Goal: Task Accomplishment & Management: Complete application form

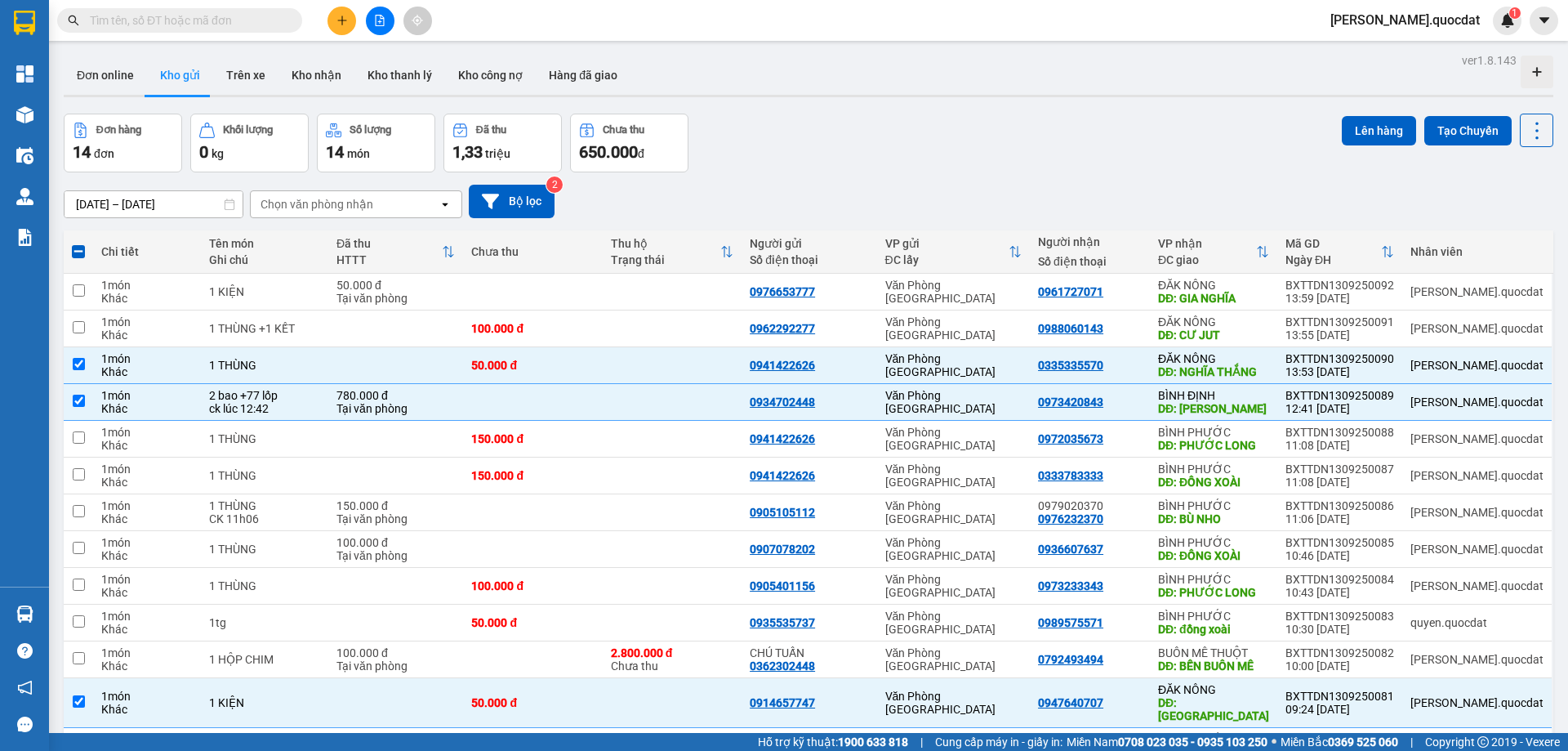
click at [330, 24] on button at bounding box center [342, 21] width 29 height 29
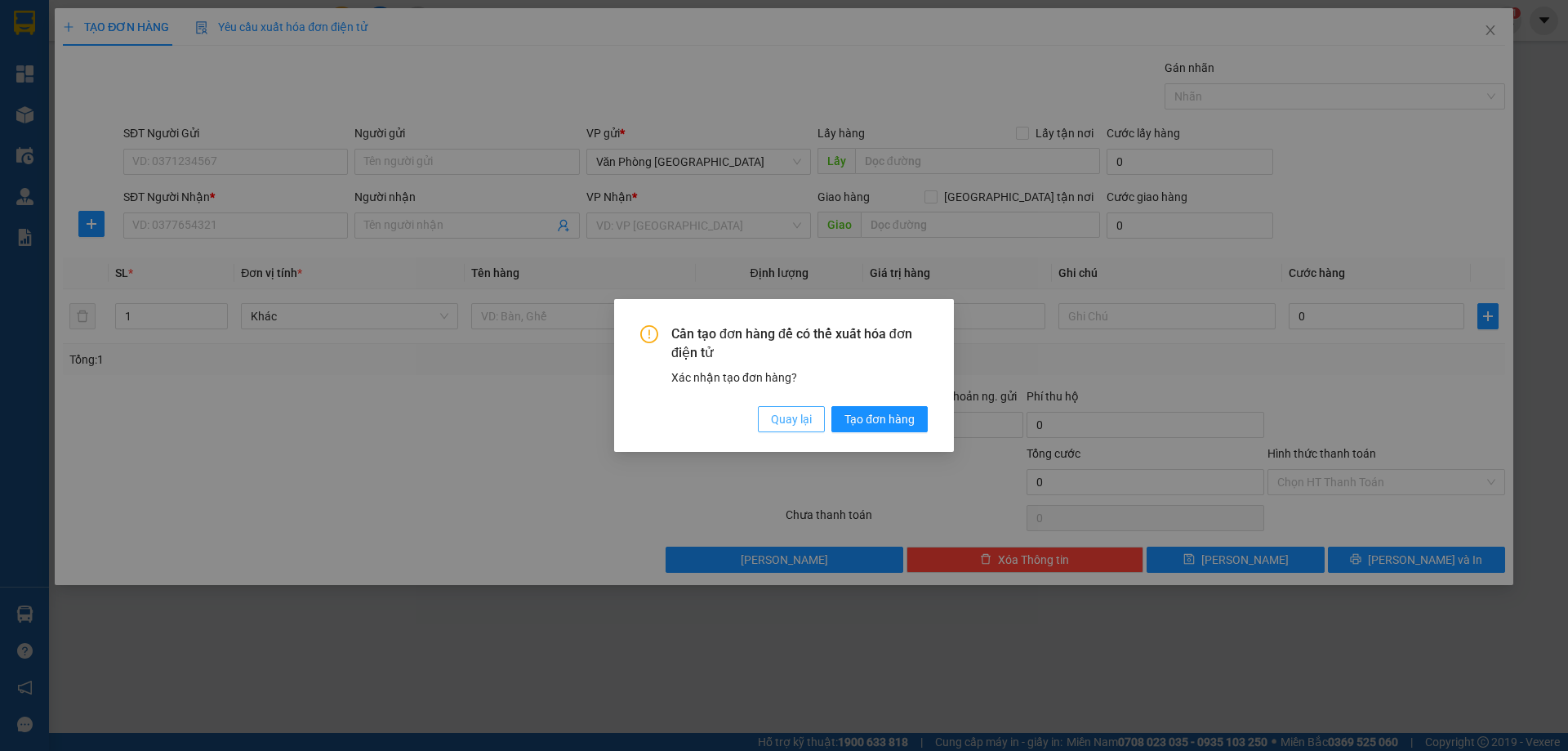
click at [797, 413] on span "Quay lại" at bounding box center [791, 419] width 41 height 18
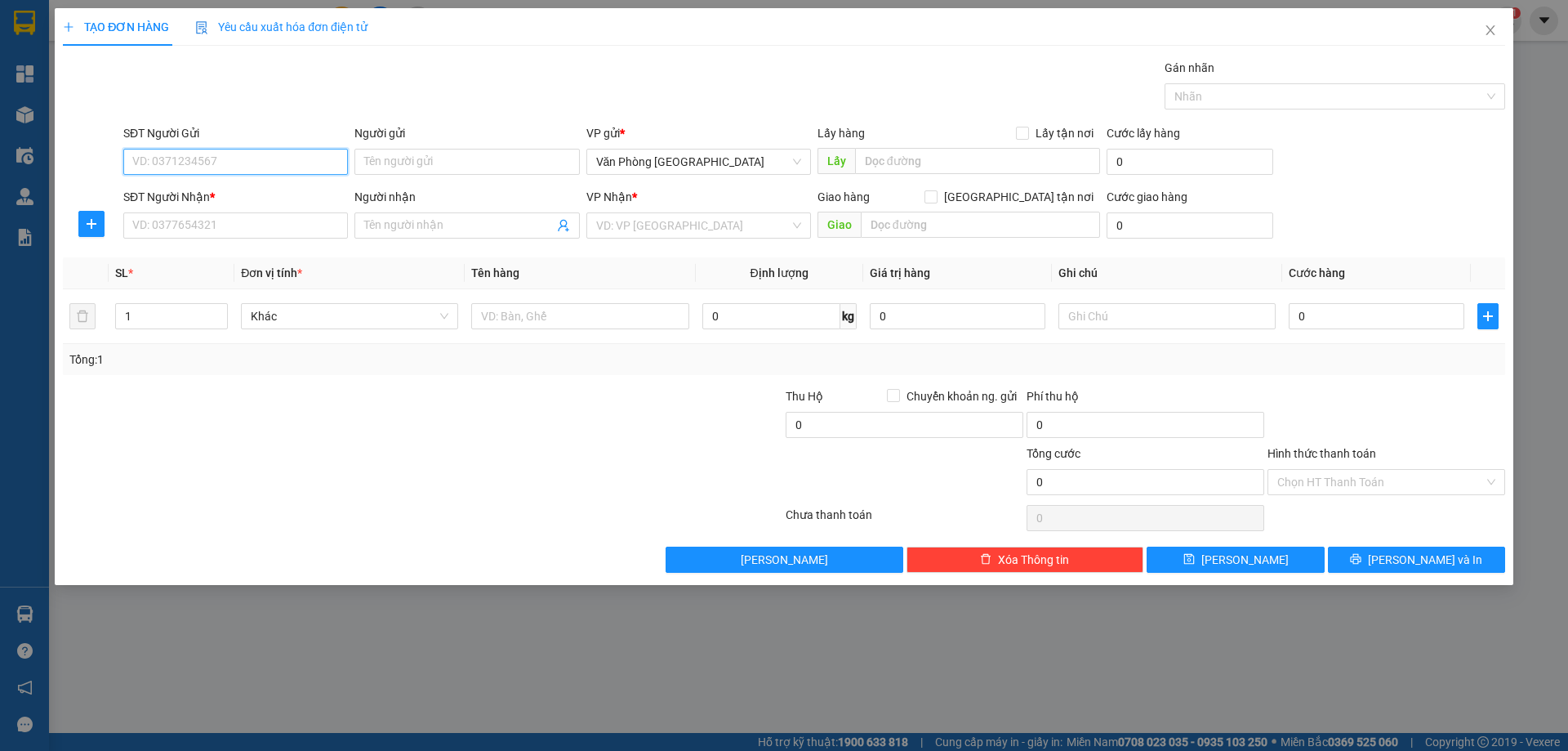
click at [162, 153] on input "SĐT Người Gửi" at bounding box center [236, 161] width 225 height 26
type input "0904918722"
click at [216, 218] on input "SĐT Người Nhận *" at bounding box center [236, 225] width 225 height 26
type input "0945611104"
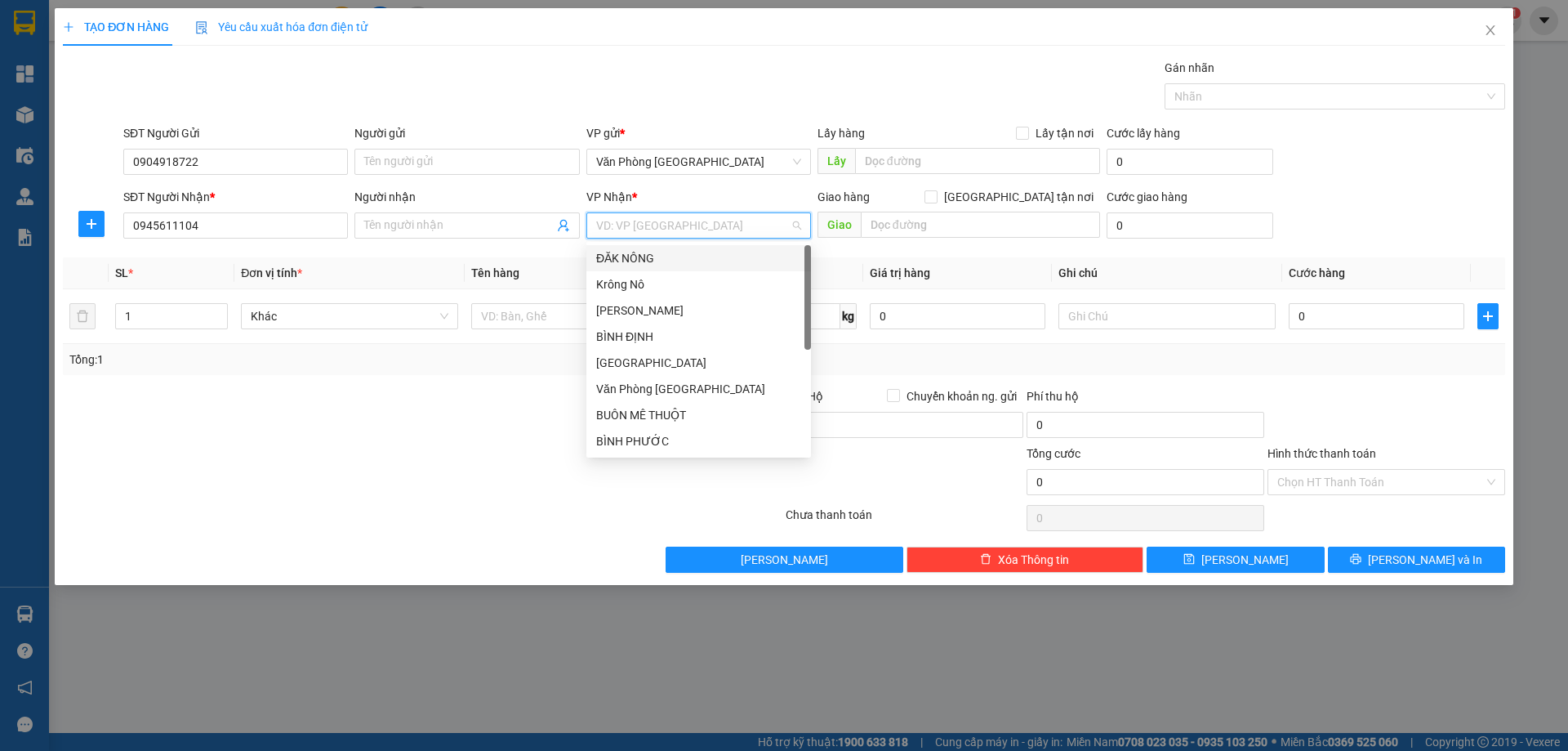
click at [725, 216] on input "search" at bounding box center [692, 225] width 194 height 24
click at [651, 409] on div "BUÔN MÊ THUỘT" at bounding box center [698, 415] width 205 height 18
click at [666, 417] on div "BUÔN MÊ THUỘT" at bounding box center [698, 415] width 205 height 18
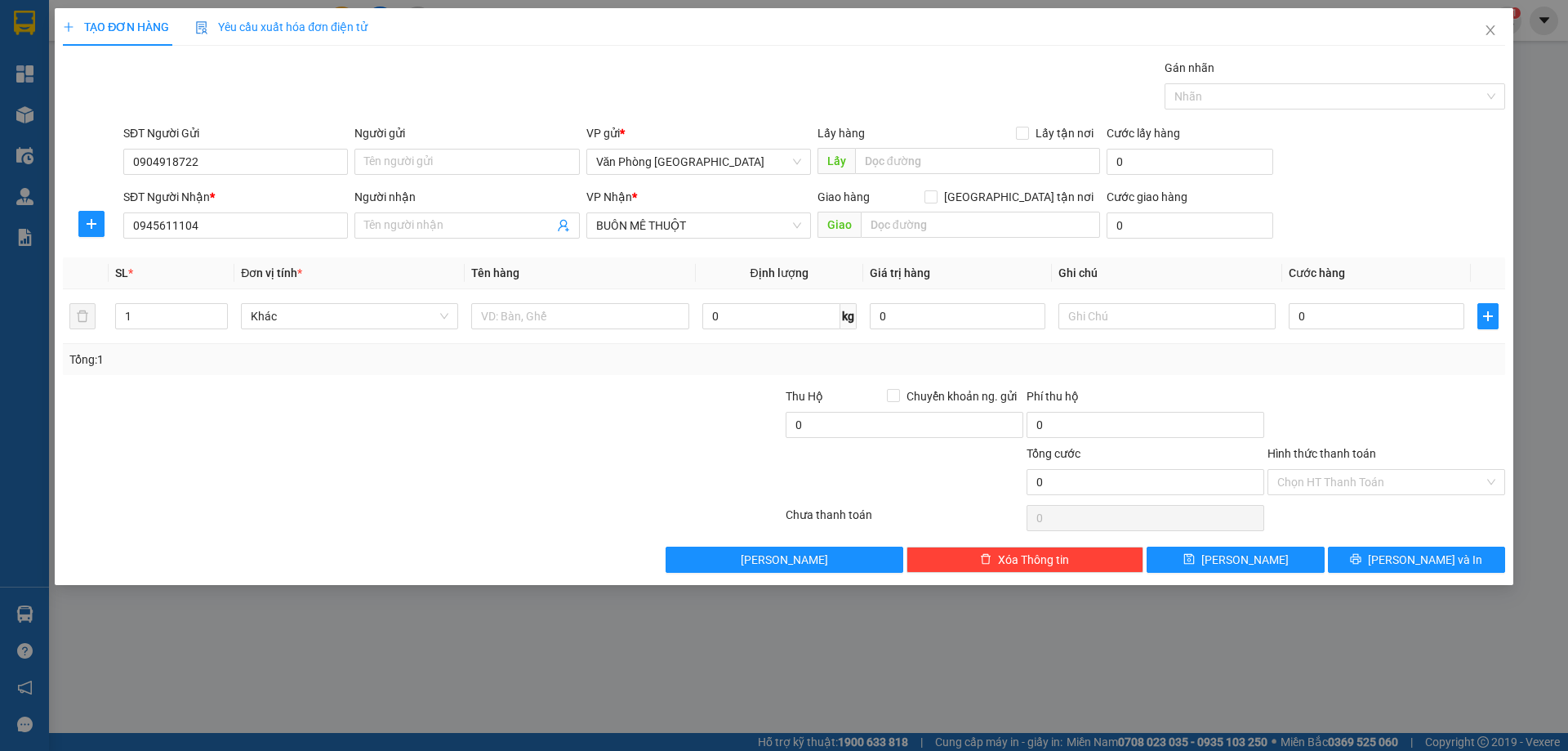
click at [946, 209] on div "Giao hàng [GEOGRAPHIC_DATA] tận nơi" at bounding box center [959, 200] width 283 height 24
click at [929, 222] on input "text" at bounding box center [980, 224] width 239 height 26
type input "CHƯ KBÔ"
click at [536, 323] on input "text" at bounding box center [580, 316] width 217 height 26
type input "1 THÙNG"
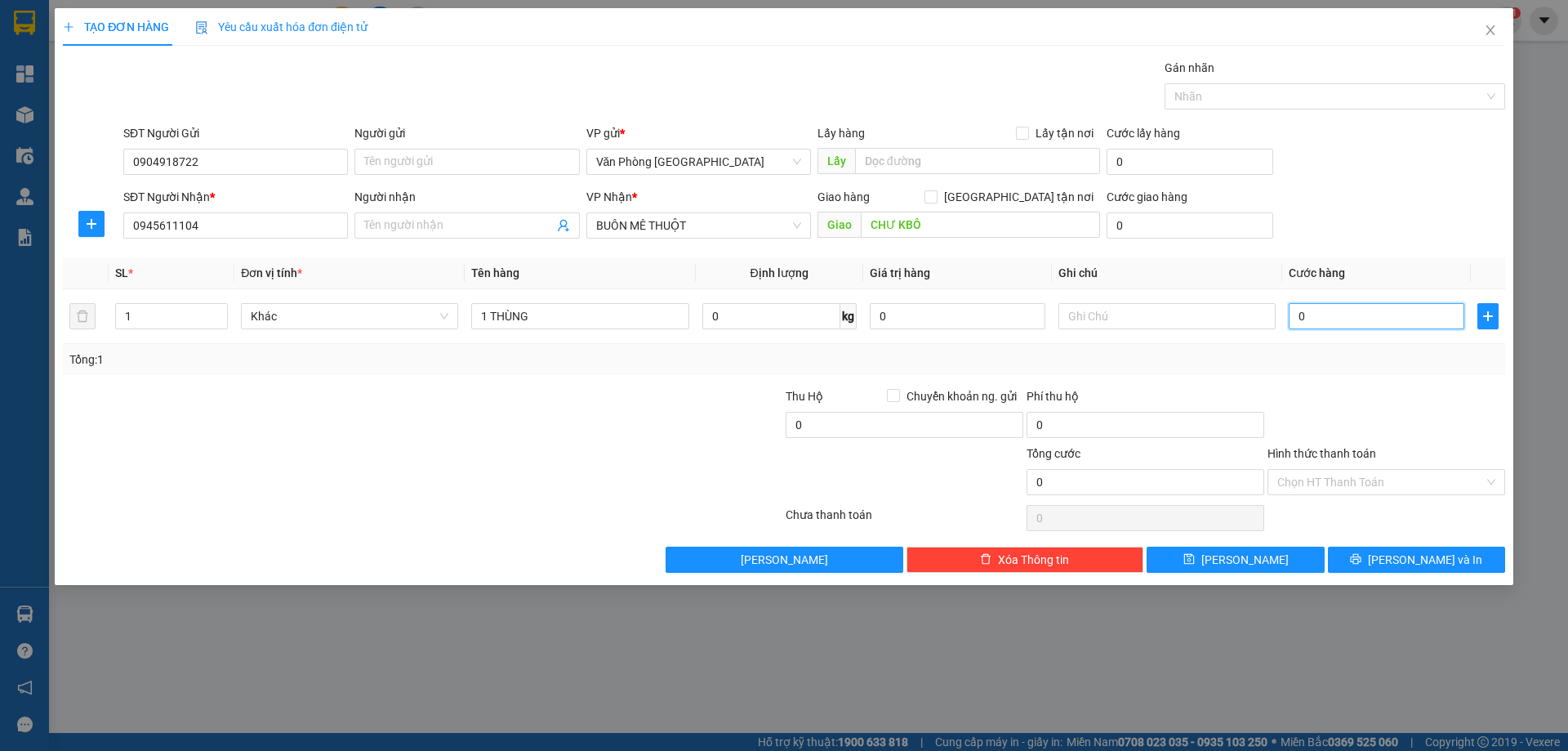
type input "1"
type input "10"
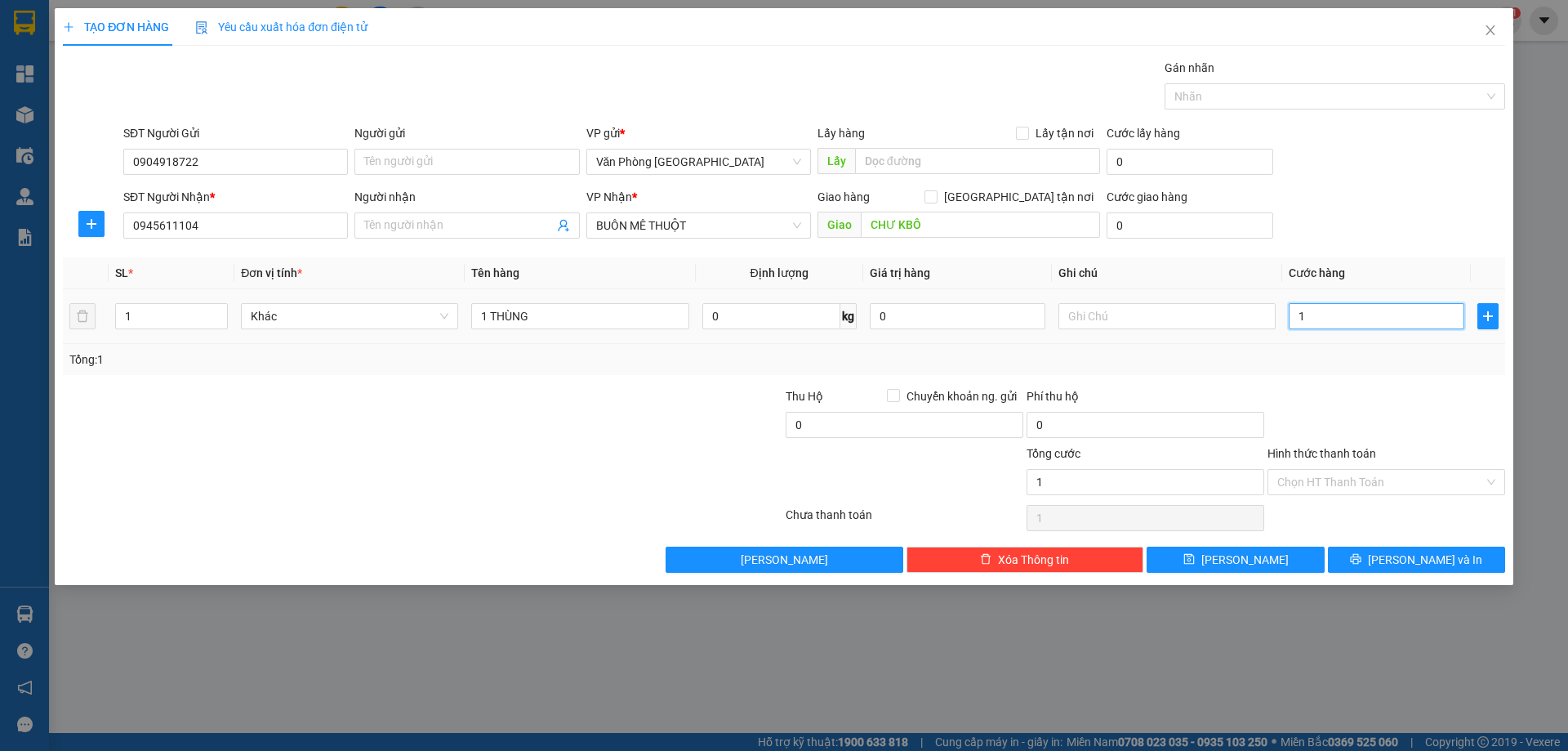
type input "10"
type input "100"
type input "100.000"
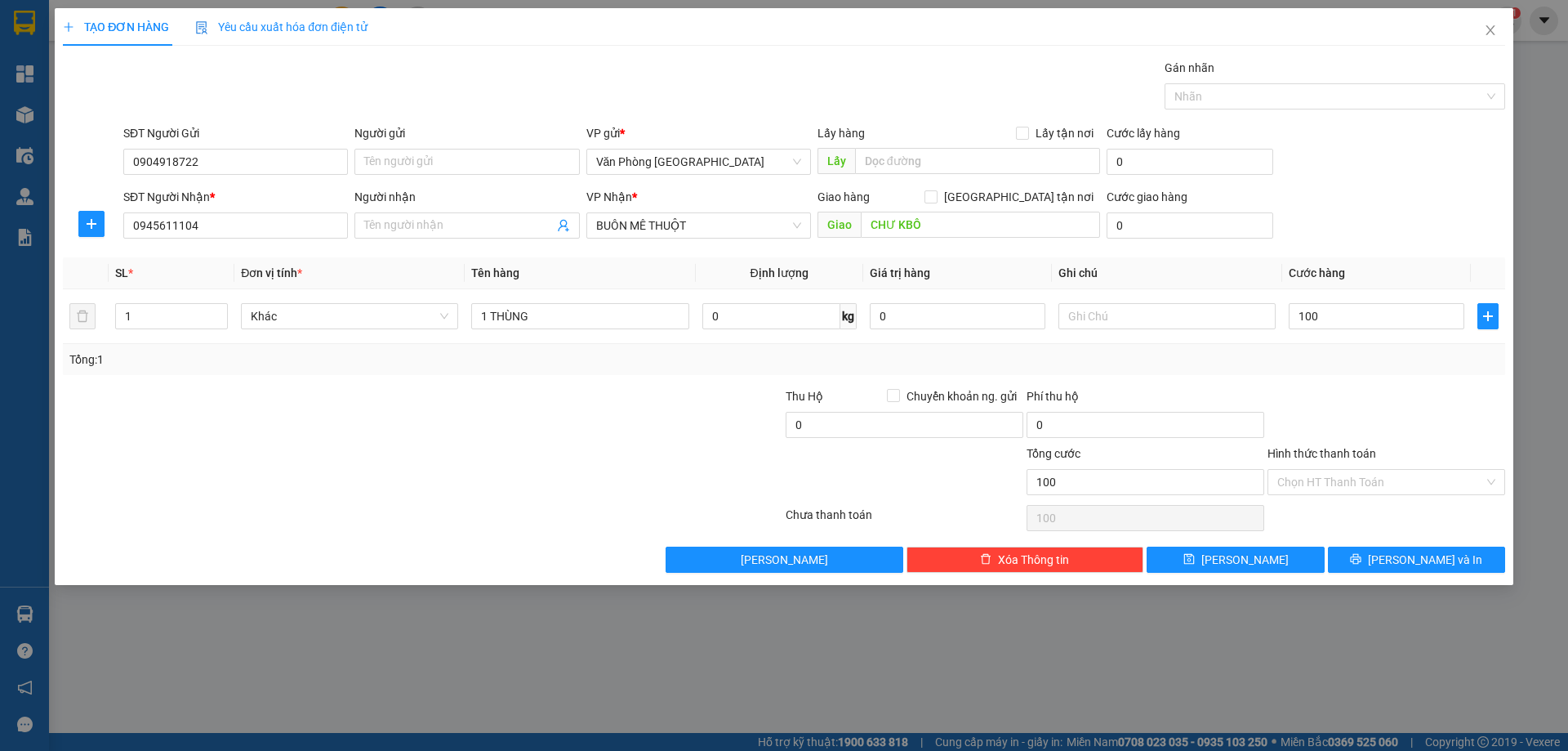
type input "100.000"
click at [1332, 380] on div "Transit Pickup Surcharge Ids Transit Deliver Surcharge Ids Transit Deliver Surc…" at bounding box center [784, 315] width 1442 height 514
click at [1372, 473] on input "Hình thức thanh toán" at bounding box center [1381, 482] width 207 height 24
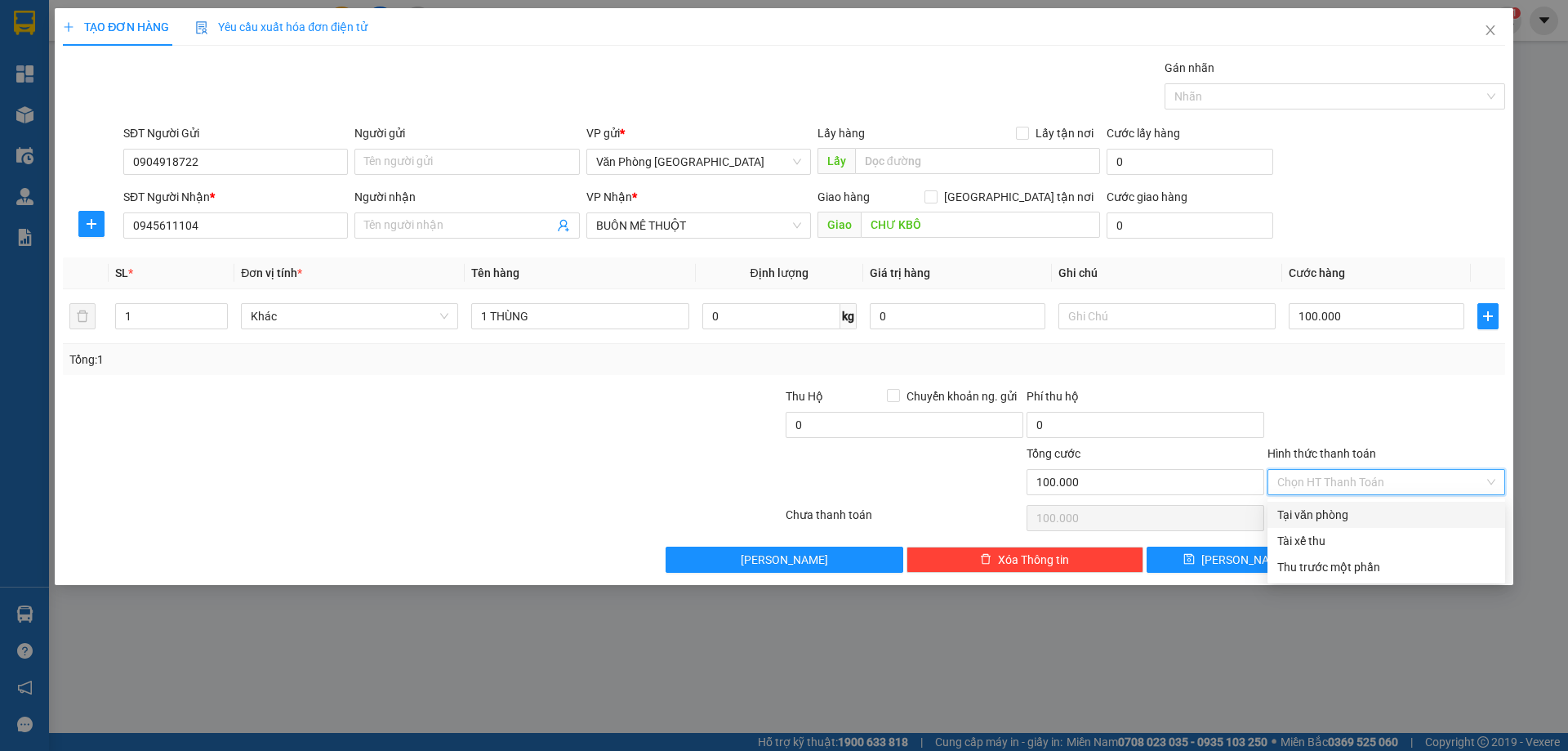
click at [1339, 513] on div "Tại văn phòng" at bounding box center [1386, 515] width 218 height 18
type input "0"
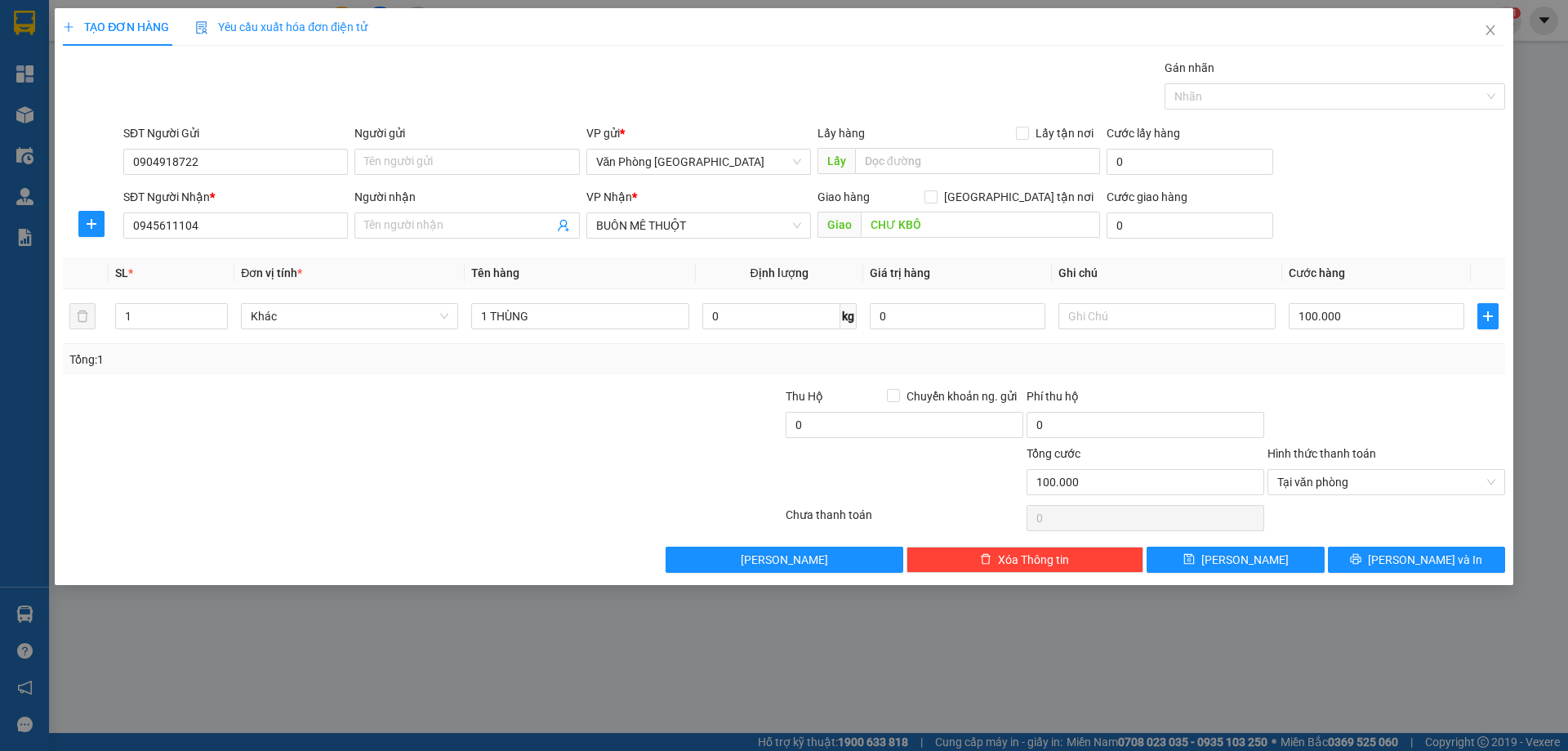
click at [1337, 516] on div at bounding box center [1386, 518] width 241 height 32
click at [1389, 581] on div "TẠO ĐƠN HÀNG Yêu cầu xuất hóa đơn điện tử Transit Pickup Surcharge Ids Transit …" at bounding box center [784, 296] width 1459 height 577
click at [1392, 569] on button "[PERSON_NAME] và In" at bounding box center [1416, 559] width 177 height 26
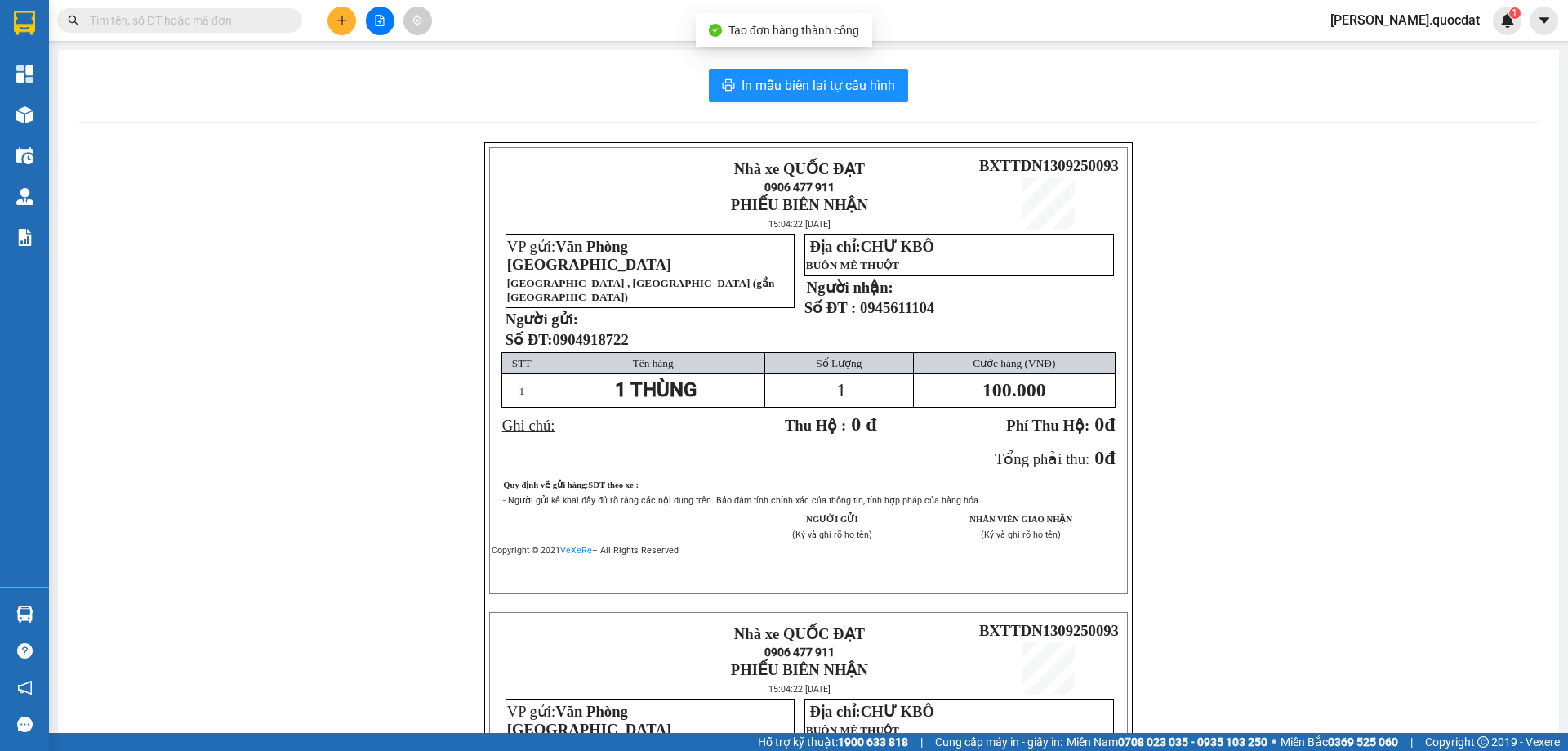
click at [761, 59] on div "In mẫu biên lai tự cấu hình Nhà xe QUỐC ĐẠT 0906 477 911 PHIẾU BIÊN NHẬN 15:04:…" at bounding box center [808, 576] width 1501 height 1054
click at [752, 74] on button "In mẫu biên lai tự cấu hình" at bounding box center [808, 86] width 199 height 32
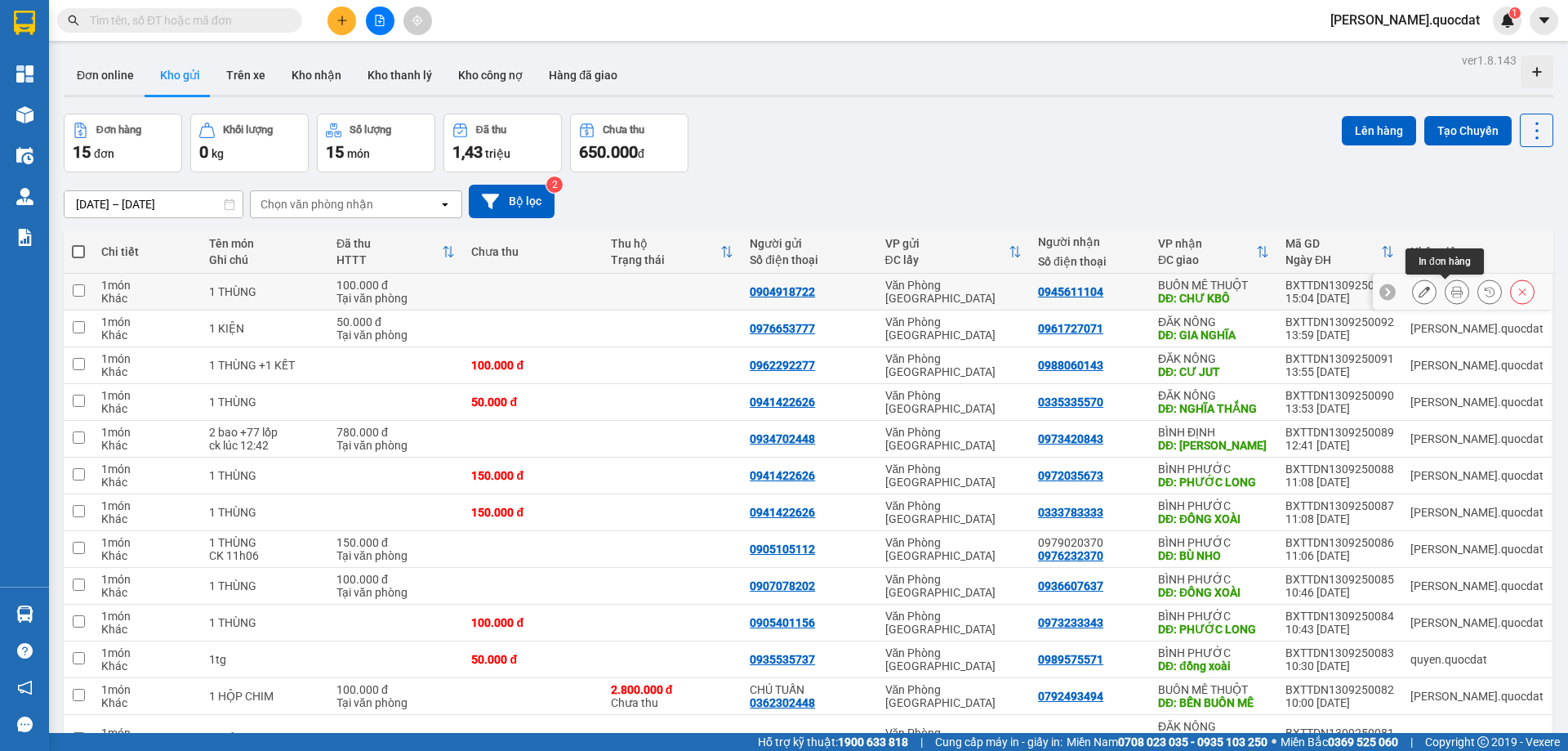
click at [1446, 294] on button at bounding box center [1456, 293] width 23 height 29
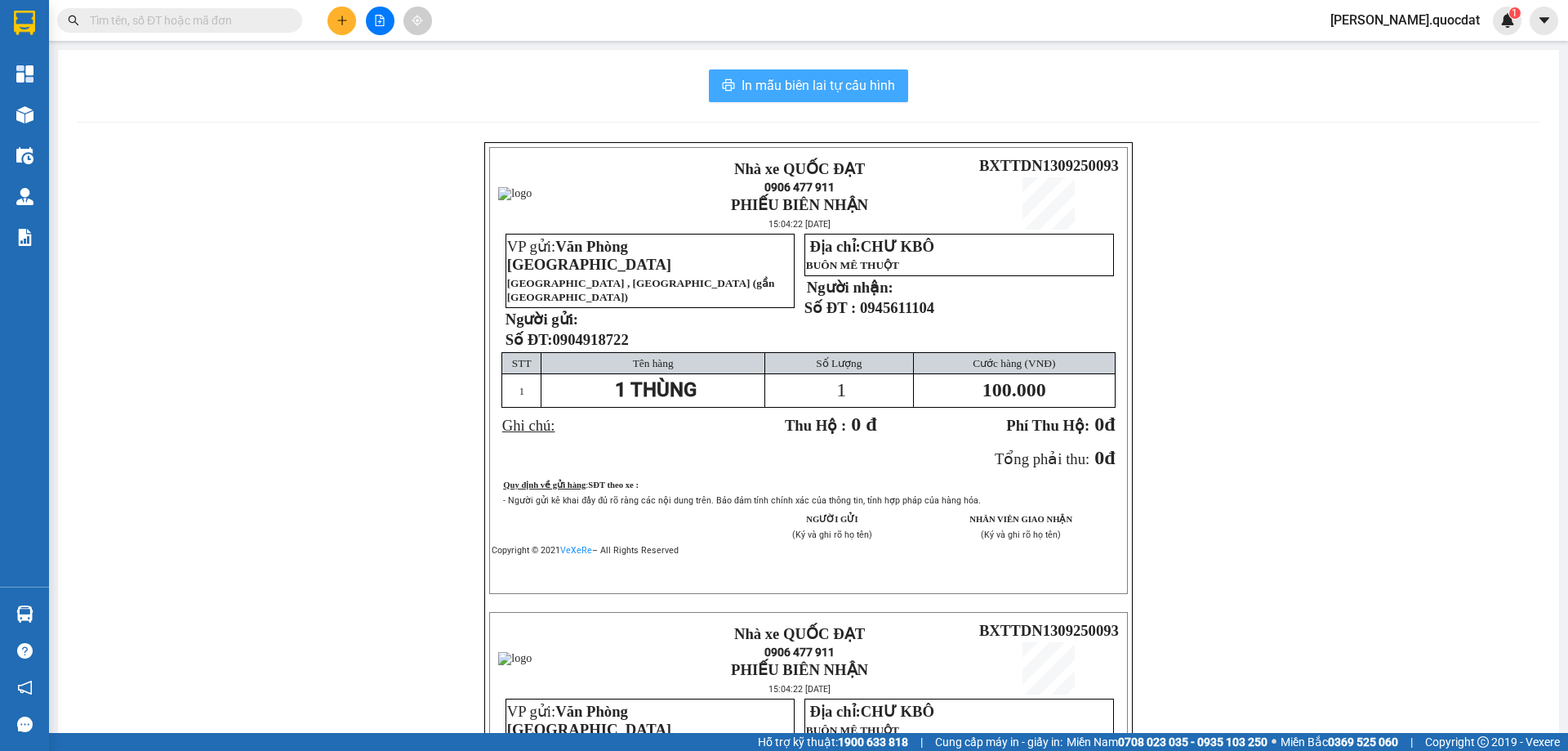
click at [814, 98] on button "In mẫu biên lai tự cấu hình" at bounding box center [808, 86] width 199 height 32
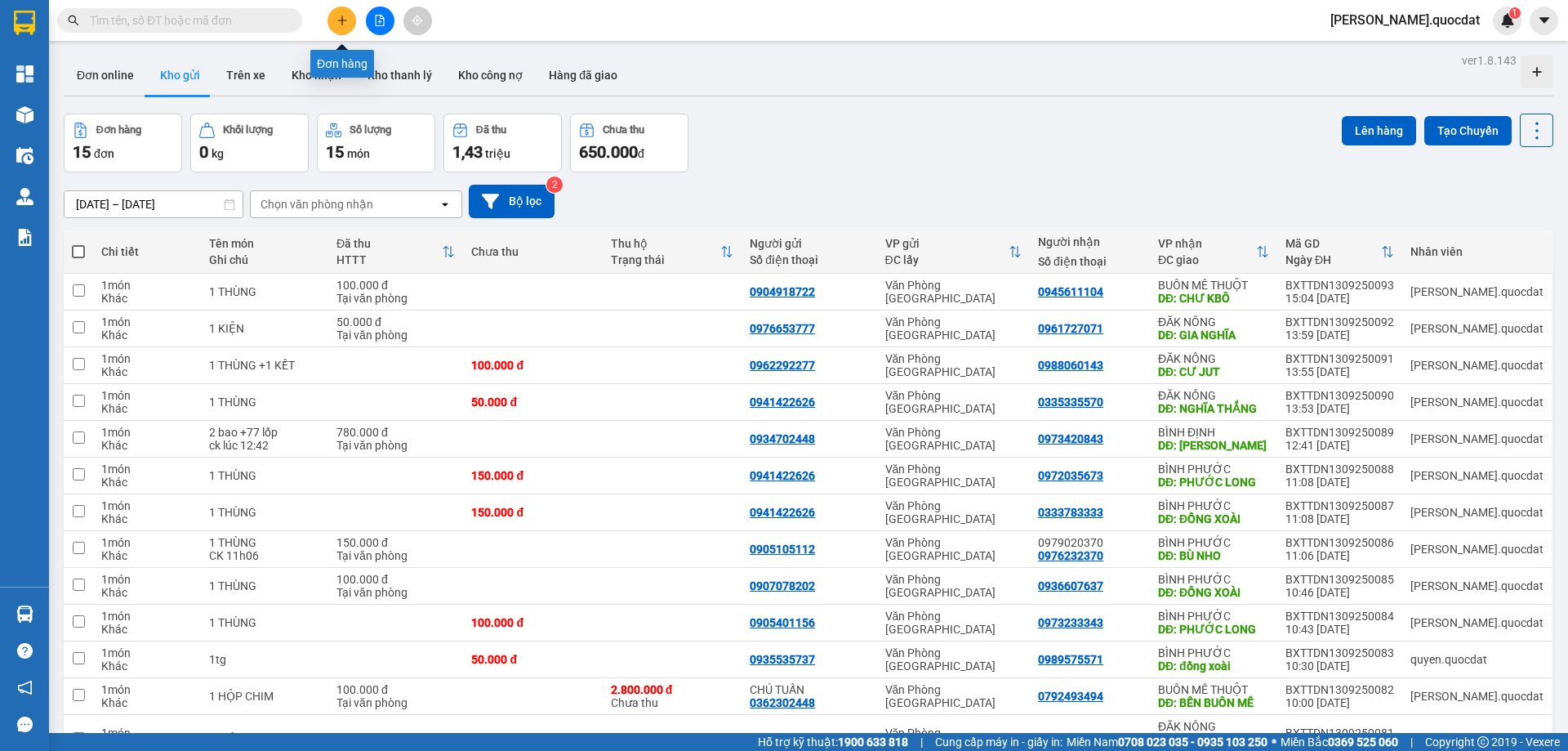
click at [340, 14] on button at bounding box center [342, 21] width 29 height 29
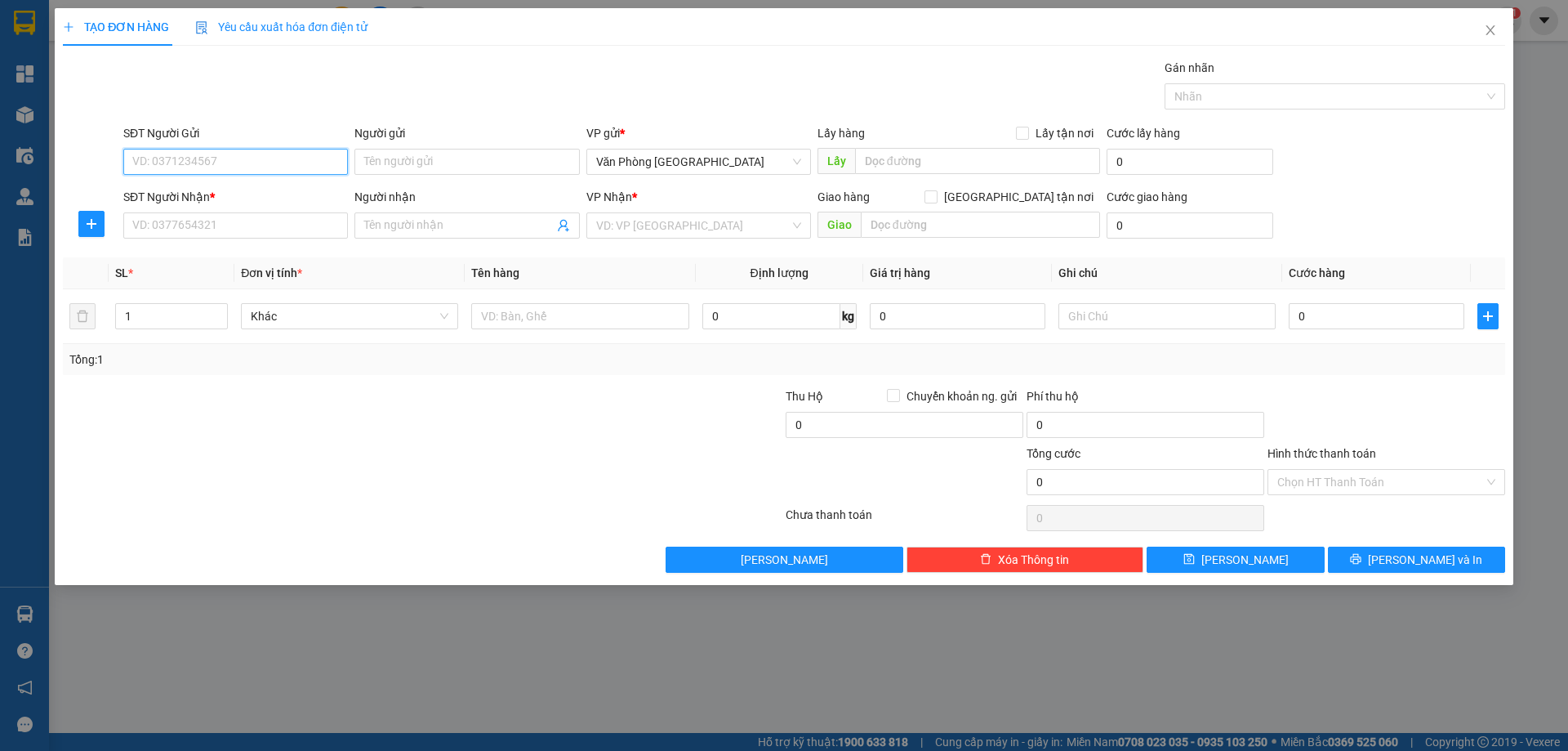
click at [268, 165] on input "SĐT Người Gửi" at bounding box center [236, 161] width 225 height 26
type input "0372353161"
click at [196, 226] on input "SĐT Người Nhận *" at bounding box center [236, 225] width 225 height 26
click at [279, 231] on input "SĐT Người Nhận *" at bounding box center [236, 225] width 225 height 26
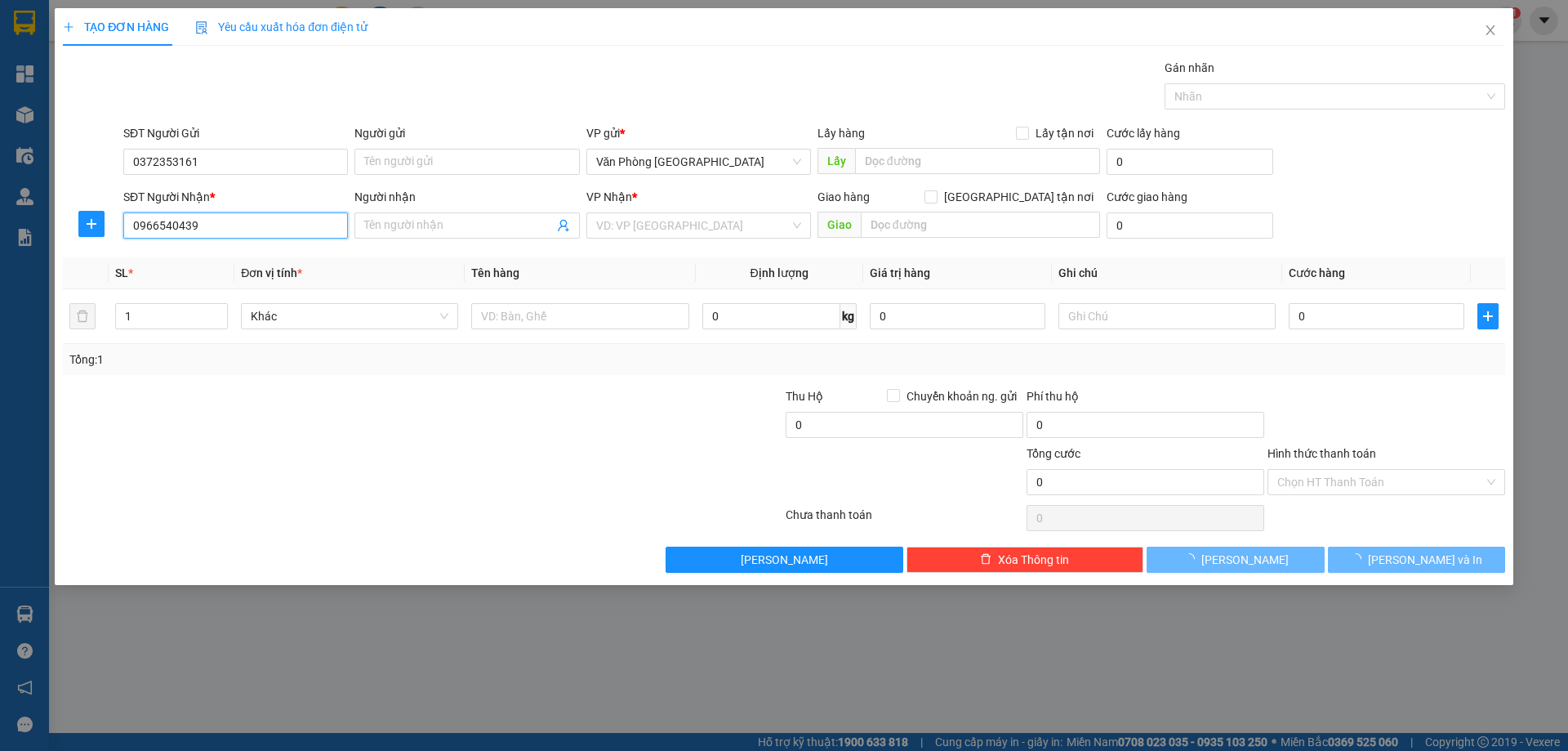
type input "0966540439"
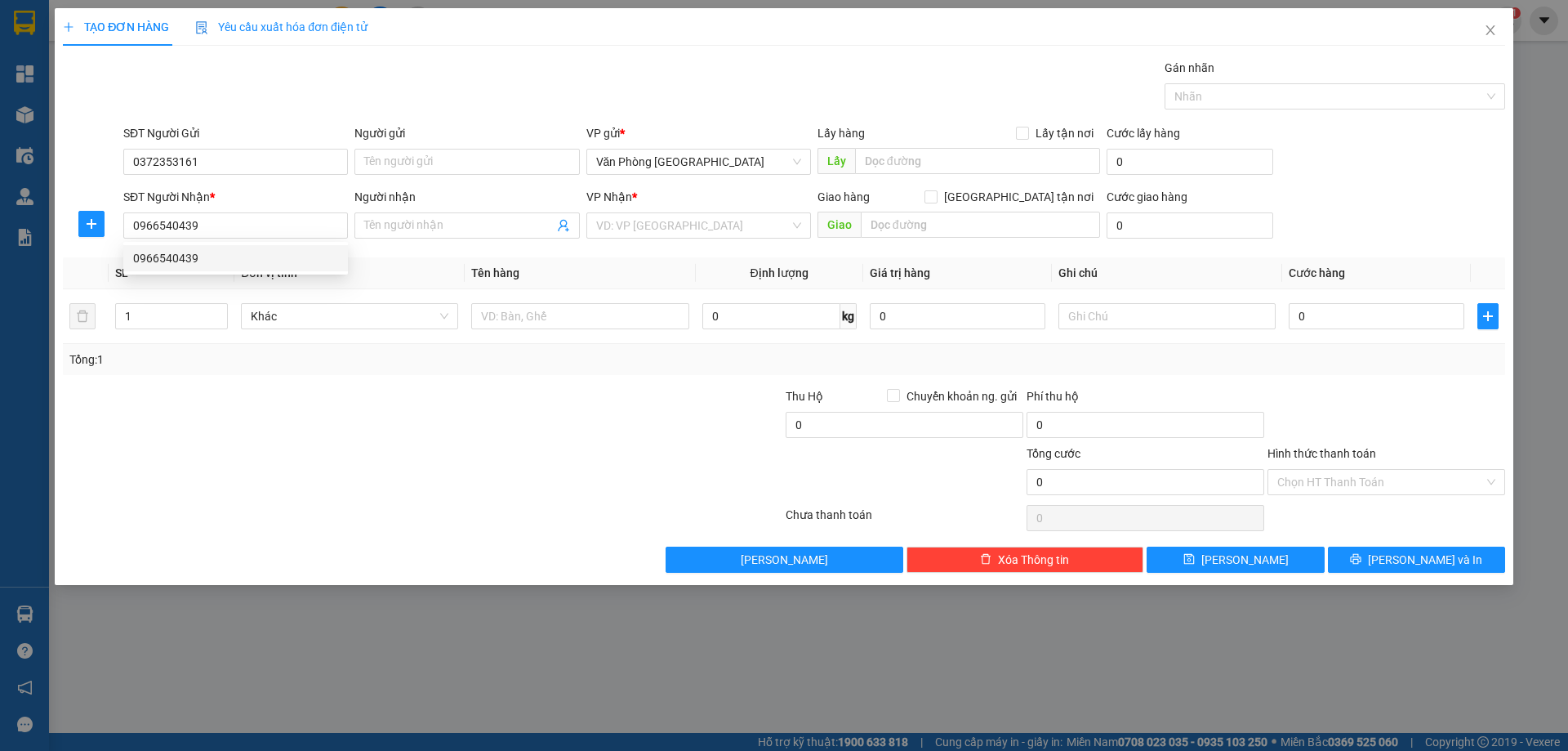
click at [676, 207] on div "VP Nhận *" at bounding box center [698, 200] width 225 height 24
click at [665, 225] on input "search" at bounding box center [692, 225] width 194 height 24
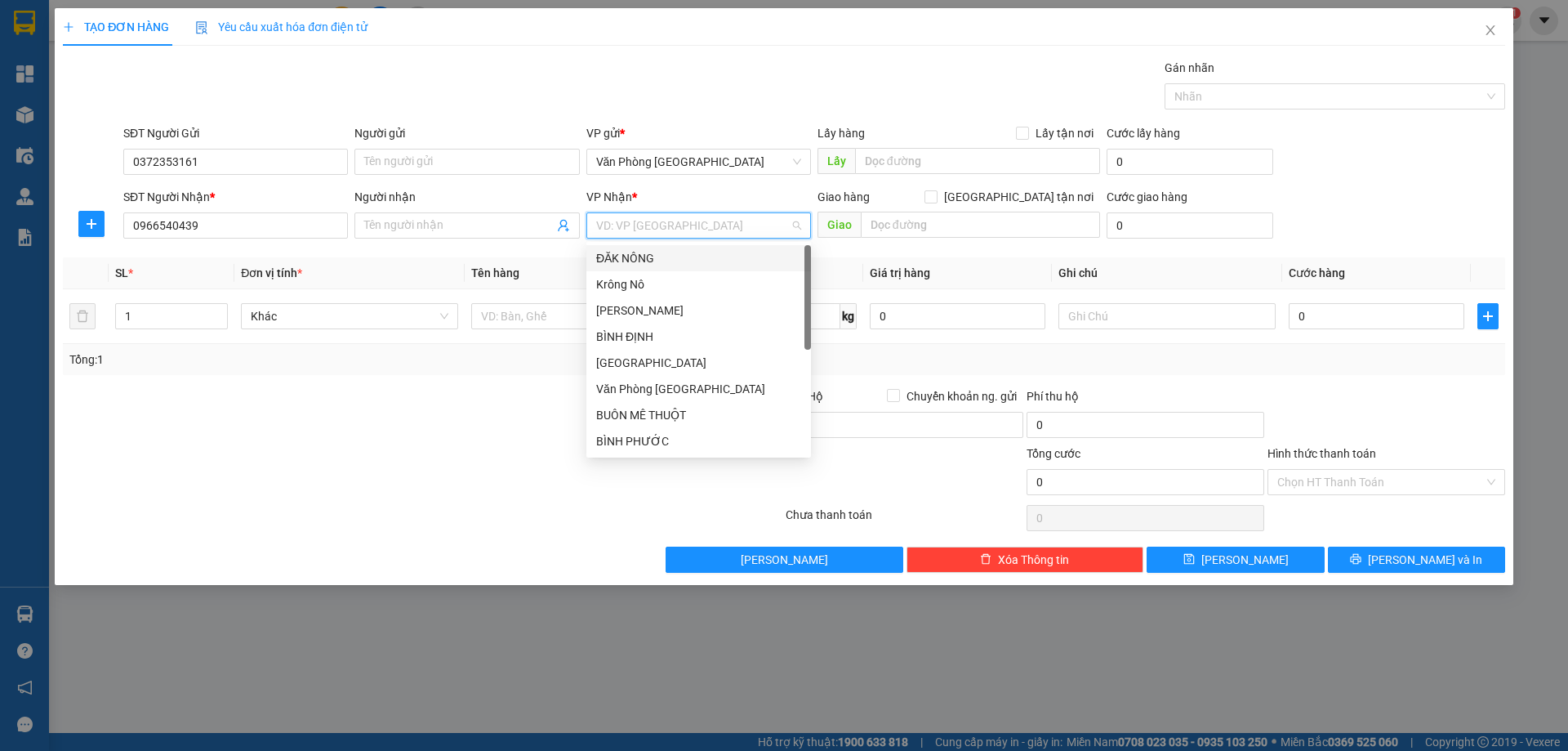
click at [652, 251] on div "ĐĂK NÔNG" at bounding box center [698, 258] width 205 height 18
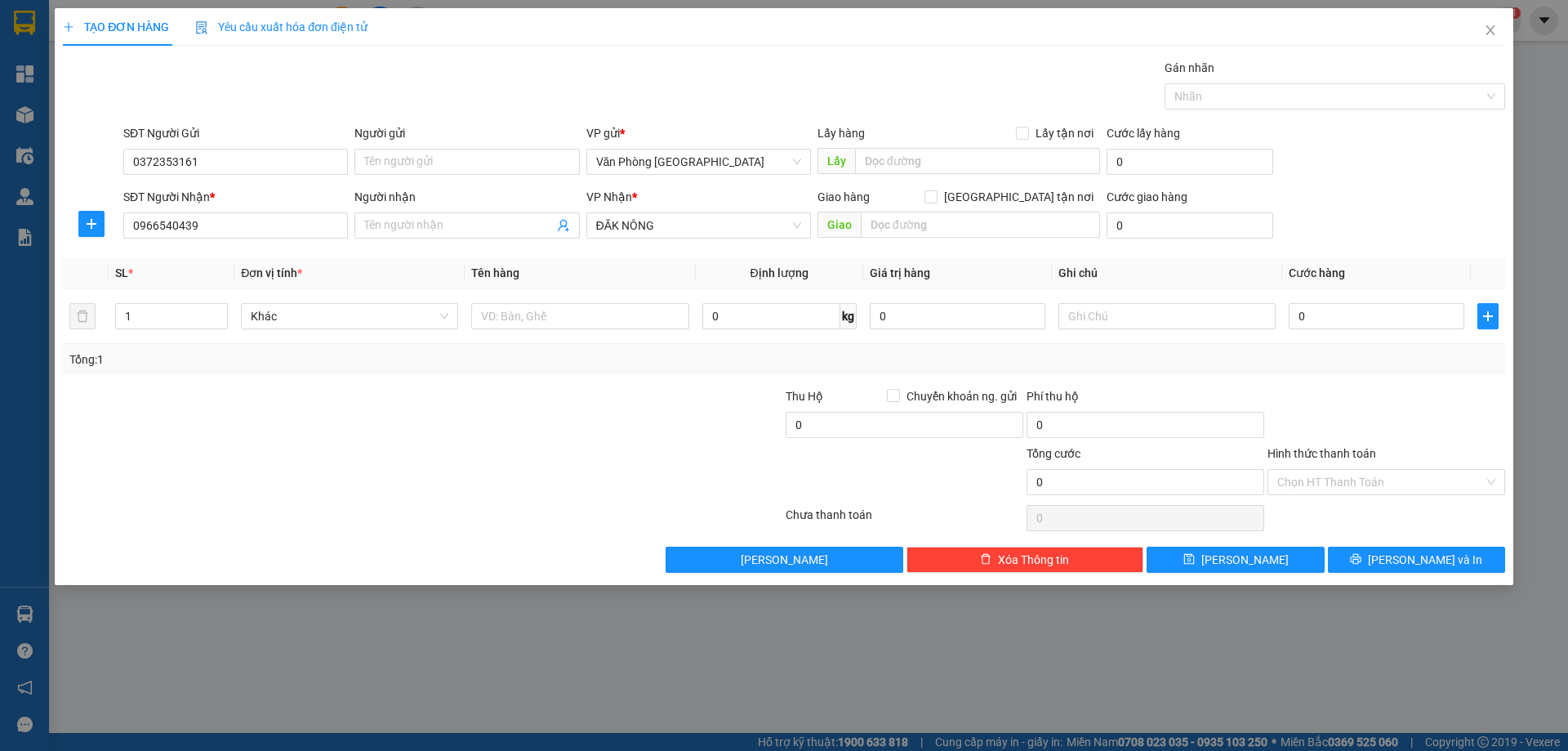
click at [889, 239] on div "Giao hàng [GEOGRAPHIC_DATA] tận nơi [GEOGRAPHIC_DATA]" at bounding box center [959, 217] width 283 height 58
drag, startPoint x: 893, startPoint y: 230, endPoint x: 872, endPoint y: 204, distance: 33.4
click at [890, 229] on input "text" at bounding box center [980, 224] width 239 height 26
click at [934, 207] on div "Giao hàng [GEOGRAPHIC_DATA] tận nơi" at bounding box center [959, 200] width 283 height 24
click at [919, 224] on input "text" at bounding box center [980, 224] width 239 height 26
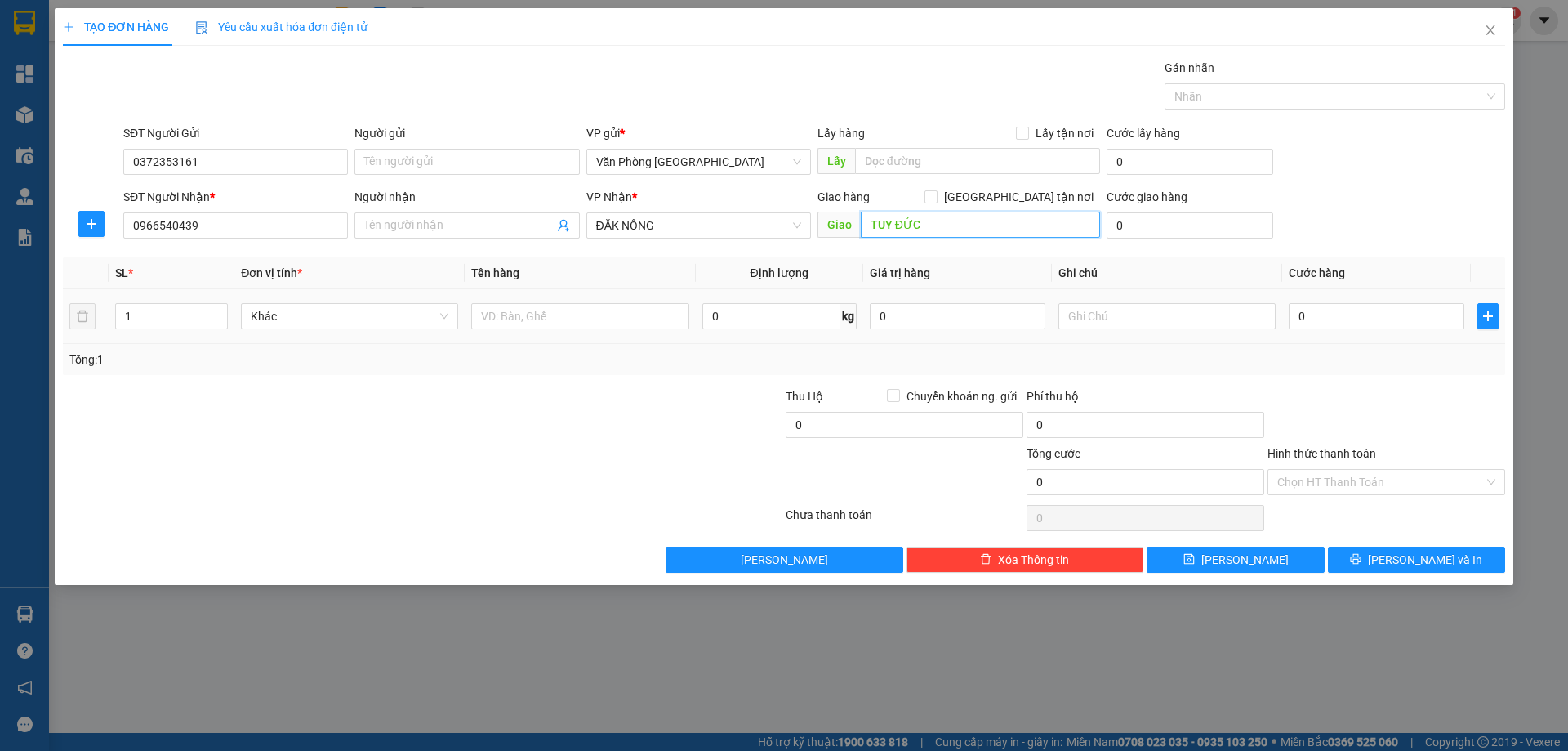
type input "TUY ĐỨC"
click at [608, 330] on div at bounding box center [580, 316] width 217 height 32
click at [602, 313] on input "text" at bounding box center [580, 316] width 217 height 26
type input "1 KIỆN"
type input "5"
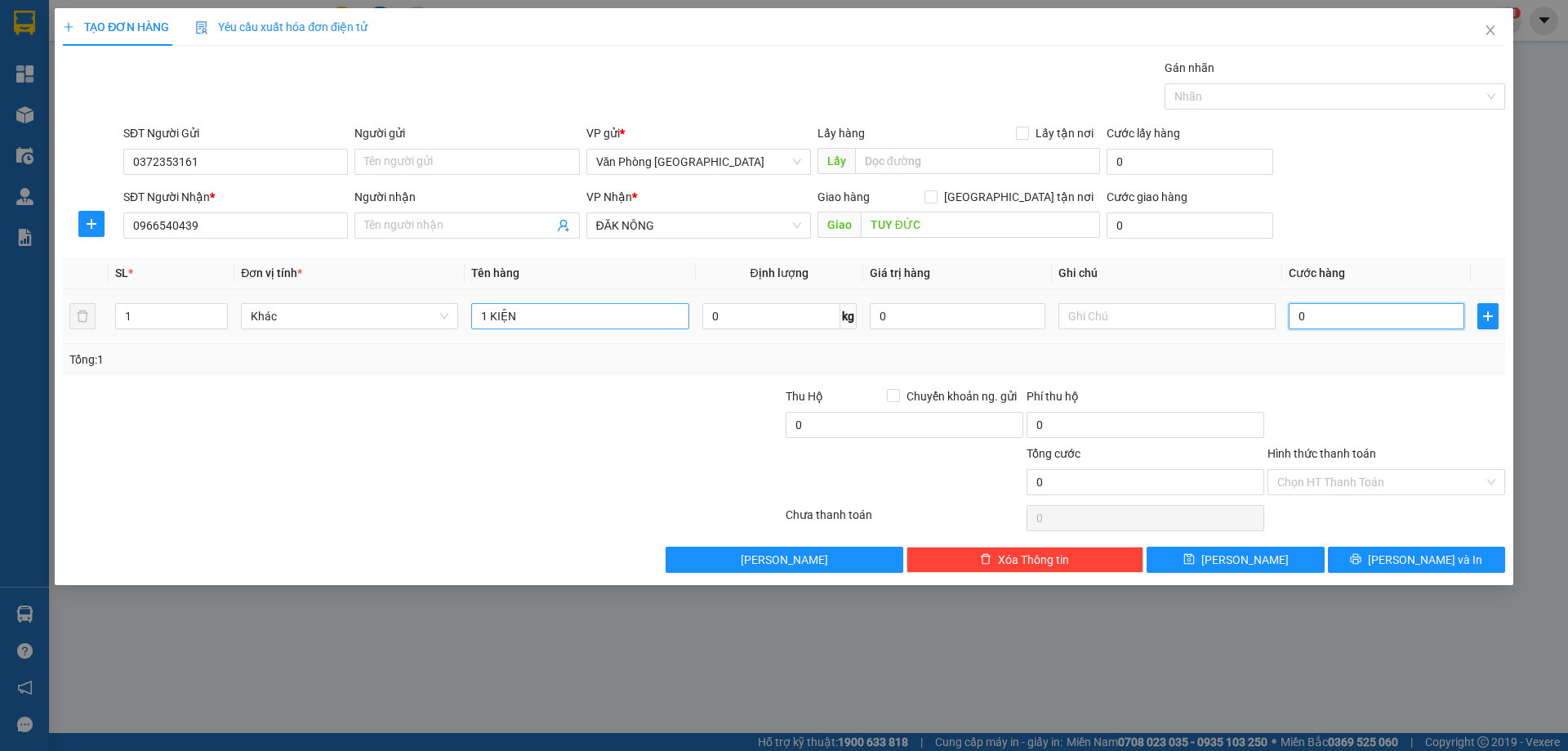
type input "5"
type input "50"
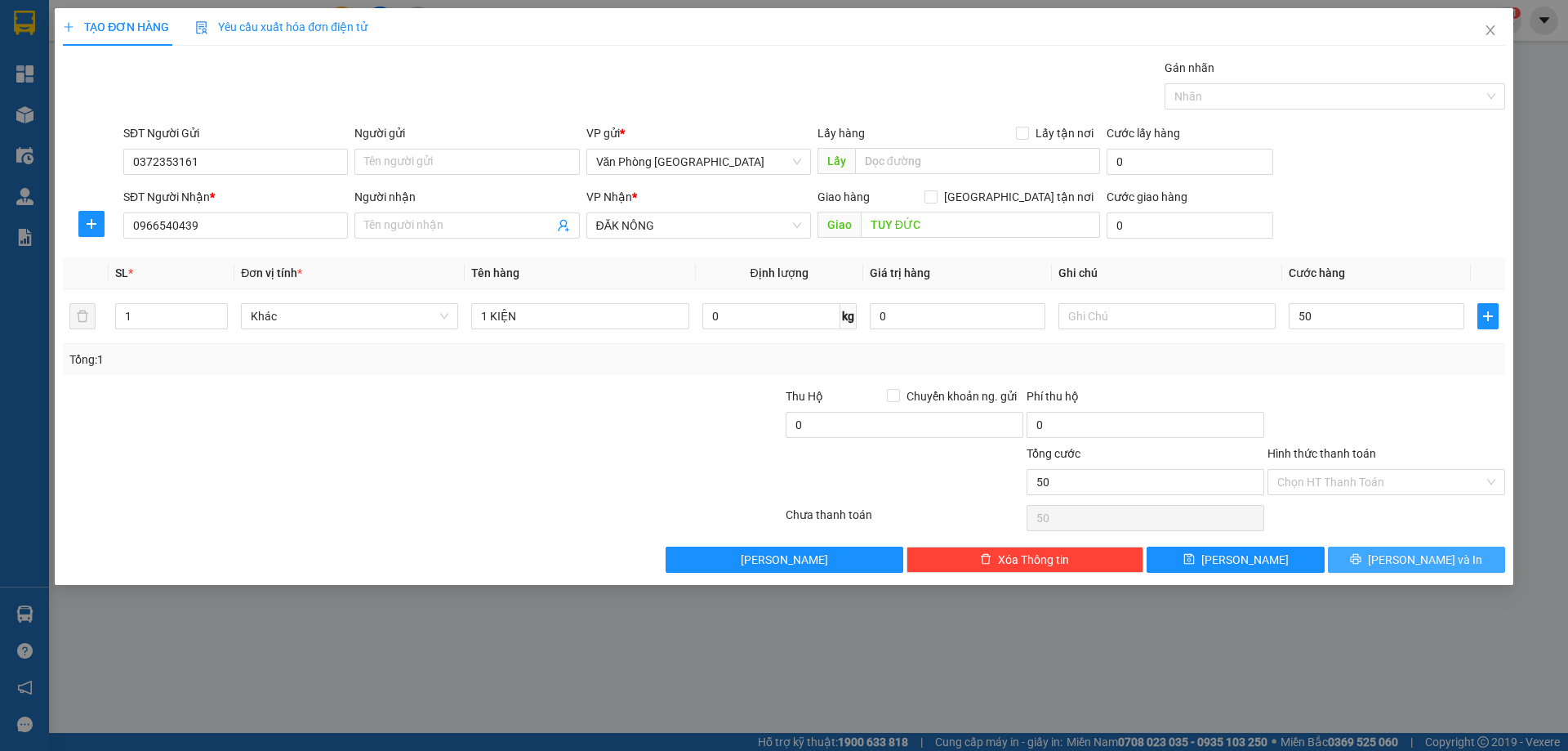
type input "50.000"
click at [1371, 554] on button "[PERSON_NAME] và In" at bounding box center [1416, 559] width 177 height 26
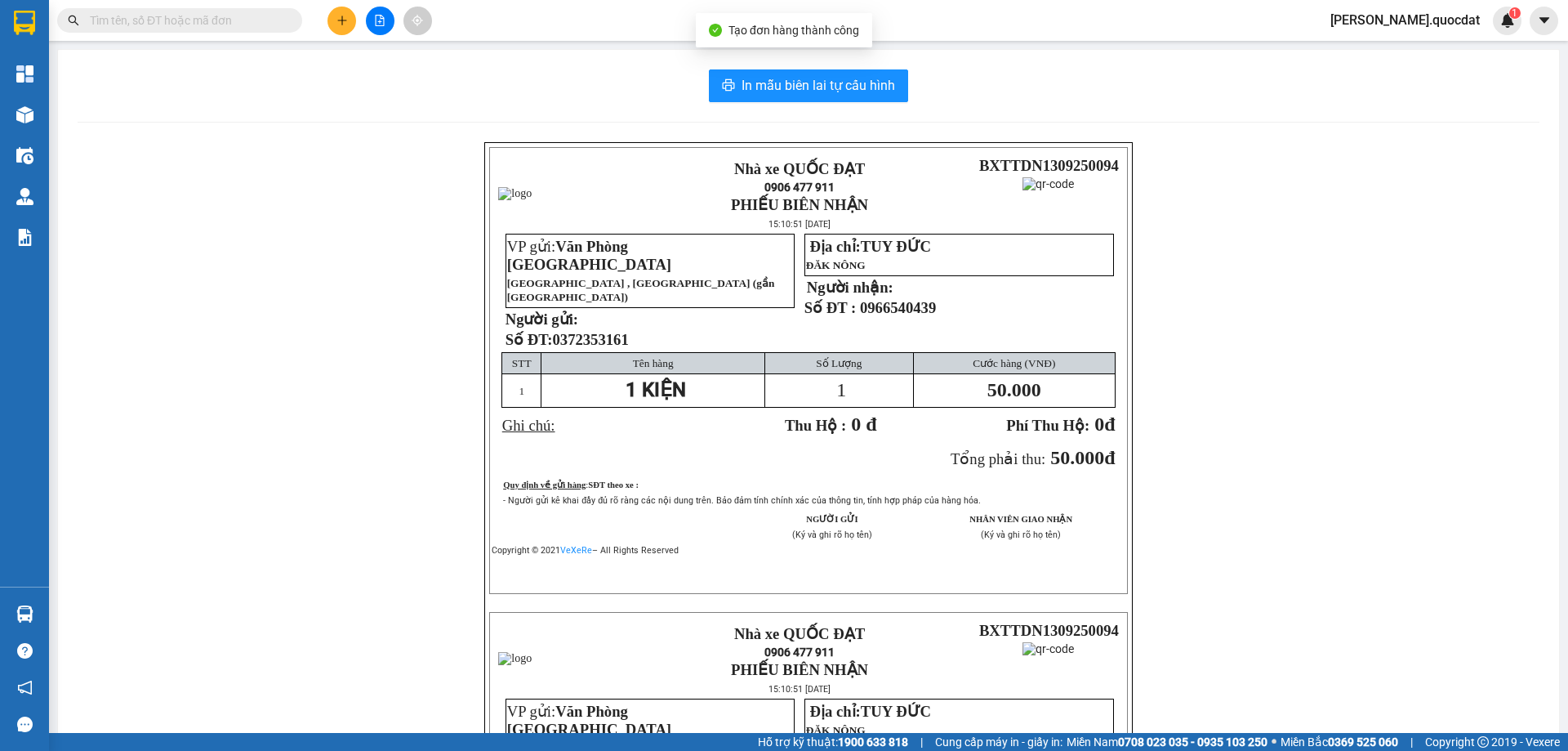
drag, startPoint x: 743, startPoint y: 57, endPoint x: 765, endPoint y: 86, distance: 36.4
click at [743, 58] on div "In mẫu biên lai tự cấu hình Nhà xe QUỐC ĐẠT 0906 477 911 PHIẾU BIÊN NHẬN 15:10:…" at bounding box center [808, 576] width 1501 height 1054
click at [766, 86] on span "In mẫu biên lai tự cấu hình" at bounding box center [818, 85] width 154 height 21
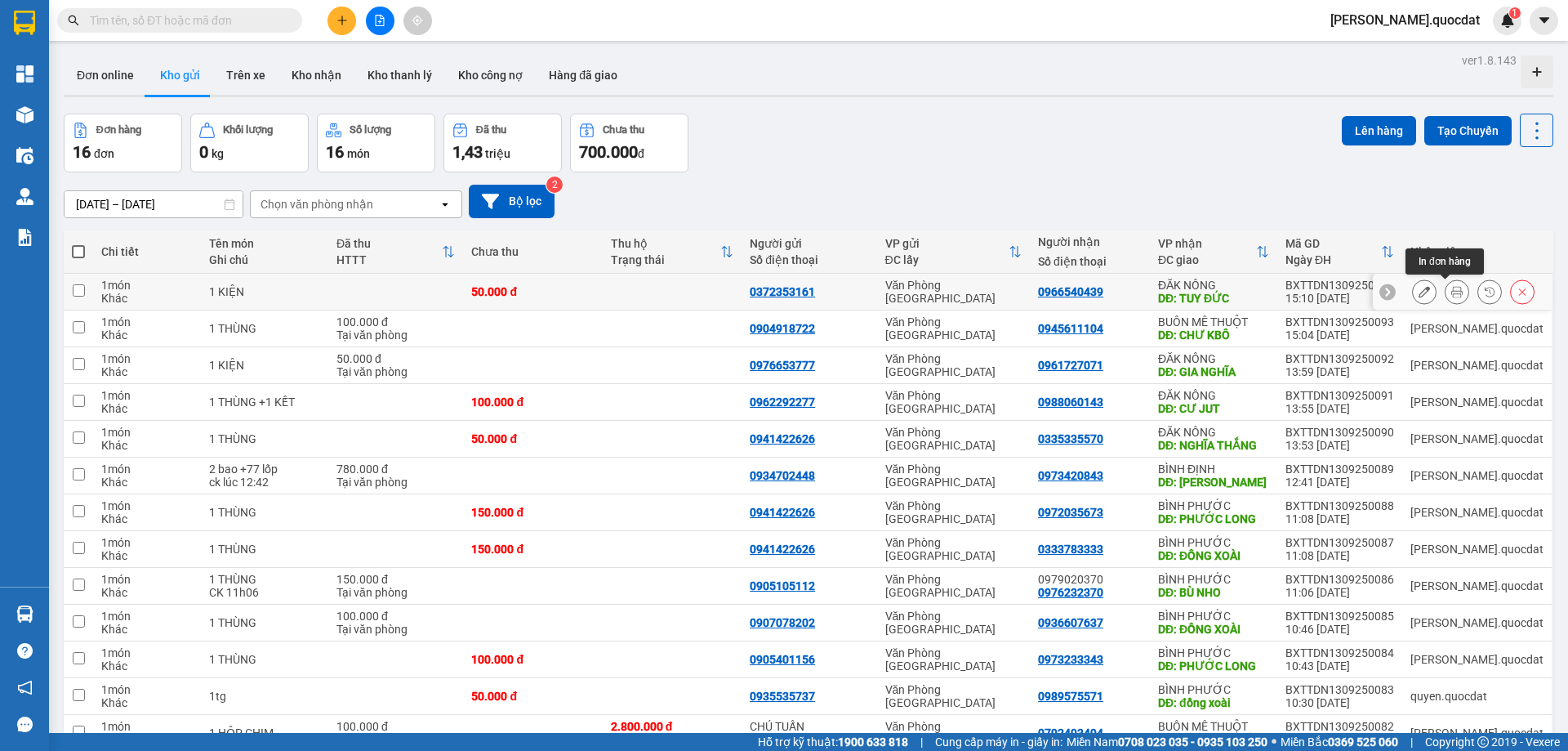
click at [1451, 295] on icon at bounding box center [1456, 292] width 12 height 12
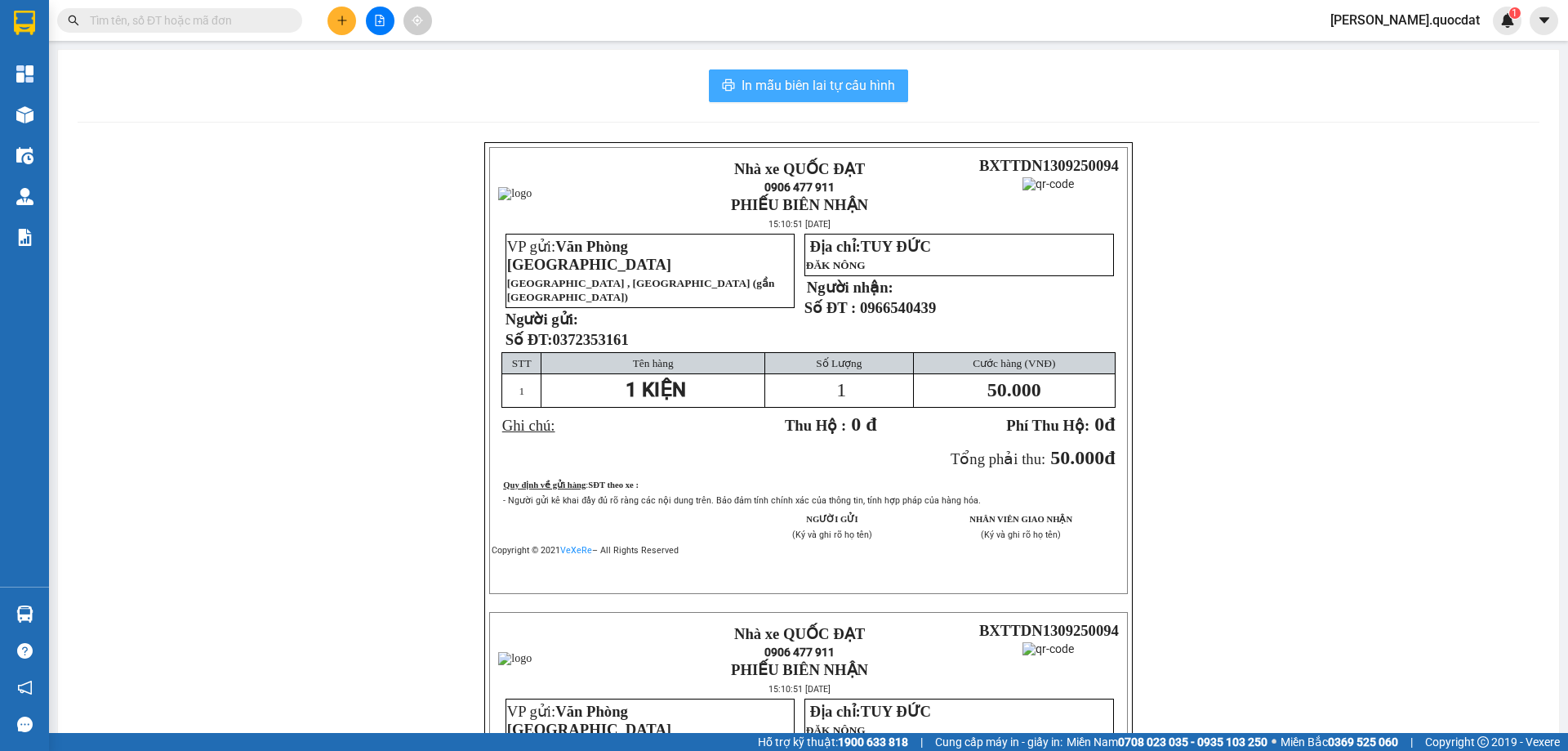
click at [864, 89] on span "In mẫu biên lai tự cấu hình" at bounding box center [818, 85] width 154 height 21
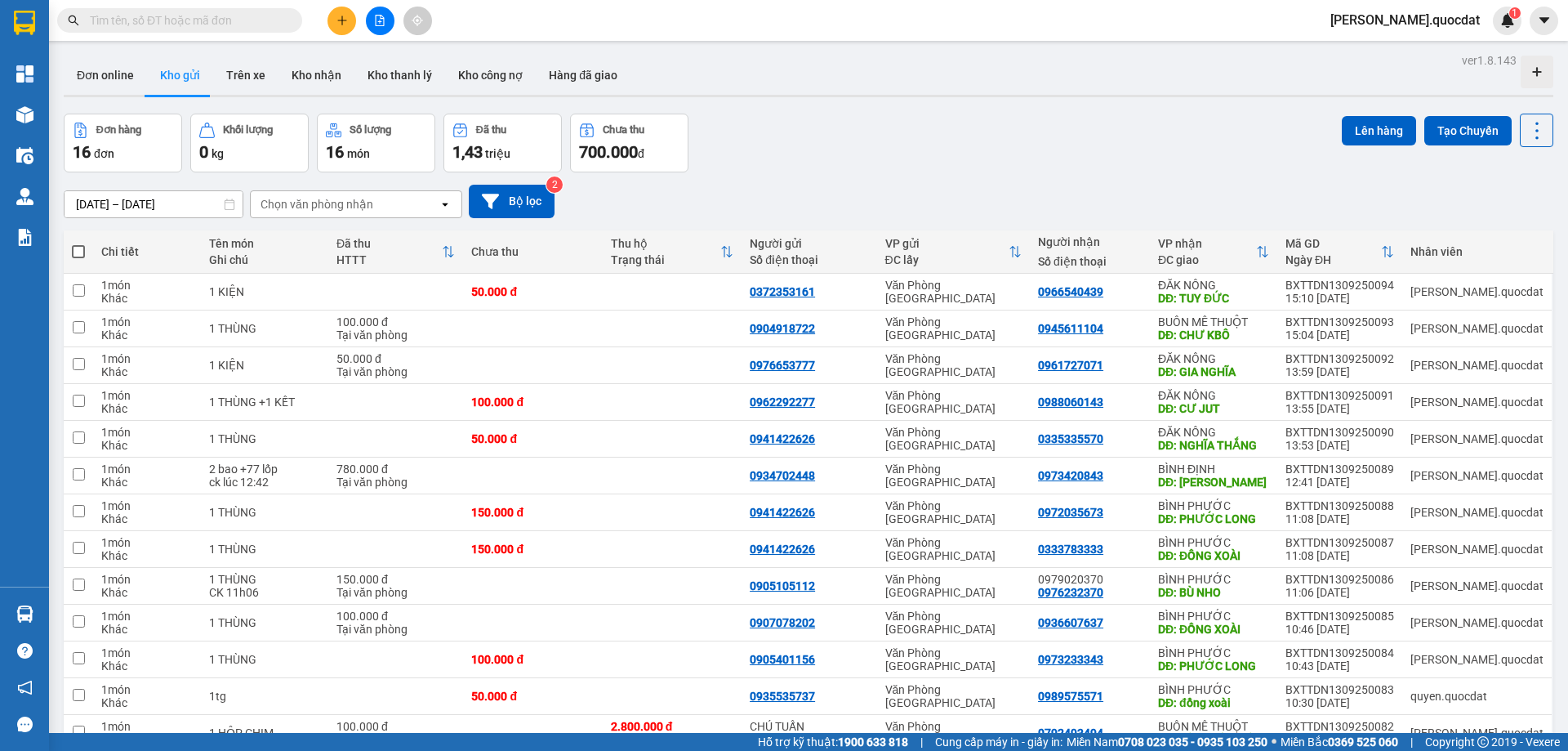
click at [341, 11] on button at bounding box center [342, 21] width 29 height 29
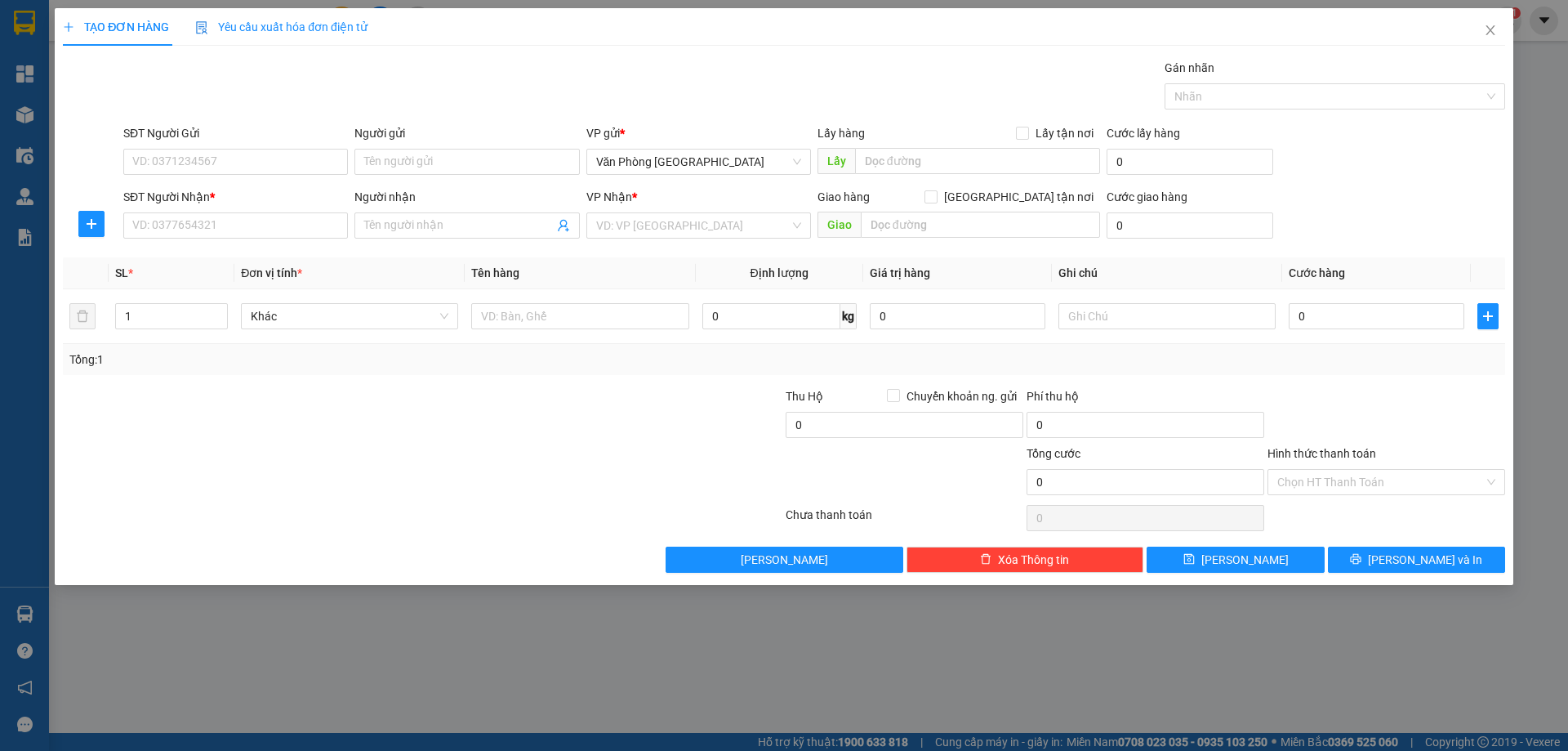
click at [251, 145] on div "SĐT Người Gửi" at bounding box center [236, 136] width 225 height 24
click at [237, 147] on div "SĐT Người Gửi" at bounding box center [236, 136] width 225 height 24
click at [232, 163] on input "SĐT Người Gửi" at bounding box center [236, 161] width 225 height 26
type input "0"
click at [188, 222] on input "SĐT Người Nhận *" at bounding box center [236, 225] width 225 height 26
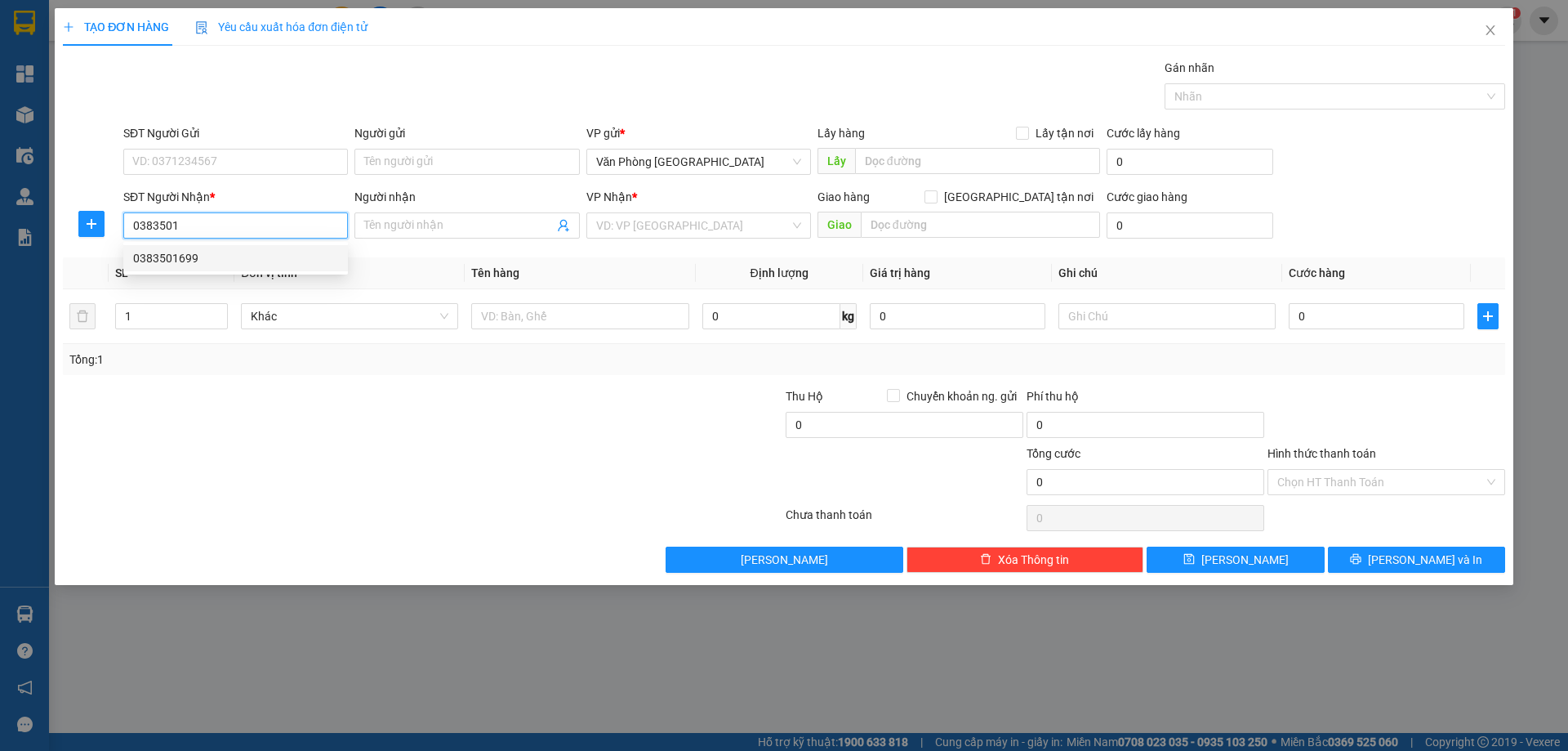
click at [158, 259] on div "0383501699" at bounding box center [236, 258] width 205 height 18
type input "0383501699"
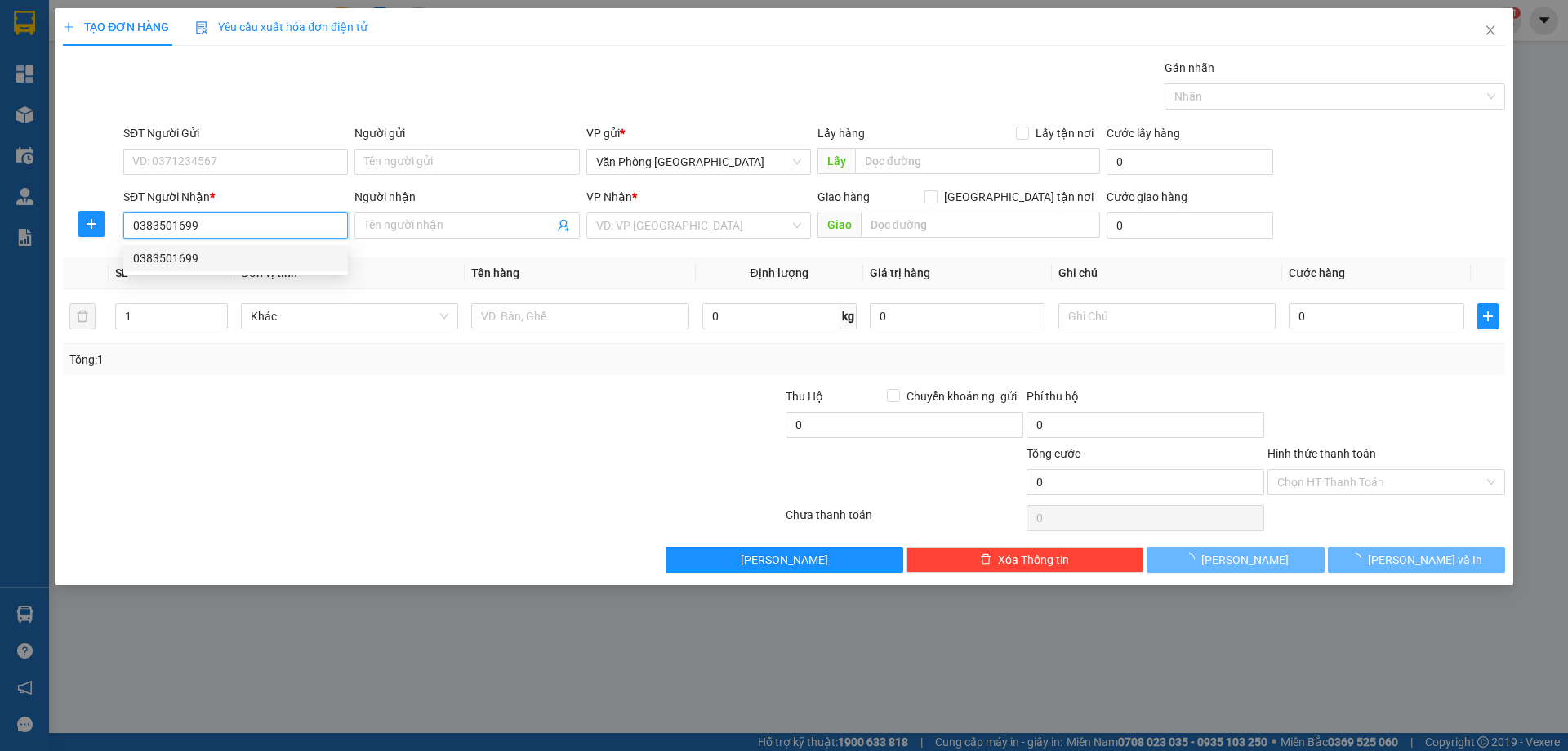
type input "đak mil"
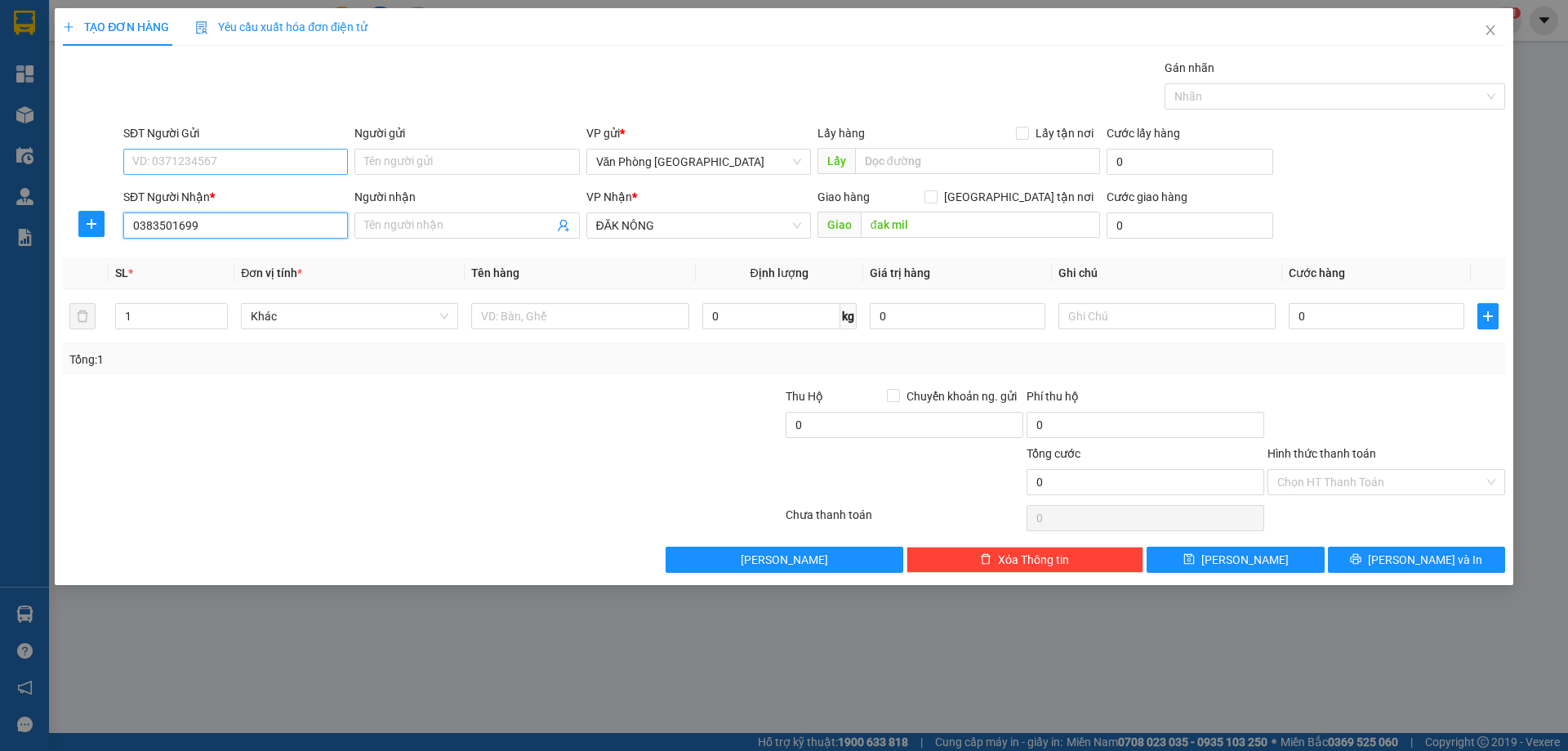
type input "0383501699"
click at [185, 169] on input "SĐT Người Gửi" at bounding box center [236, 161] width 225 height 26
click at [189, 190] on div "0935593048" at bounding box center [236, 195] width 205 height 18
type input "0935593048"
click at [986, 214] on input "đak mil" at bounding box center [980, 224] width 239 height 26
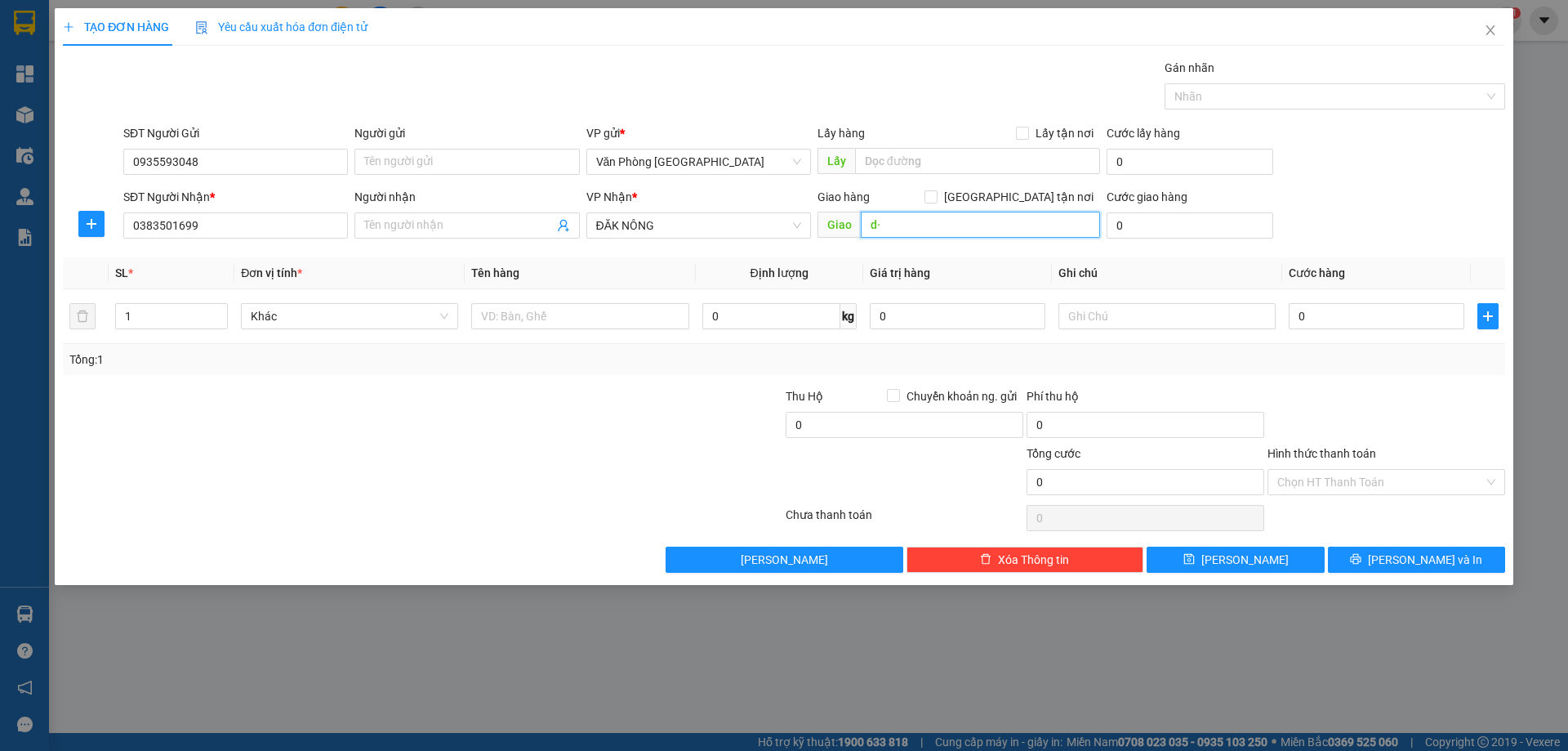
type input "d"
type input "đ"
type input "D"
type input "Đ"
type input "D"
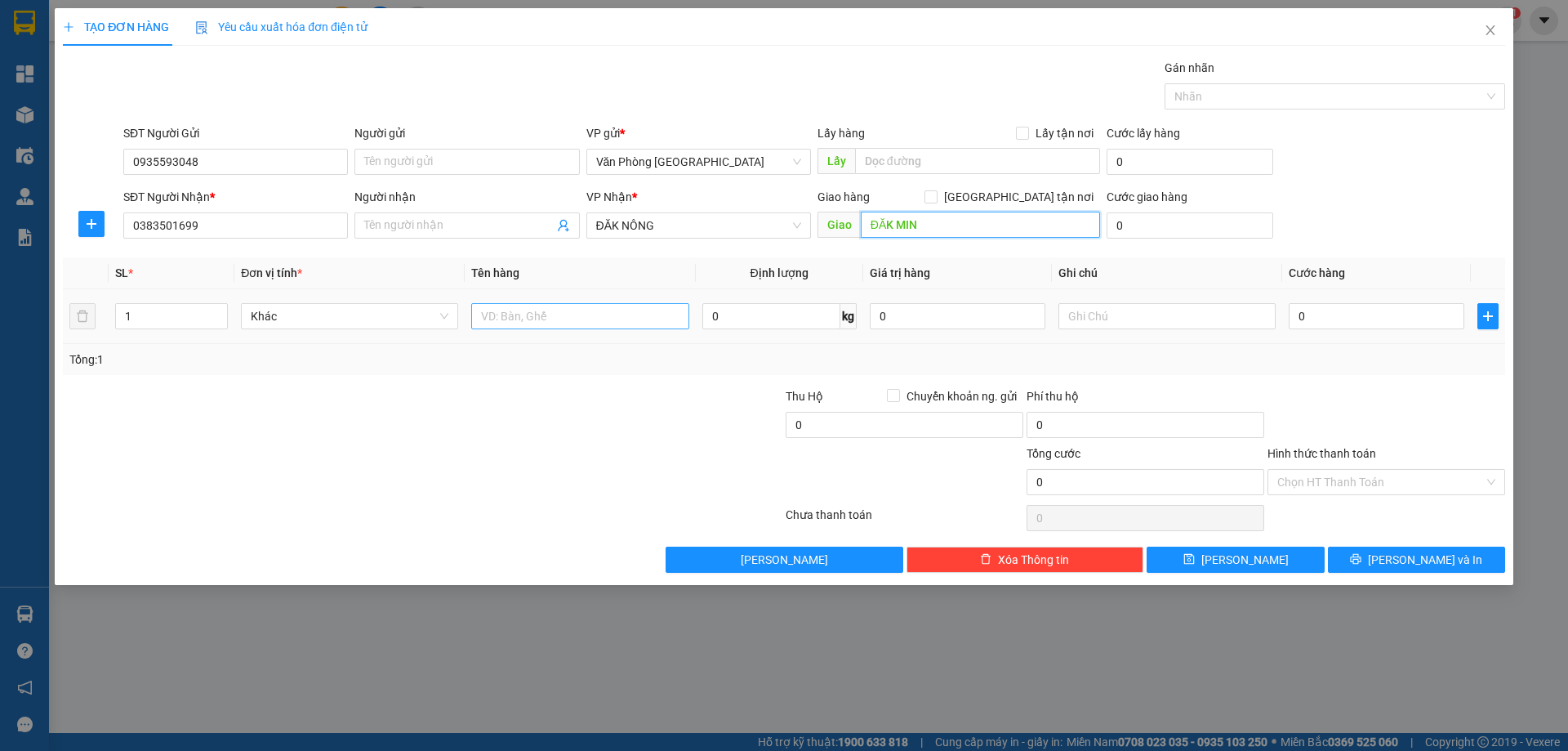
type input "ĐĂK MIN"
click at [612, 313] on input "text" at bounding box center [580, 316] width 217 height 26
type input "1"
type input "2 [PERSON_NAME]"
type input "1"
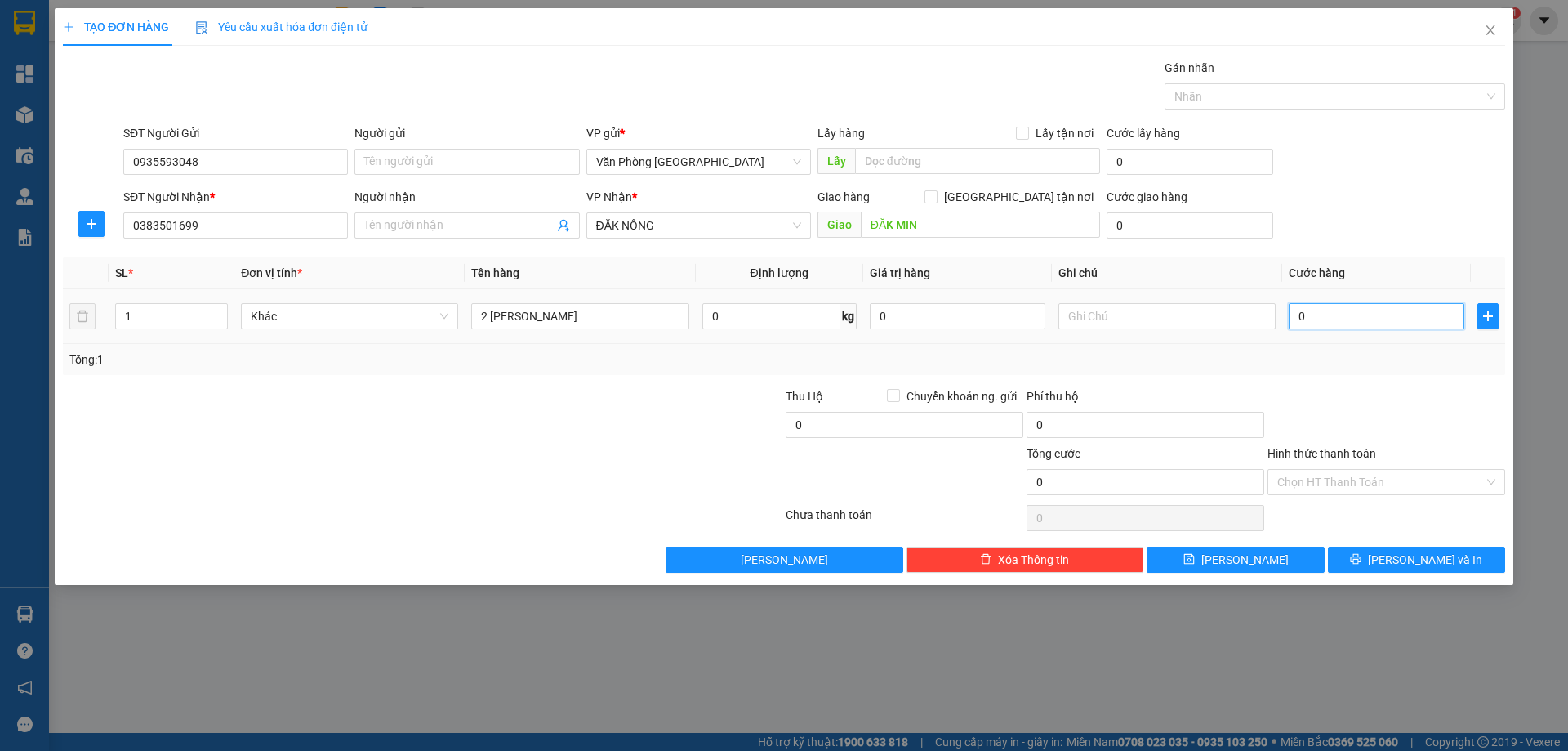
type input "1"
type input "10"
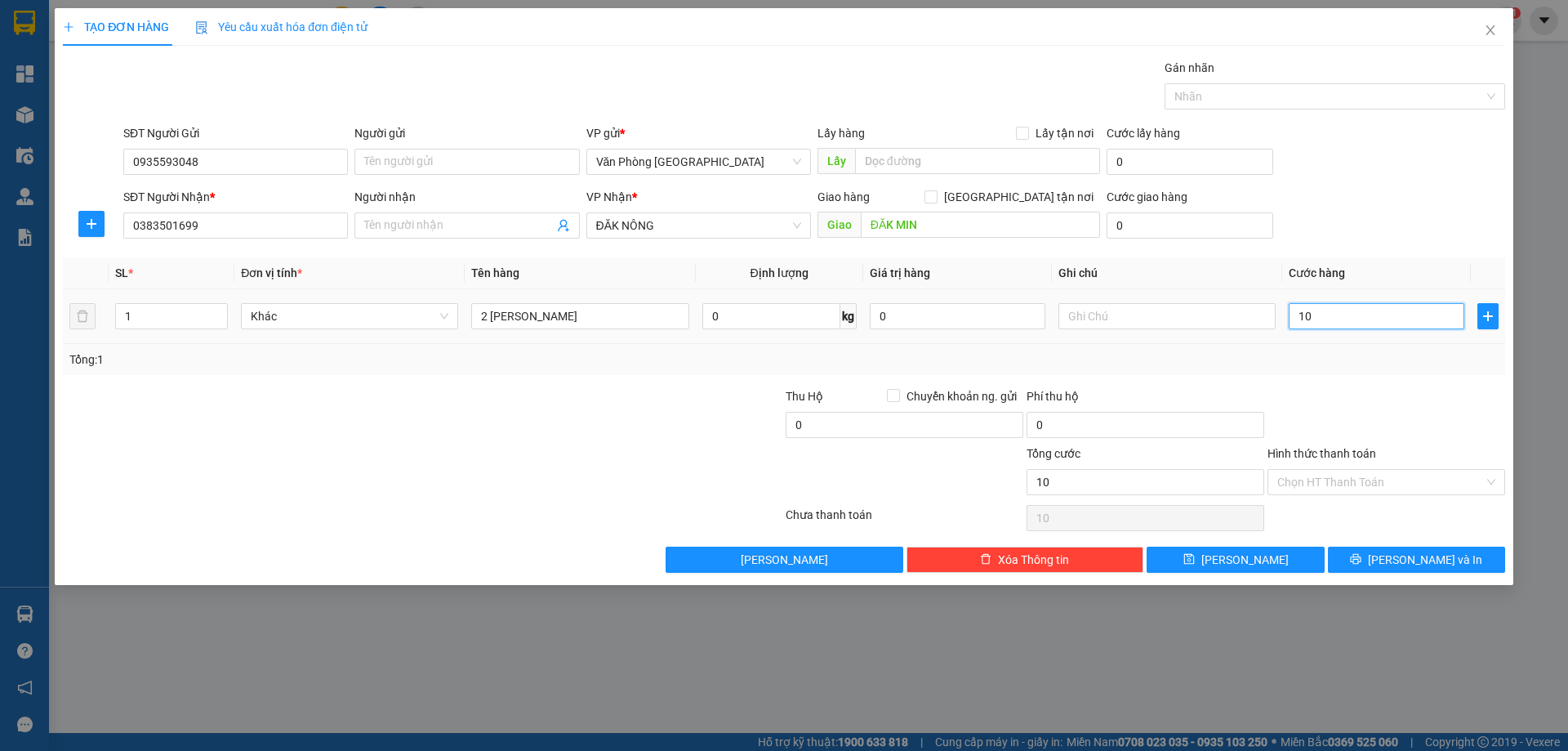
type input "100"
type input "100.000"
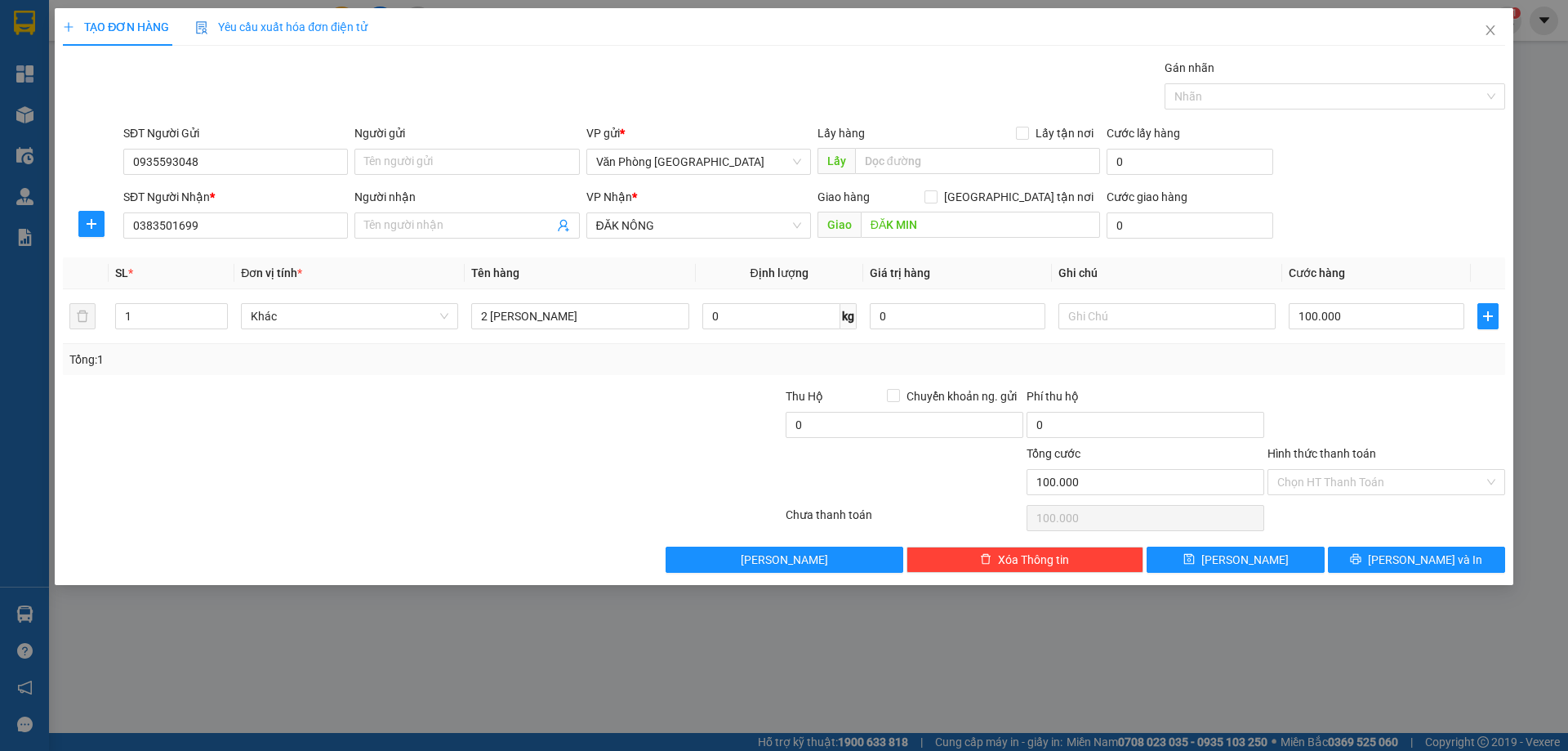
drag, startPoint x: 1396, startPoint y: 444, endPoint x: 1390, endPoint y: 477, distance: 33.5
click at [1395, 445] on div "Hình thức thanh toán" at bounding box center [1386, 457] width 238 height 24
click at [1389, 476] on input "Hình thức thanh toán" at bounding box center [1381, 482] width 207 height 24
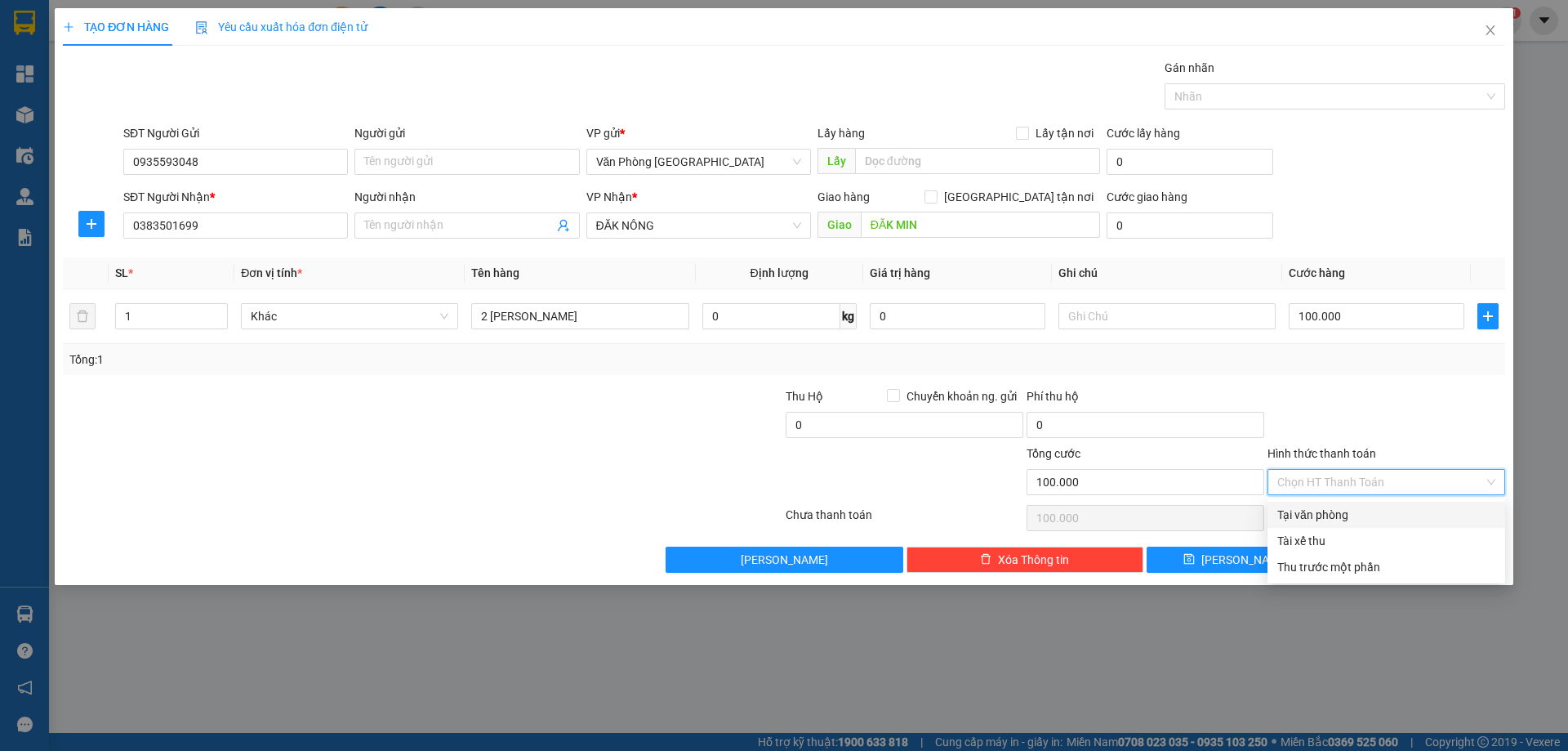
click at [1358, 516] on div "Tại văn phòng" at bounding box center [1386, 515] width 218 height 18
type input "0"
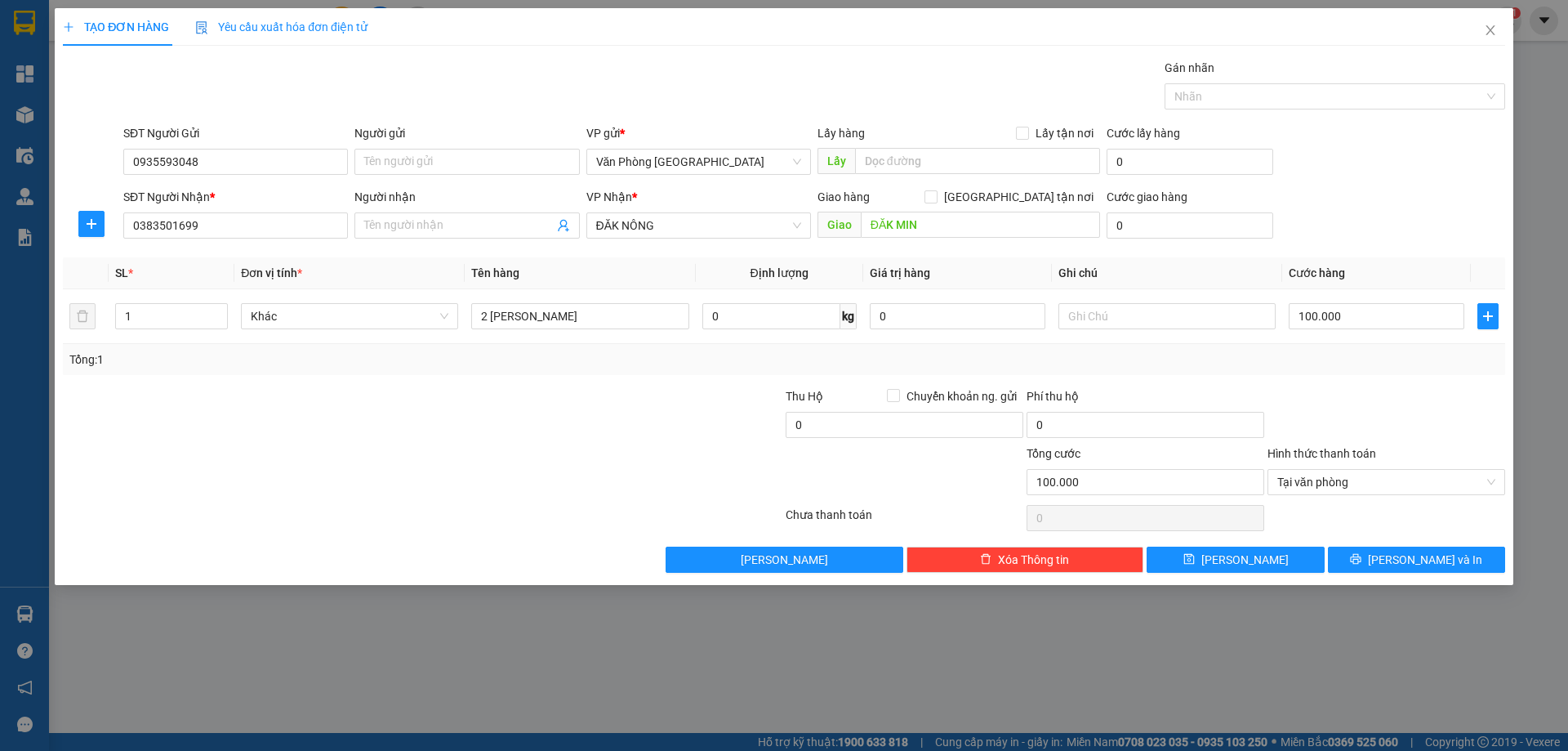
click at [1393, 545] on div "Transit Pickup Surcharge Ids Transit Deliver Surcharge Ids Transit Deliver Surc…" at bounding box center [784, 315] width 1442 height 514
click at [1362, 556] on icon "printer" at bounding box center [1356, 558] width 12 height 12
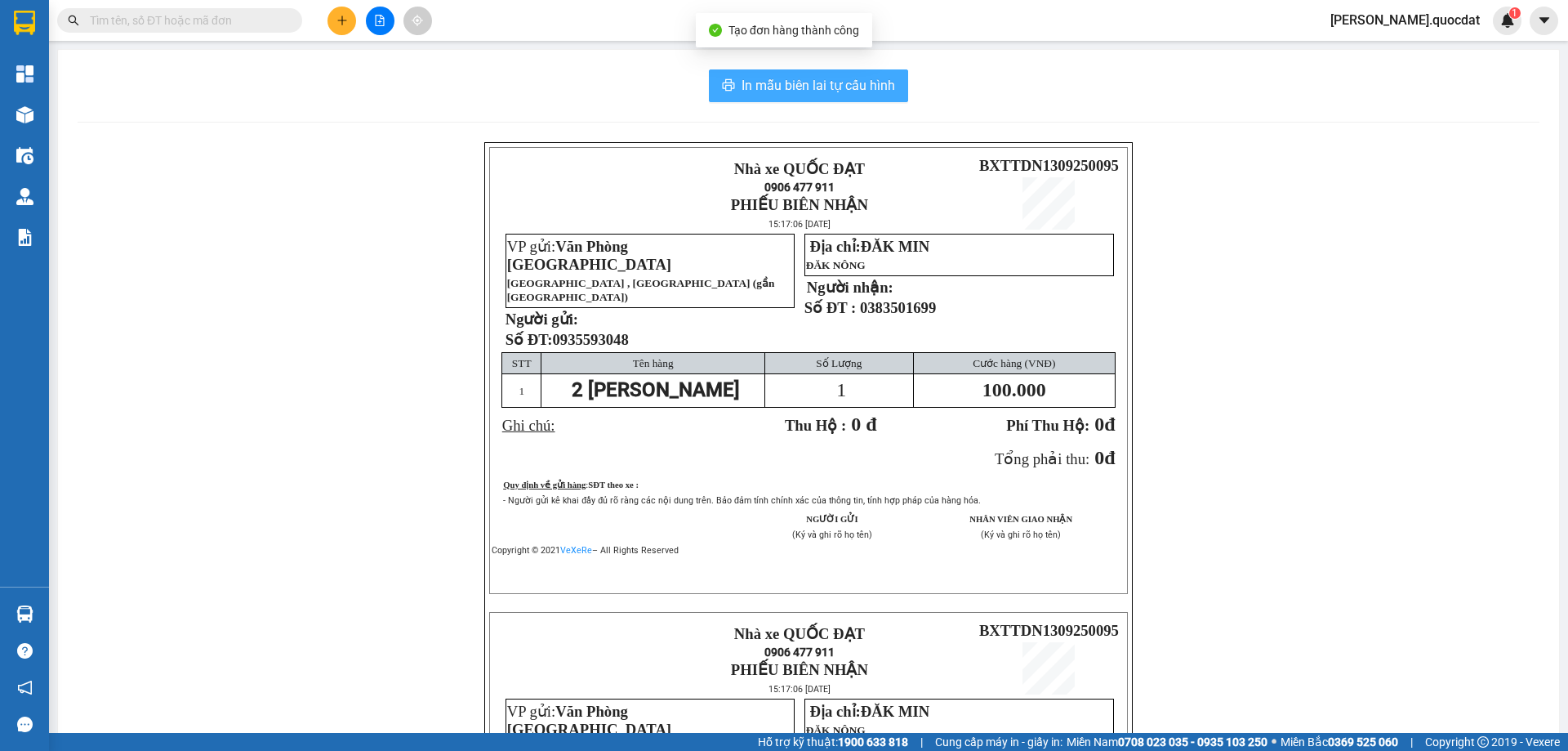
click at [820, 90] on span "In mẫu biên lai tự cấu hình" at bounding box center [818, 85] width 154 height 21
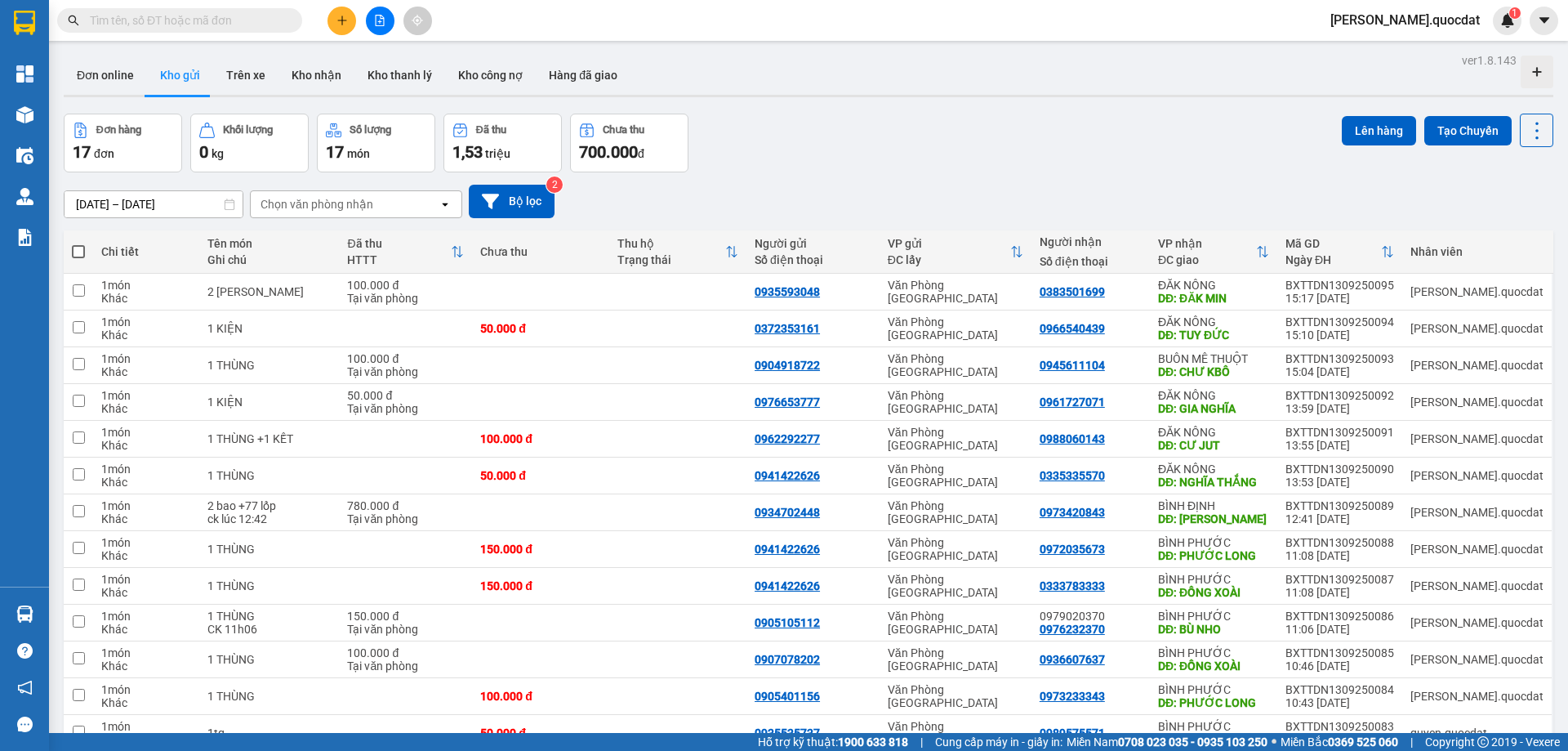
click at [347, 23] on icon "plus" at bounding box center [342, 20] width 12 height 12
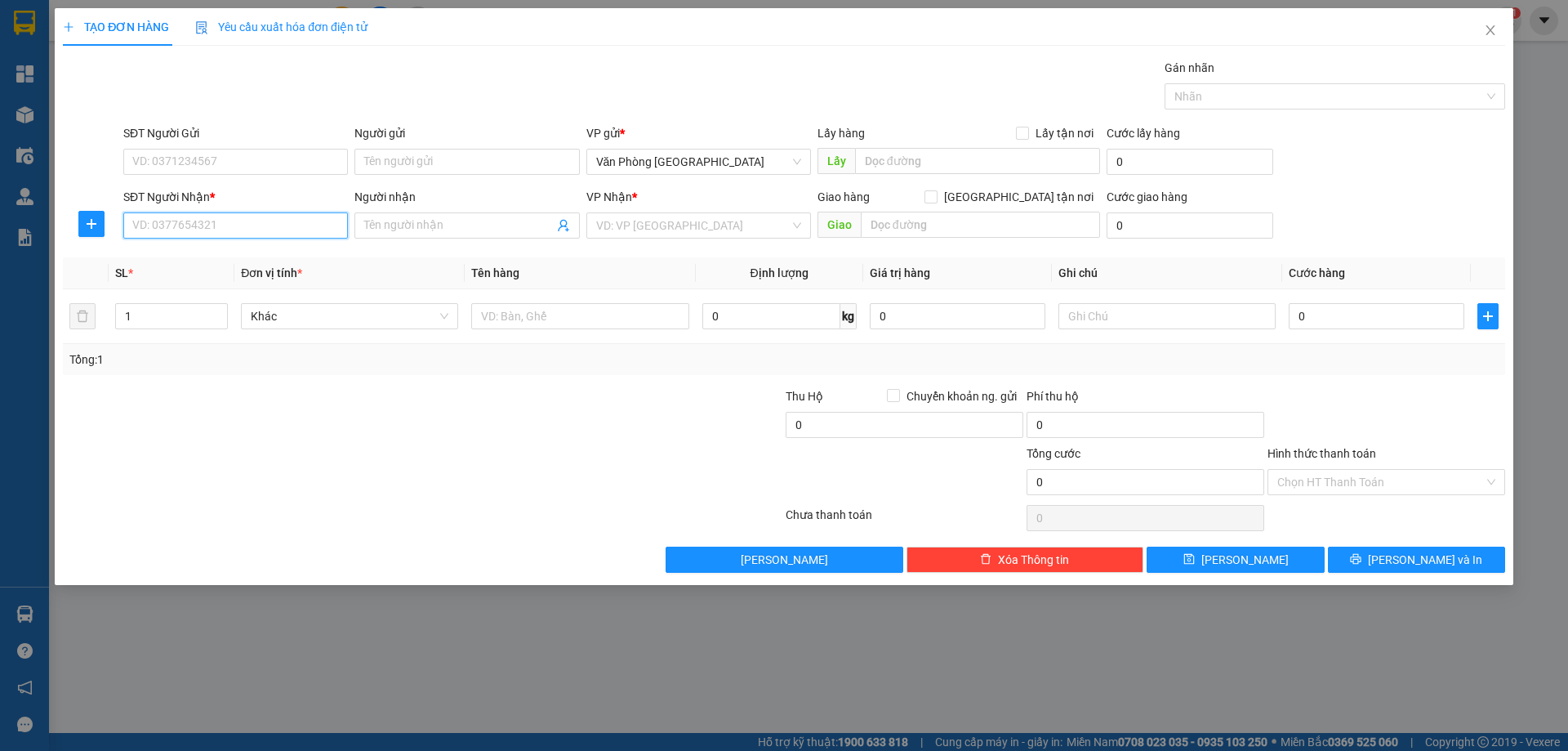
click at [226, 231] on input "SĐT Người Nhận *" at bounding box center [236, 225] width 225 height 26
type input "0899393969"
click at [252, 263] on div "0899393969" at bounding box center [236, 258] width 205 height 18
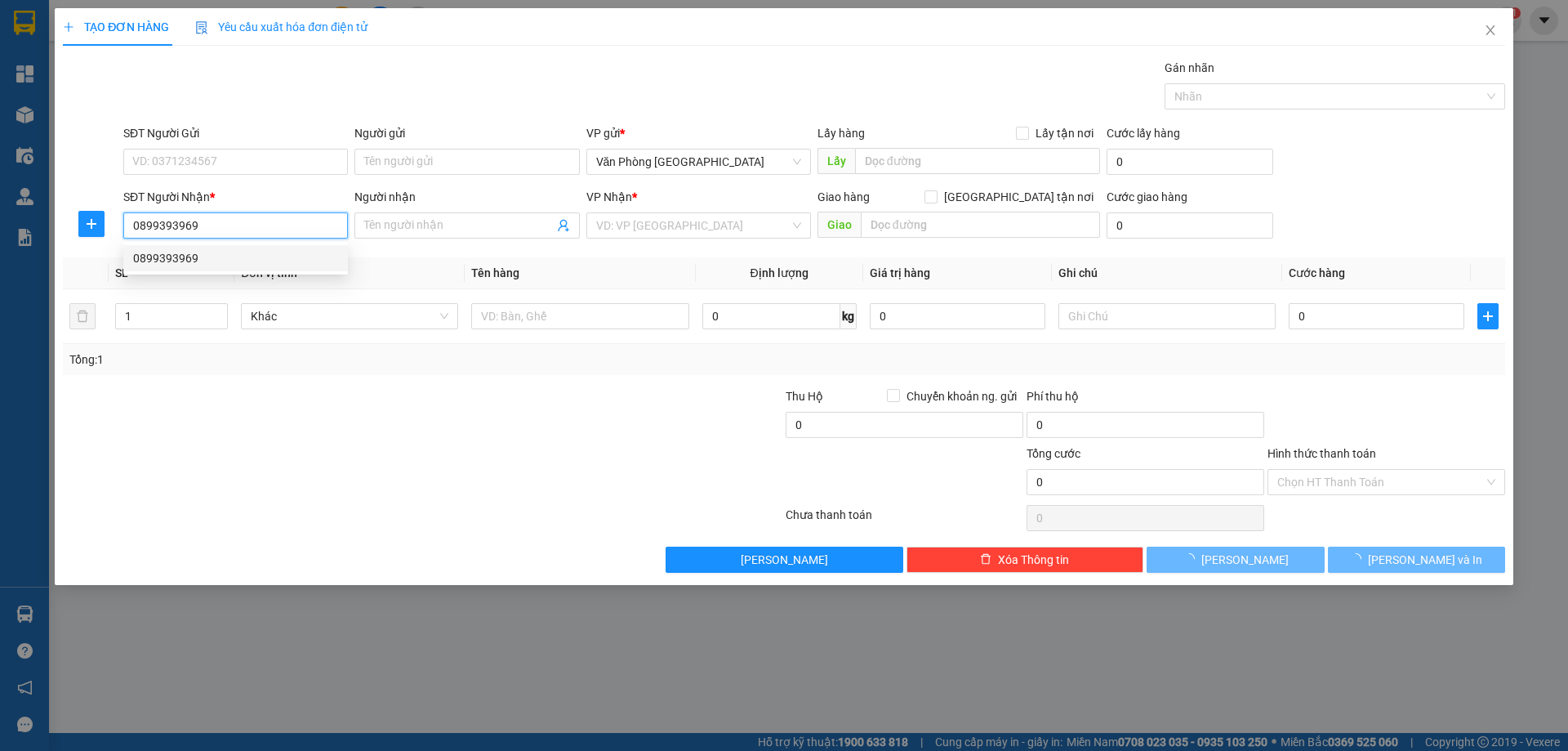
type input "TRƯỜNG XUÂN"
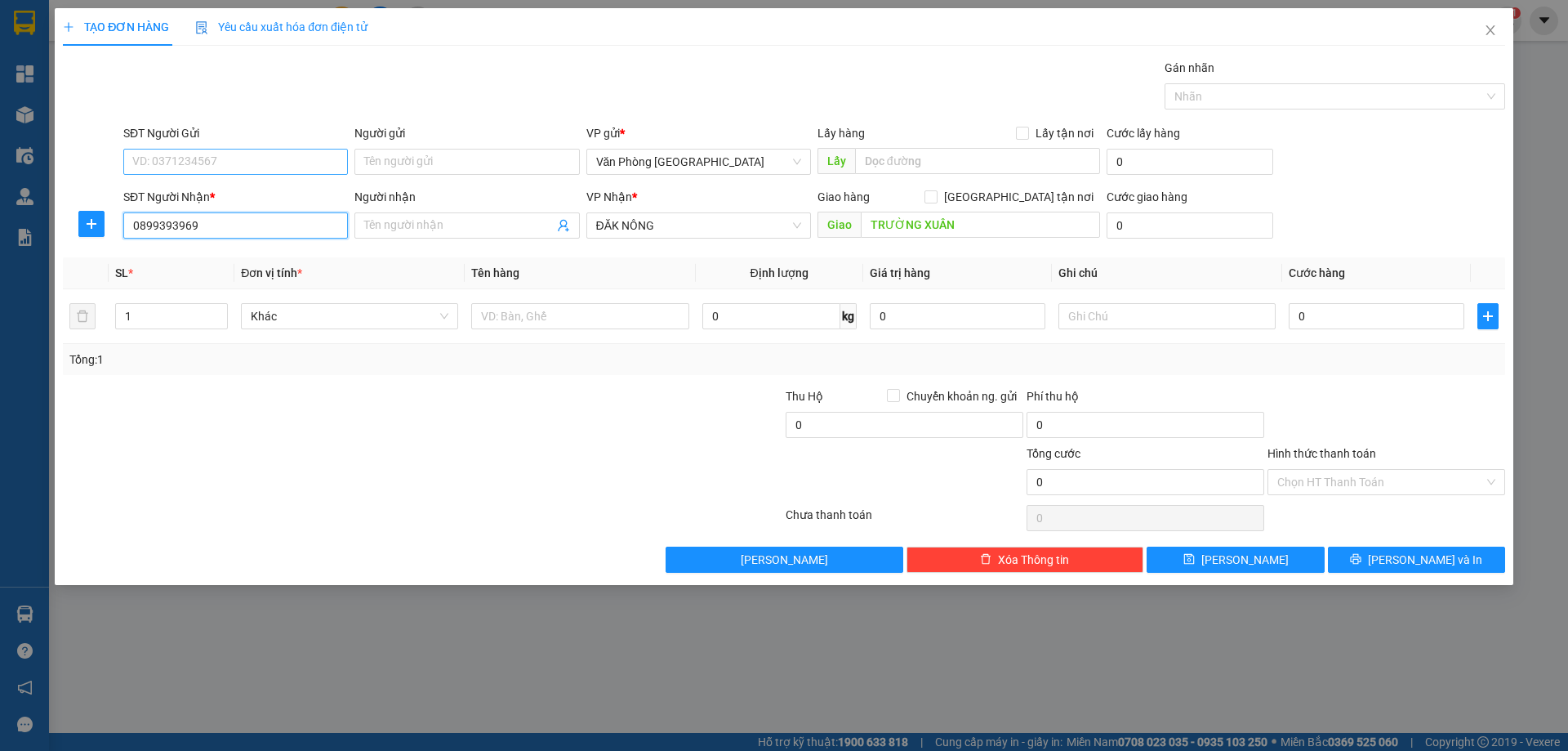
type input "0899393969"
click at [336, 158] on input "SĐT Người Gửi" at bounding box center [236, 161] width 225 height 26
click at [185, 195] on div "0905587785" at bounding box center [236, 195] width 205 height 18
type input "0905587785"
click at [527, 330] on div at bounding box center [580, 316] width 217 height 32
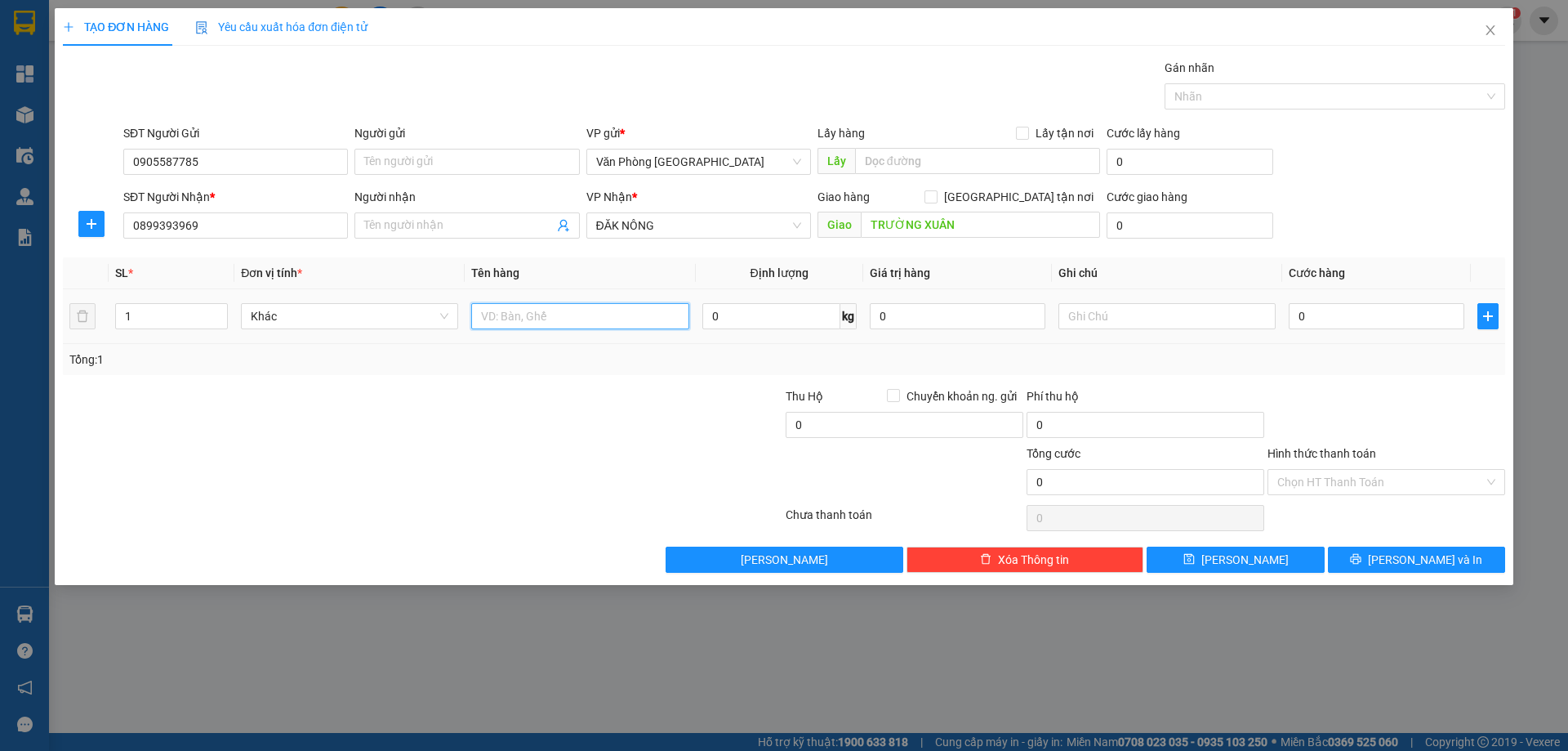
click at [525, 321] on input "text" at bounding box center [580, 316] width 217 height 26
type input "1 KIỆN"
type input "5"
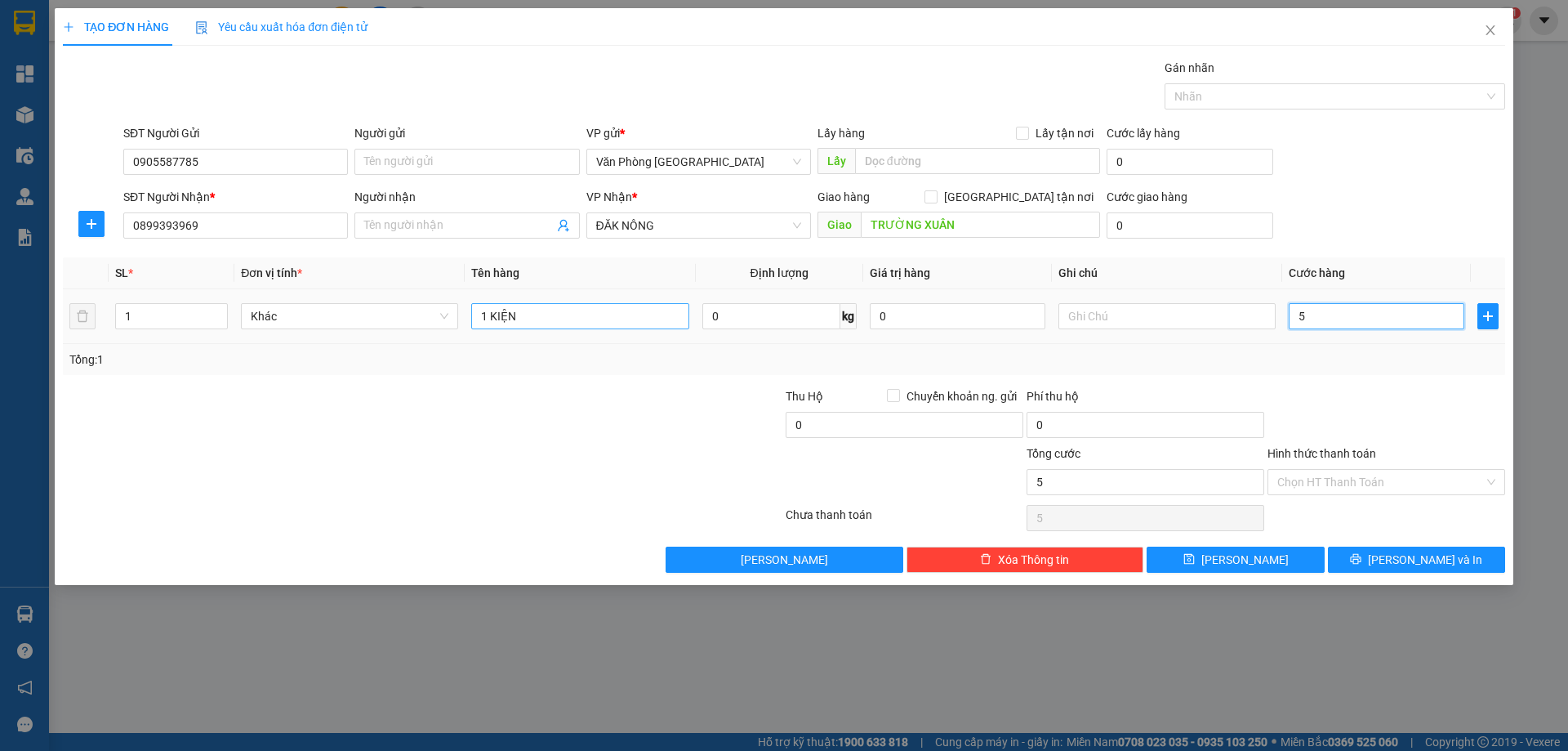
type input "50"
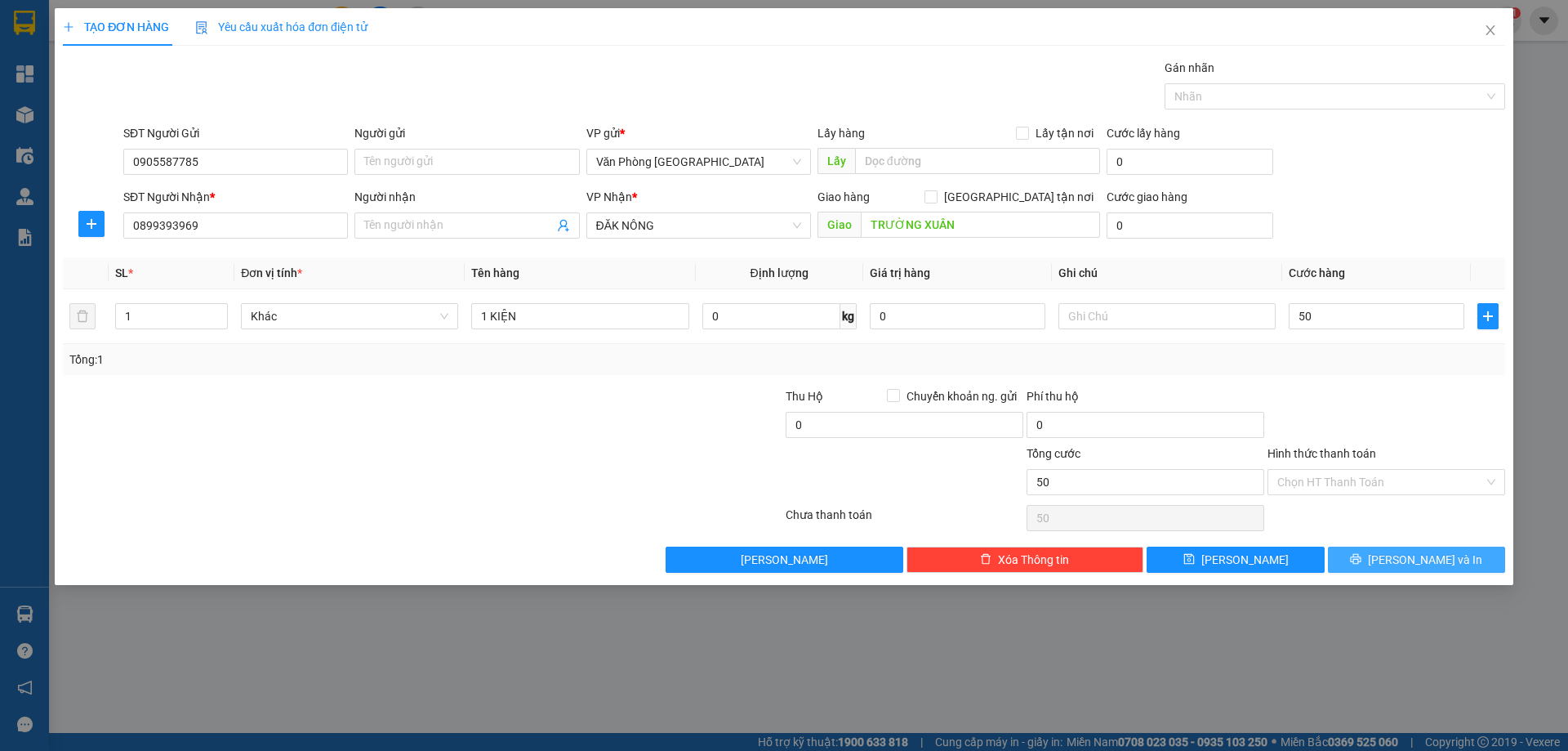
type input "50.000"
click at [1360, 557] on button "[PERSON_NAME] và In" at bounding box center [1416, 559] width 177 height 26
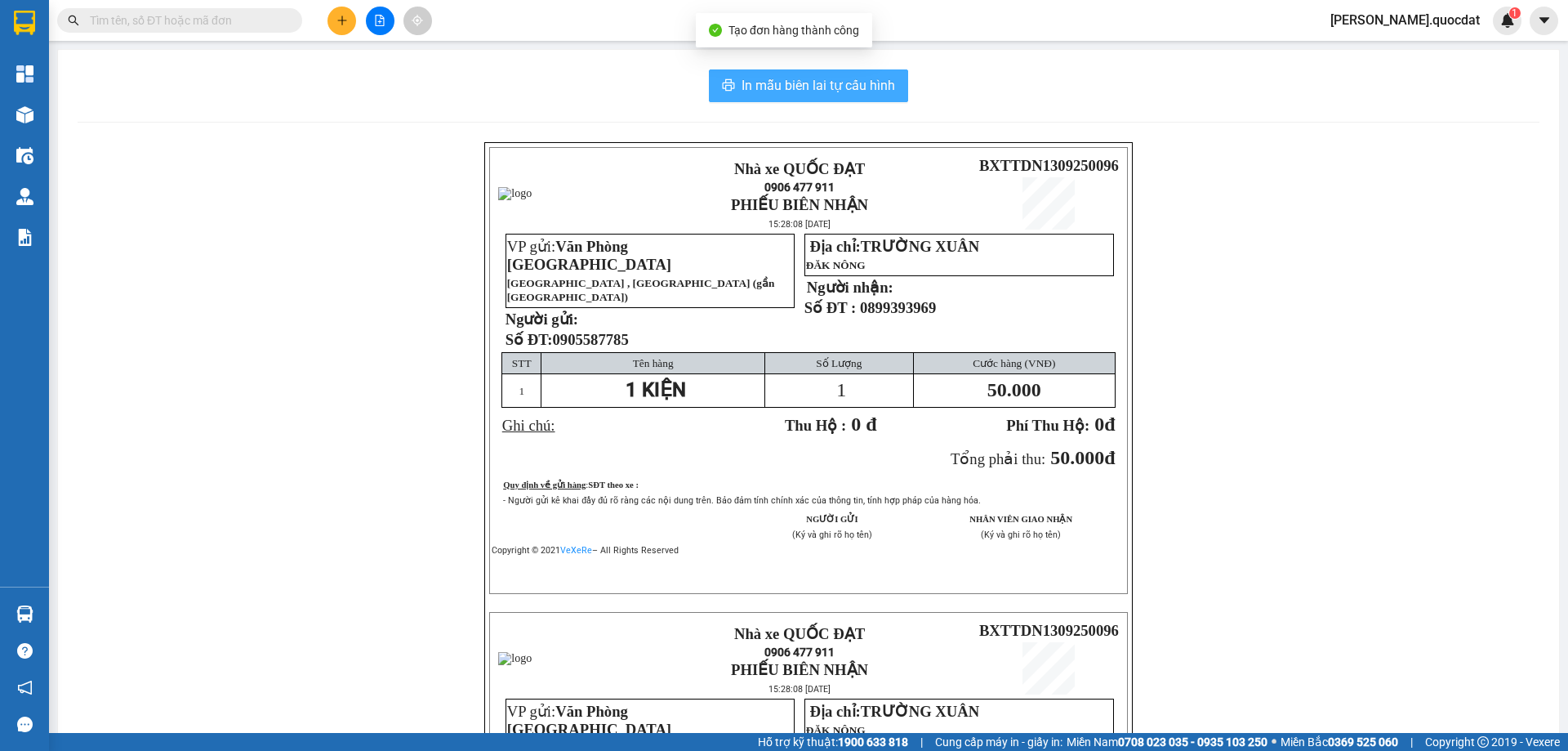
click at [763, 90] on span "In mẫu biên lai tự cấu hình" at bounding box center [818, 85] width 154 height 21
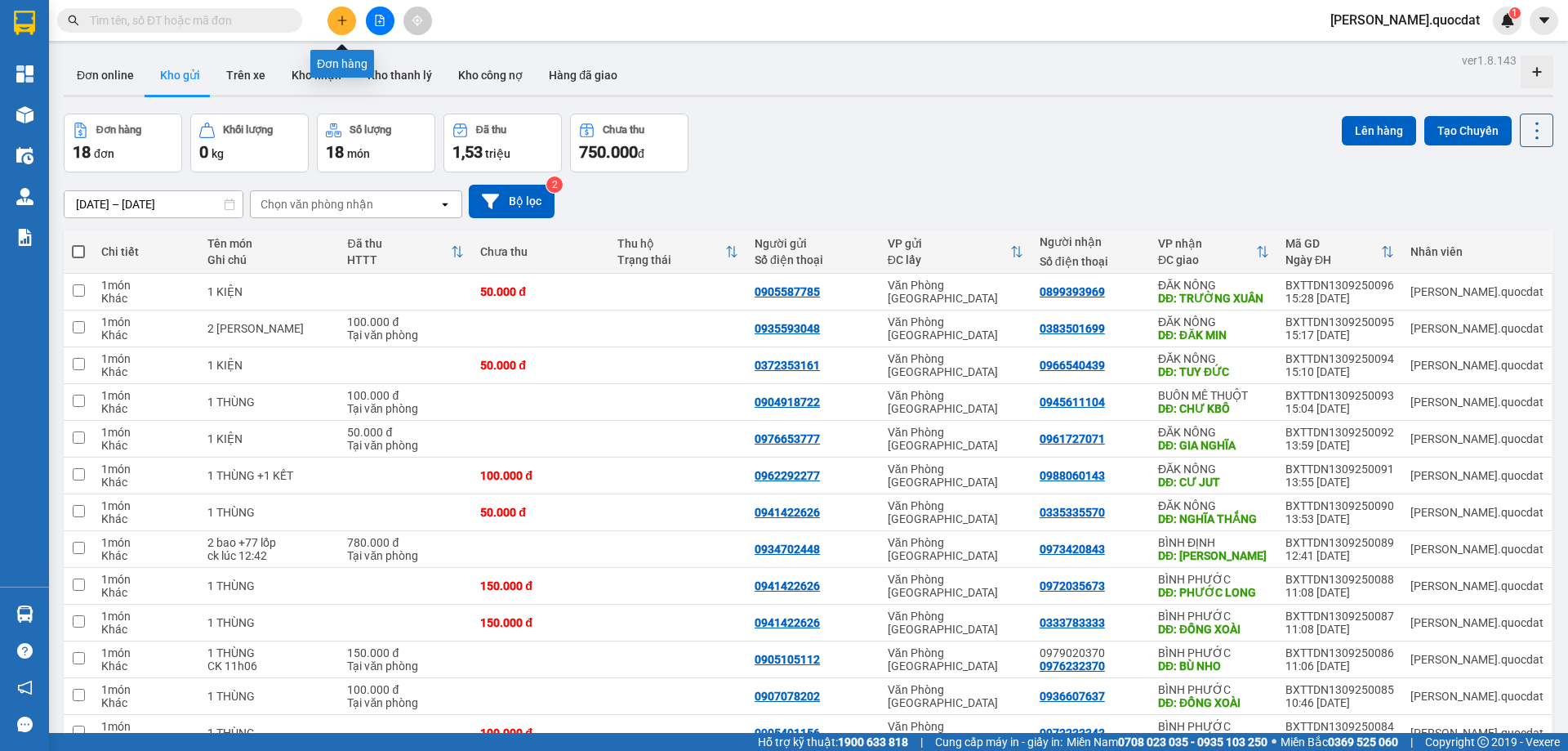
click at [345, 22] on icon "plus" at bounding box center [342, 20] width 12 height 12
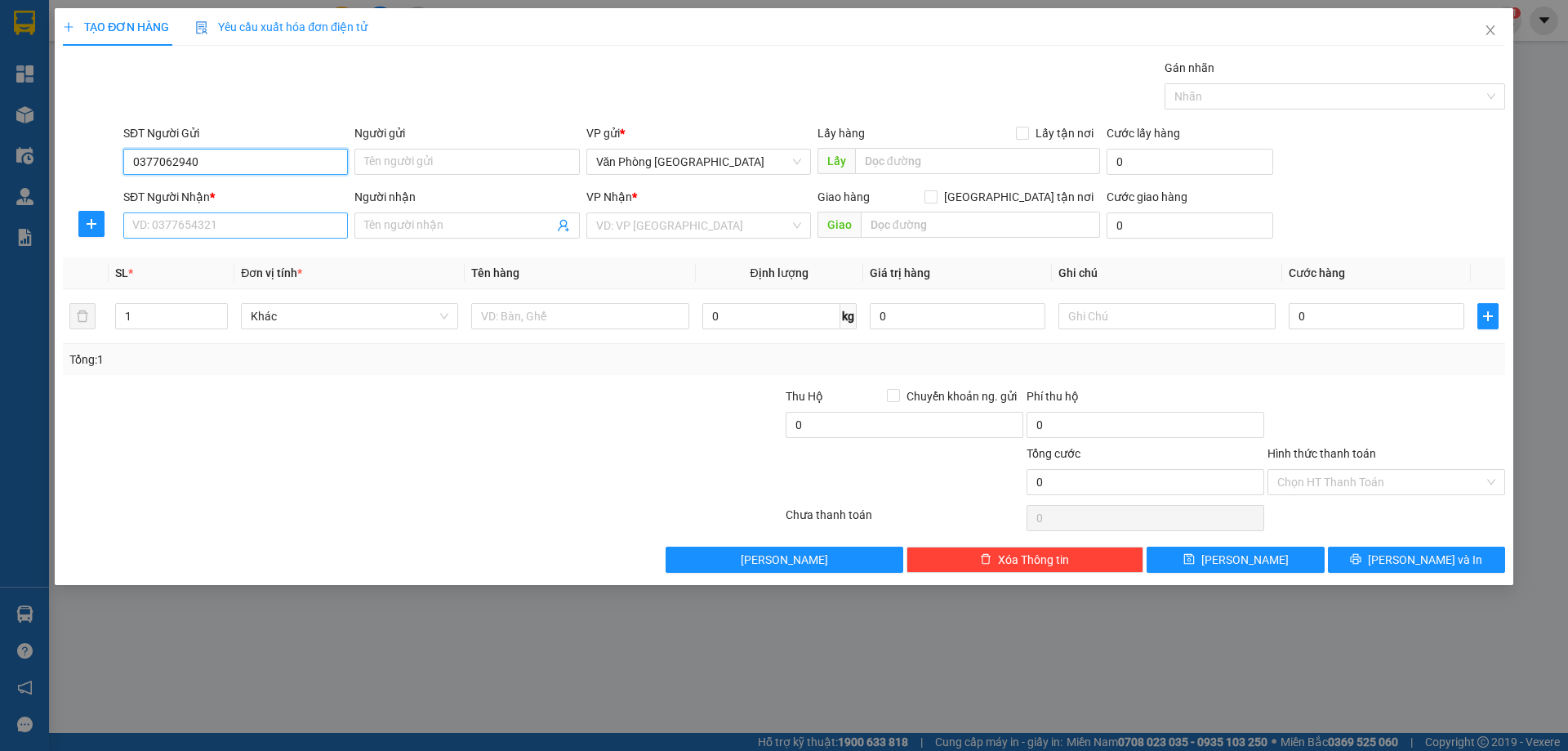
type input "0377062940"
click at [203, 234] on input "SĐT Người Nhận *" at bounding box center [236, 225] width 225 height 26
click at [239, 159] on input "0377062940" at bounding box center [236, 161] width 225 height 26
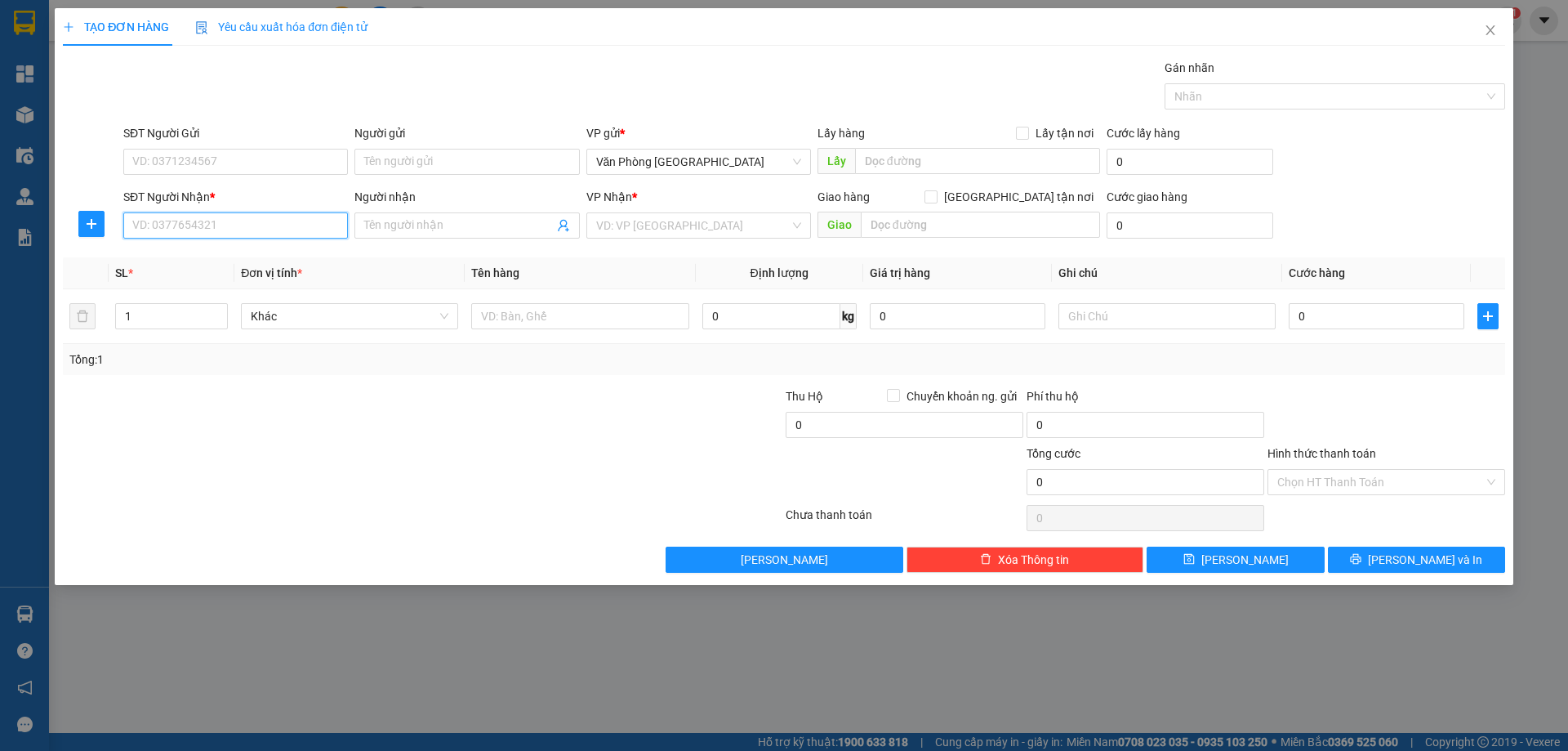
click at [208, 218] on input "SĐT Người Nhận *" at bounding box center [236, 225] width 225 height 26
paste input "0377062940"
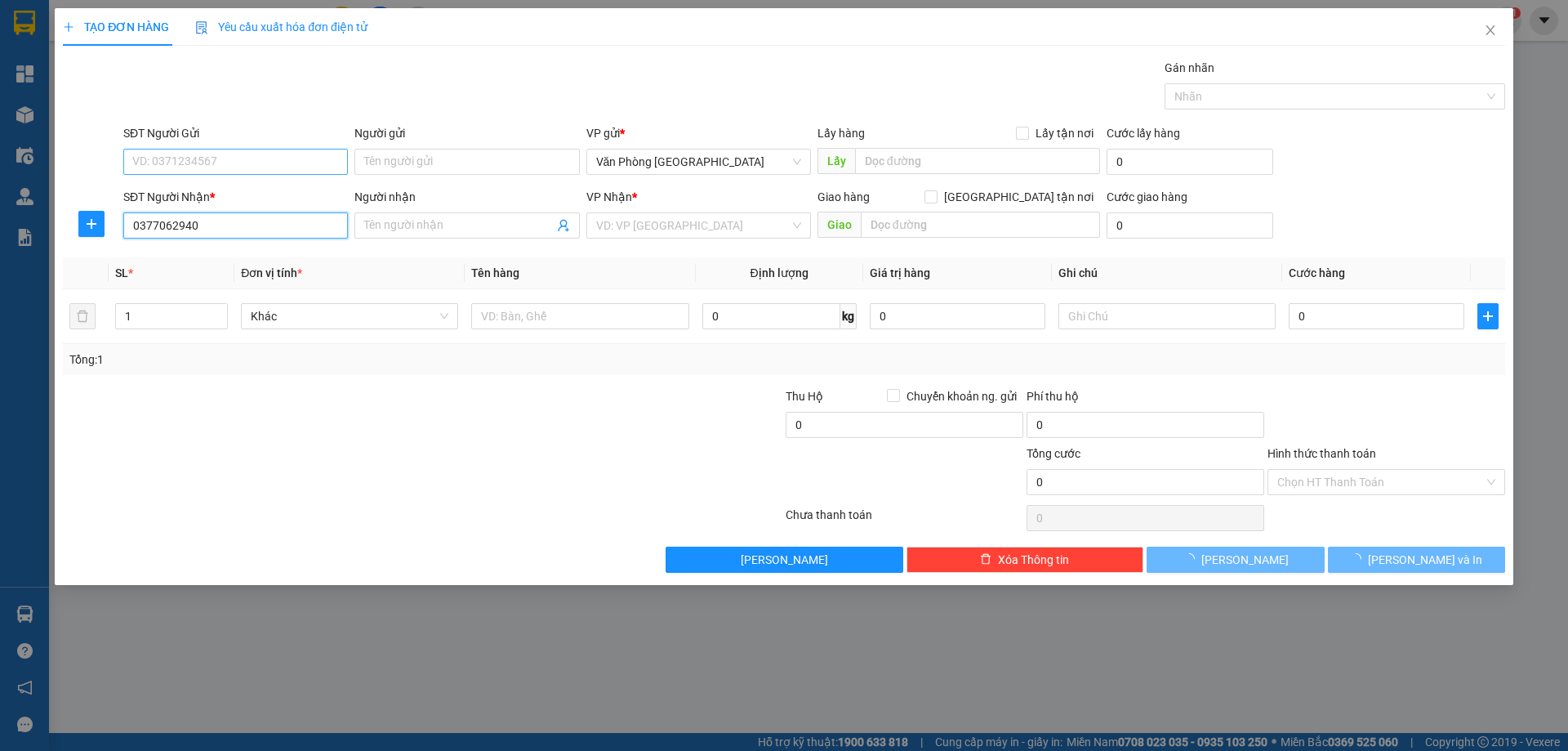
type input "0377062940"
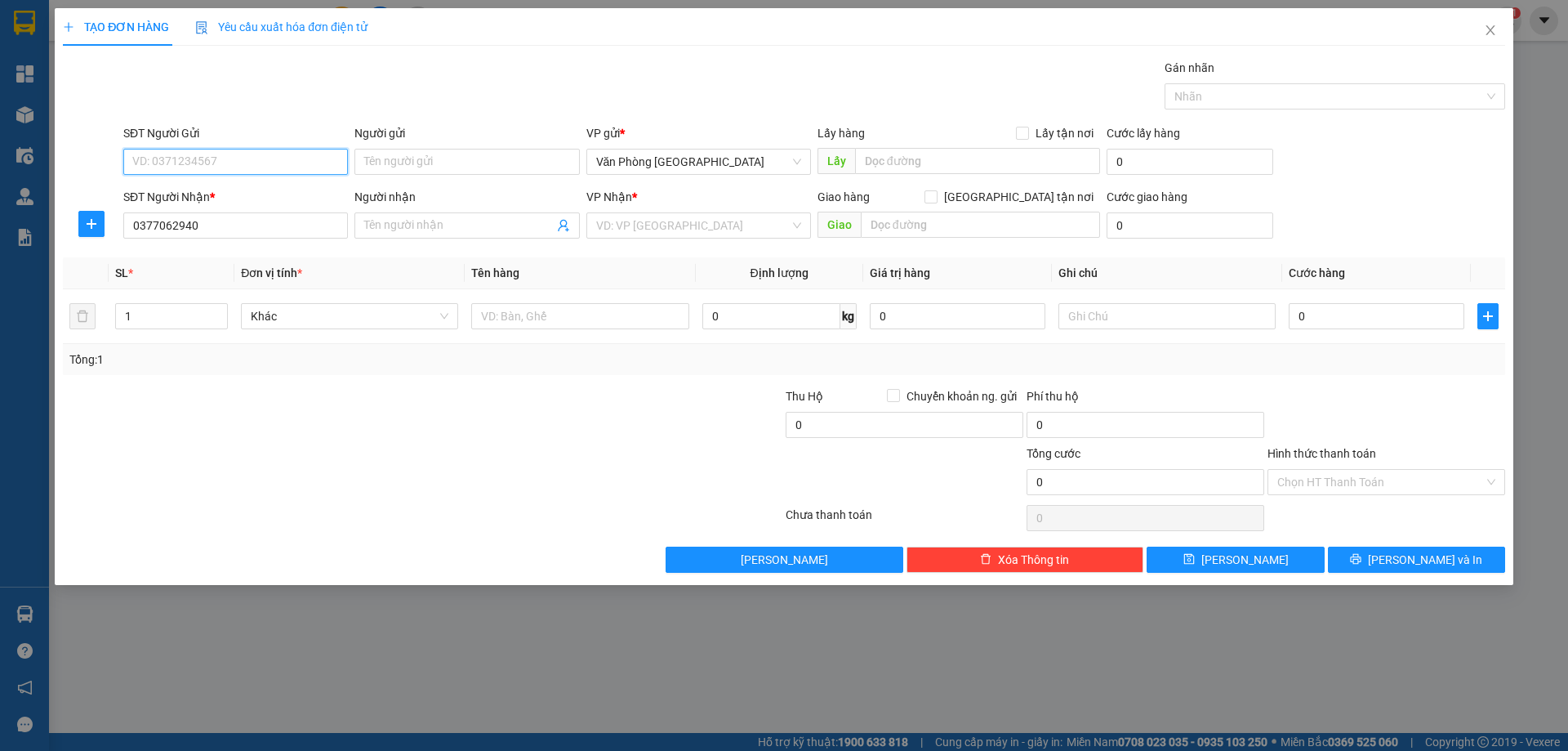
click at [286, 163] on input "SĐT Người Gửi" at bounding box center [236, 161] width 225 height 26
type input "0983724017"
click at [680, 225] on input "search" at bounding box center [692, 225] width 194 height 24
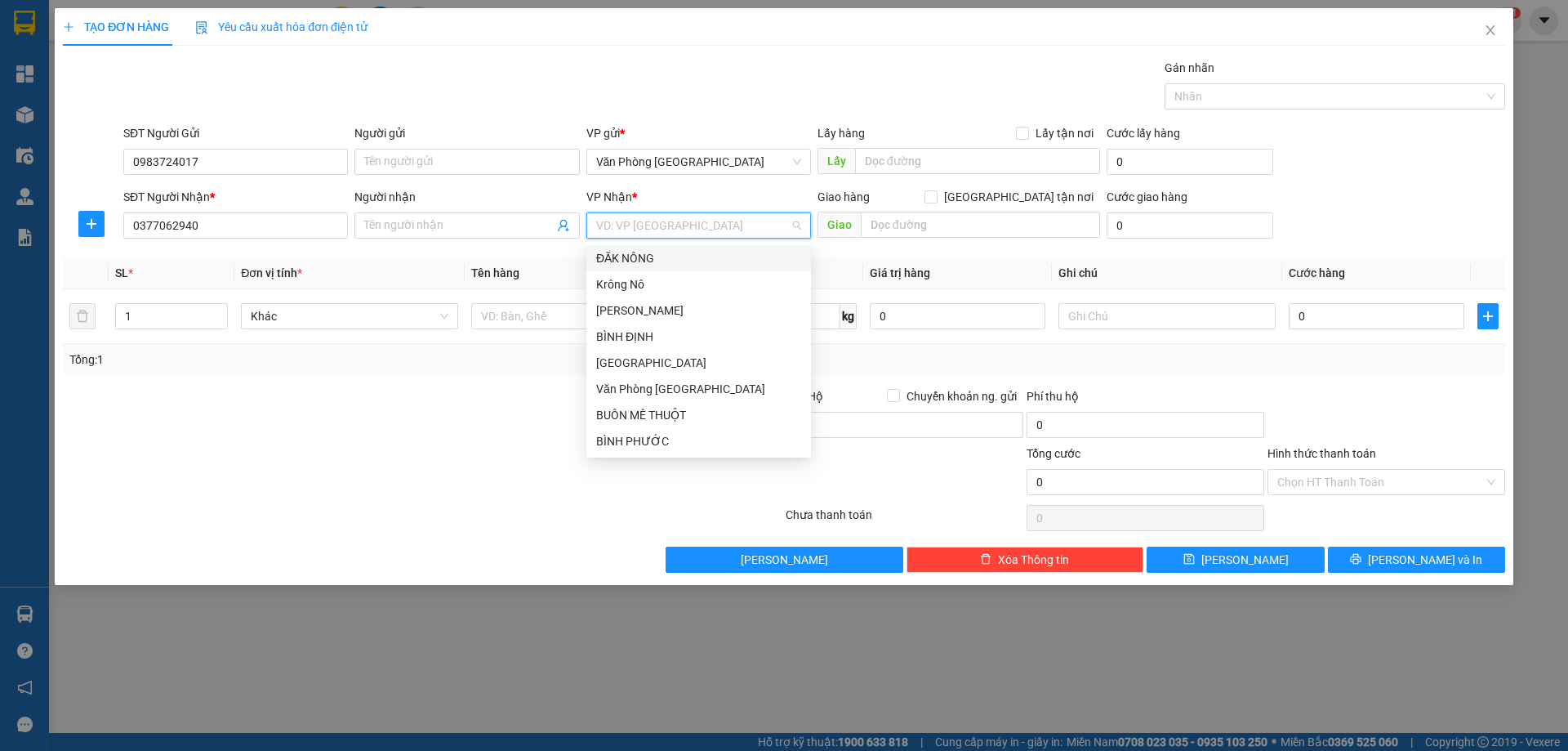
click at [652, 248] on div "ĐĂK NÔNG" at bounding box center [698, 258] width 225 height 26
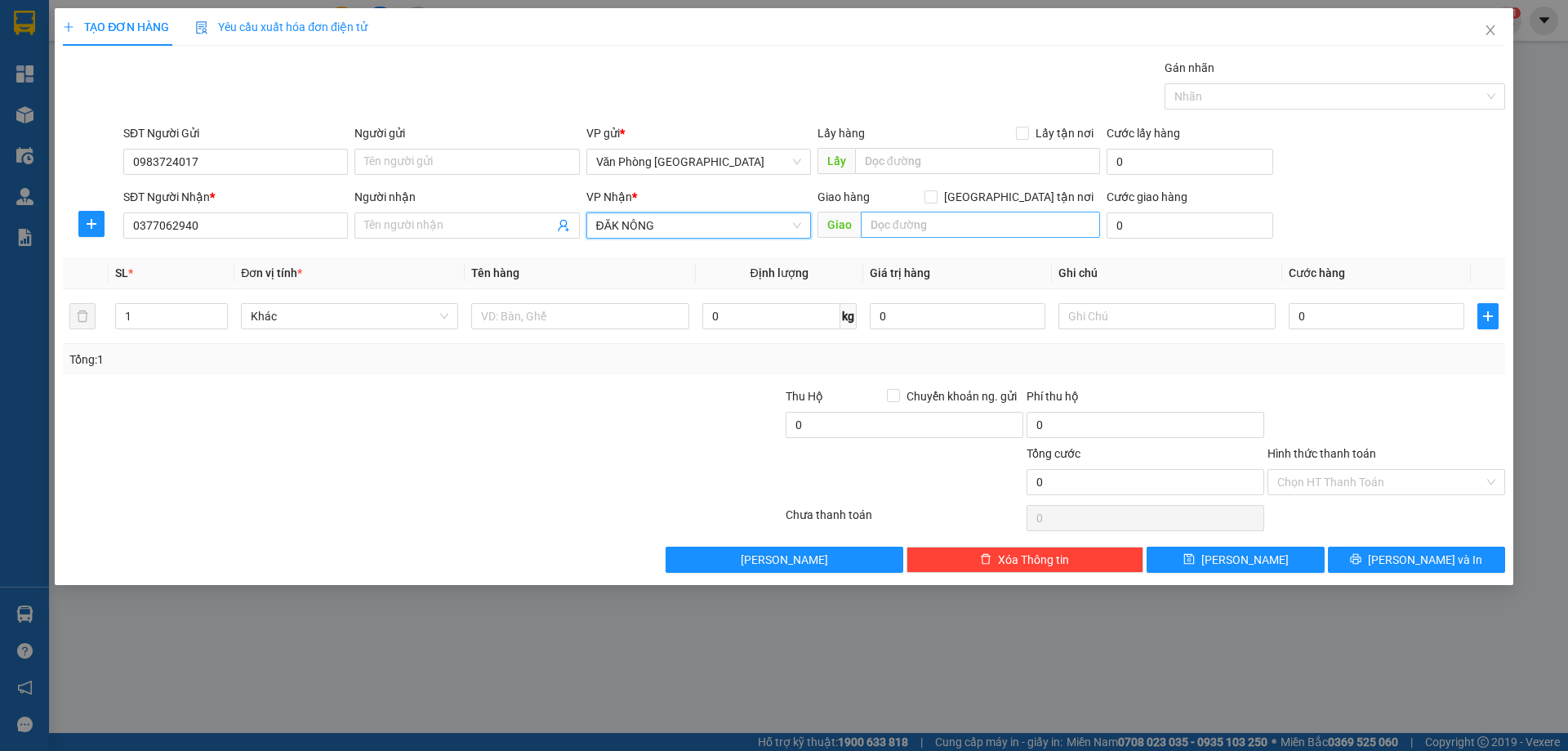
drag, startPoint x: 917, startPoint y: 209, endPoint x: 913, endPoint y: 223, distance: 14.6
click at [917, 212] on div "Giao hàng [GEOGRAPHIC_DATA] tận nơi [GEOGRAPHIC_DATA]" at bounding box center [959, 217] width 283 height 58
click at [912, 225] on input "text" at bounding box center [980, 224] width 239 height 26
type input "Q"
type input "QUẢNG KHÊ"
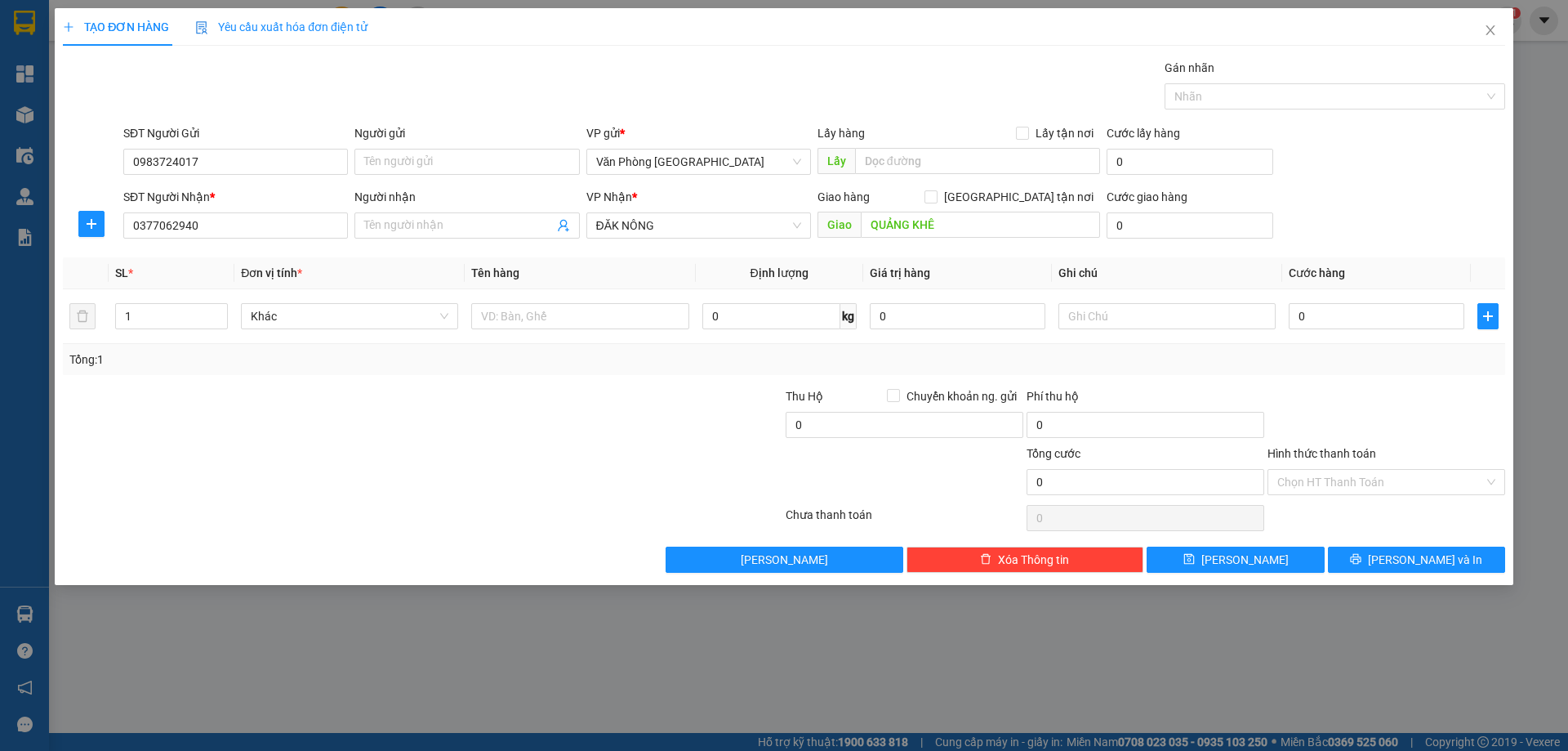
click at [1356, 207] on div "SĐT Người Nhận * 0377062940 Người nhận Tên người nhận VP Nhận * ĐĂK NÔNG Giao h…" at bounding box center [814, 217] width 1389 height 58
click at [586, 325] on input "text" at bounding box center [580, 316] width 217 height 26
type input "1 THÙNG"
click at [1459, 314] on input "0" at bounding box center [1376, 316] width 176 height 26
type input "1"
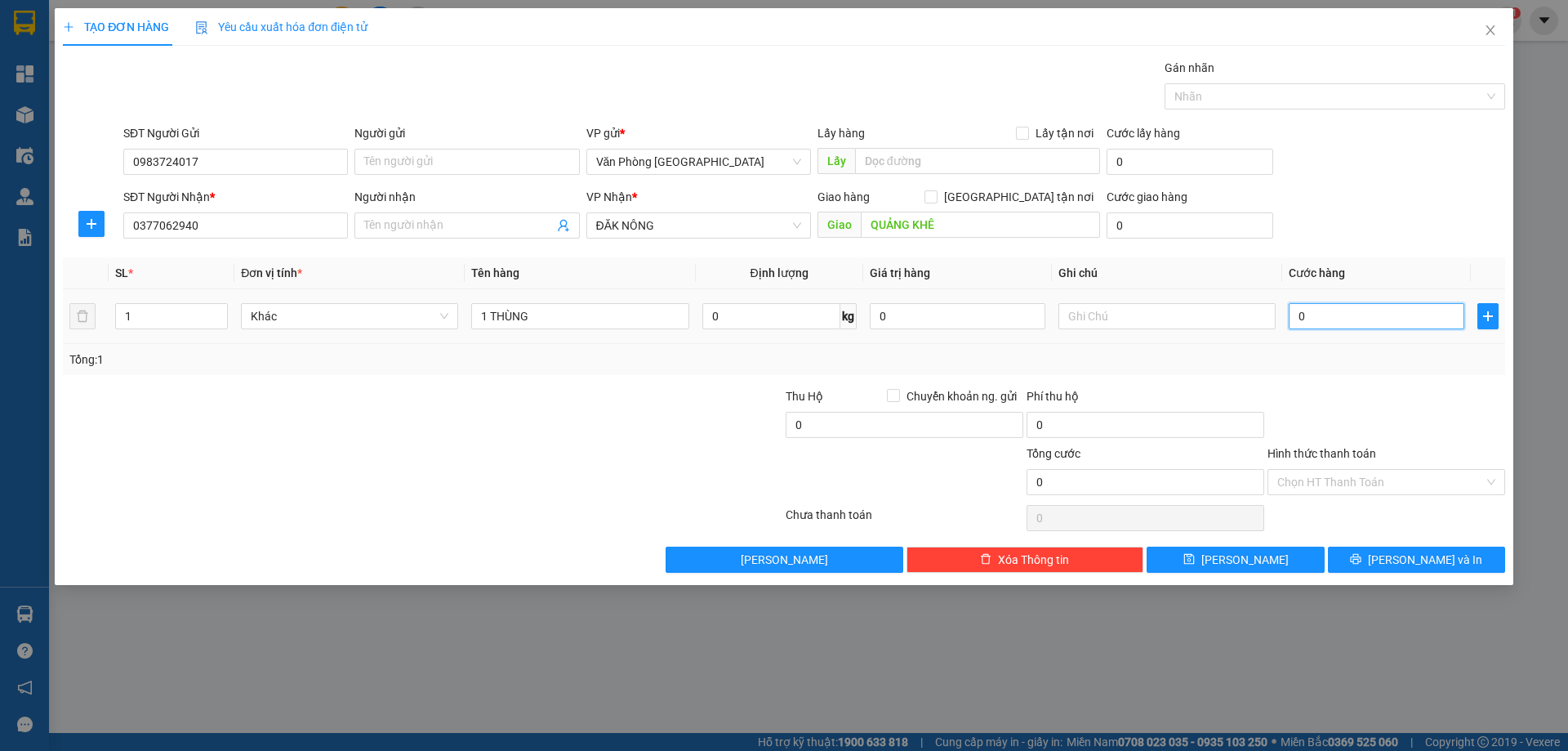
type input "1"
type input "10"
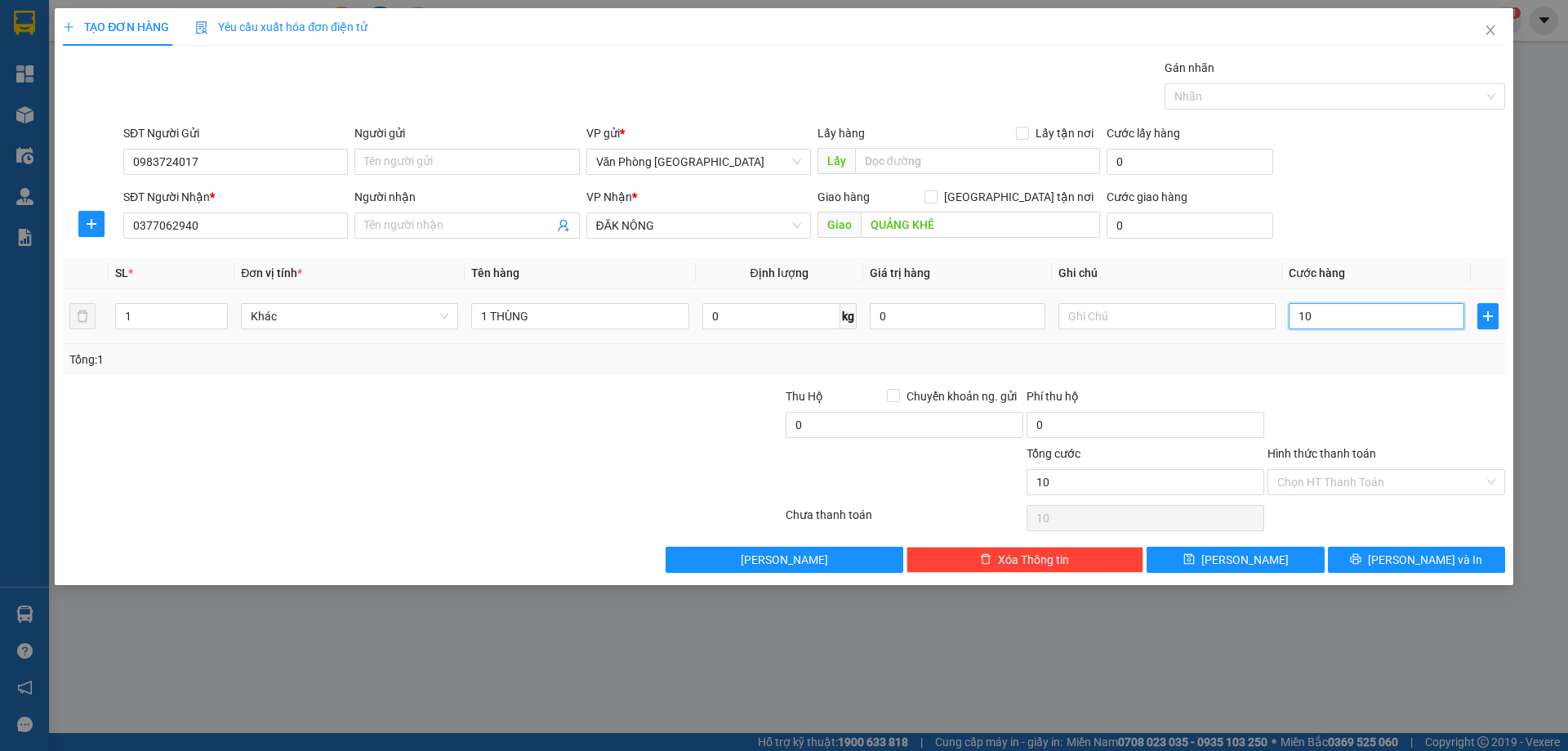
type input "100"
click at [1394, 547] on div "Transit Pickup Surcharge Ids Transit Deliver Surcharge Ids Transit Deliver Surc…" at bounding box center [784, 315] width 1442 height 514
click at [1429, 586] on div "TẠO ĐƠN HÀNG Yêu cầu xuất hóa đơn điện tử Transit Pickup Surcharge Ids Transit …" at bounding box center [784, 376] width 1568 height 751
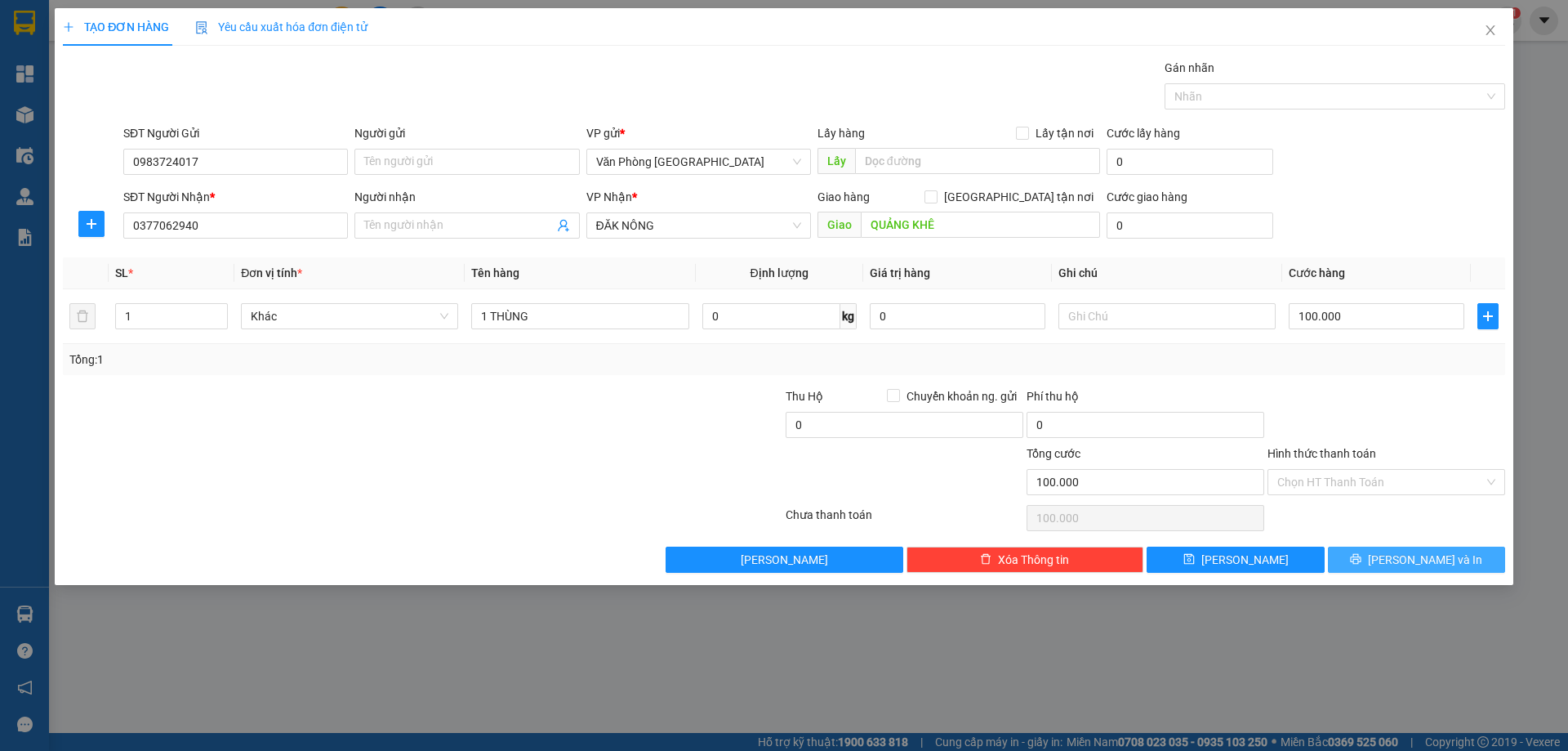
click at [1424, 567] on span "[PERSON_NAME] và In" at bounding box center [1425, 560] width 114 height 18
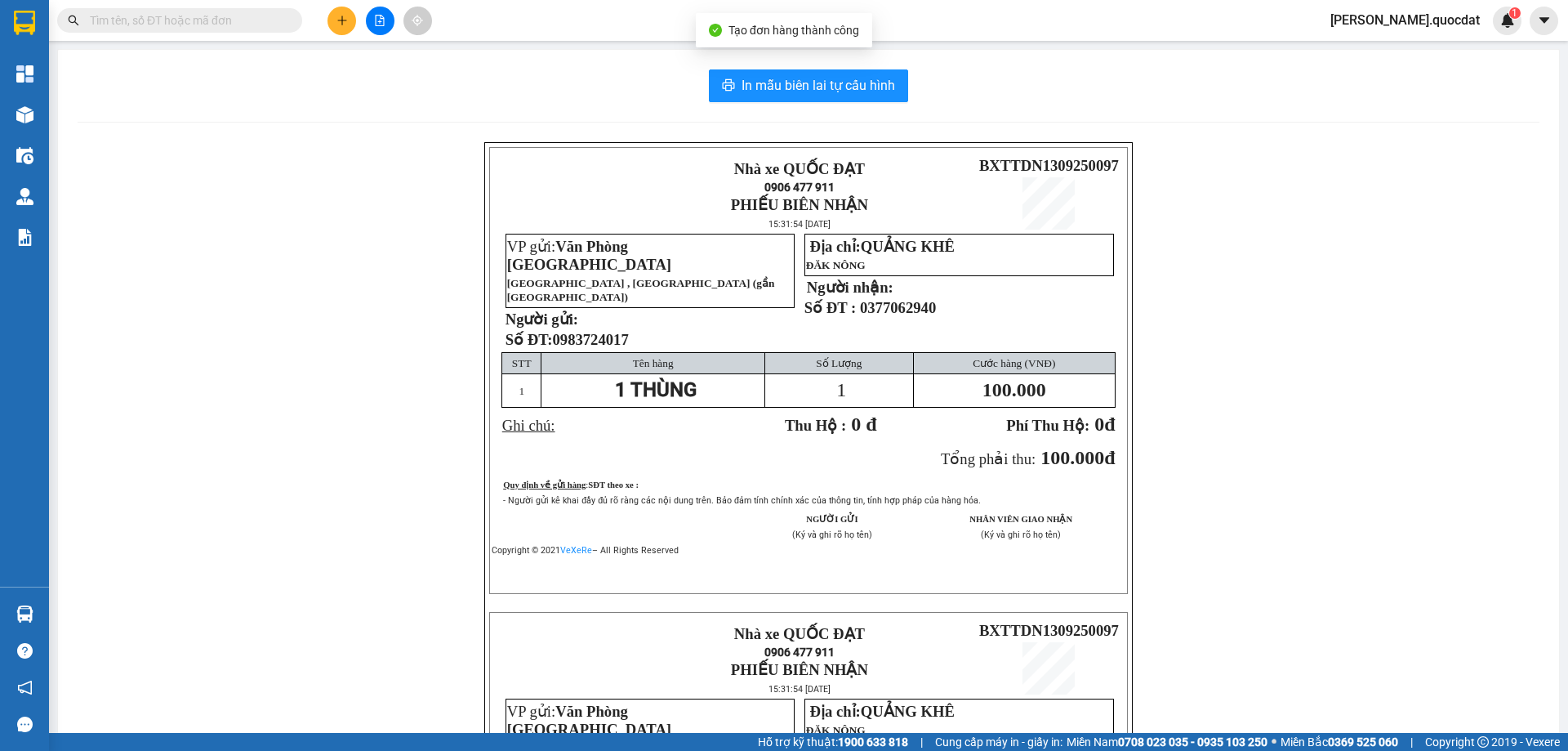
click at [869, 113] on div "In mẫu biên lai tự cấu hình Nhà xe QUỐC ĐẠT 0906 477 911 PHIẾU BIÊN NHẬN 15:31:…" at bounding box center [808, 576] width 1501 height 1054
click at [852, 96] on button "In mẫu biên lai tự cấu hình" at bounding box center [808, 86] width 199 height 32
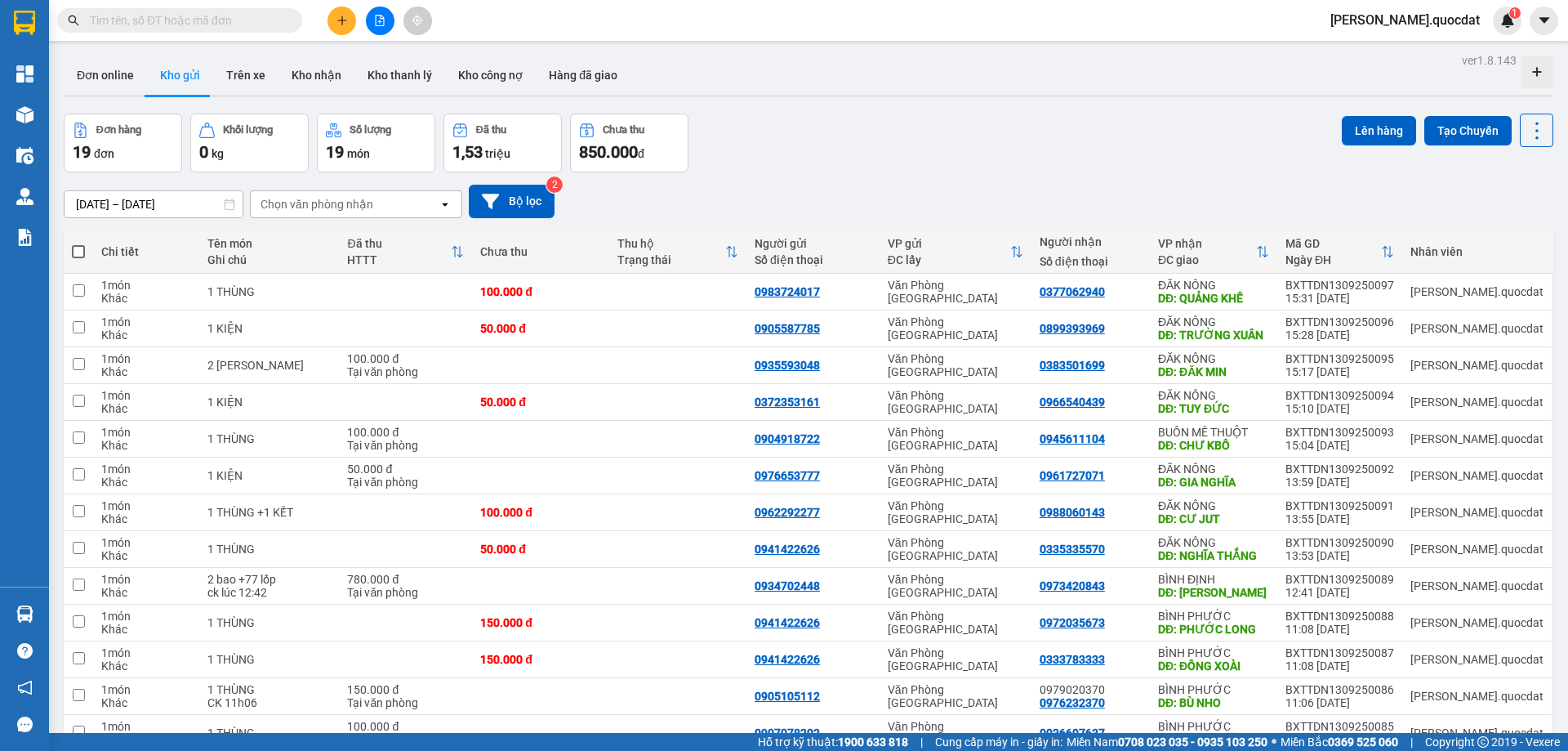
click at [324, 20] on div at bounding box center [380, 21] width 122 height 29
click at [326, 19] on div at bounding box center [380, 21] width 122 height 29
click at [334, 19] on button at bounding box center [342, 21] width 29 height 29
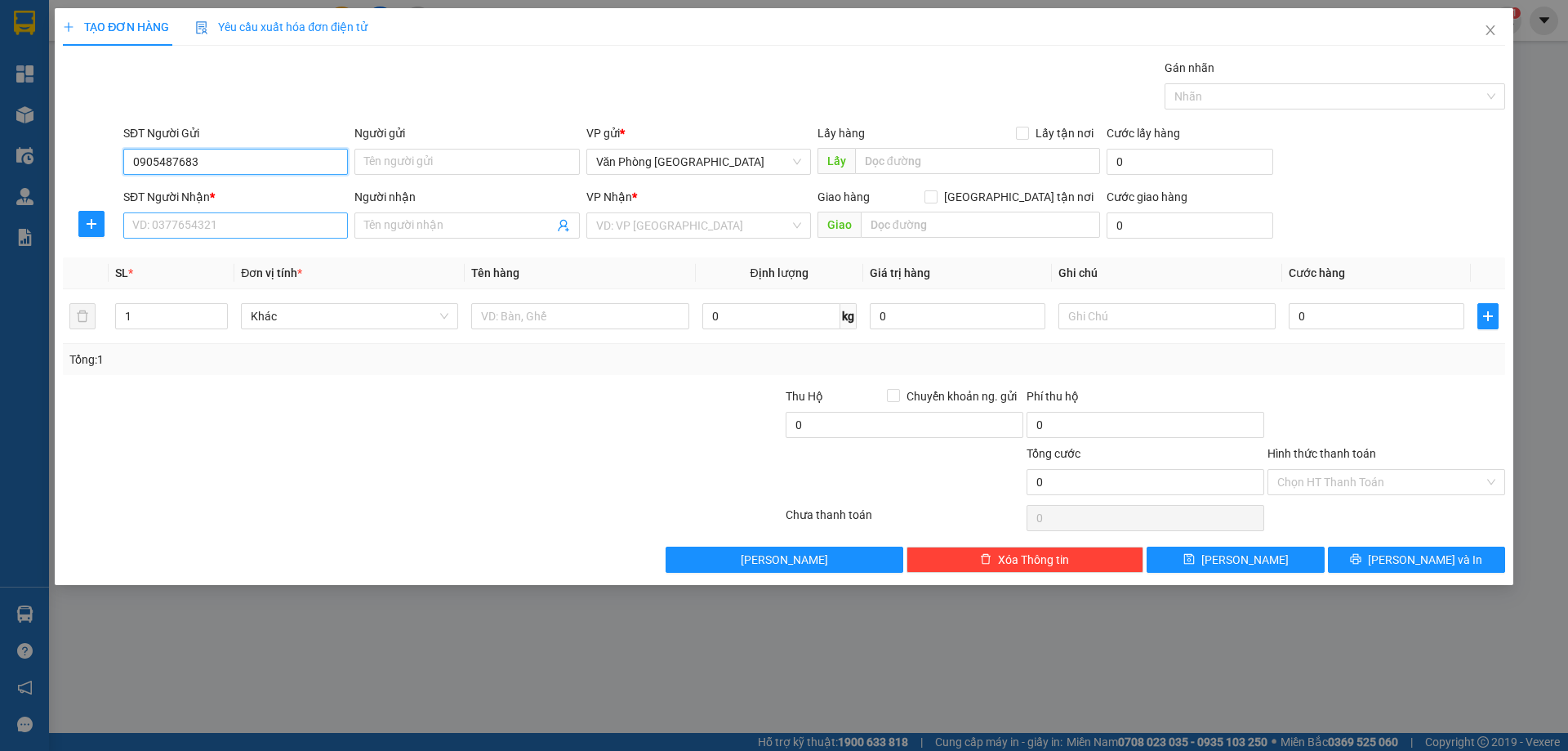
type input "0905487683"
click at [190, 231] on input "SĐT Người Nhận *" at bounding box center [236, 225] width 225 height 26
type input "0354104559"
click at [184, 254] on div "0354104559" at bounding box center [236, 258] width 205 height 18
type input "[GEOGRAPHIC_DATA]"
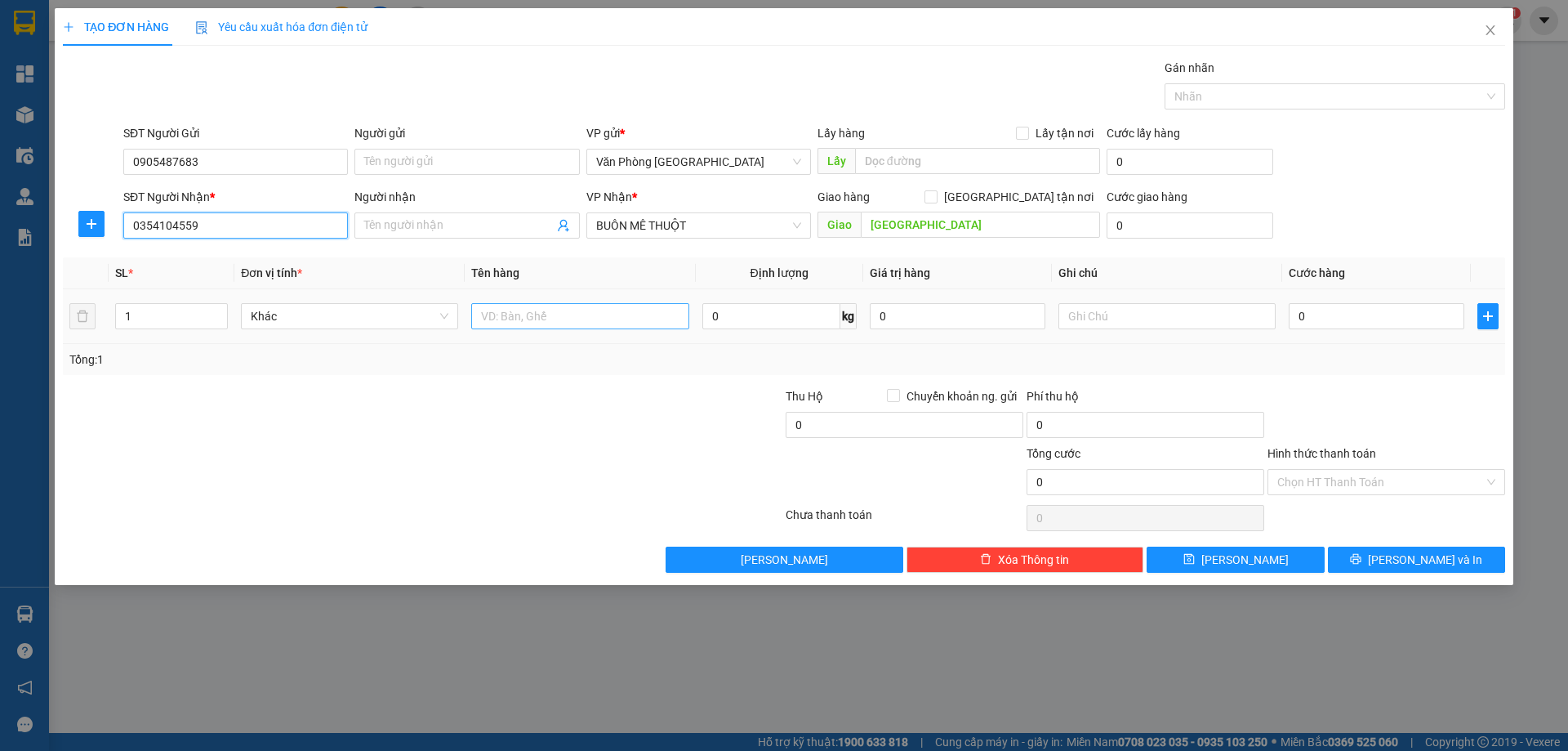
type input "0354104559"
click at [551, 326] on input "text" at bounding box center [580, 316] width 217 height 26
type input "1 THÙNG"
type input "1"
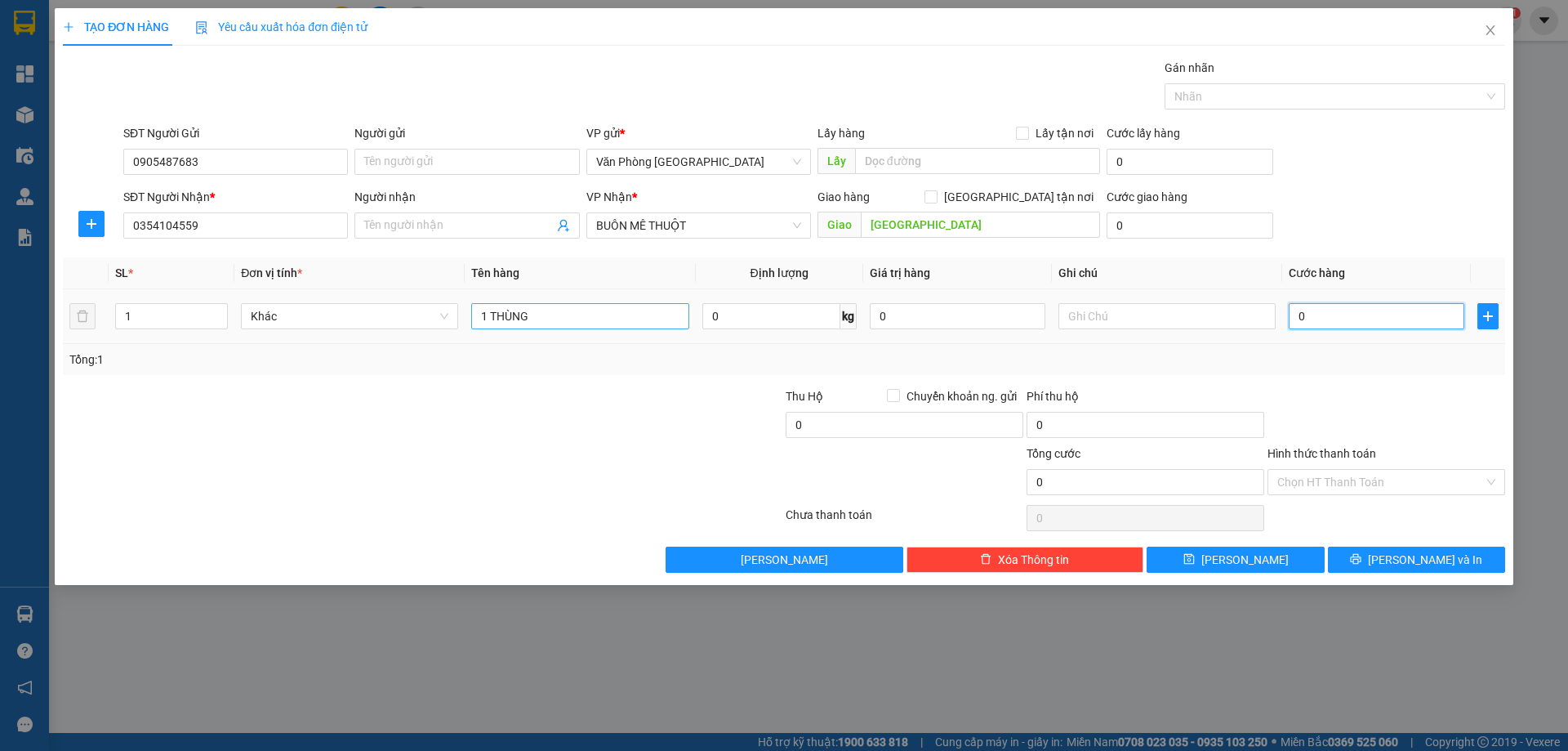
type input "1"
type input "10"
type input "100"
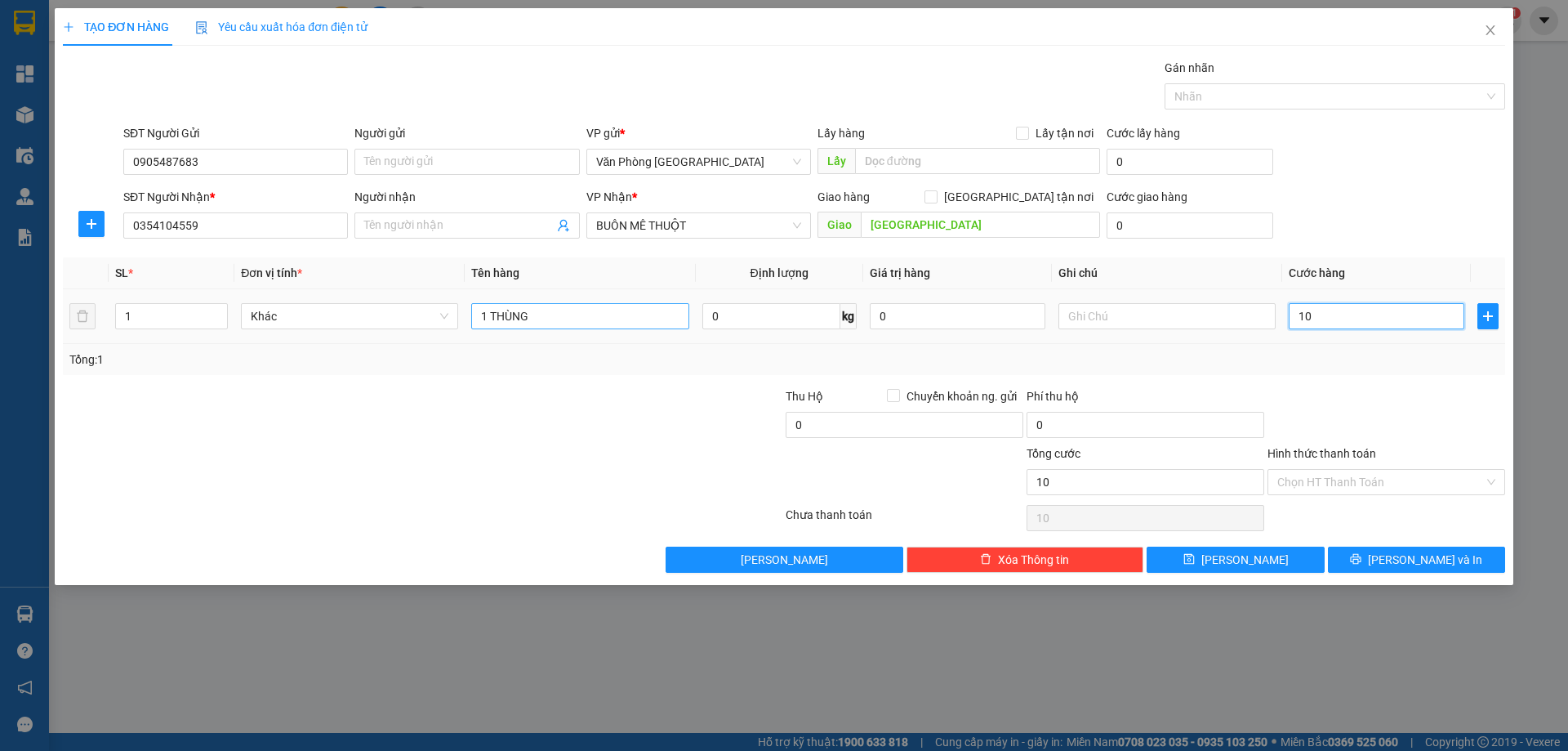
type input "100"
type input "100.000"
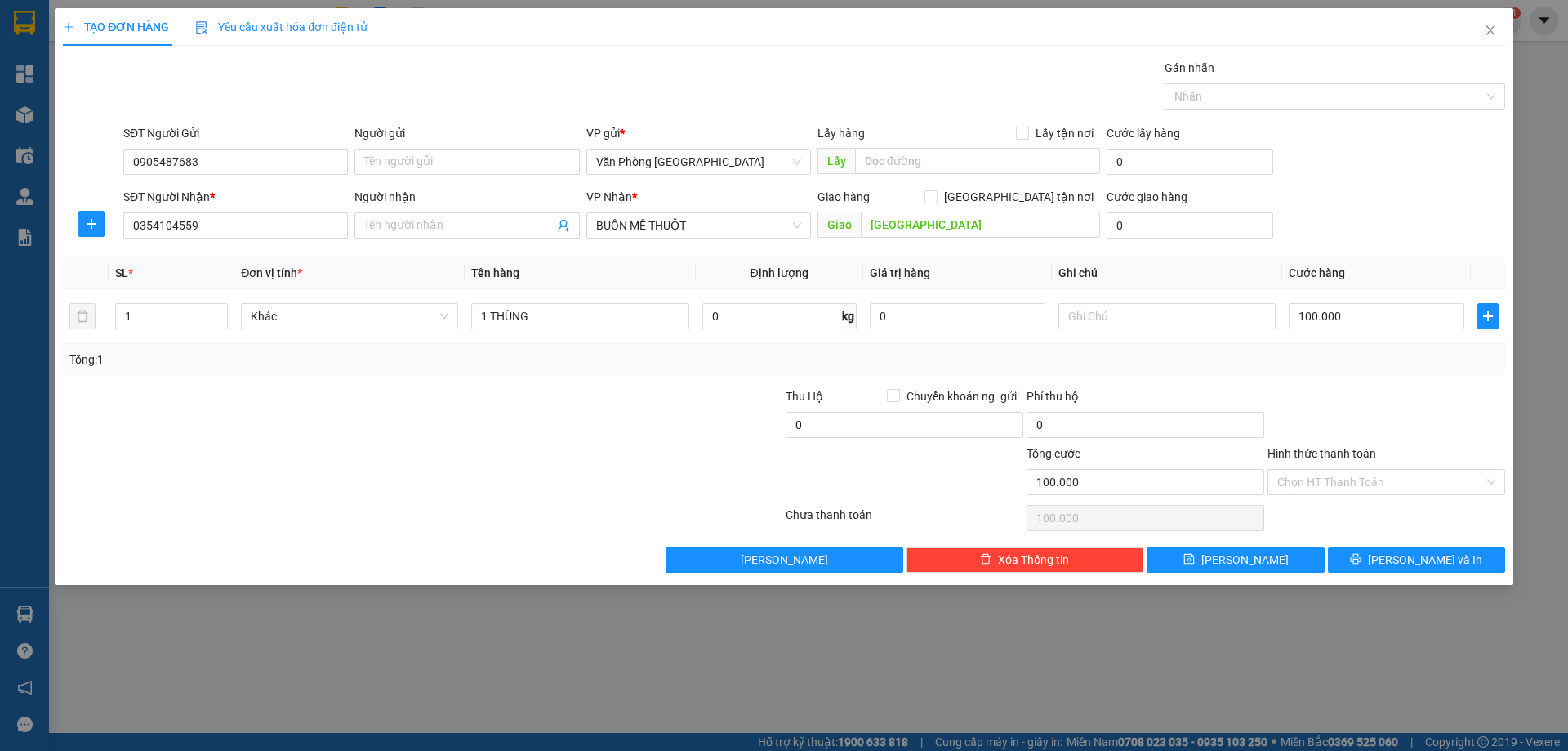
click at [1376, 175] on div "SĐT Người Gửi 0905487683 Người gửi Tên người gửi VP gửi * Văn Phòng [GEOGRAPHIC…" at bounding box center [814, 153] width 1389 height 58
drag, startPoint x: 1401, startPoint y: 499, endPoint x: 1390, endPoint y: 484, distance: 18.6
click at [1401, 499] on div "Hình thức thanh toán Chọn HT Thanh Toán" at bounding box center [1386, 474] width 238 height 58
click at [1390, 484] on input "Hình thức thanh toán" at bounding box center [1381, 482] width 207 height 24
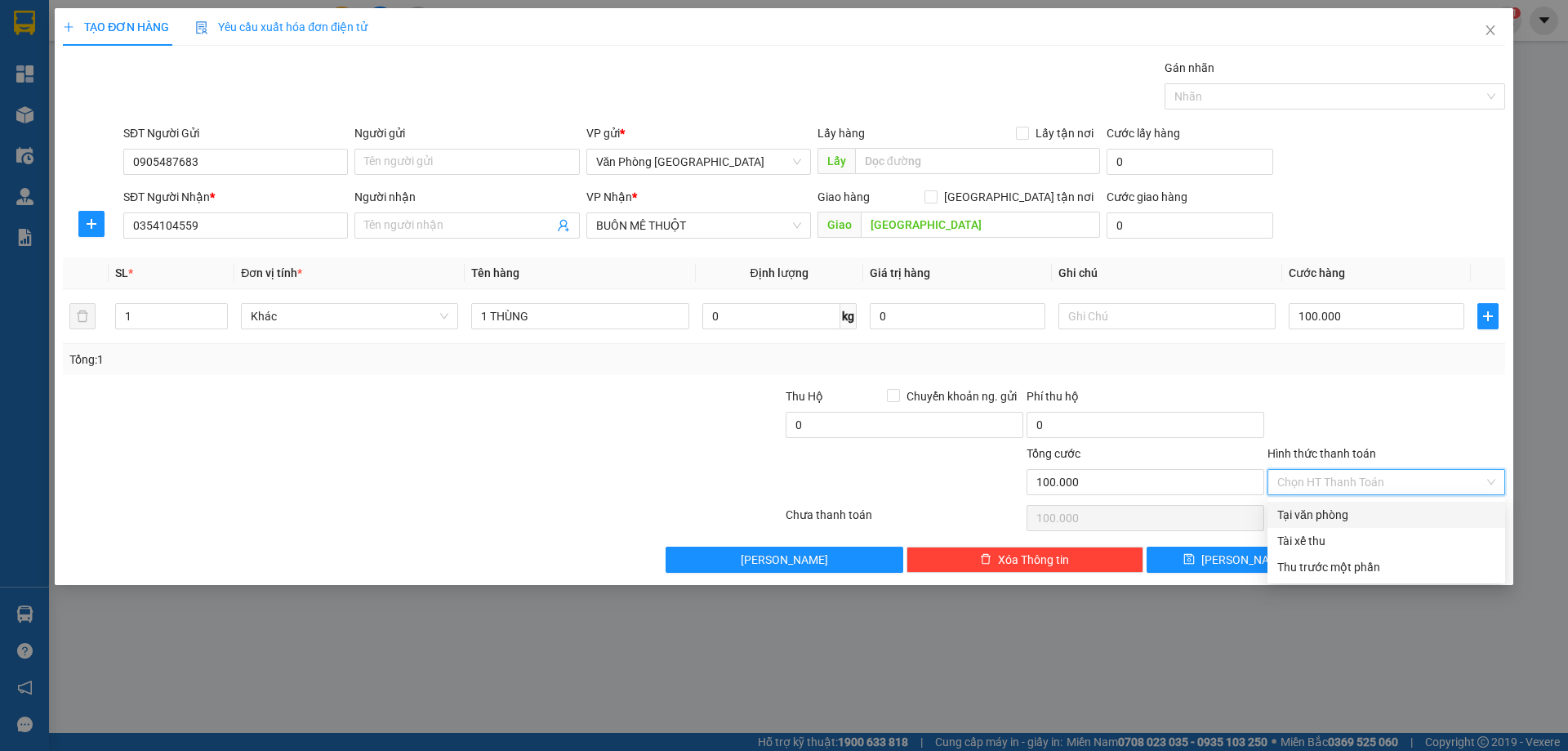
click at [1358, 512] on div "Tại văn phòng" at bounding box center [1386, 515] width 218 height 18
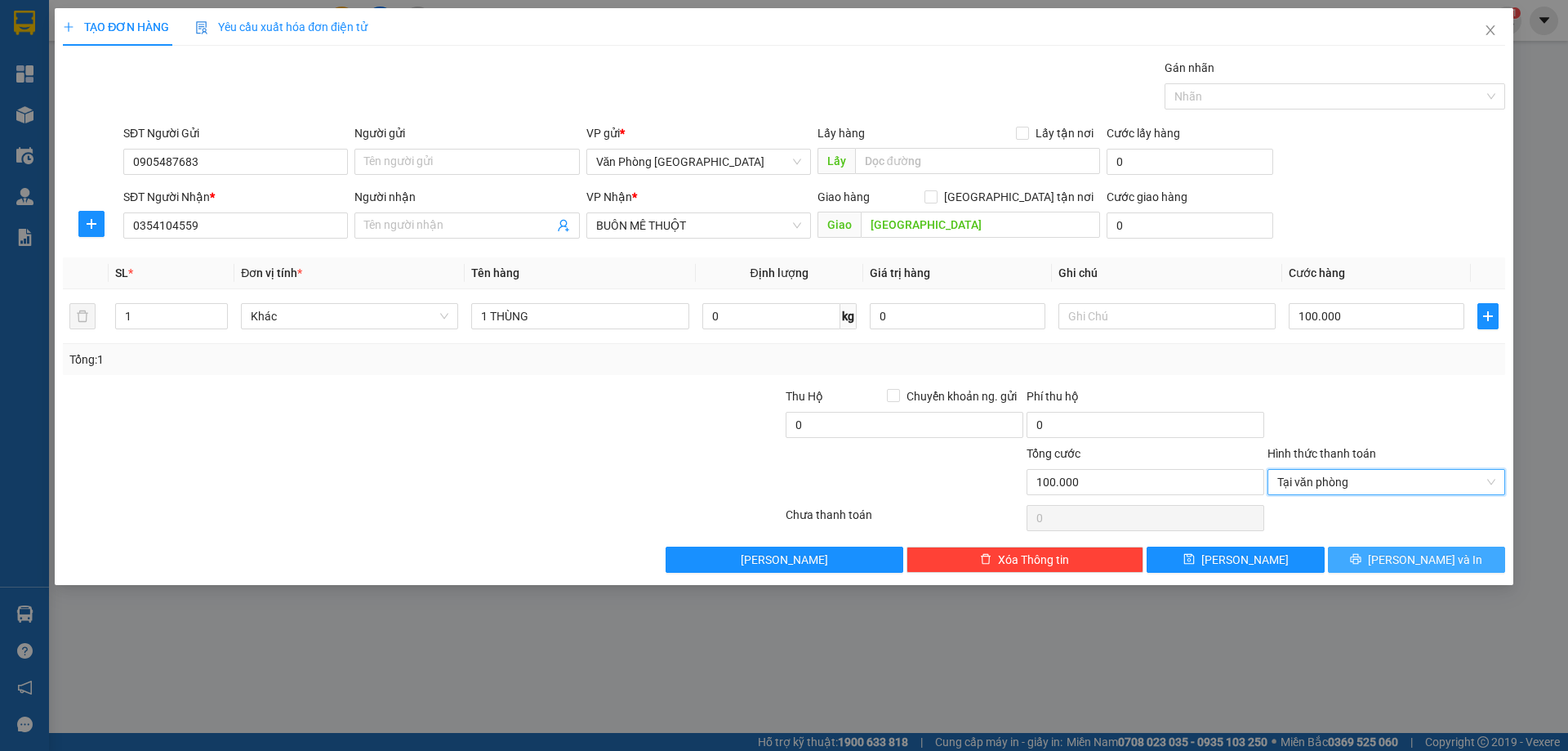
click at [1386, 552] on button "[PERSON_NAME] và In" at bounding box center [1416, 559] width 177 height 26
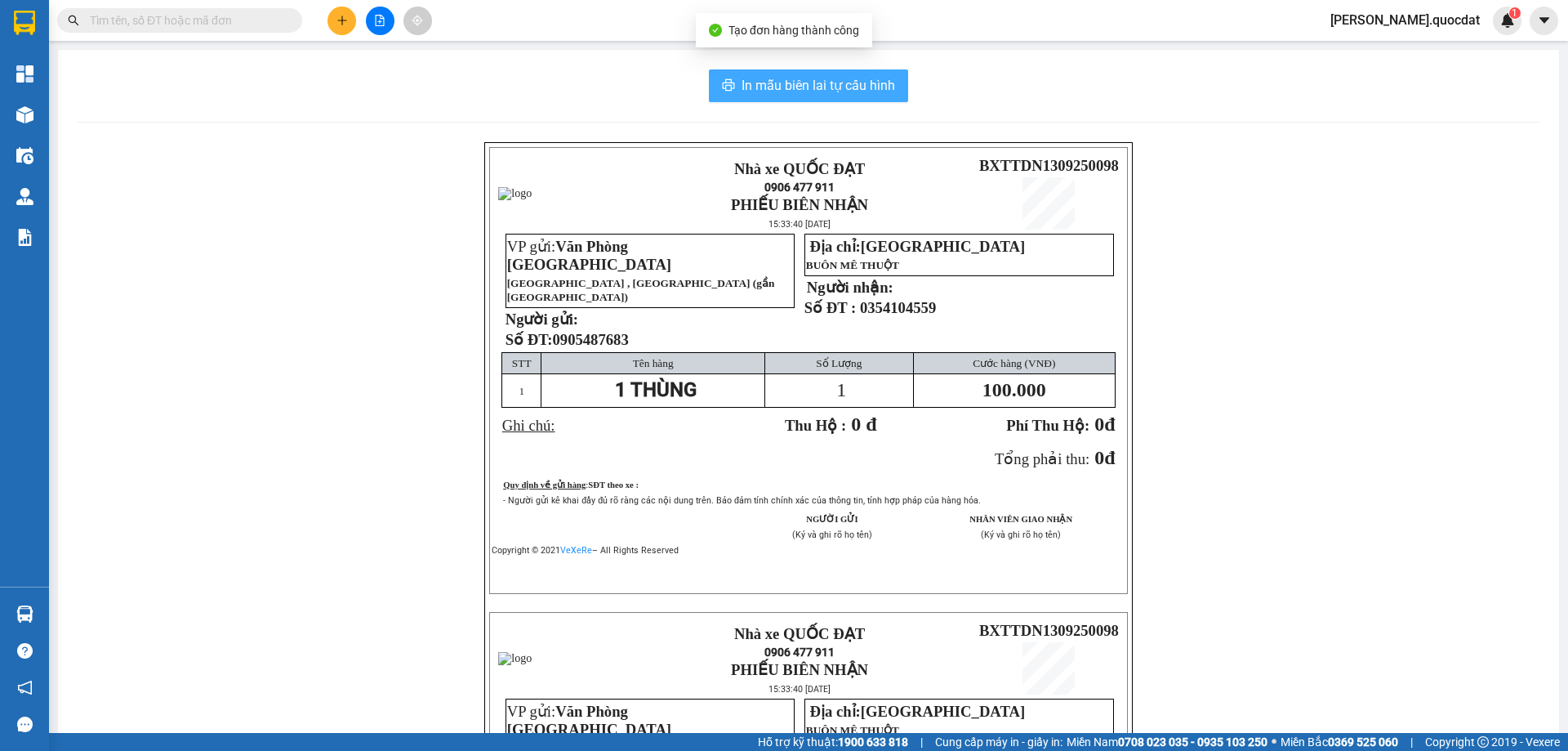
click at [837, 93] on span "In mẫu biên lai tự cấu hình" at bounding box center [818, 85] width 154 height 21
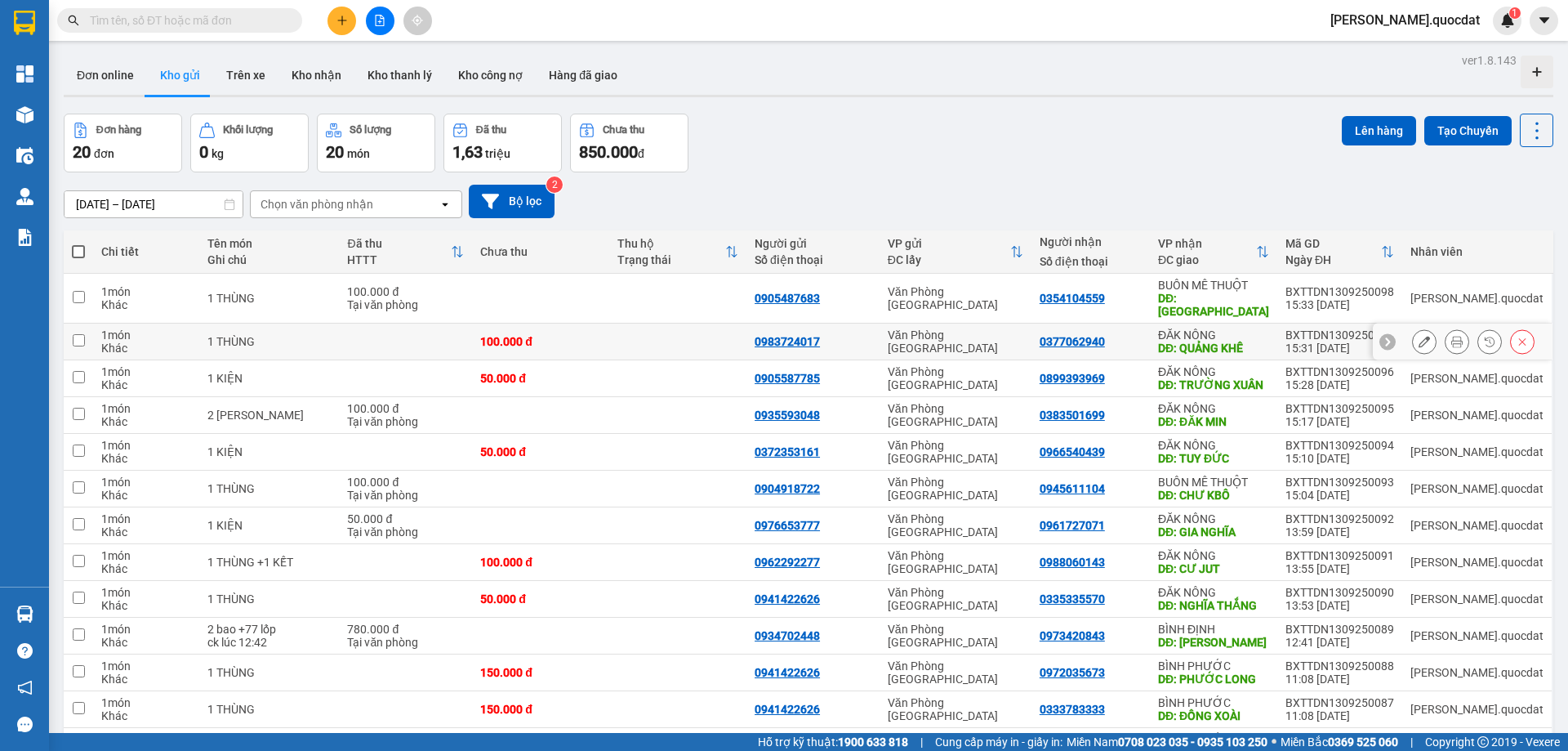
click at [1141, 335] on div "0377062940" at bounding box center [1090, 341] width 102 height 14
checkbox input "true"
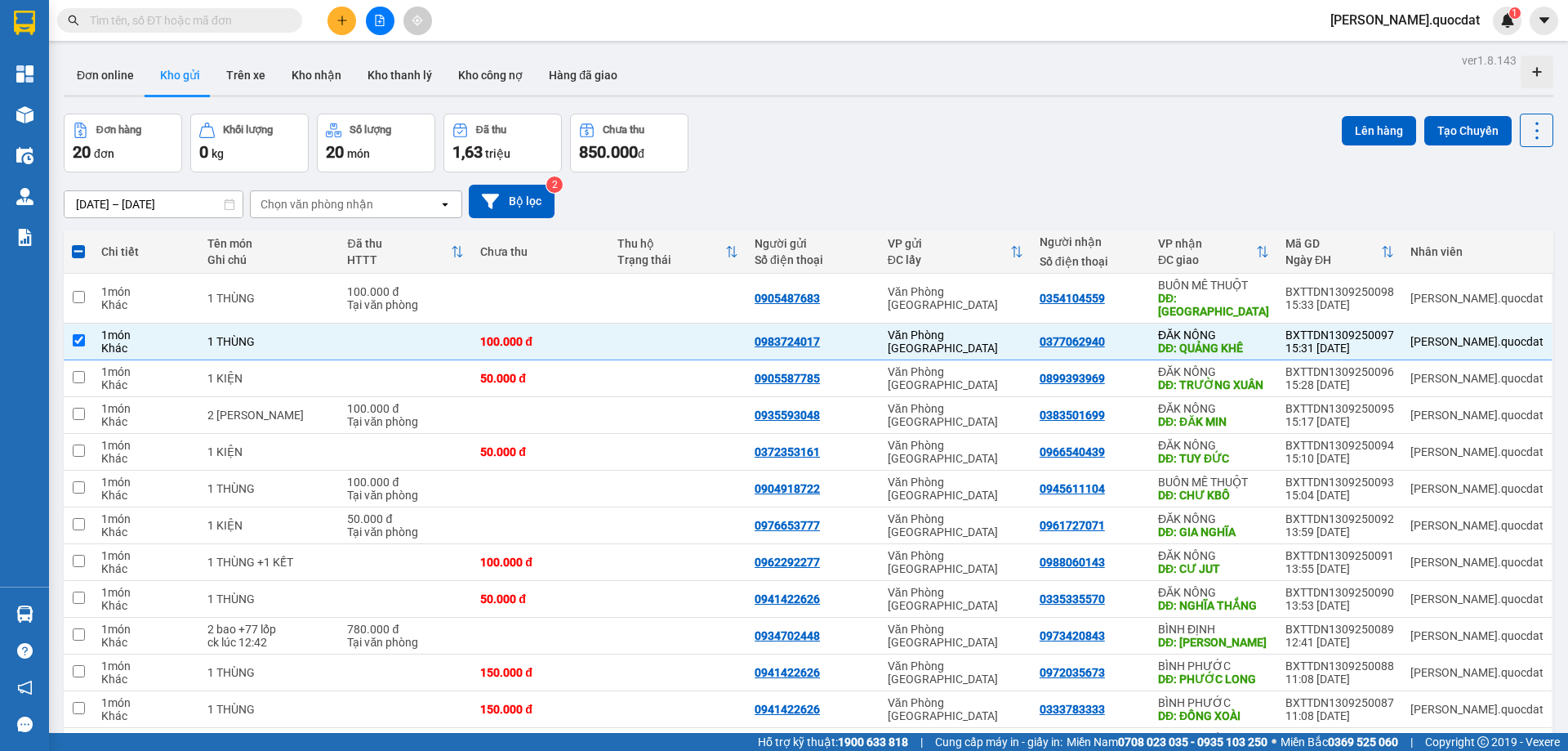
click at [352, 17] on button at bounding box center [342, 21] width 29 height 29
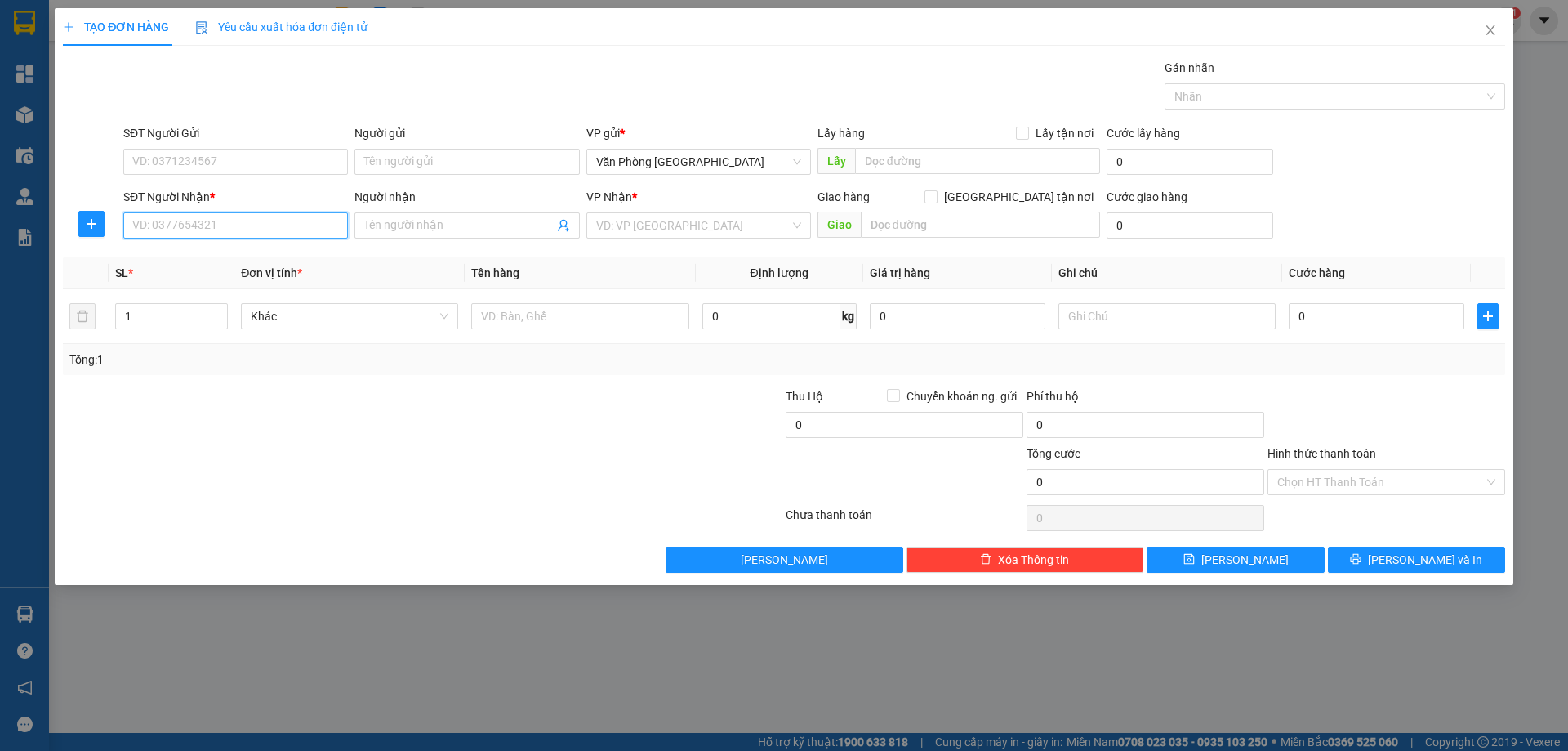
click at [182, 223] on input "SĐT Người Nhận *" at bounding box center [236, 225] width 225 height 26
type input "0839121212"
click at [187, 256] on div "0839121212" at bounding box center [236, 258] width 205 height 18
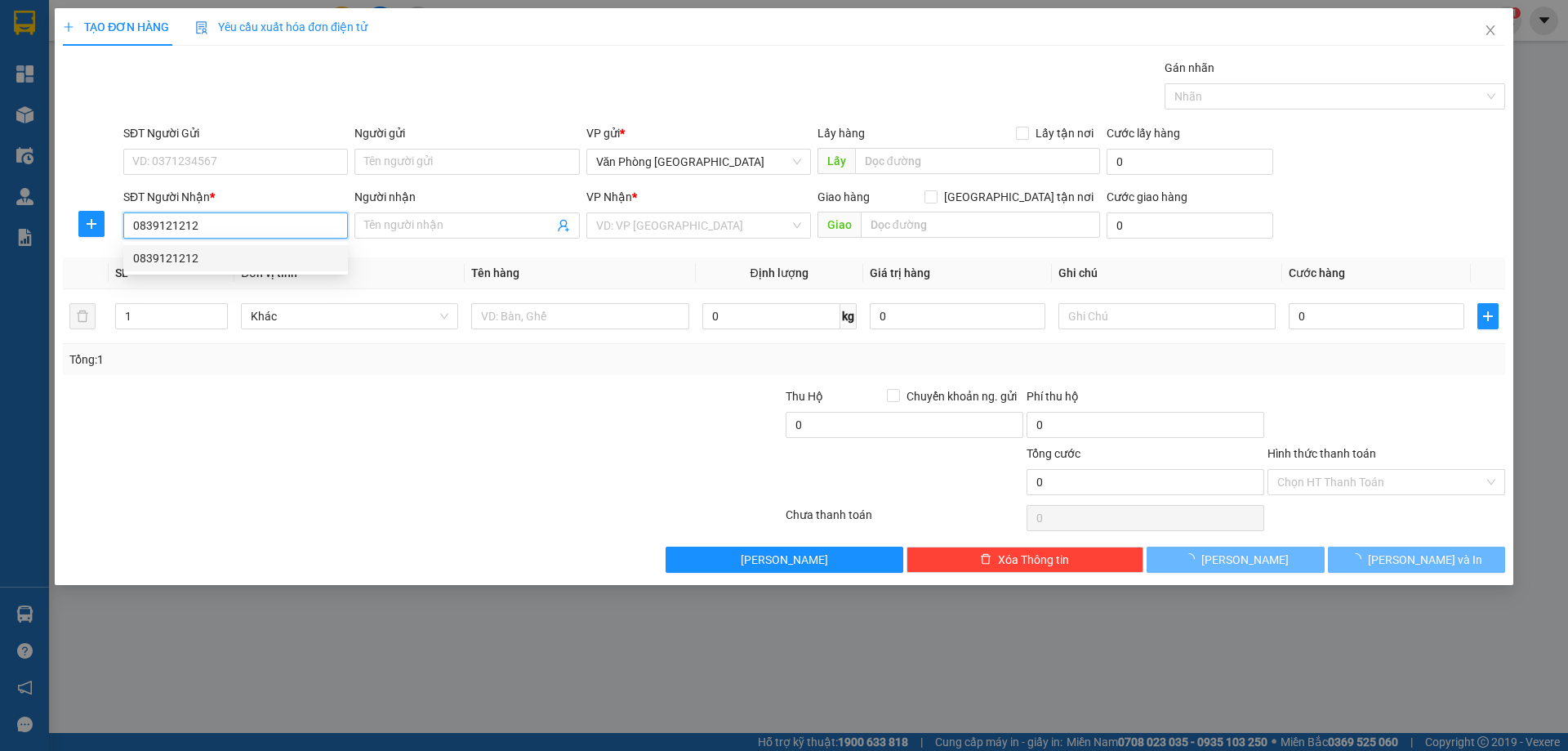
type input "NHÂN CƠ"
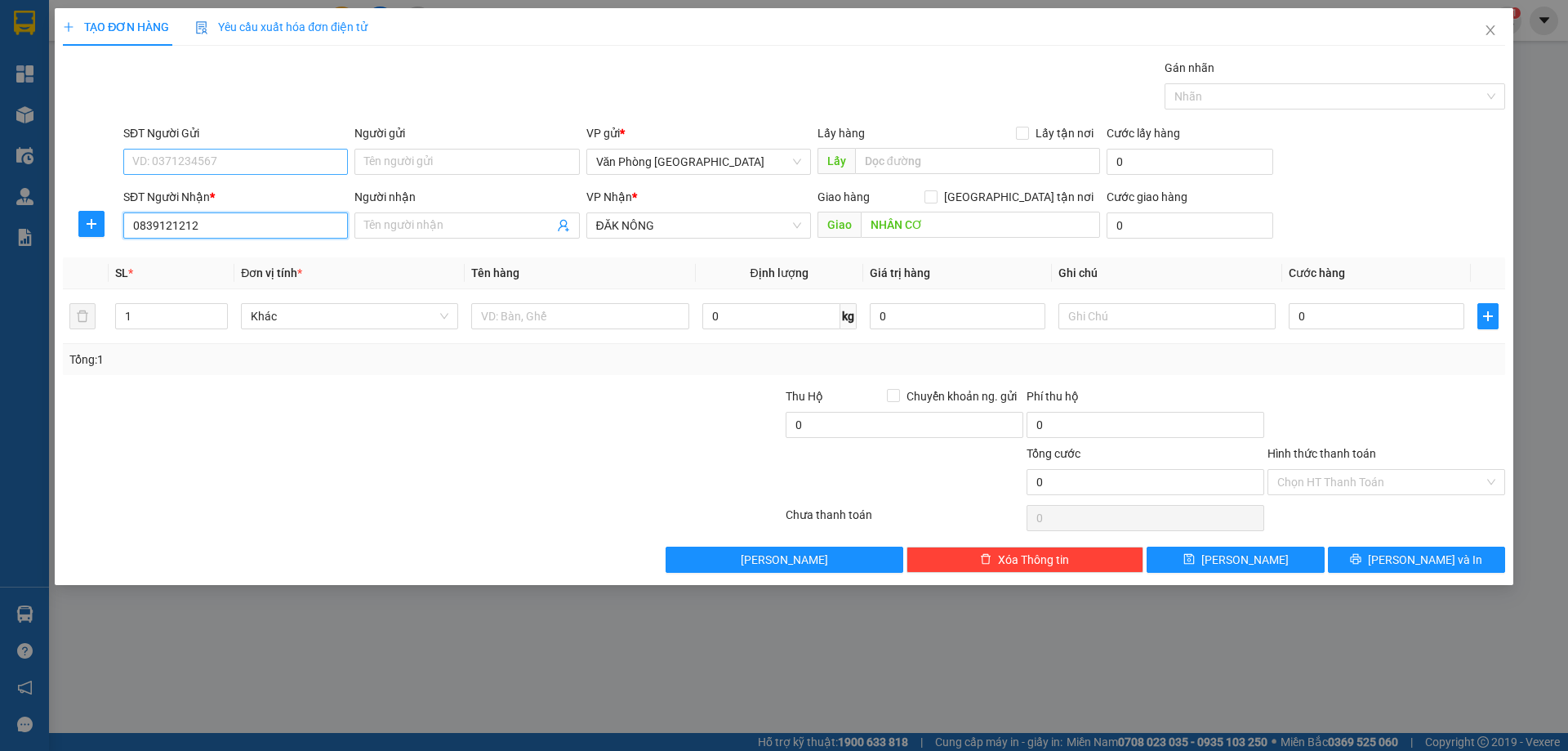
type input "0839121212"
click at [250, 155] on input "SĐT Người Gửi" at bounding box center [236, 161] width 225 height 26
click at [216, 194] on div "0981121915" at bounding box center [236, 195] width 205 height 18
type input "0981121915"
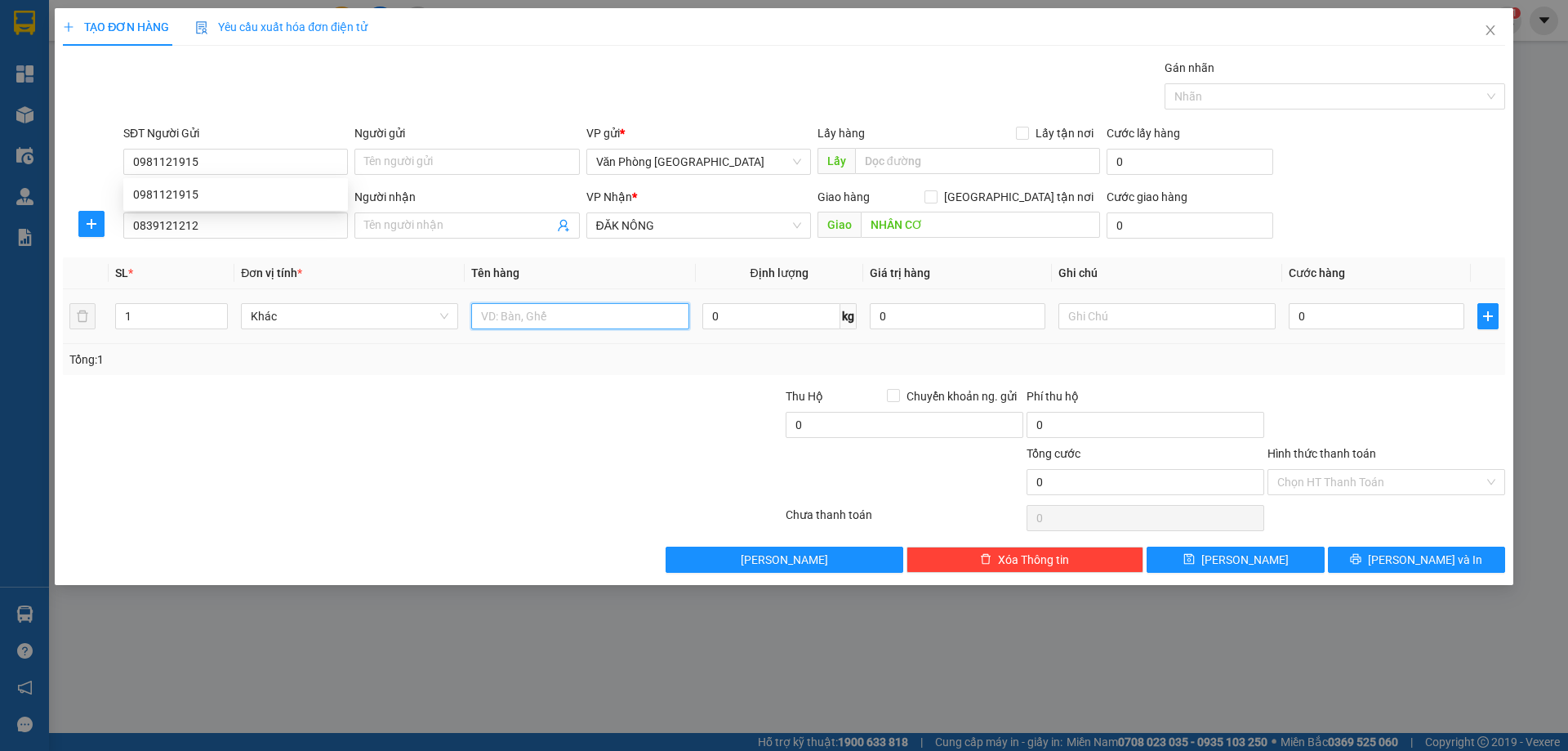
click at [632, 319] on input "text" at bounding box center [580, 316] width 217 height 26
type input "1"
type input "2 BAO"
drag, startPoint x: 1357, startPoint y: 330, endPoint x: 1361, endPoint y: 321, distance: 9.8
click at [1357, 329] on div "0" at bounding box center [1376, 316] width 176 height 32
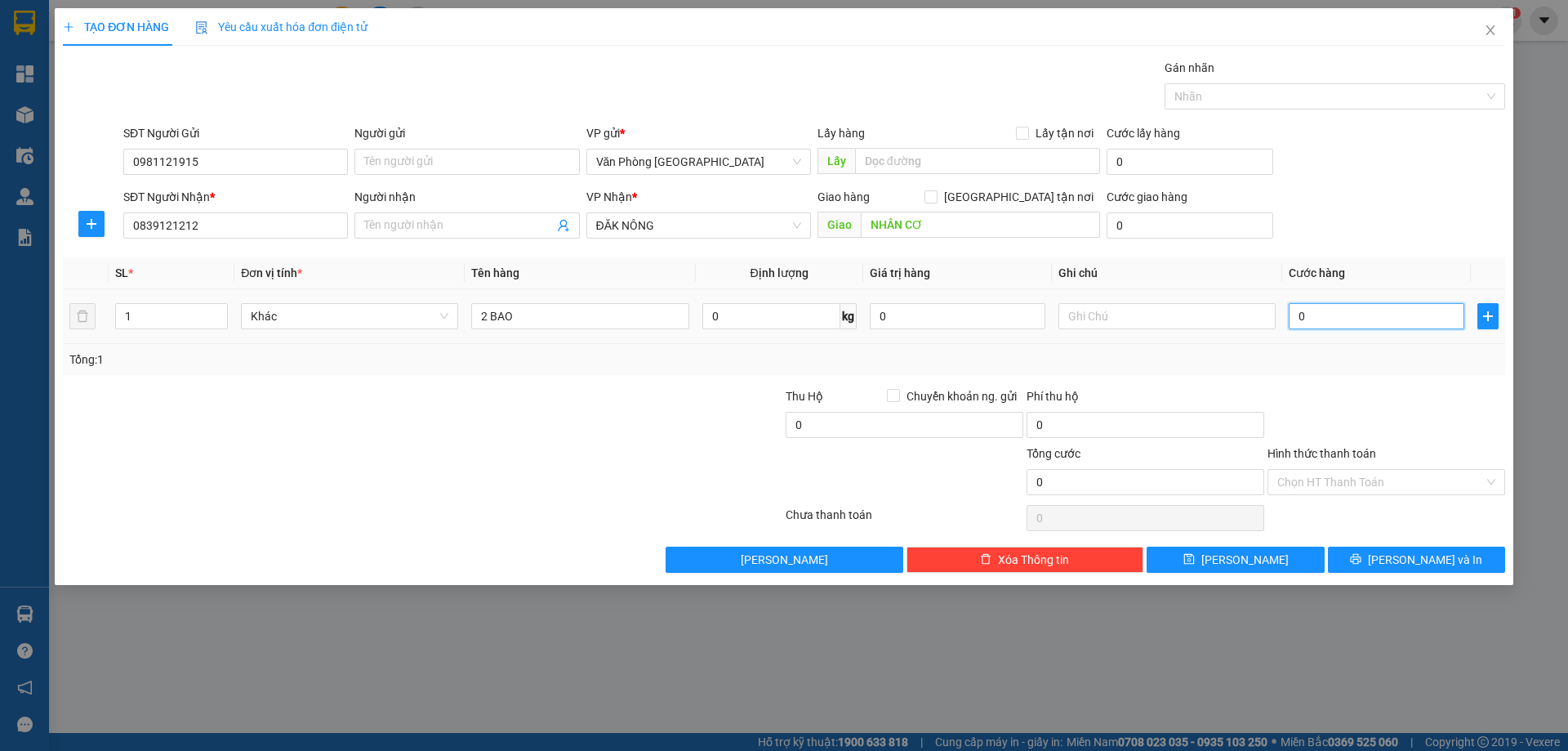
click at [1361, 321] on input "0" at bounding box center [1376, 316] width 176 height 26
type input "2"
type input "20"
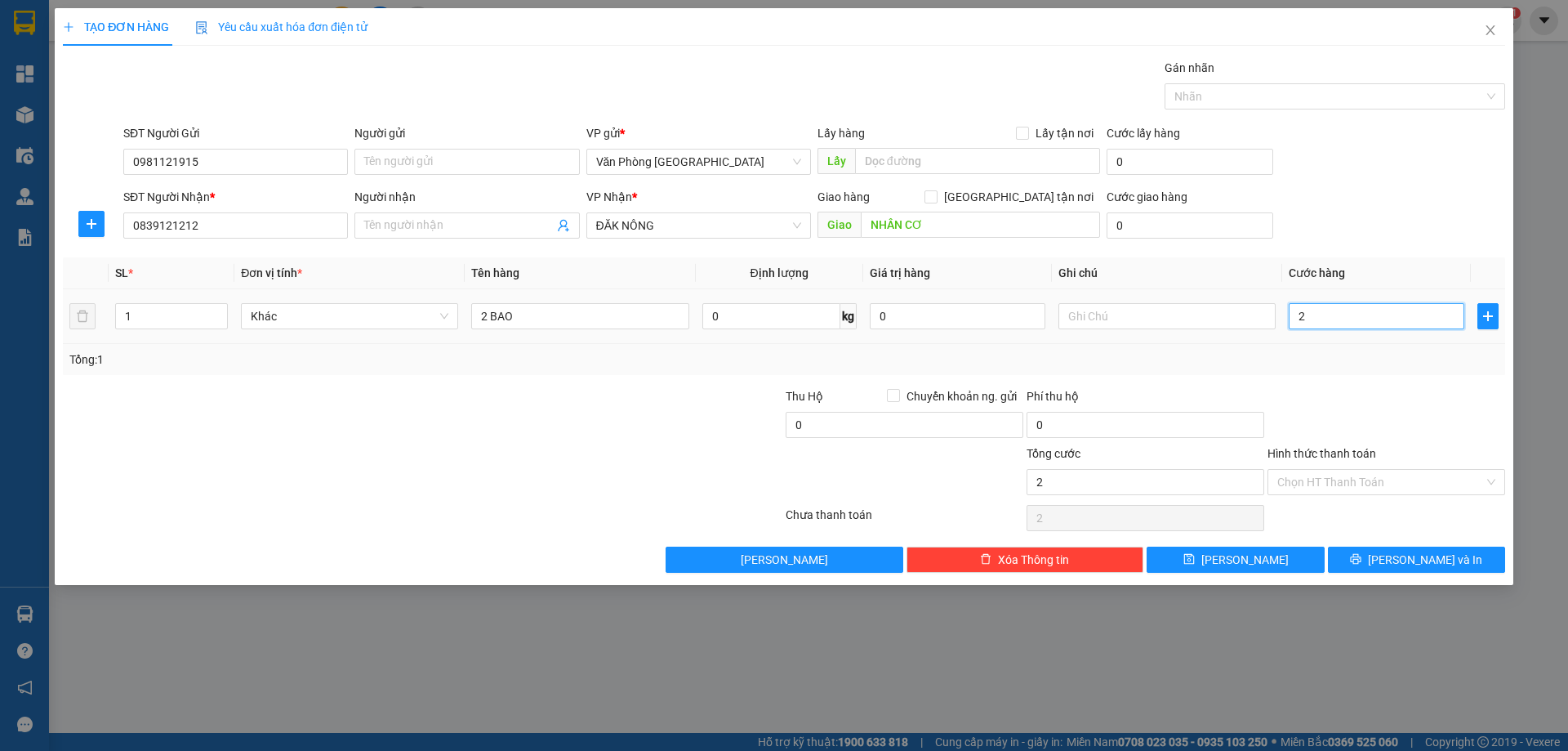
type input "20"
type input "20.000"
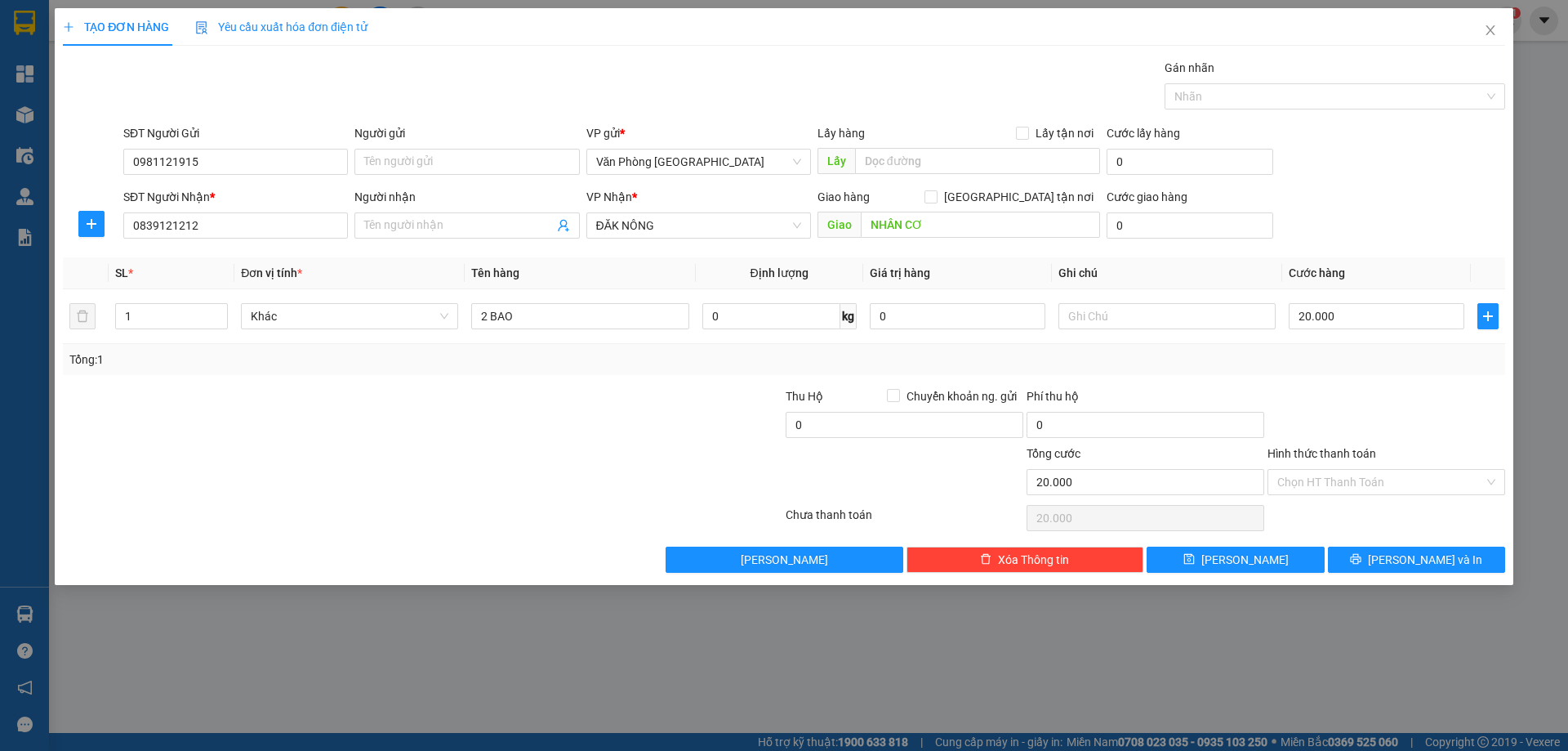
drag, startPoint x: 1375, startPoint y: 386, endPoint x: 1375, endPoint y: 397, distance: 11.0
click at [1375, 392] on div at bounding box center [1386, 416] width 241 height 58
drag, startPoint x: 1412, startPoint y: 557, endPoint x: 1371, endPoint y: 323, distance: 237.6
click at [1371, 324] on div "Transit Pickup Surcharge Ids Transit Deliver Surcharge Ids Transit Deliver Surc…" at bounding box center [784, 315] width 1442 height 514
click at [1371, 323] on input "20.000" at bounding box center [1376, 316] width 176 height 26
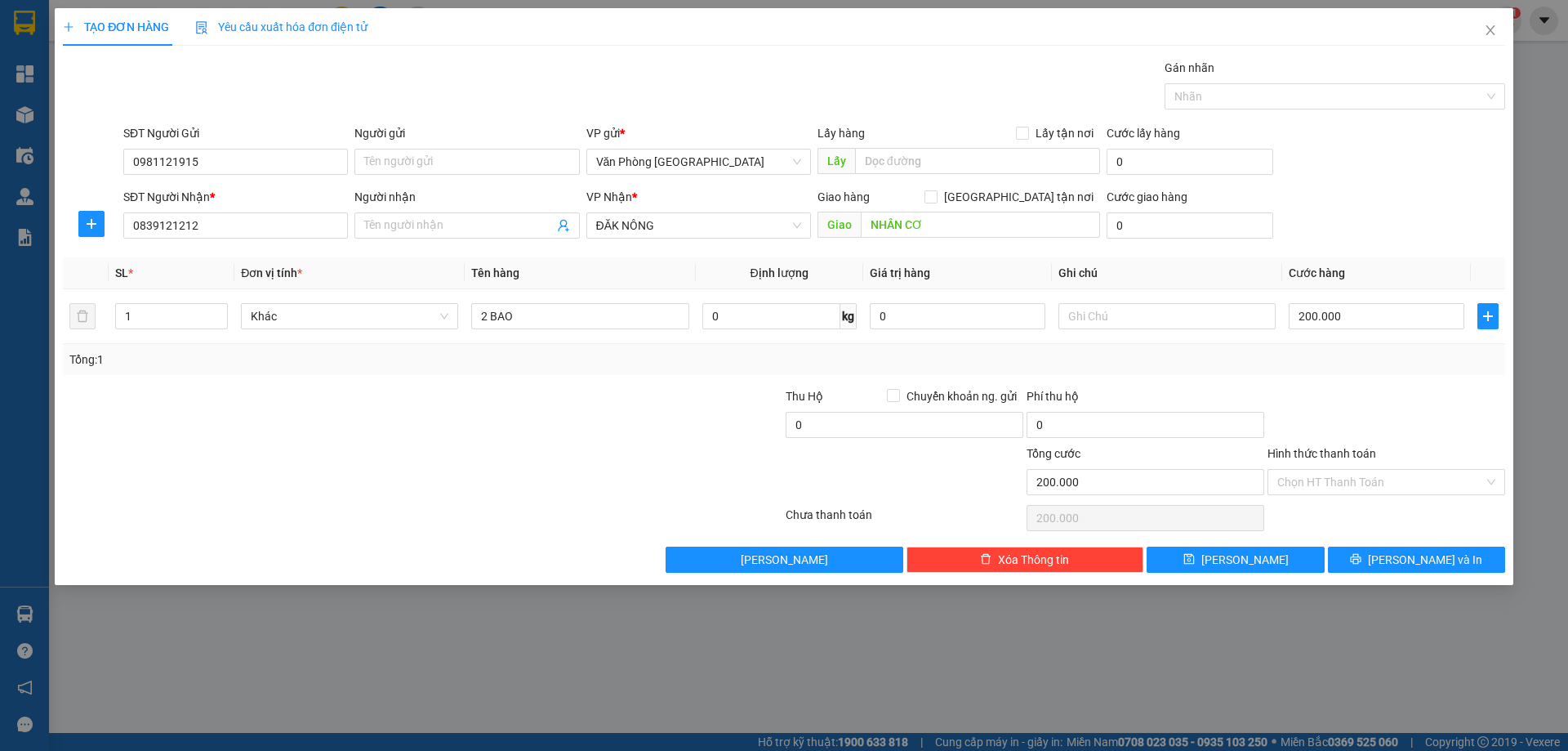
drag, startPoint x: 1424, startPoint y: 420, endPoint x: 1415, endPoint y: 426, distance: 10.8
click at [1419, 424] on div at bounding box center [1386, 416] width 241 height 58
click at [1421, 547] on button "[PERSON_NAME] và In" at bounding box center [1416, 559] width 177 height 26
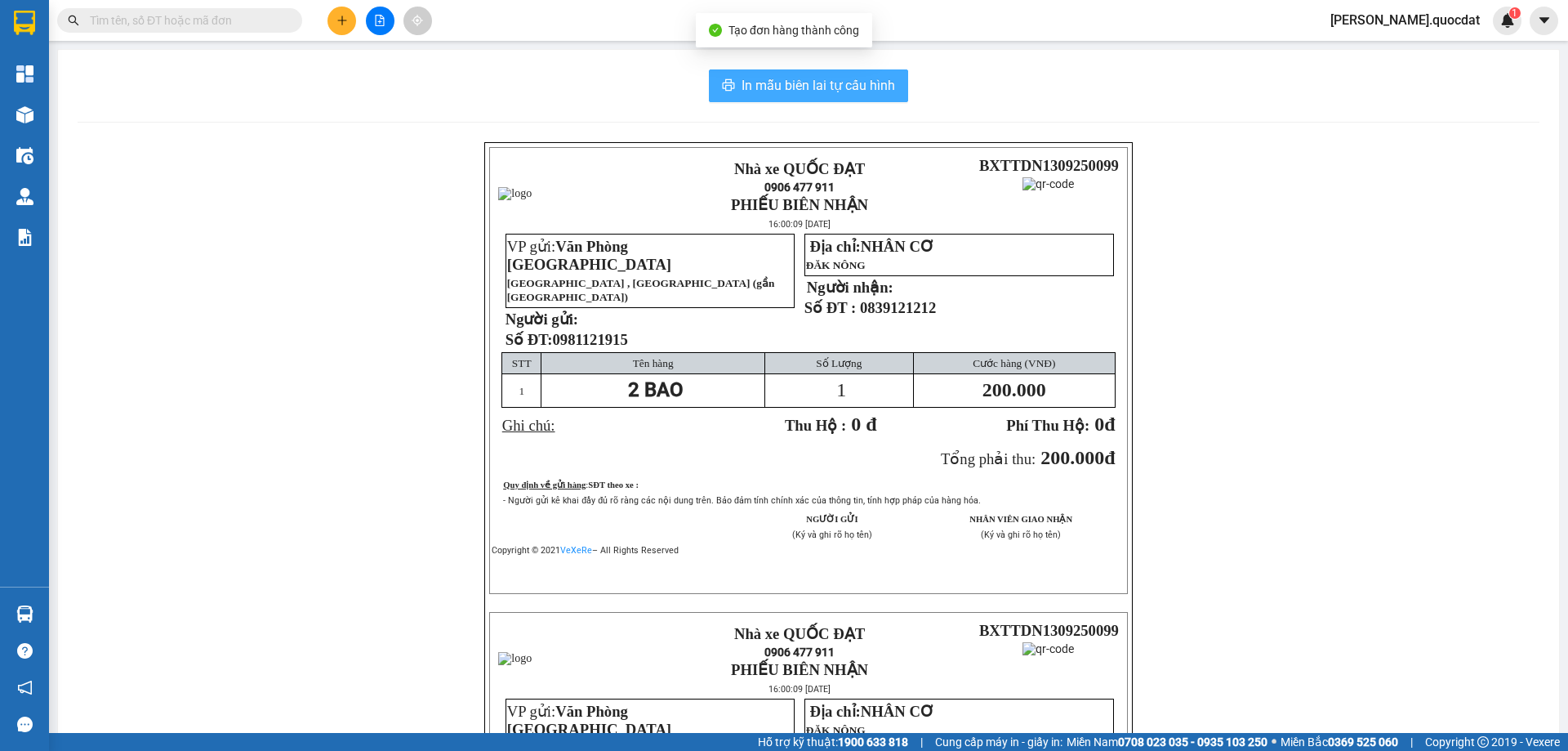
click at [858, 69] on button "In mẫu biên lai tự cấu hình" at bounding box center [808, 86] width 199 height 32
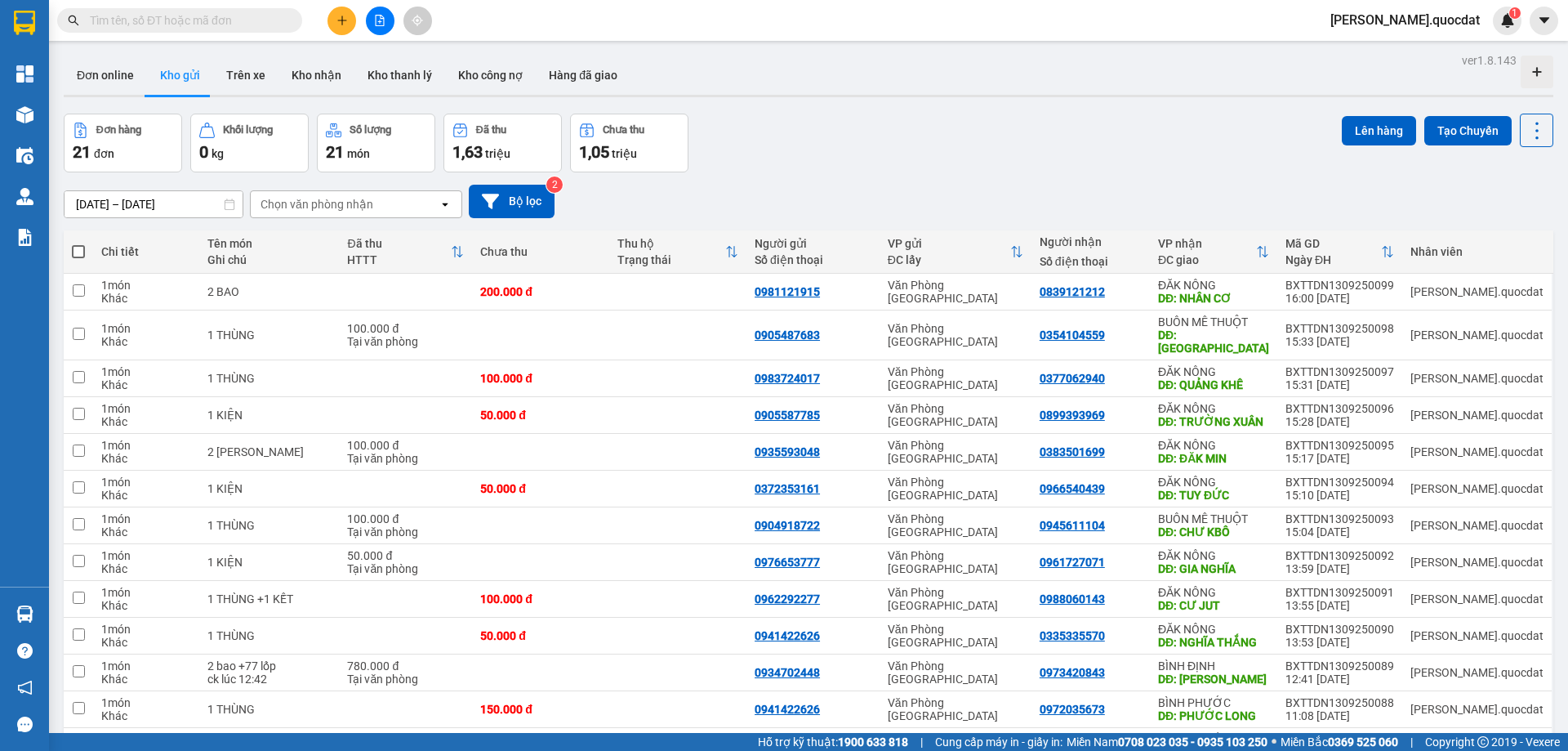
click at [339, 23] on icon "plus" at bounding box center [342, 20] width 12 height 12
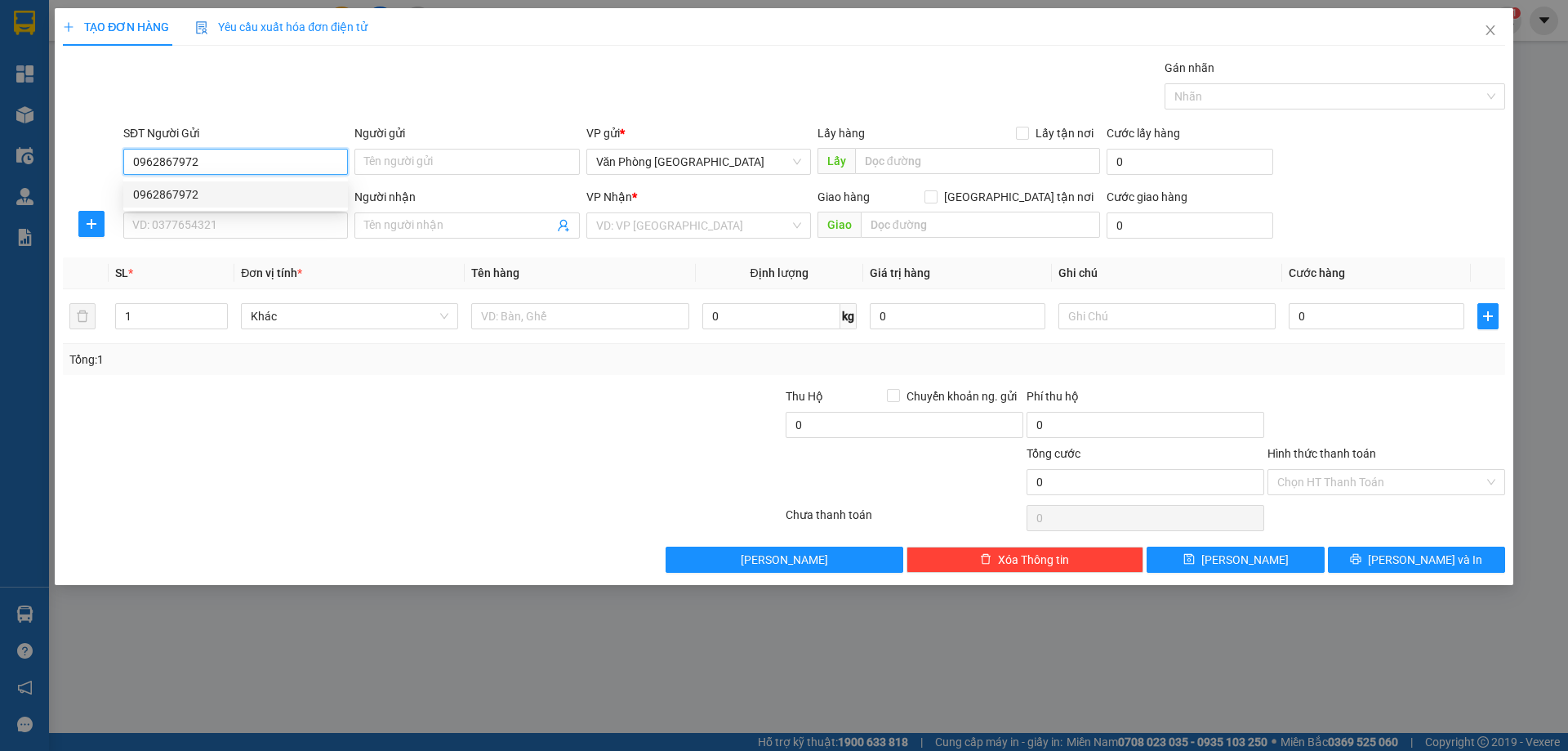
click at [190, 205] on div "0962867972" at bounding box center [236, 194] width 225 height 26
type input "0962867972"
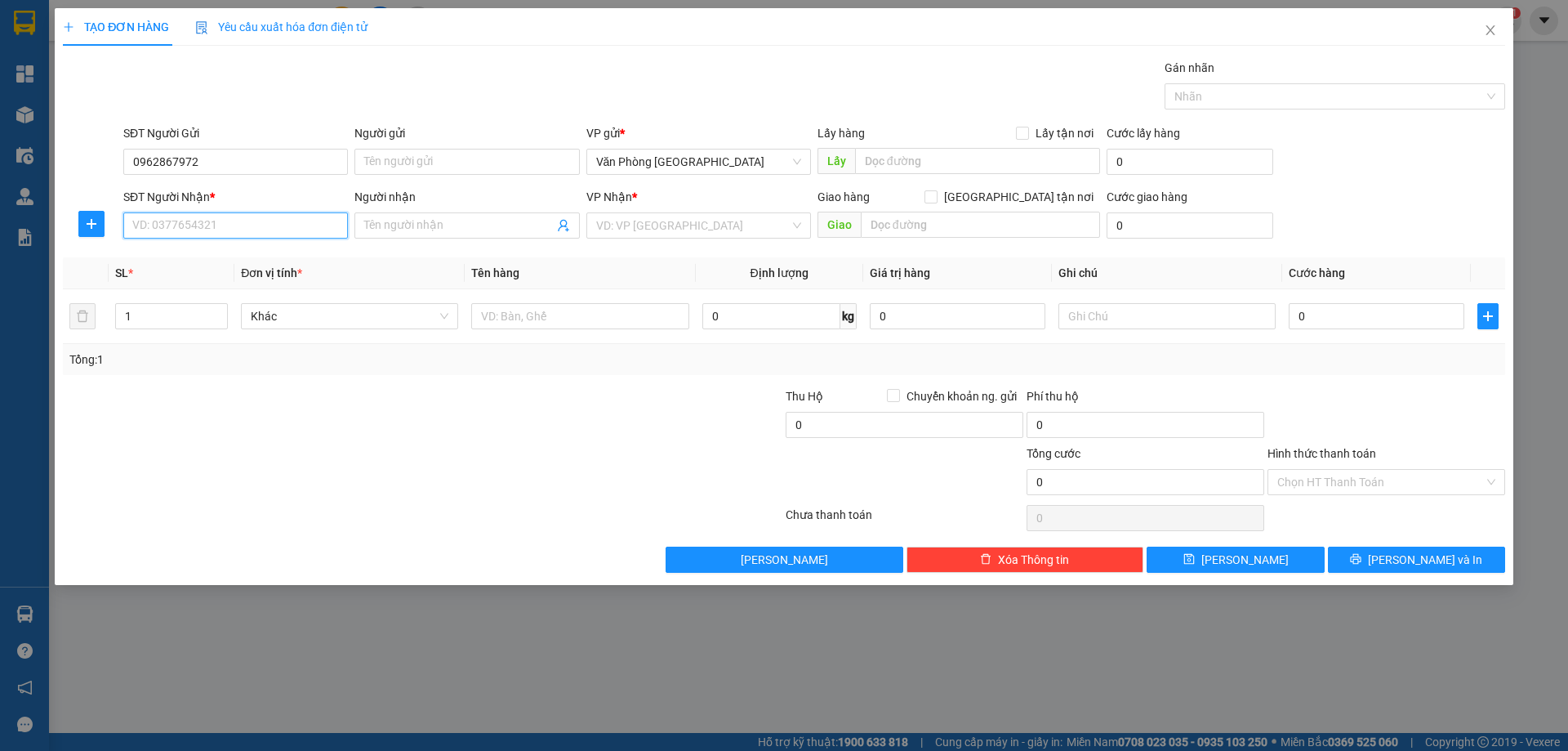
click at [186, 234] on input "SĐT Người Nhận *" at bounding box center [236, 225] width 225 height 26
click at [200, 262] on div "0865301948" at bounding box center [236, 258] width 205 height 18
type input "0865301948"
type input "ĐĂK MIN"
drag, startPoint x: 194, startPoint y: 223, endPoint x: 110, endPoint y: 218, distance: 84.1
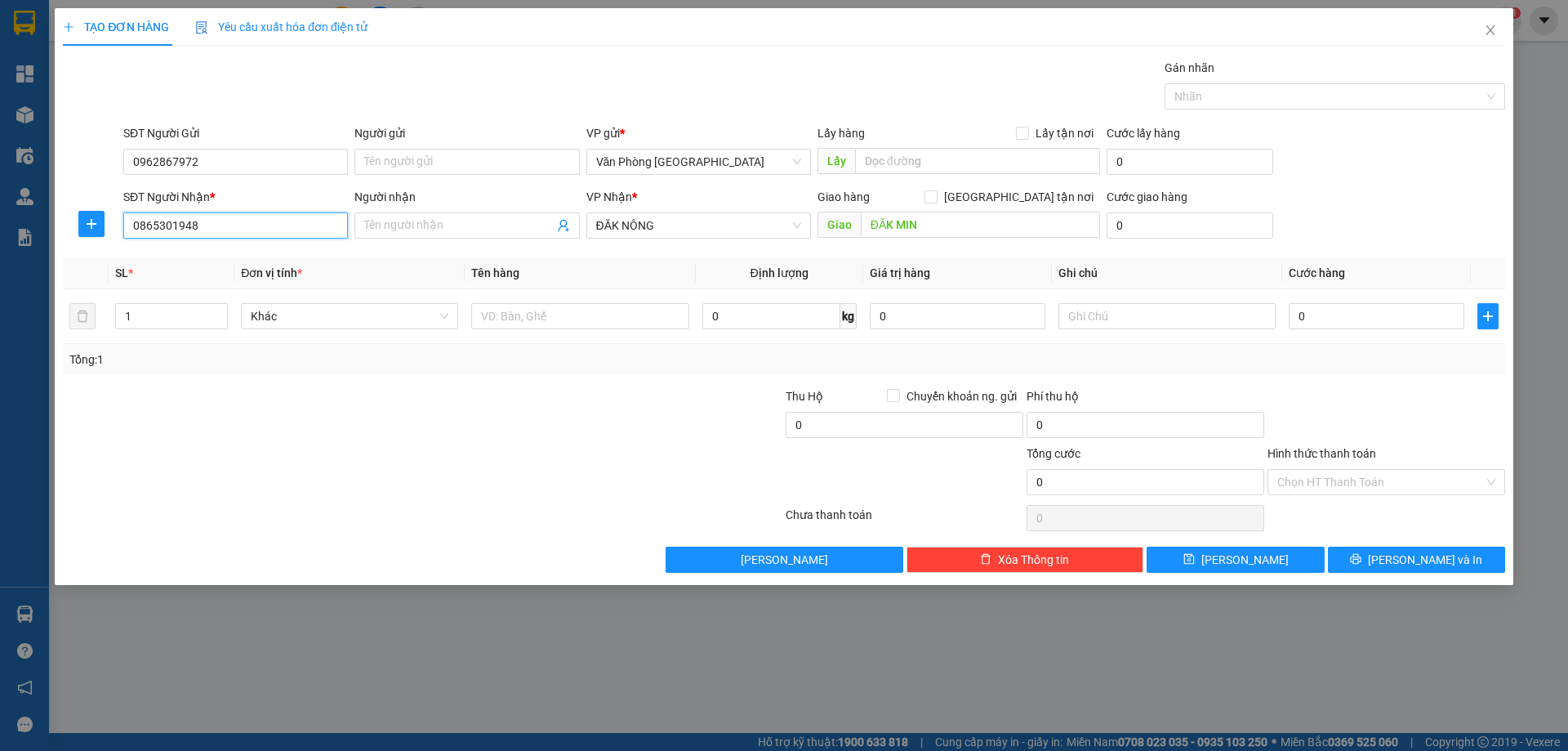
click at [110, 218] on div "SĐT Người Nhận * 0865301948 0865301948 Người nhận Tên người nhận VP Nhận * ĐĂK …" at bounding box center [784, 217] width 1446 height 58
click at [612, 316] on input "text" at bounding box center [580, 316] width 217 height 26
type input "1"
type input "2 KIỆN"
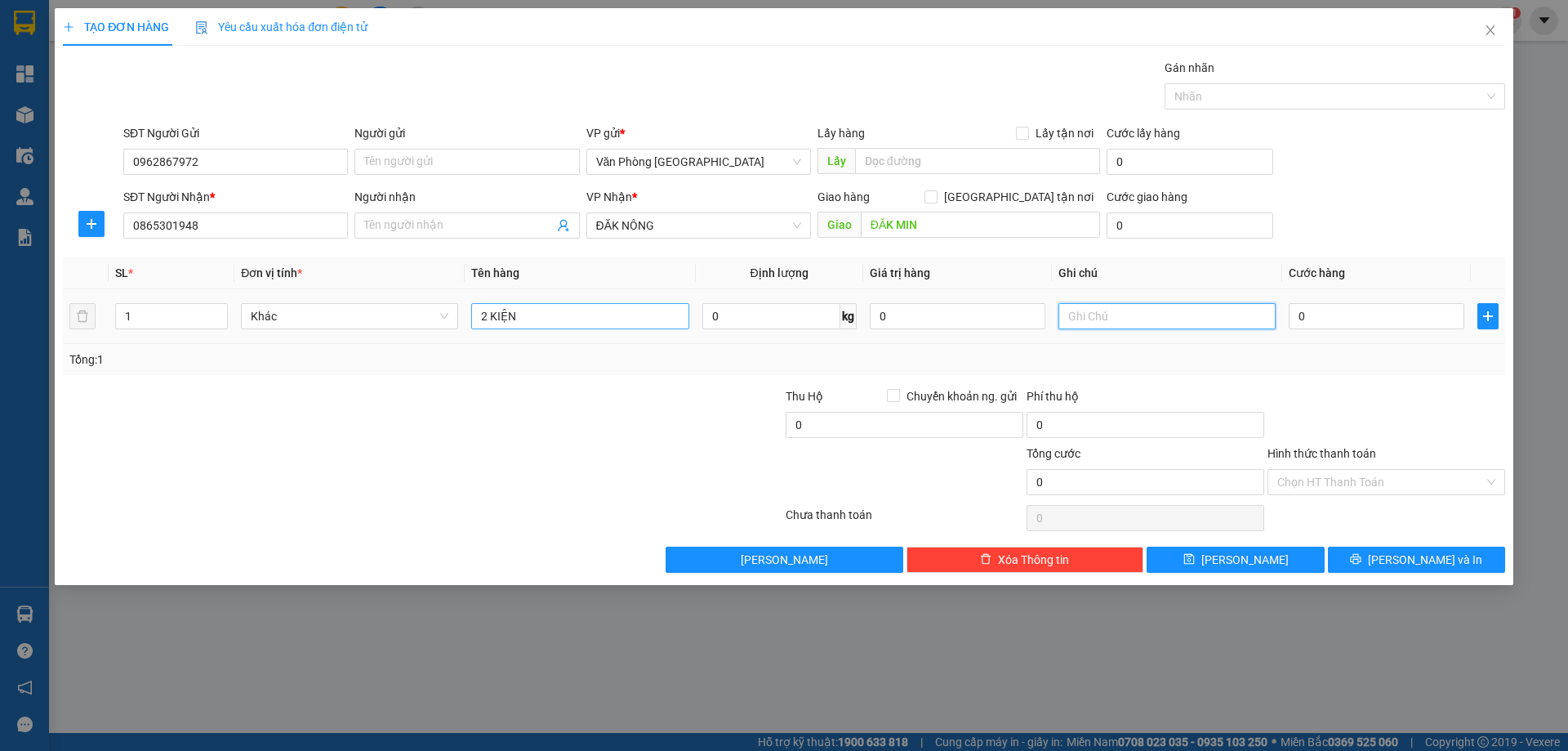
type input "0"
type input "1"
type input "15"
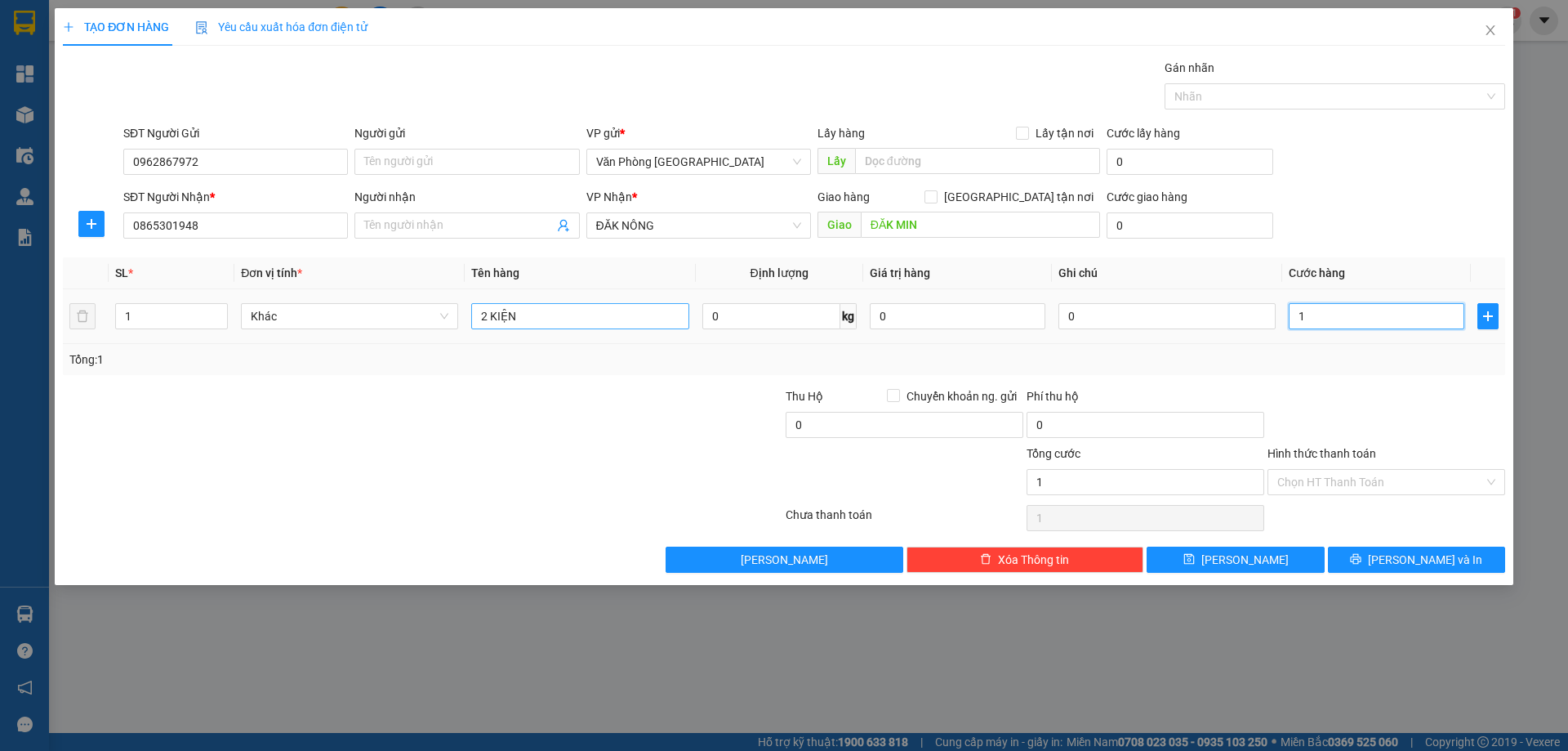
type input "15"
type input "150"
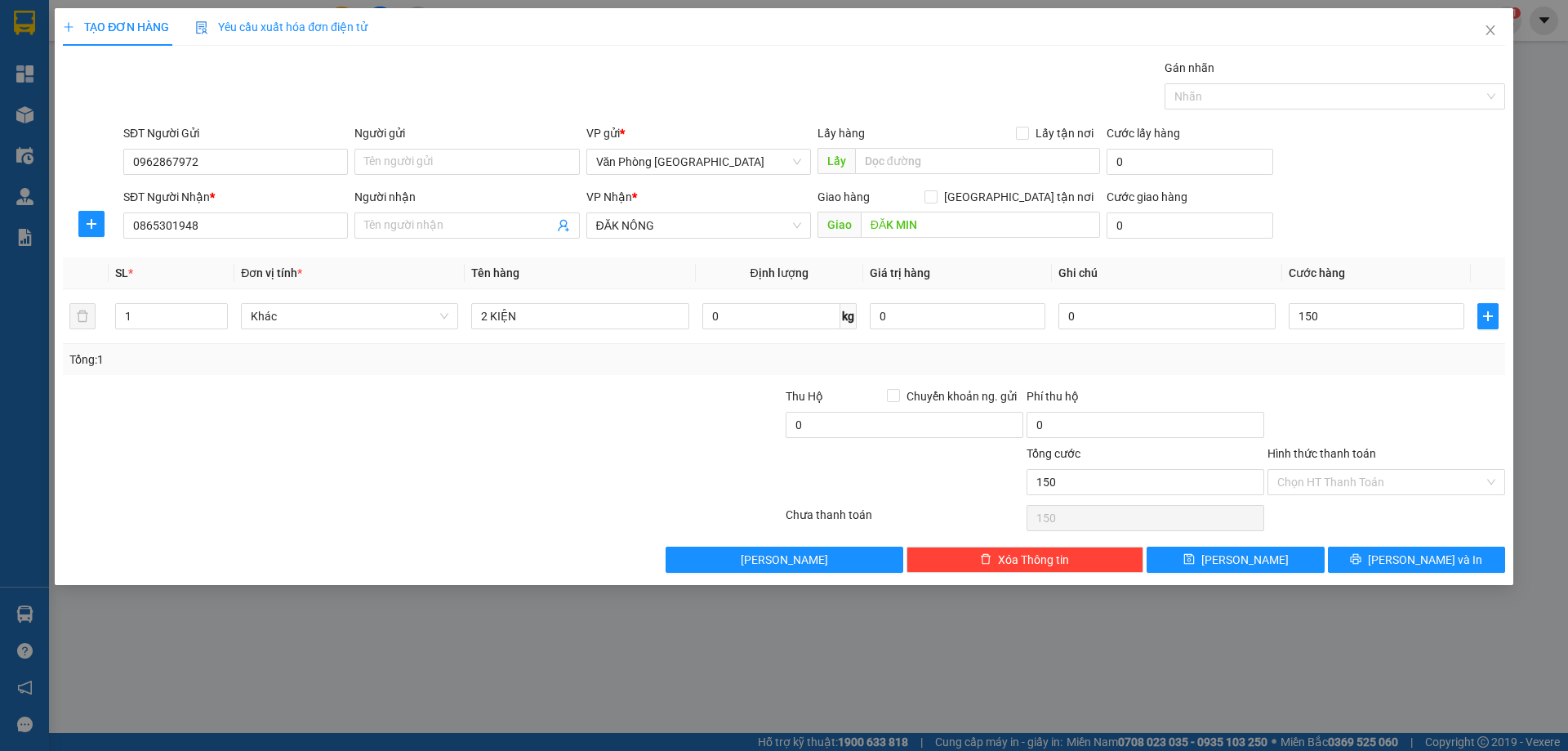
type input "150.000"
click at [1372, 387] on div at bounding box center [1386, 416] width 241 height 58
click at [1384, 410] on div at bounding box center [1386, 416] width 241 height 58
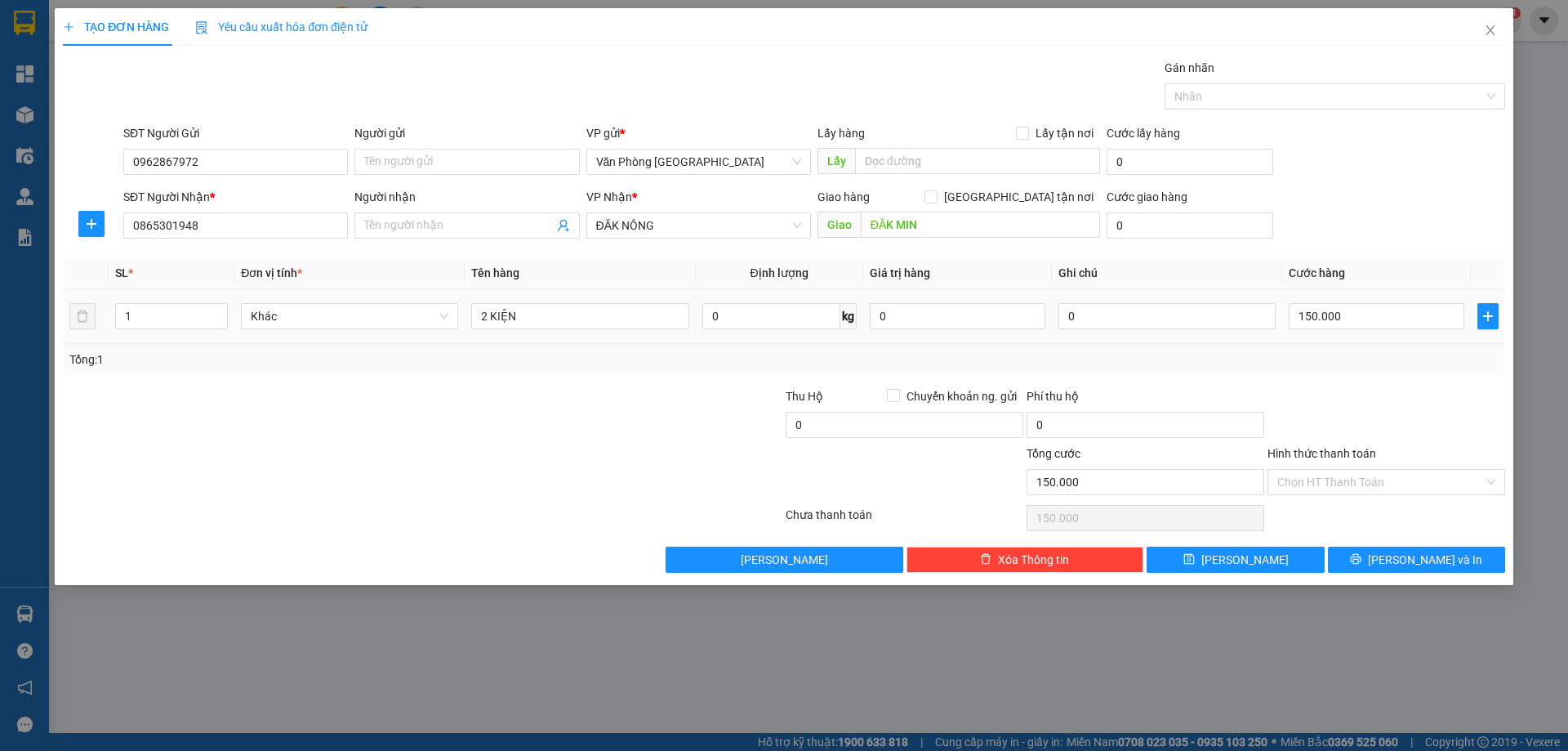
click at [1366, 290] on td "150.000" at bounding box center [1377, 316] width 189 height 55
click at [1359, 303] on input "150.000" at bounding box center [1376, 316] width 176 height 26
click at [1424, 547] on button "[PERSON_NAME] và In" at bounding box center [1416, 559] width 177 height 26
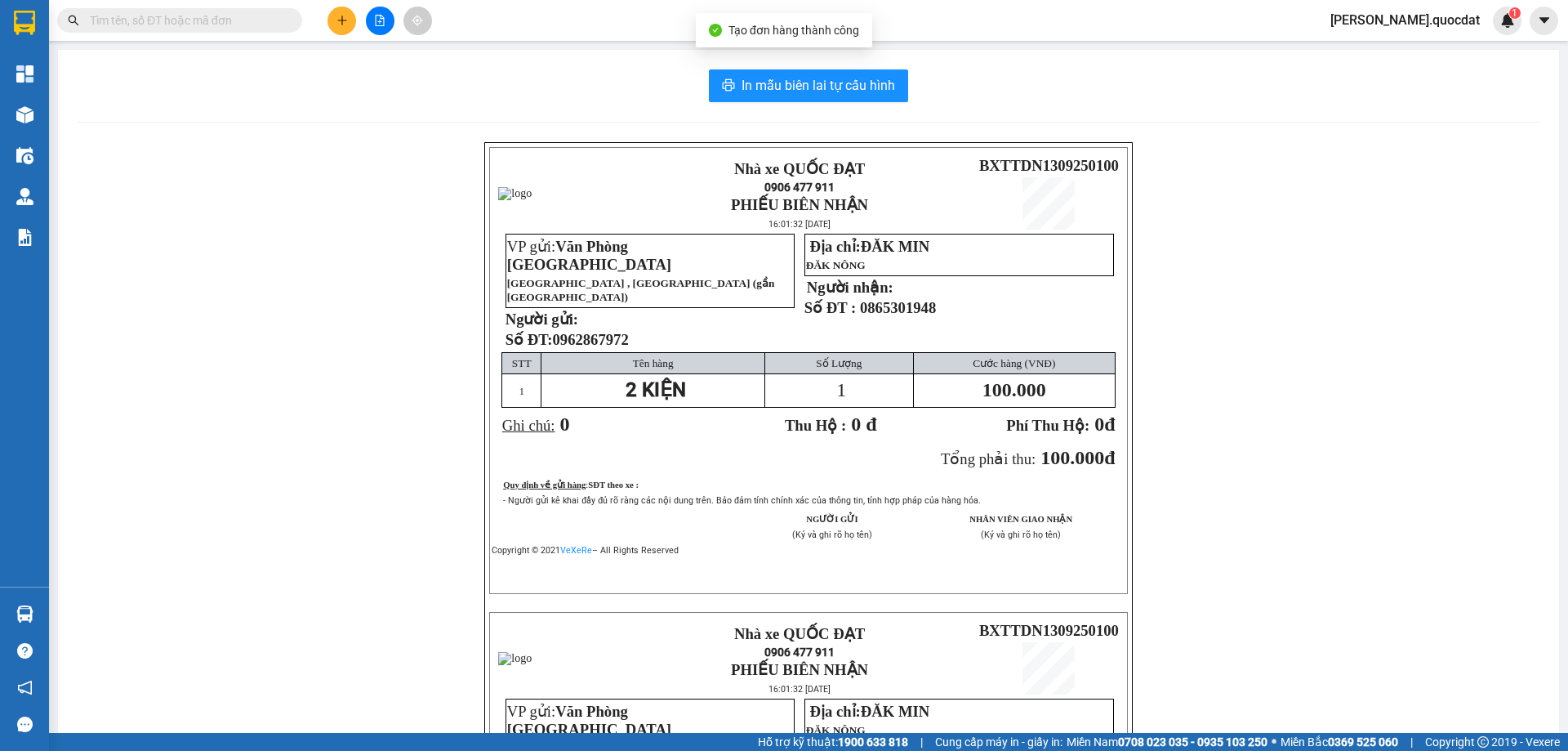
click at [699, 96] on div "In mẫu biên lai tự cấu hình" at bounding box center [808, 86] width 1462 height 32
click at [855, 75] on span "In mẫu biên lai tự cấu hình" at bounding box center [818, 85] width 154 height 21
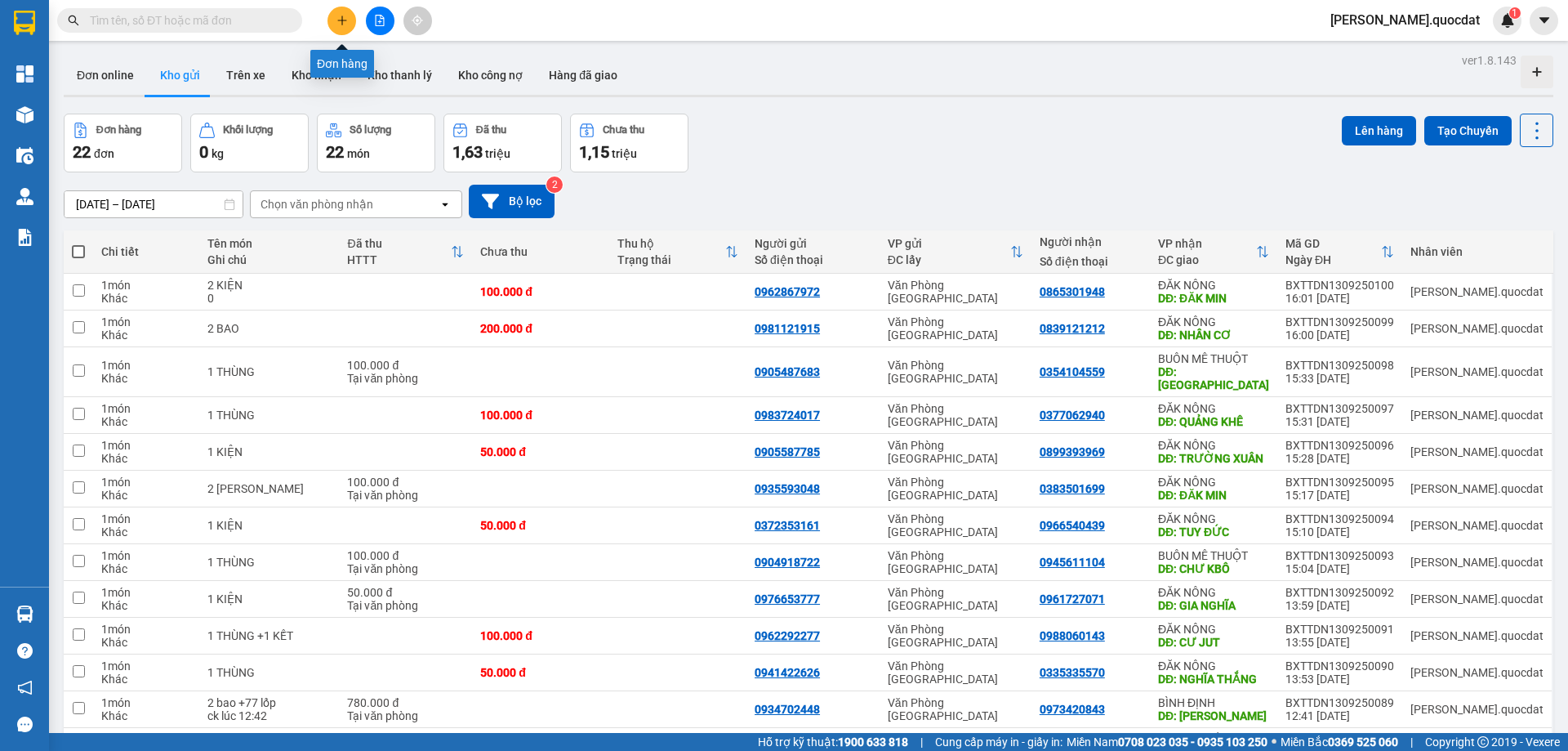
click at [337, 28] on button at bounding box center [342, 21] width 29 height 29
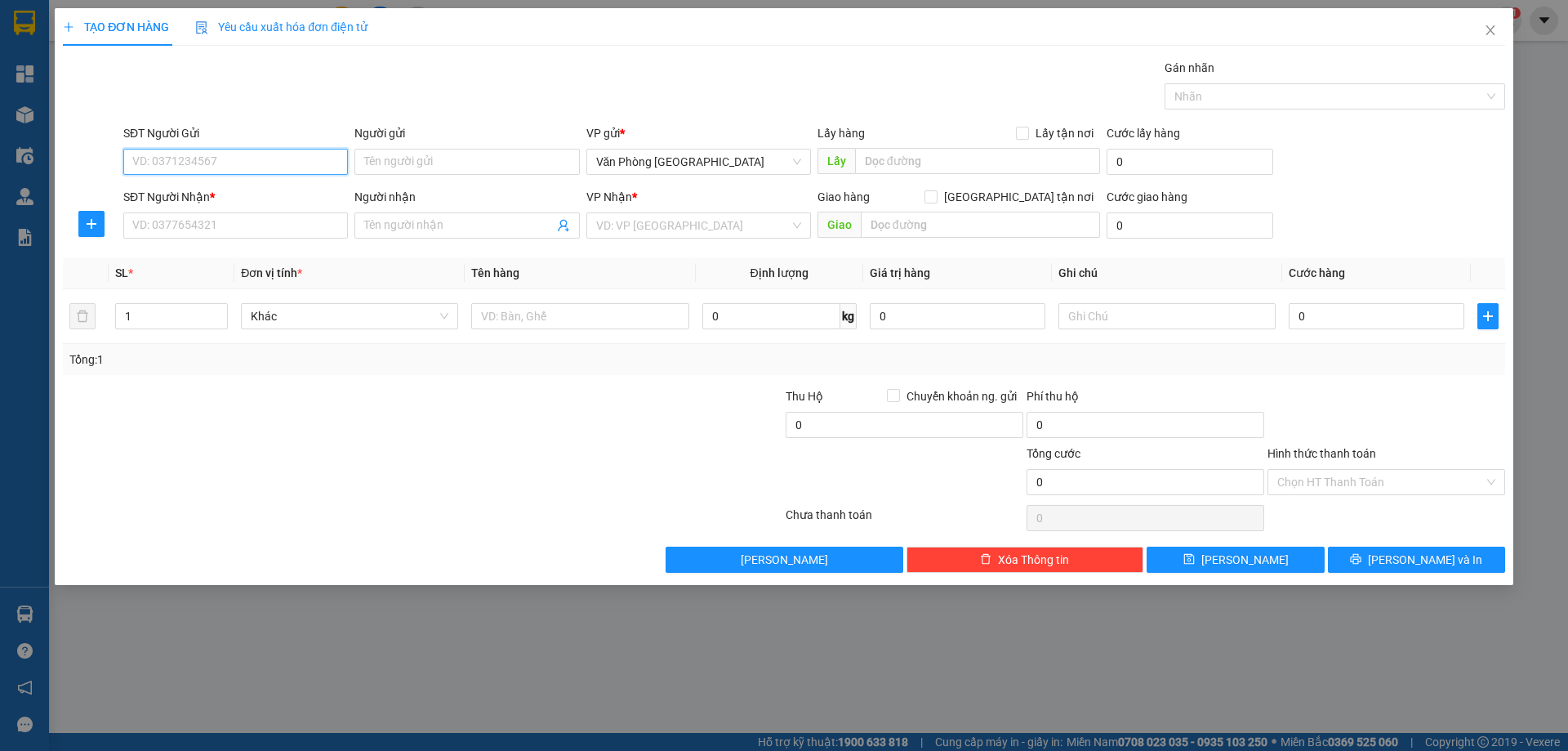
click at [179, 162] on input "SĐT Người Gửi" at bounding box center [236, 161] width 225 height 26
drag, startPoint x: 232, startPoint y: 226, endPoint x: 239, endPoint y: 204, distance: 23.1
click at [231, 222] on input "SĐT Người Nhận *" at bounding box center [236, 225] width 225 height 26
type input "0905803113"
click at [224, 176] on div "SĐT Người Gửi VD: 0371234567" at bounding box center [236, 153] width 225 height 58
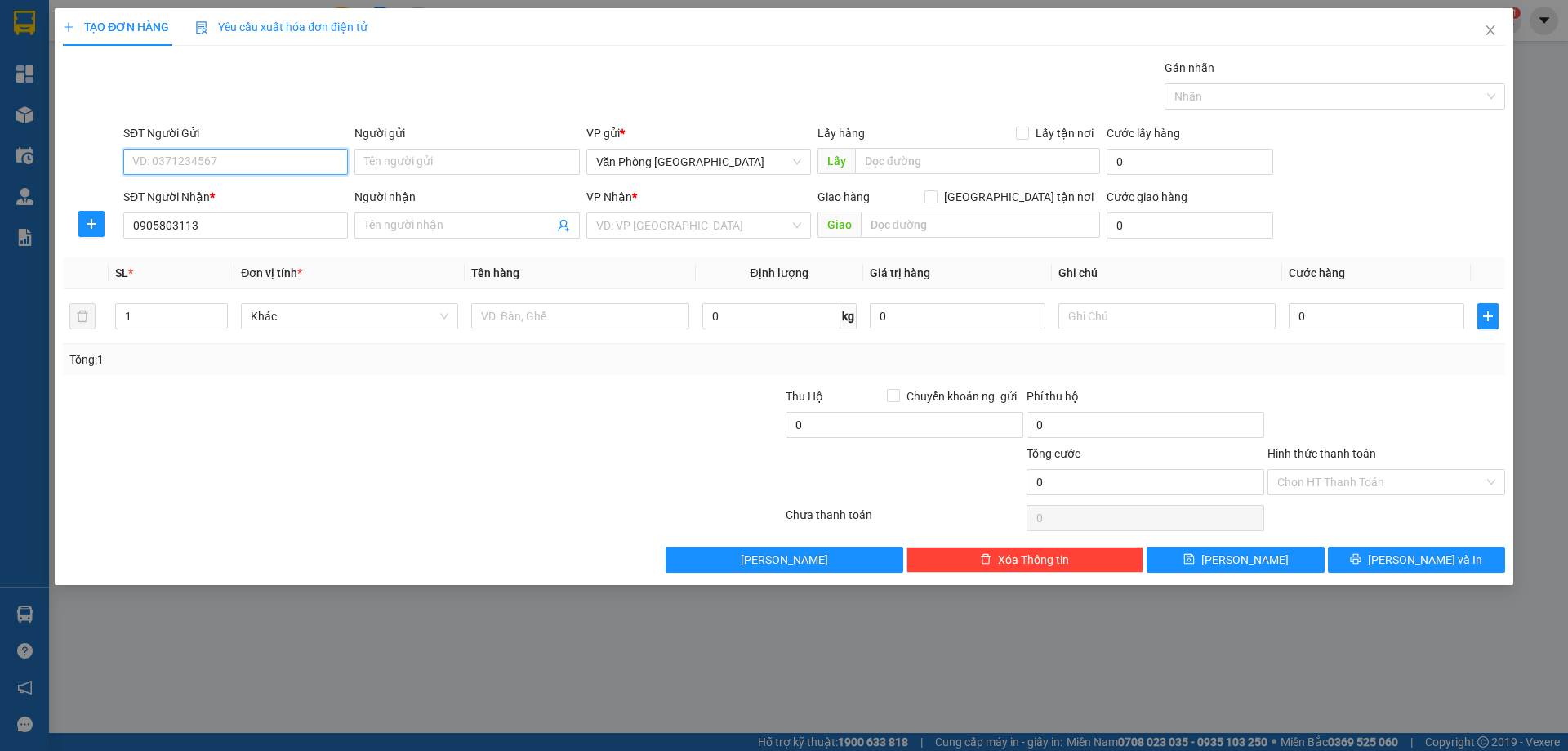
click at [218, 163] on input "SĐT Người Gửi" at bounding box center [236, 161] width 225 height 26
type input "0913159447"
click at [654, 231] on input "search" at bounding box center [692, 225] width 194 height 24
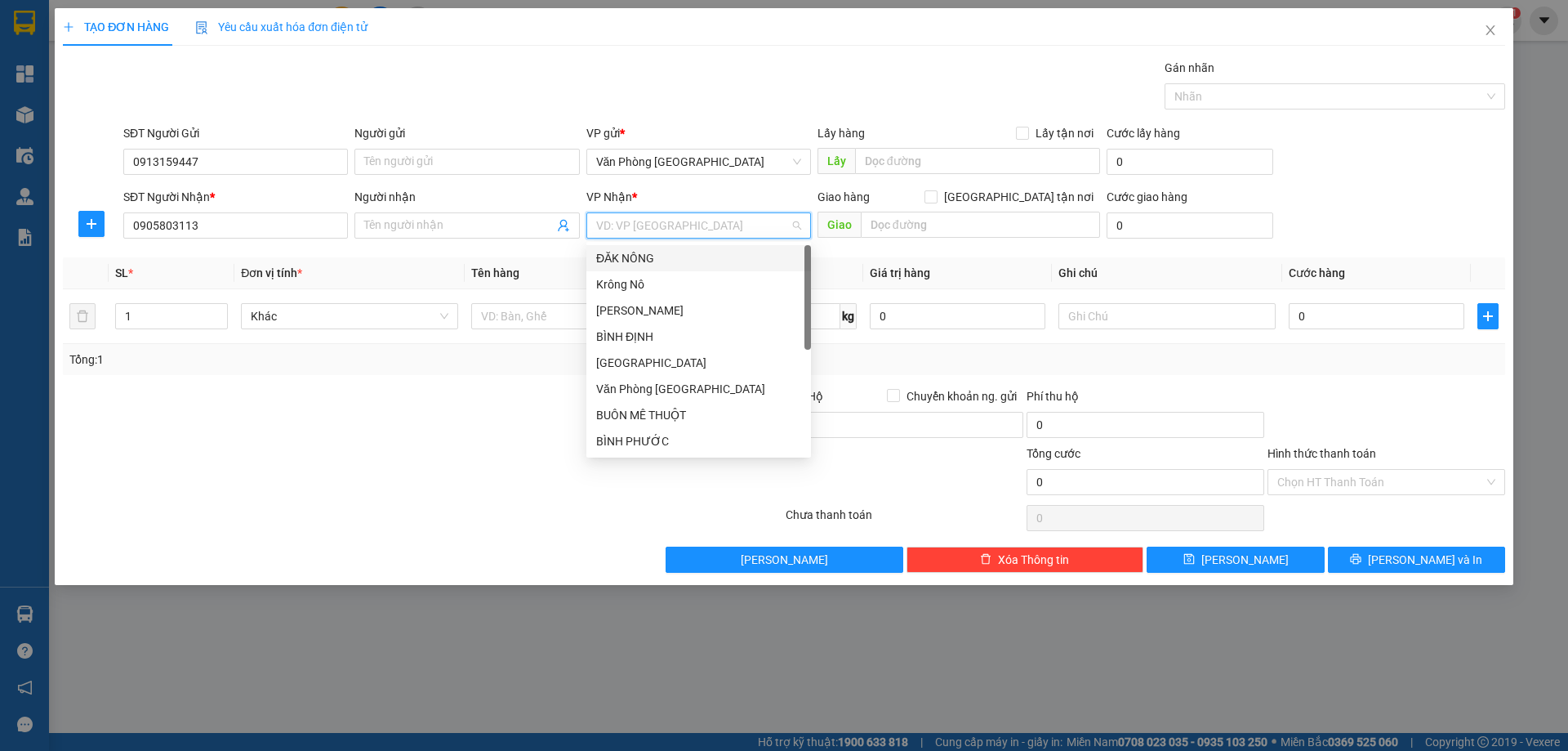
click at [637, 259] on div "ĐĂK NÔNG" at bounding box center [698, 258] width 205 height 18
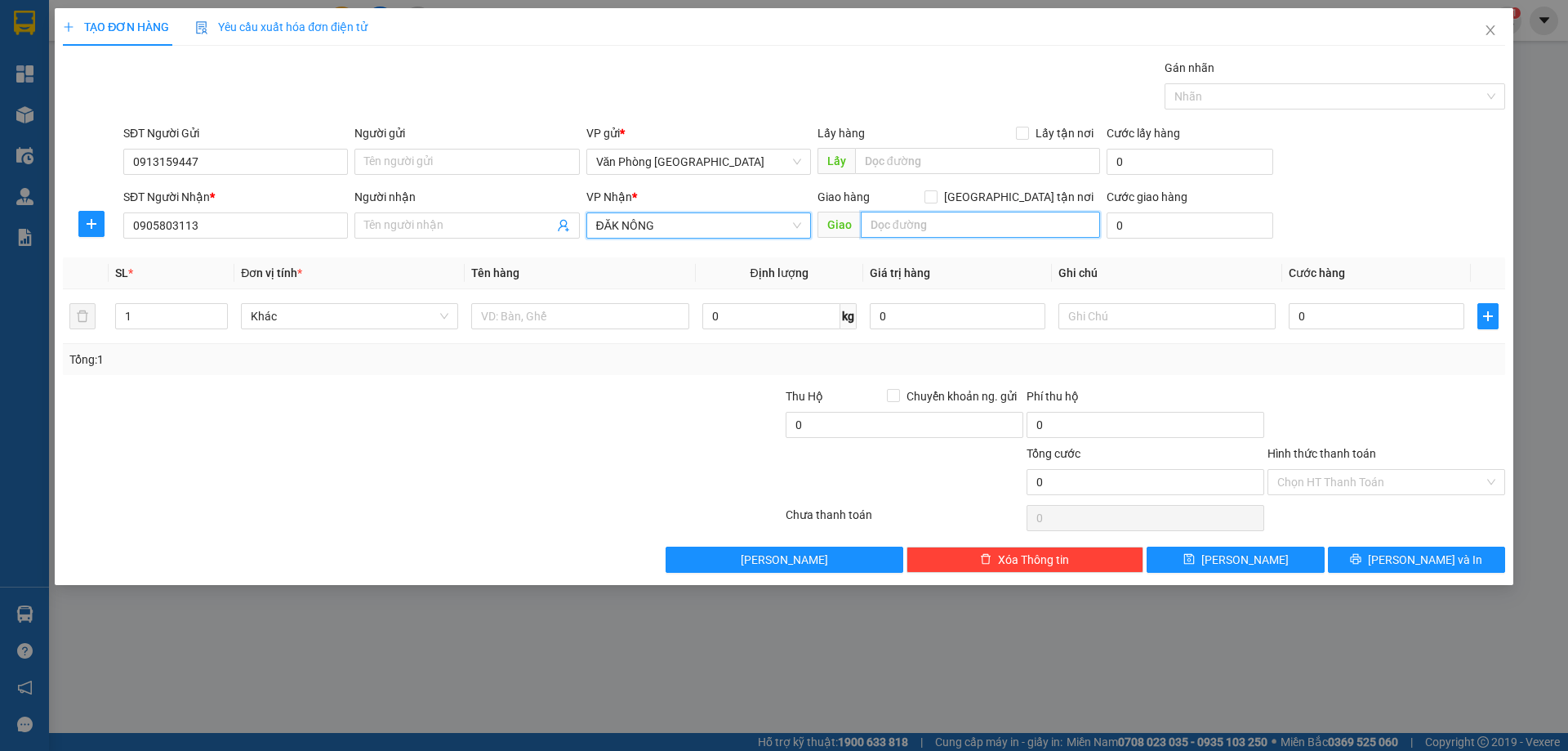
drag, startPoint x: 1012, startPoint y: 231, endPoint x: 956, endPoint y: 221, distance: 56.9
click at [1006, 231] on input "text" at bounding box center [980, 224] width 239 height 26
type input "G"
type input "GIA NGHĨA"
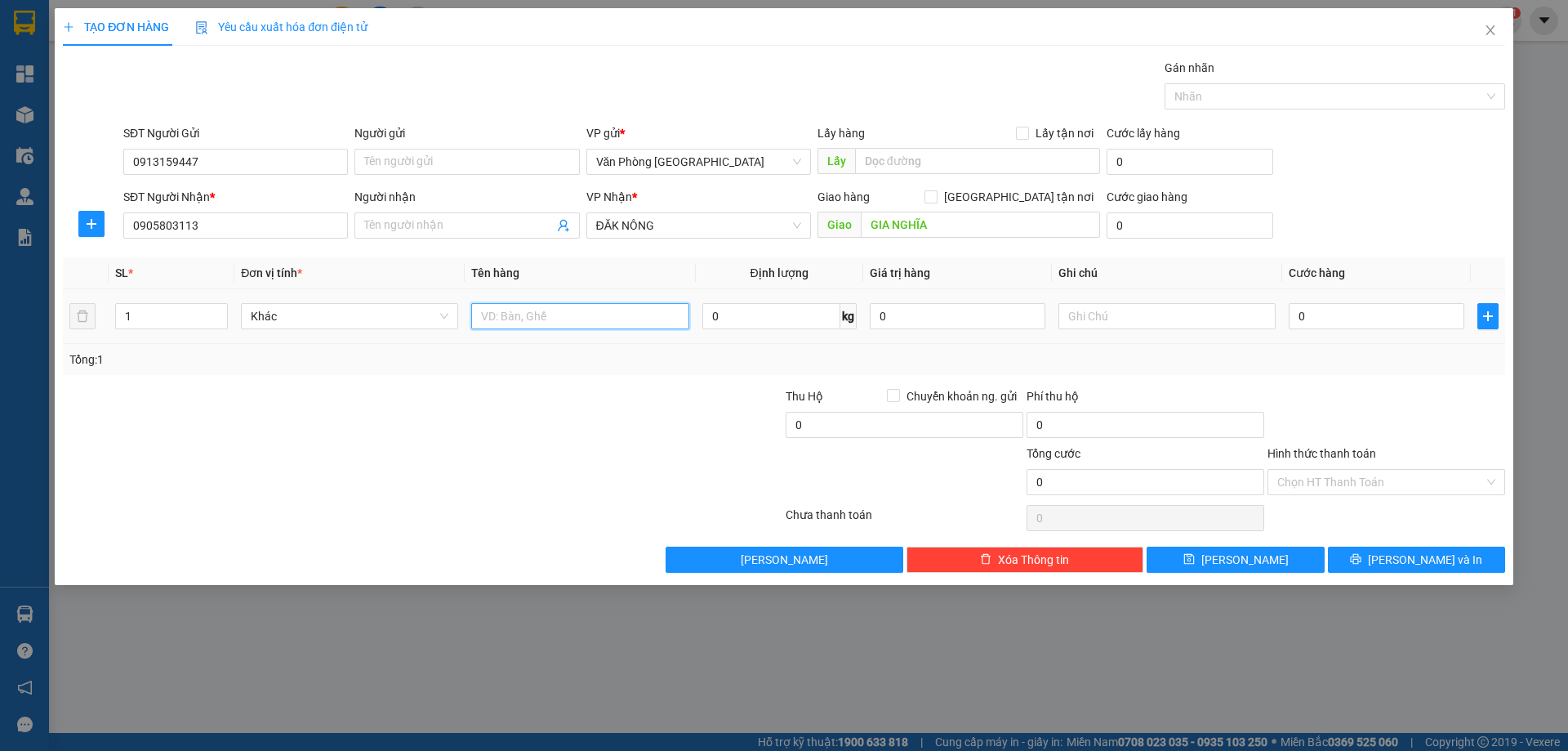
click at [508, 329] on input "text" at bounding box center [580, 316] width 217 height 26
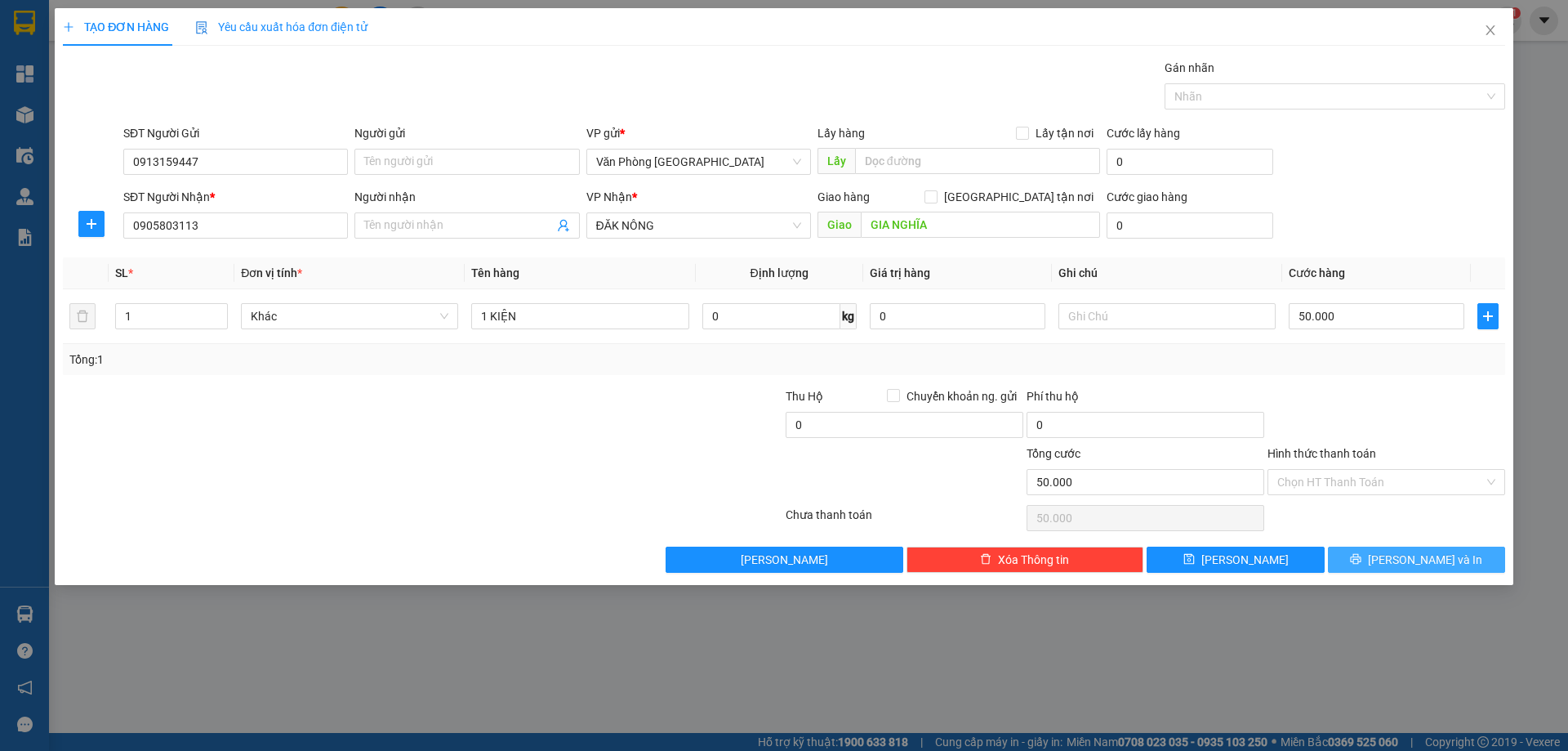
click at [1345, 555] on button "[PERSON_NAME] và In" at bounding box center [1416, 559] width 177 height 26
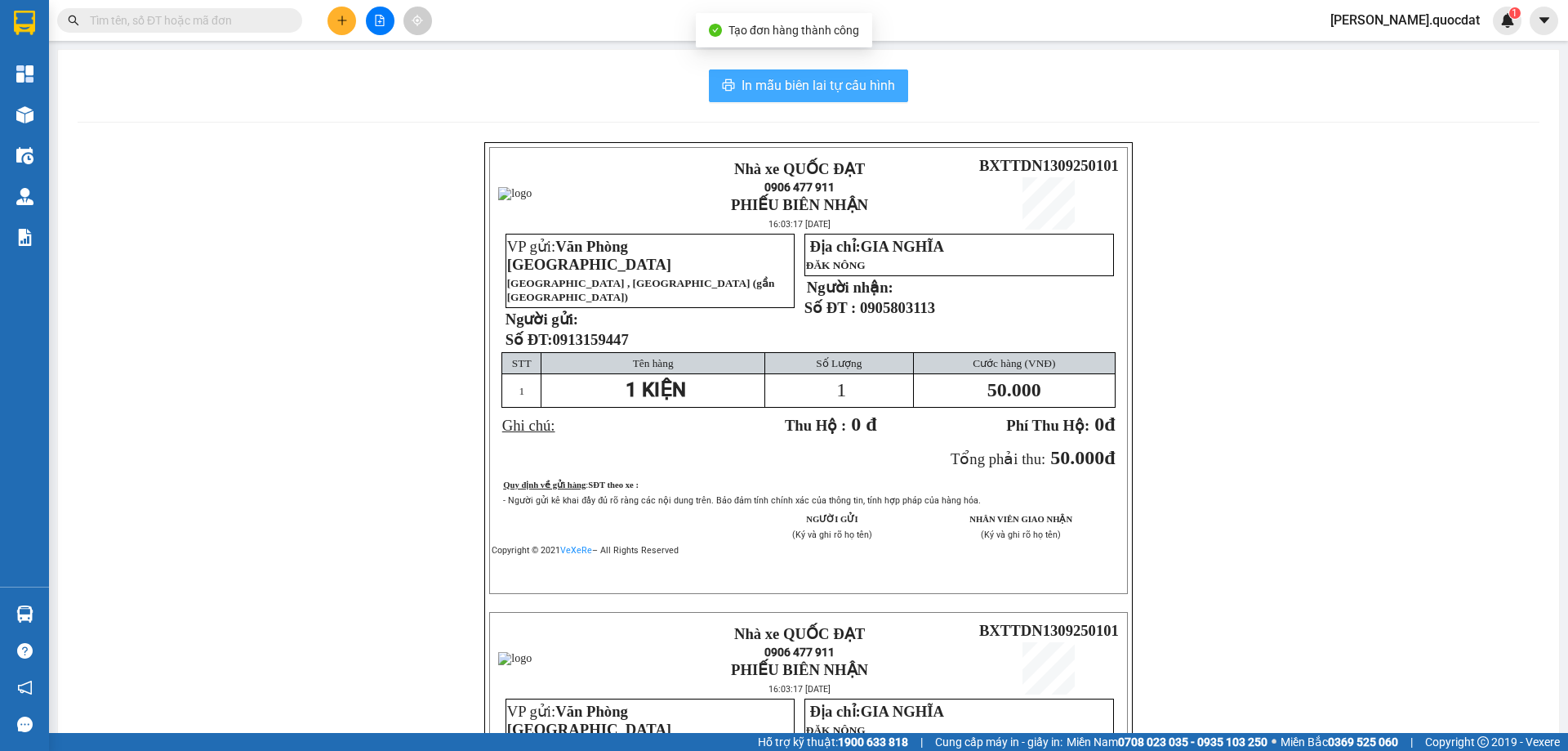
click at [768, 73] on button "In mẫu biên lai tự cấu hình" at bounding box center [808, 86] width 199 height 32
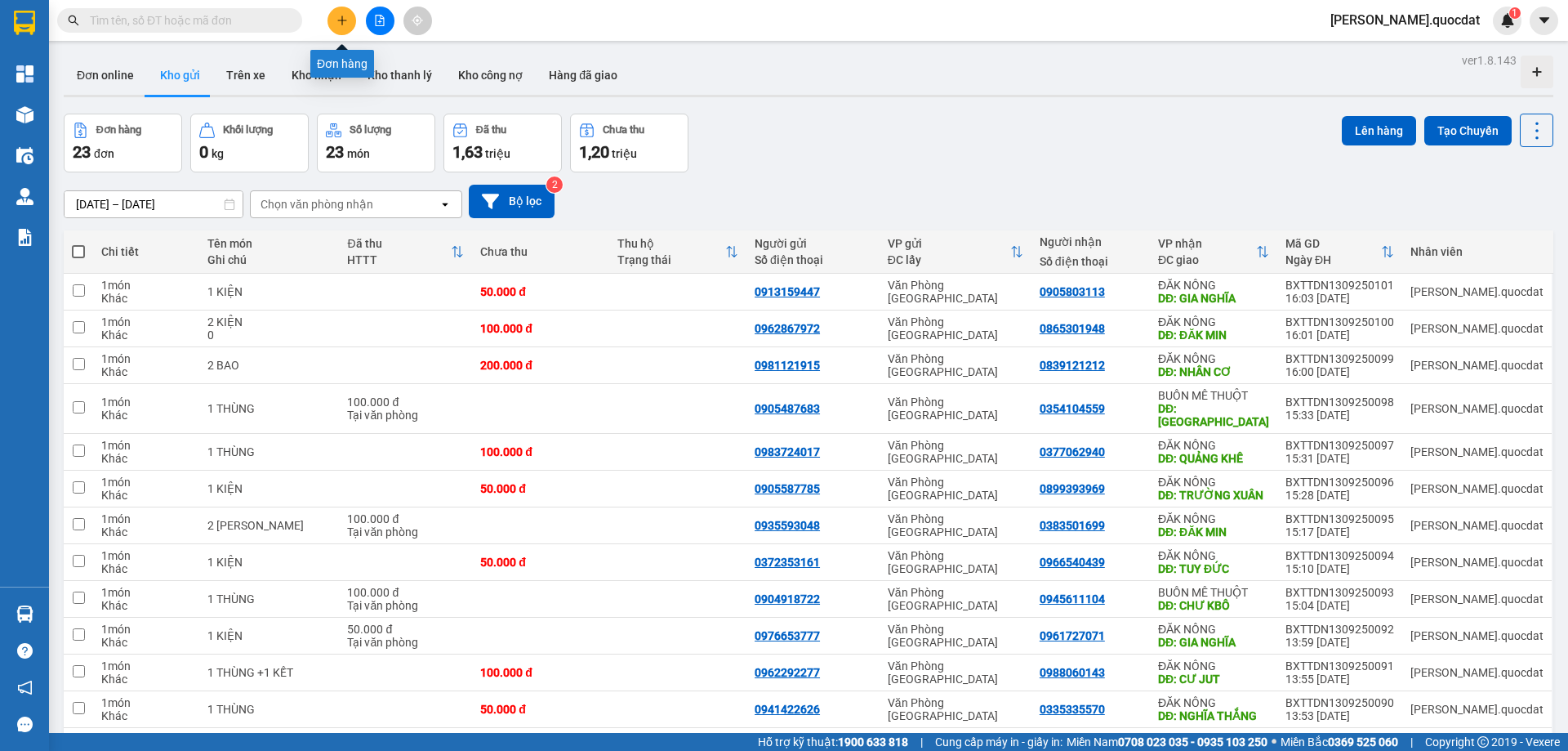
click at [334, 16] on button at bounding box center [342, 21] width 29 height 29
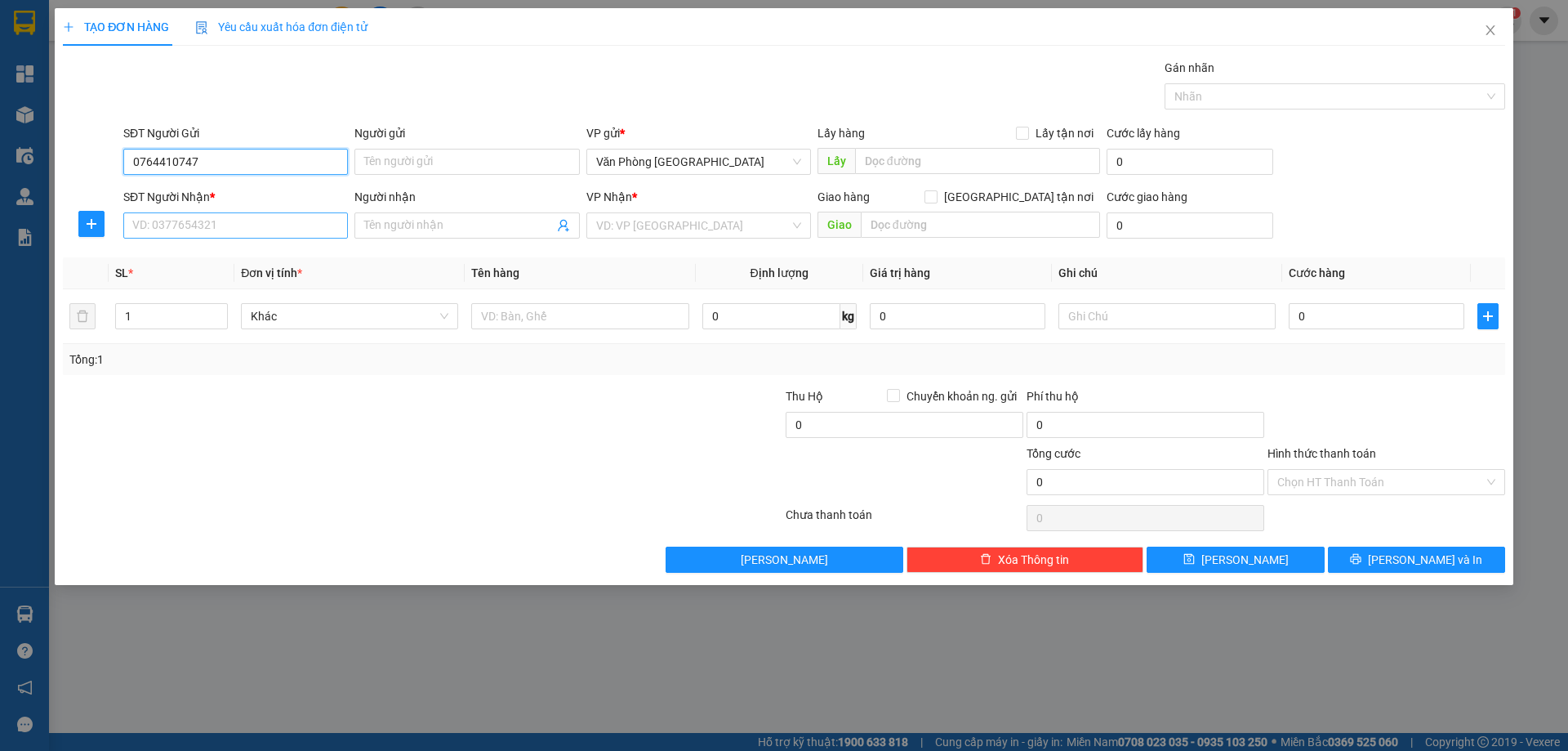
type input "0764410747"
click at [257, 228] on input "SĐT Người Nhận *" at bounding box center [236, 225] width 225 height 26
type input "0948245824"
click at [693, 234] on input "search" at bounding box center [692, 225] width 194 height 24
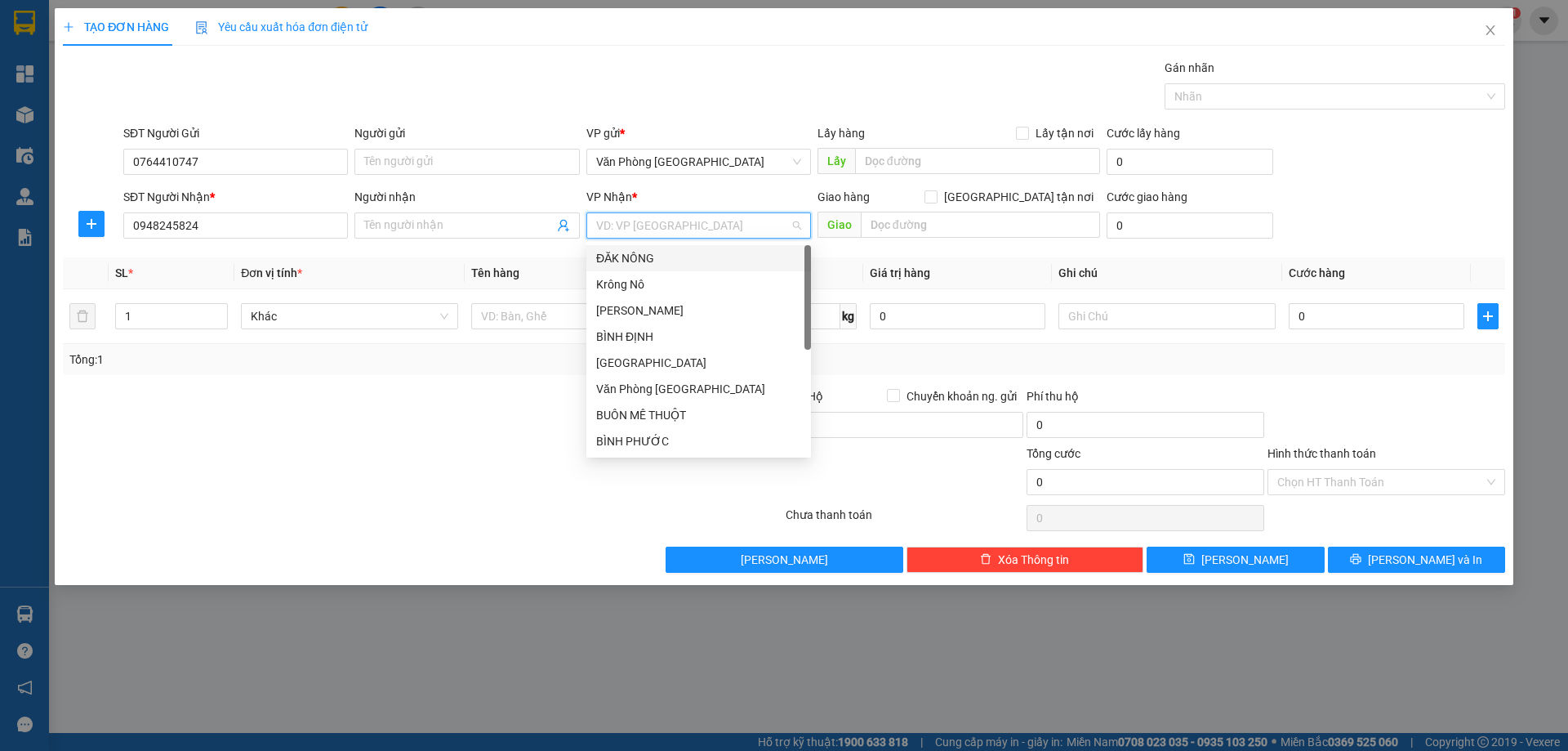
click at [653, 255] on div "ĐĂK NÔNG" at bounding box center [698, 258] width 205 height 18
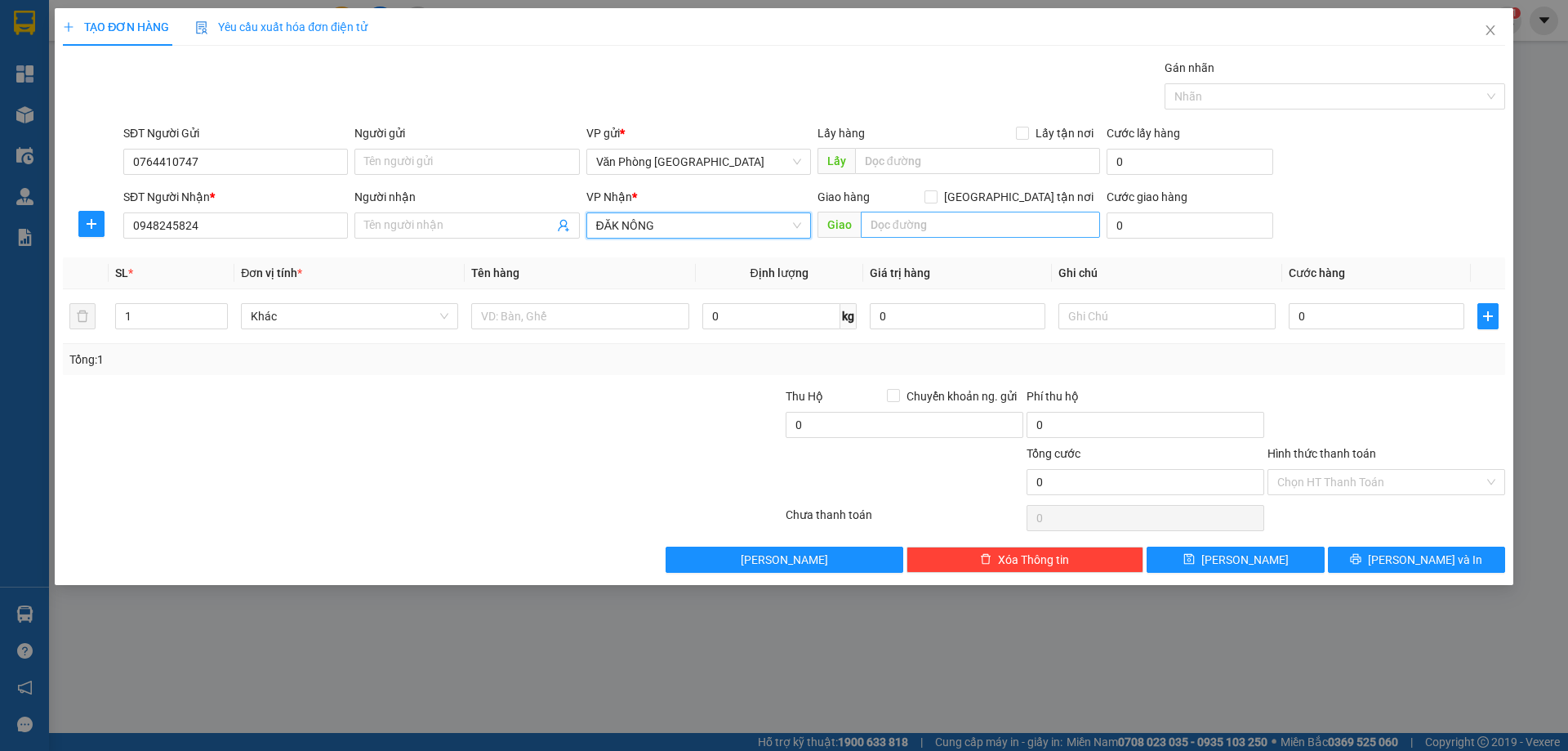
click at [929, 249] on div "Transit Pickup Surcharge Ids Transit Deliver Surcharge Ids Transit Deliver Surc…" at bounding box center [784, 315] width 1442 height 514
click at [935, 233] on input "text" at bounding box center [980, 224] width 239 height 26
type input "k"
type input "KRONG NÔ"
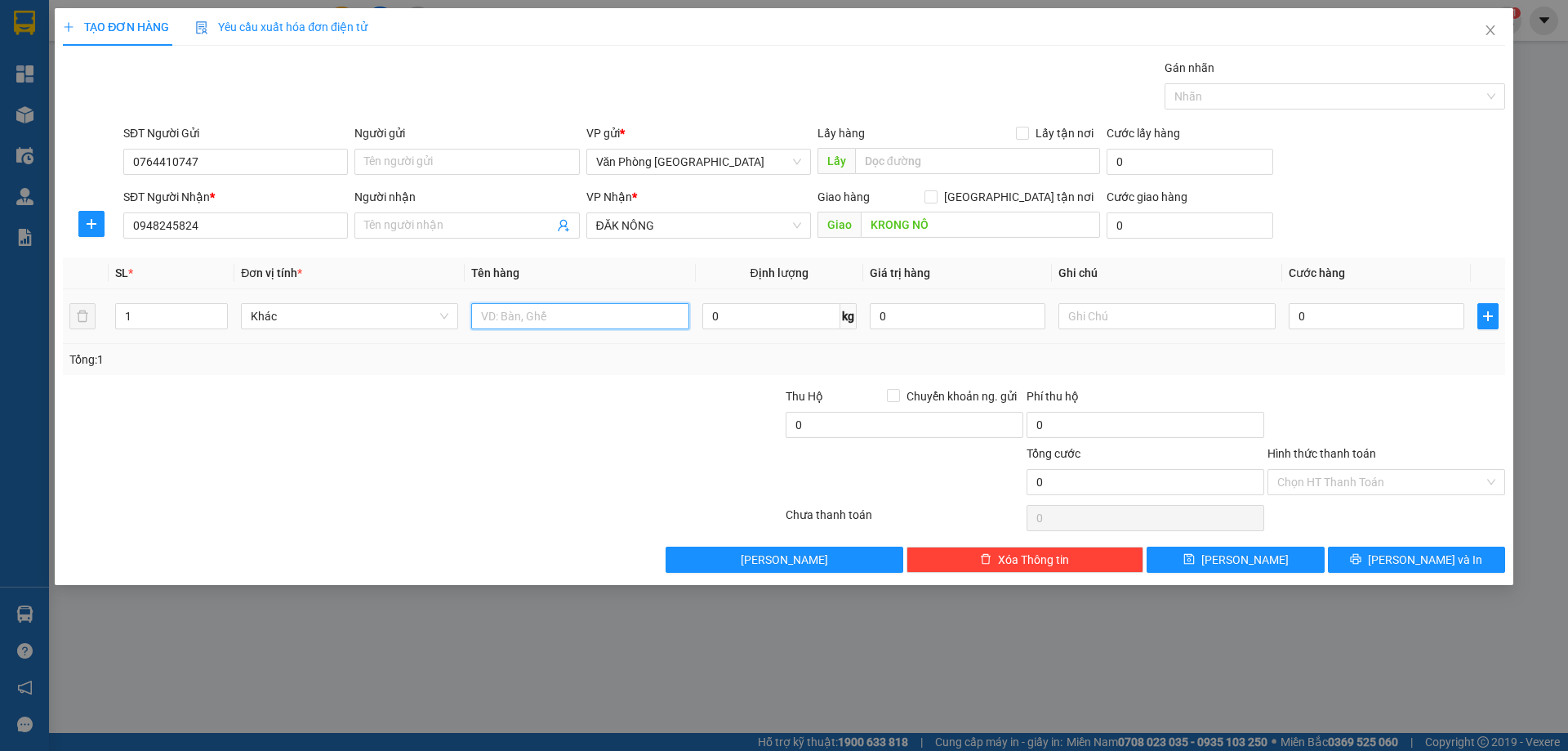
drag, startPoint x: 581, startPoint y: 320, endPoint x: 547, endPoint y: 320, distance: 34.0
click at [578, 320] on input "text" at bounding box center [580, 316] width 217 height 26
type input "1 TRỐNG"
click at [1428, 555] on span "[PERSON_NAME] và In" at bounding box center [1425, 560] width 114 height 18
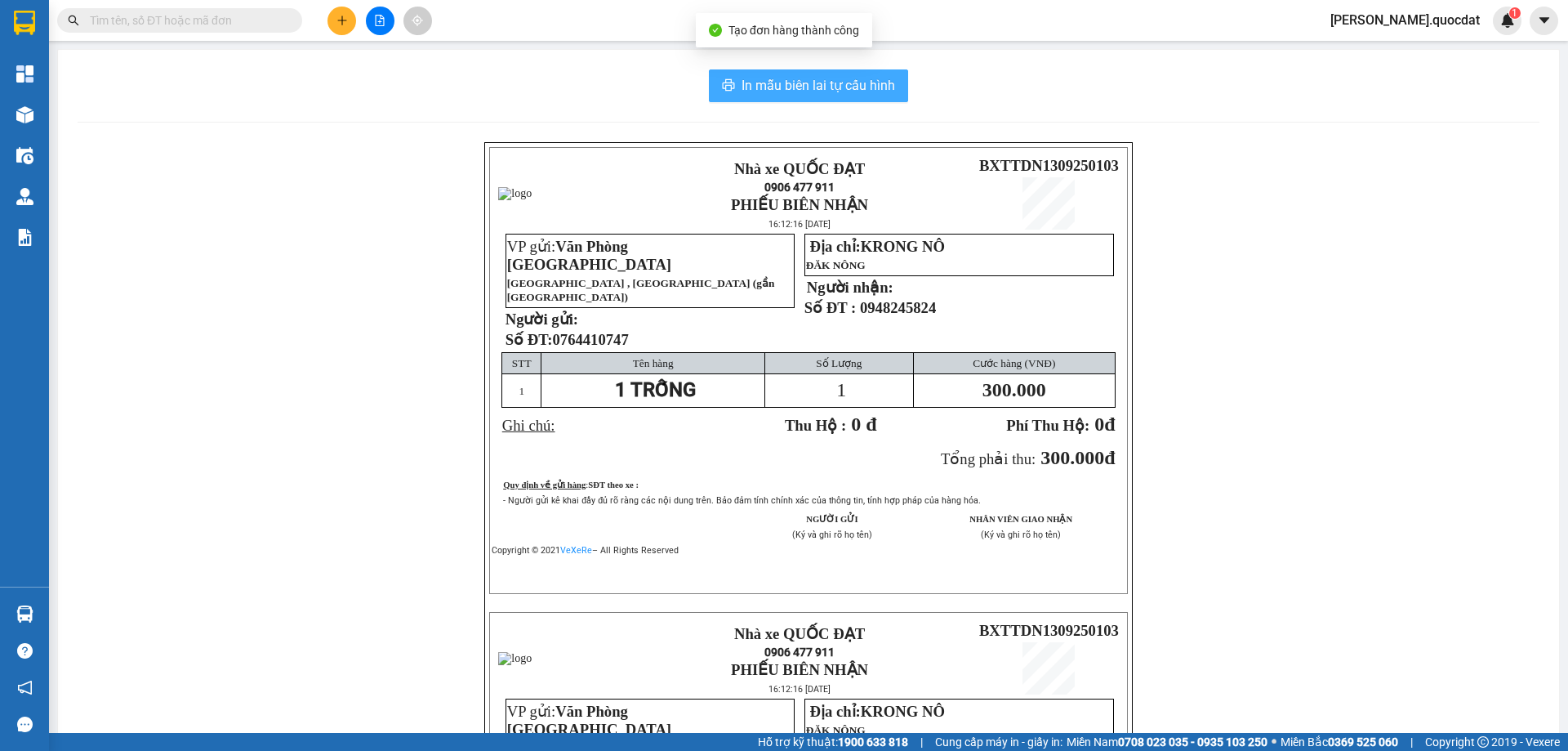
click at [834, 92] on span "In mẫu biên lai tự cấu hình" at bounding box center [818, 85] width 154 height 21
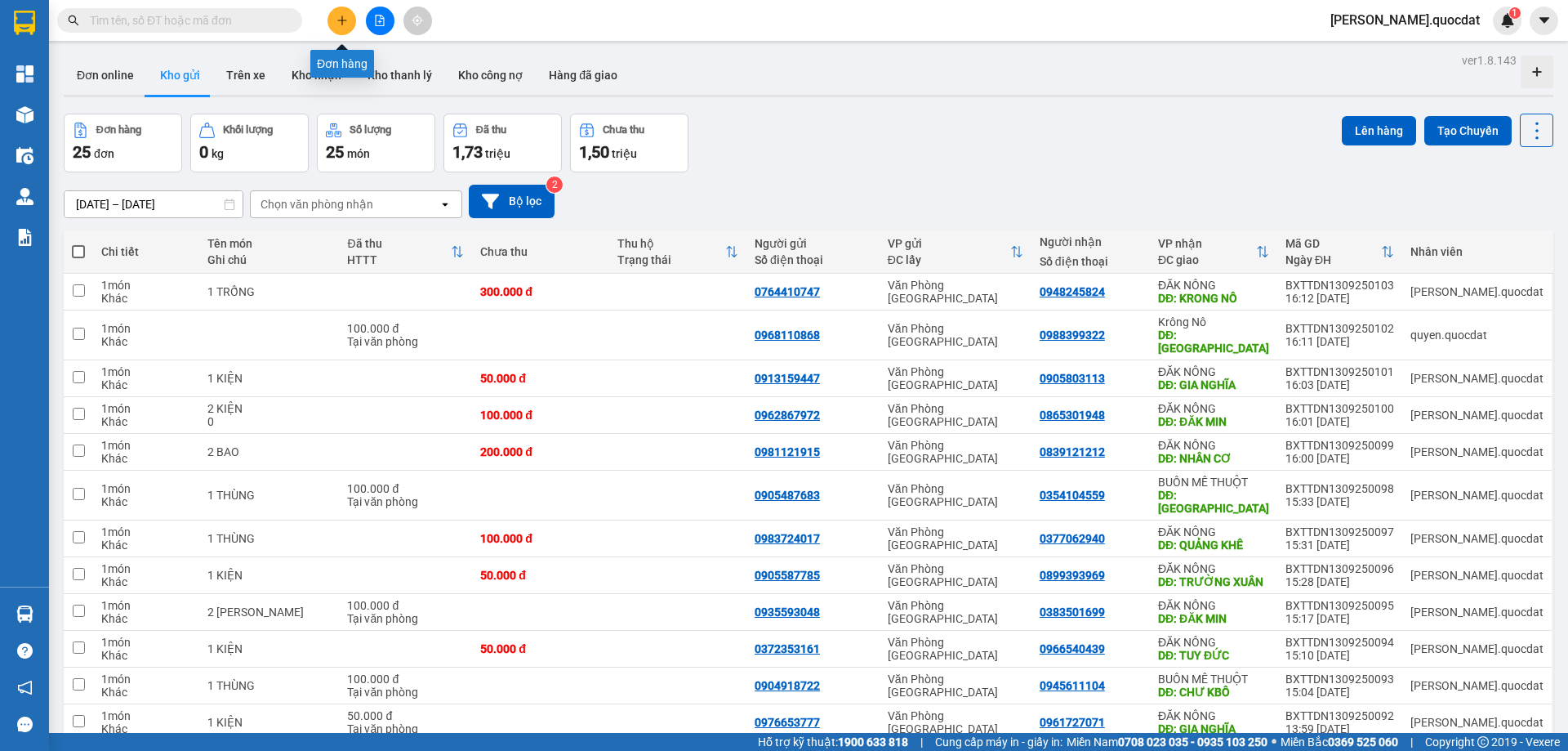
click at [341, 22] on icon "plus" at bounding box center [342, 20] width 12 height 12
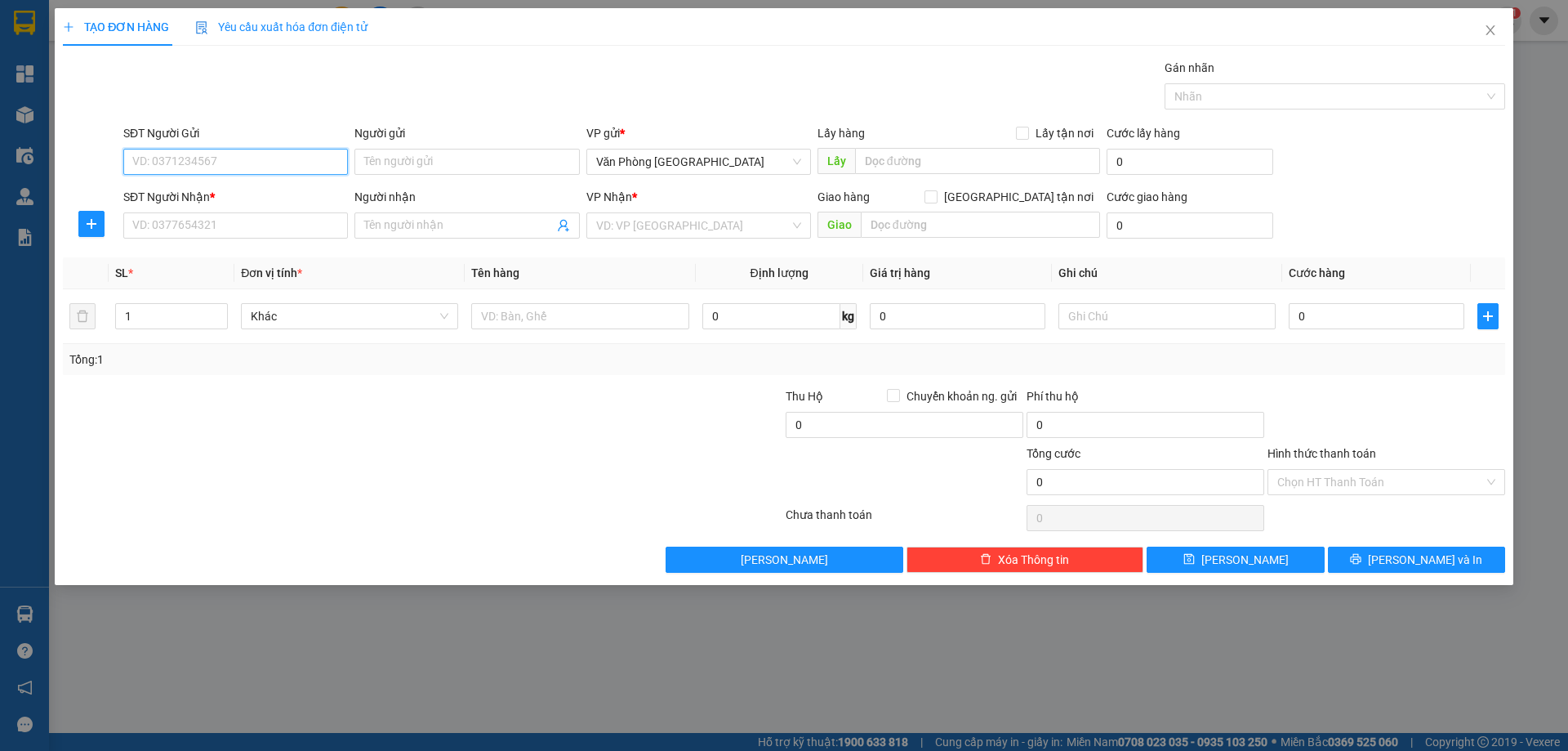
click at [269, 155] on input "SĐT Người Gửi" at bounding box center [236, 161] width 225 height 26
click at [180, 197] on div "0785050000" at bounding box center [236, 195] width 205 height 18
type input "0785050000"
click at [165, 218] on input "SĐT Người Nhận *" at bounding box center [236, 225] width 225 height 26
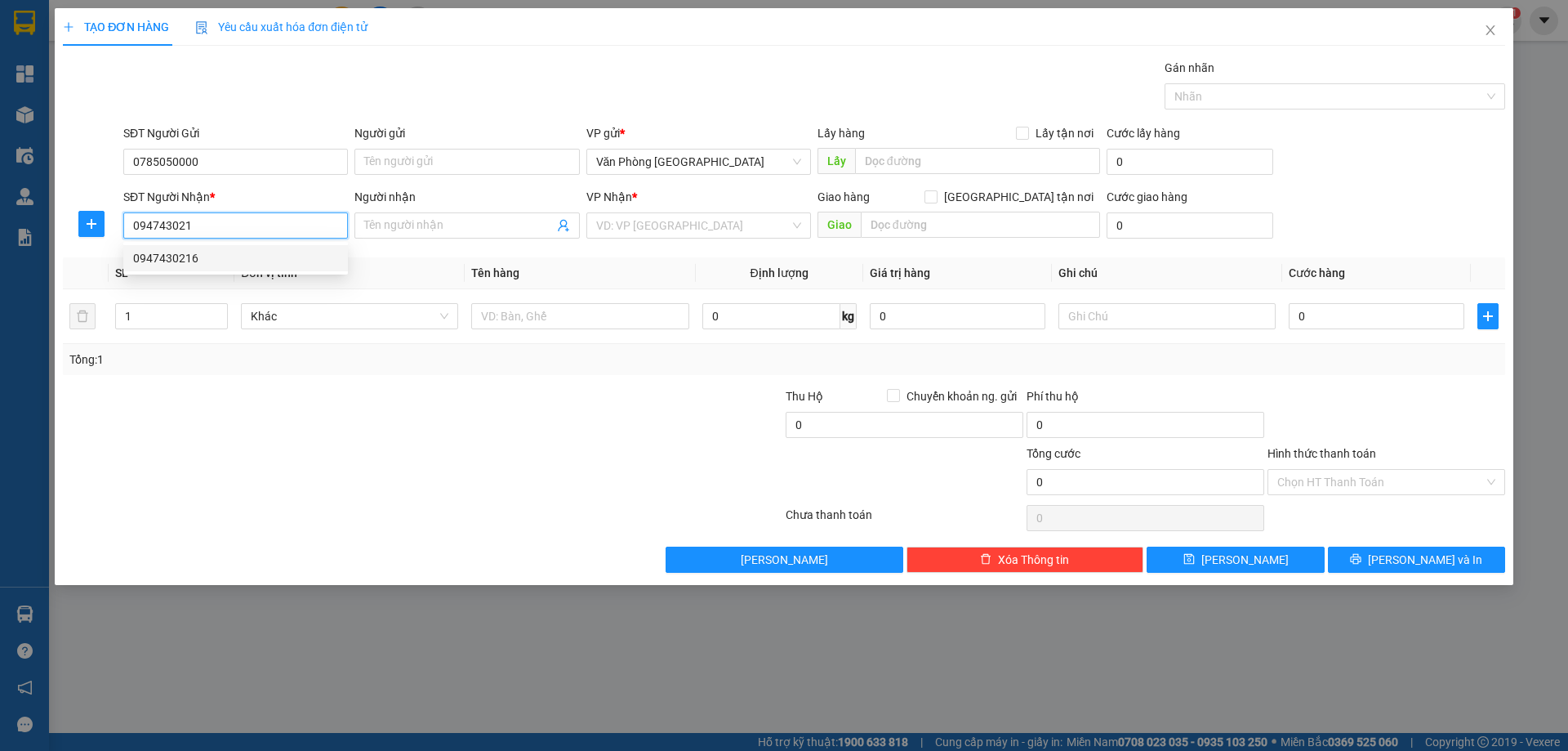
click at [194, 253] on div "0947430216" at bounding box center [236, 258] width 205 height 18
type input "0947430216"
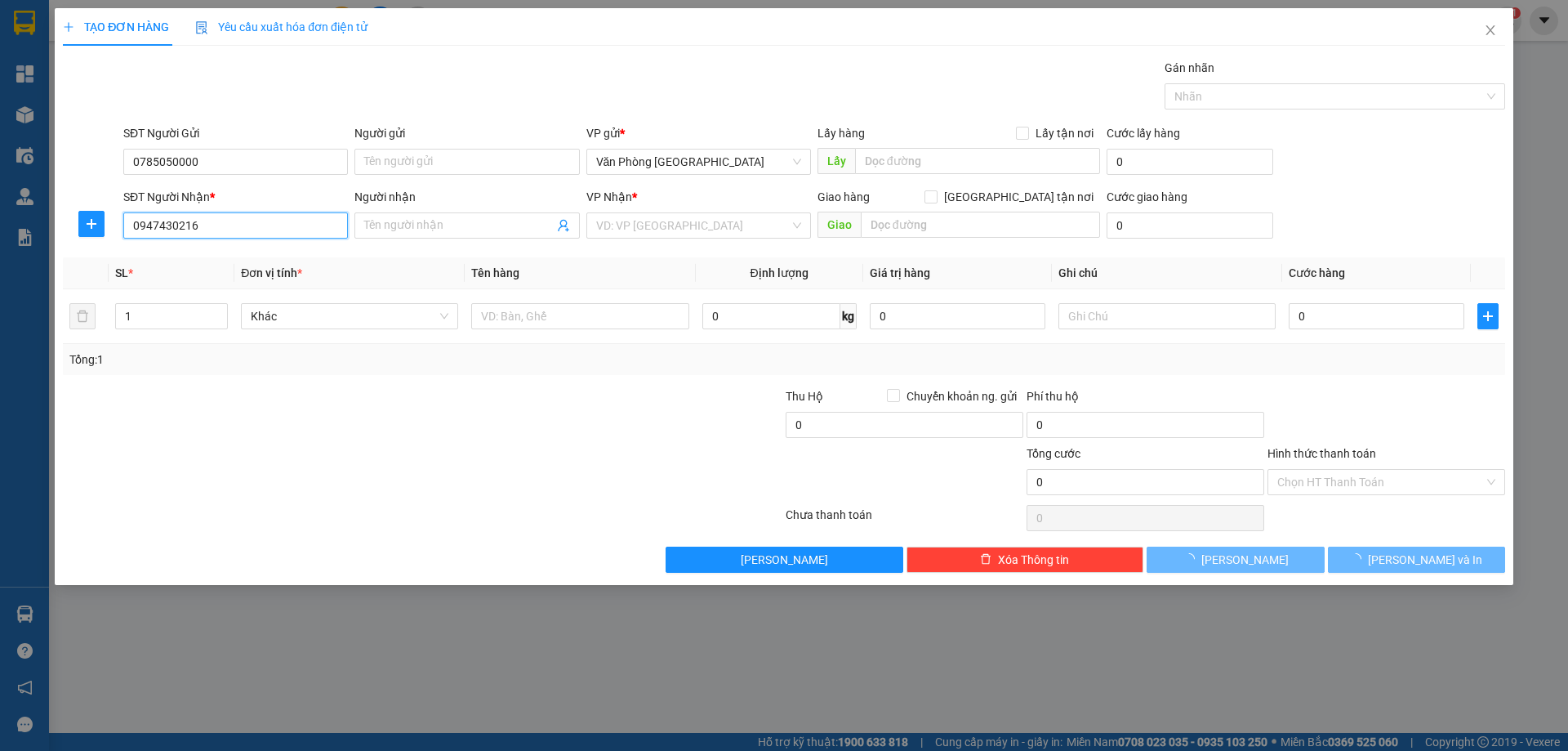
type input "KRONG NO"
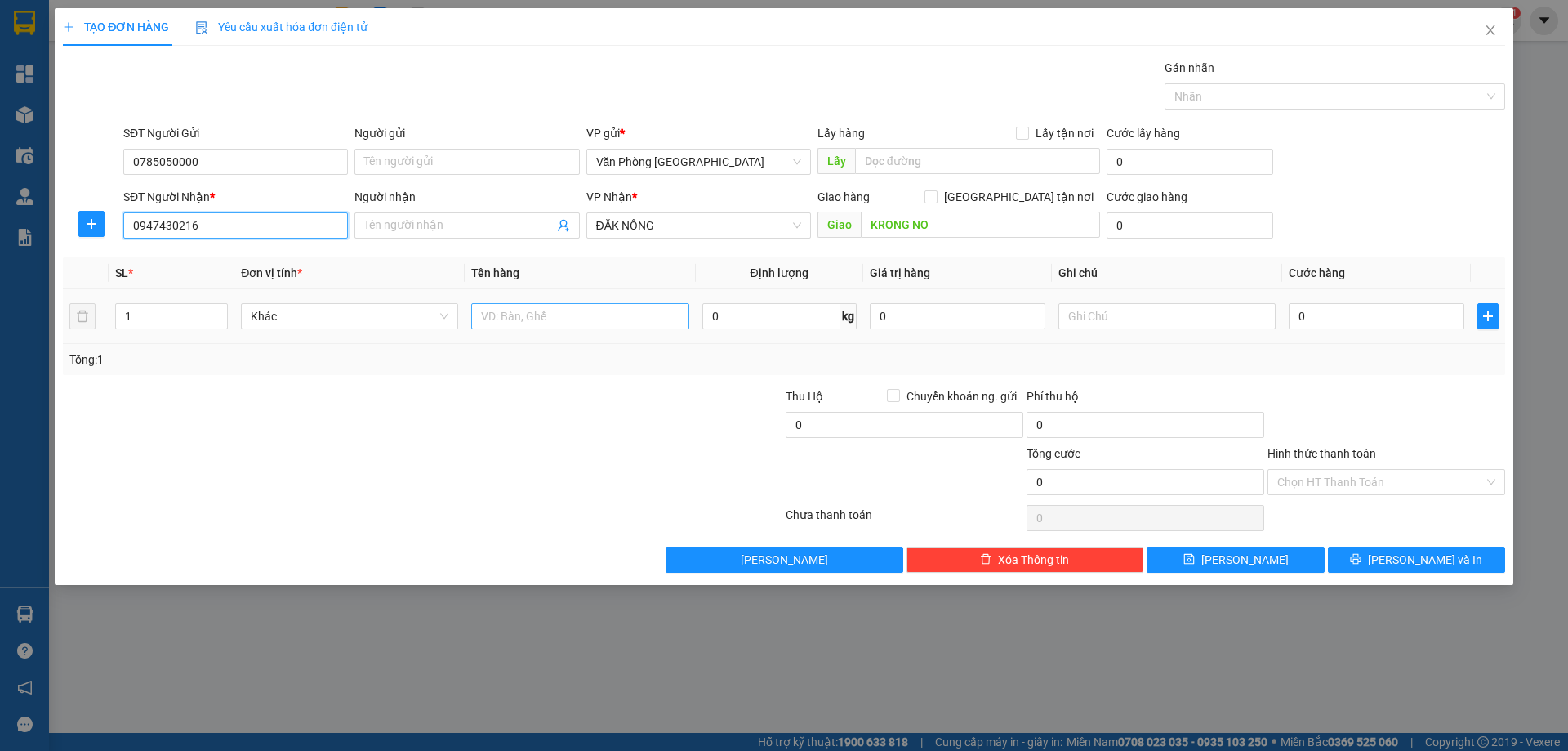
type input "0947430216"
click at [647, 321] on input "text" at bounding box center [580, 316] width 217 height 26
type input "1 KIỆN"
type input "5"
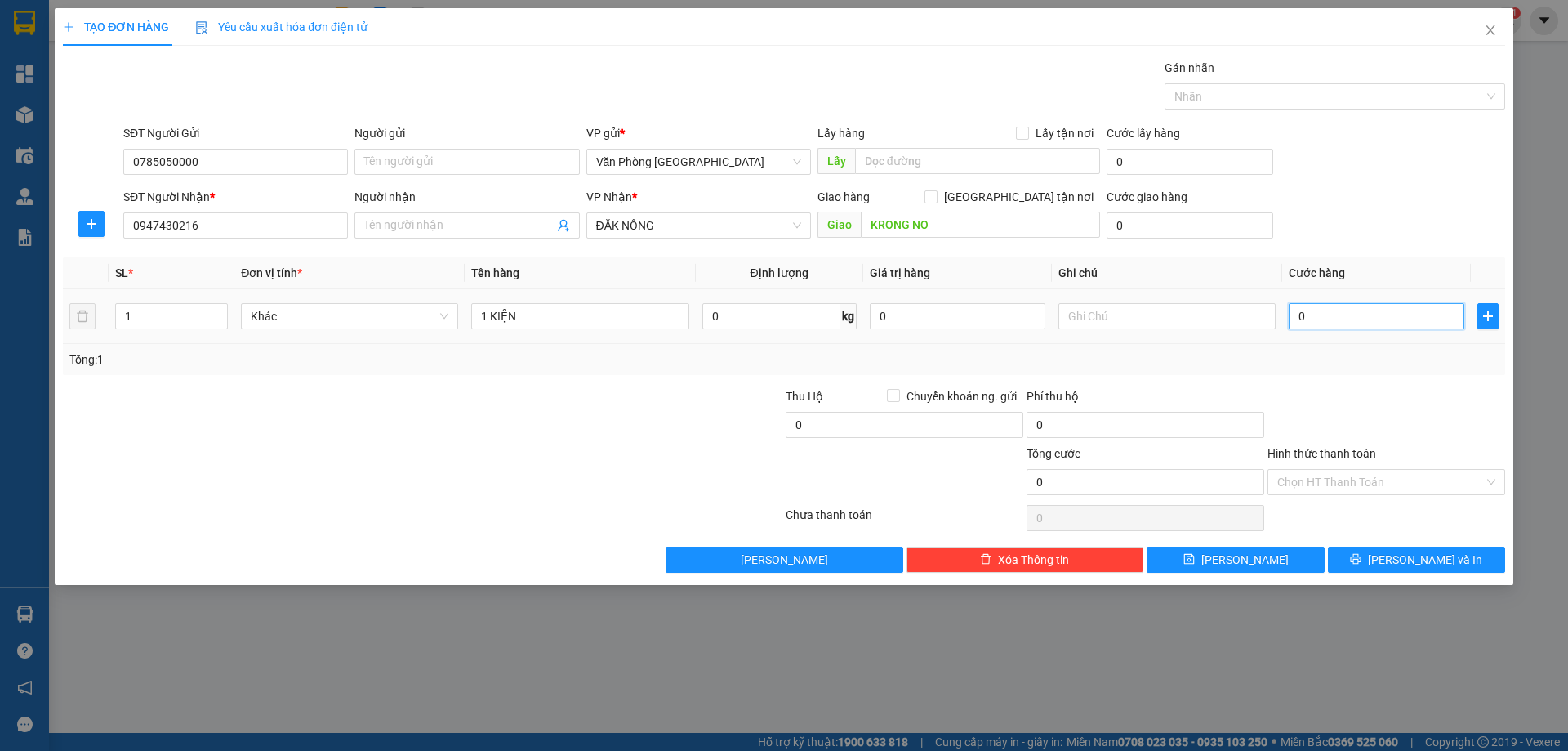
type input "5"
type input "50"
type input "50.000"
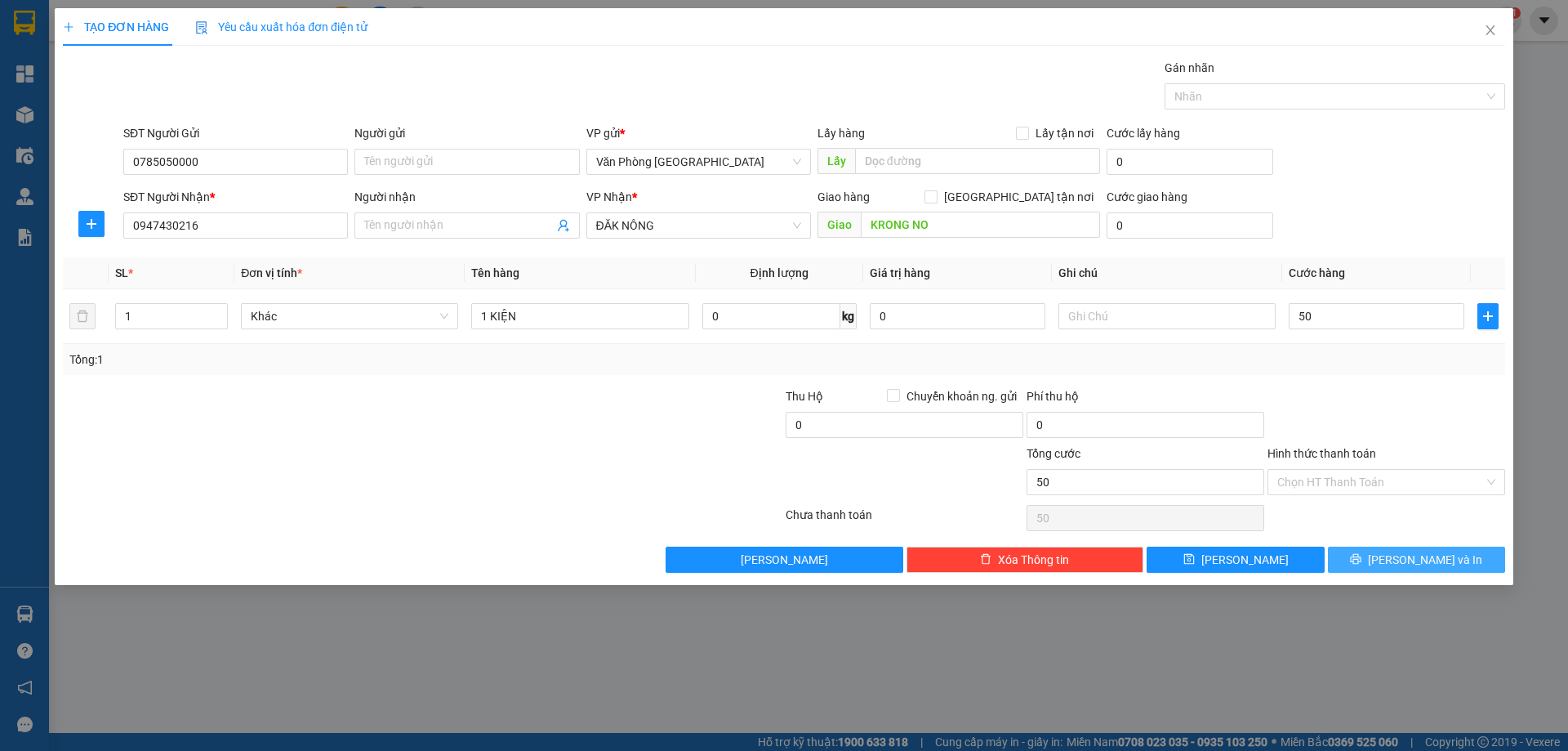
type input "50.000"
click at [1428, 572] on button "[PERSON_NAME] và In" at bounding box center [1416, 559] width 177 height 26
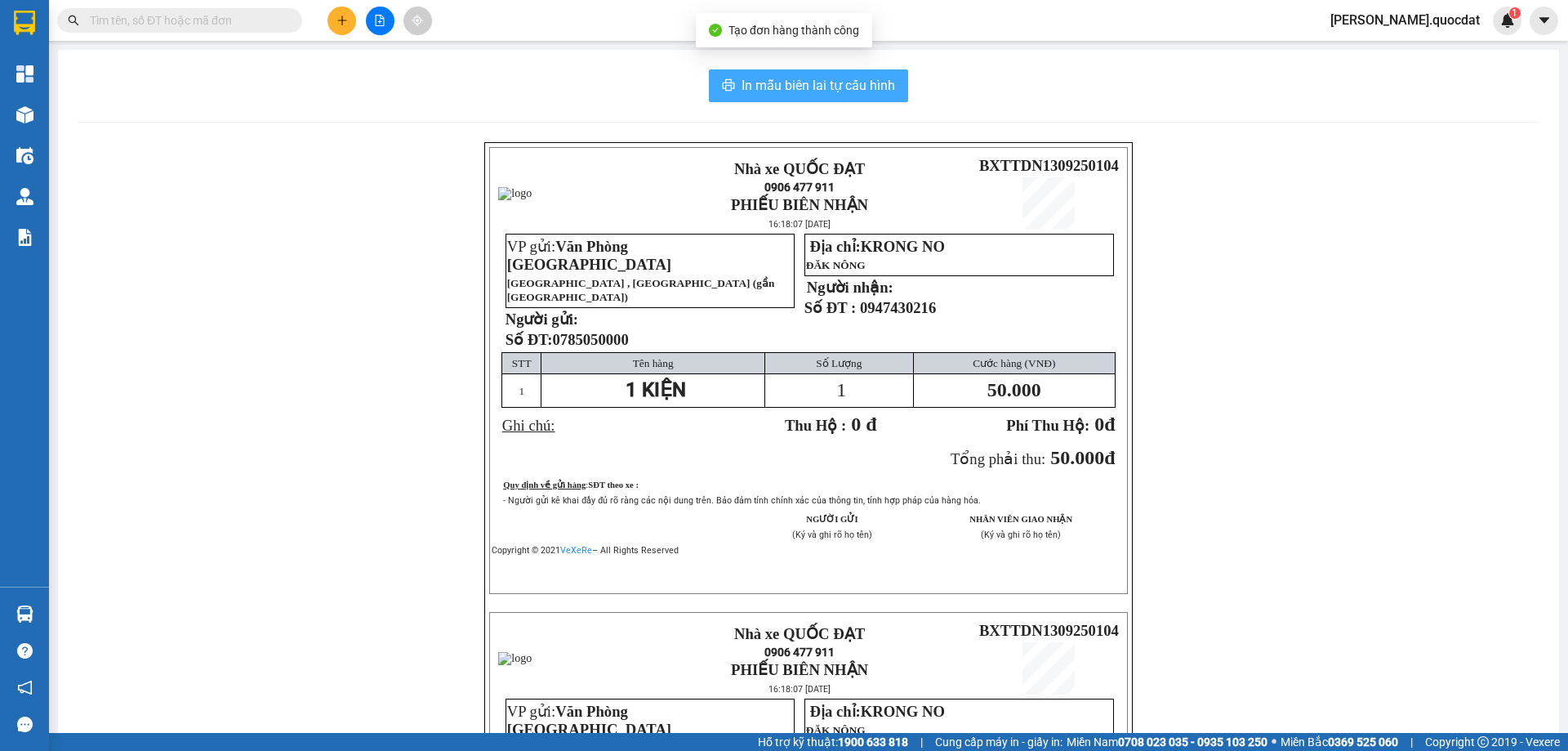
click at [808, 95] on span "In mẫu biên lai tự cấu hình" at bounding box center [818, 85] width 154 height 21
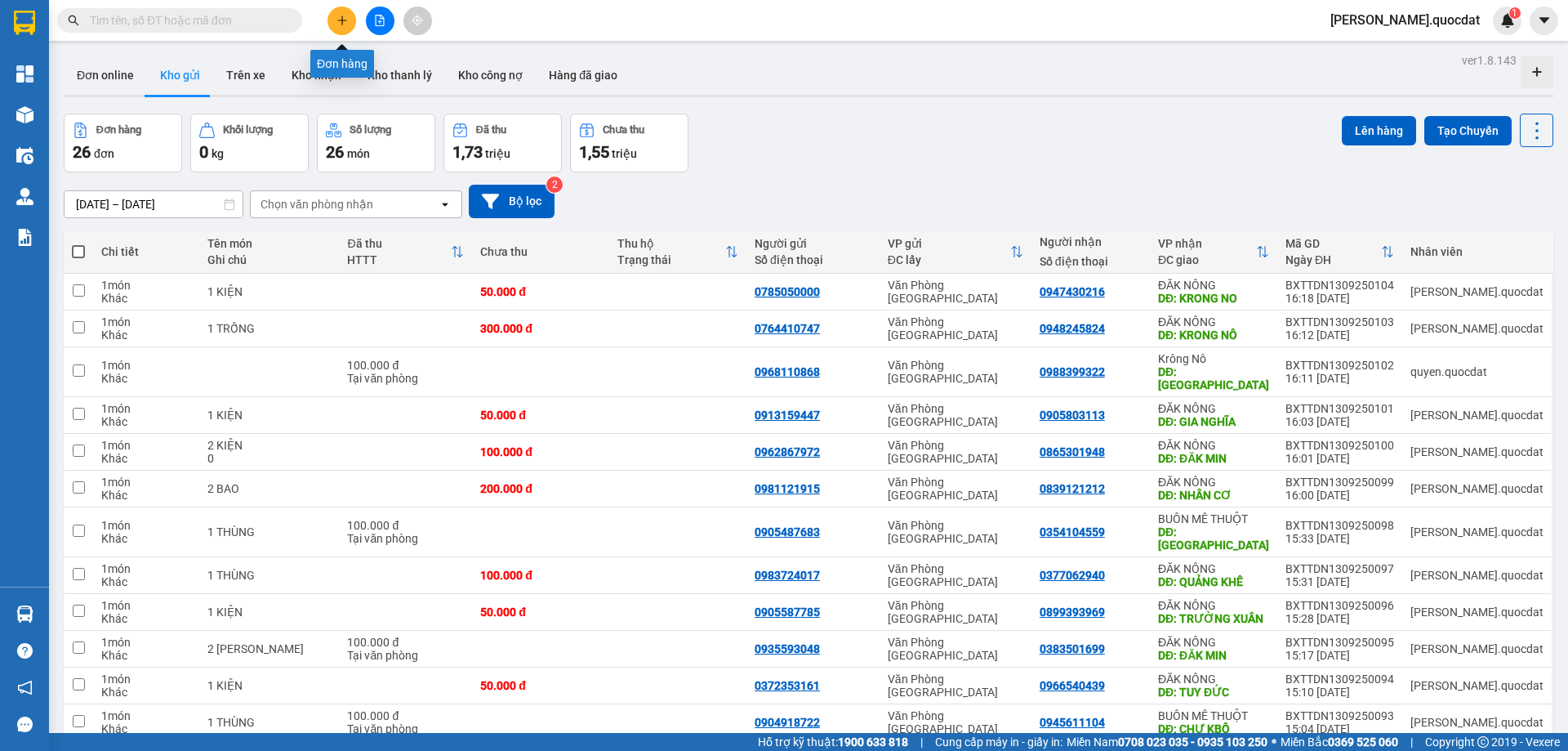
click at [330, 14] on button at bounding box center [342, 21] width 29 height 29
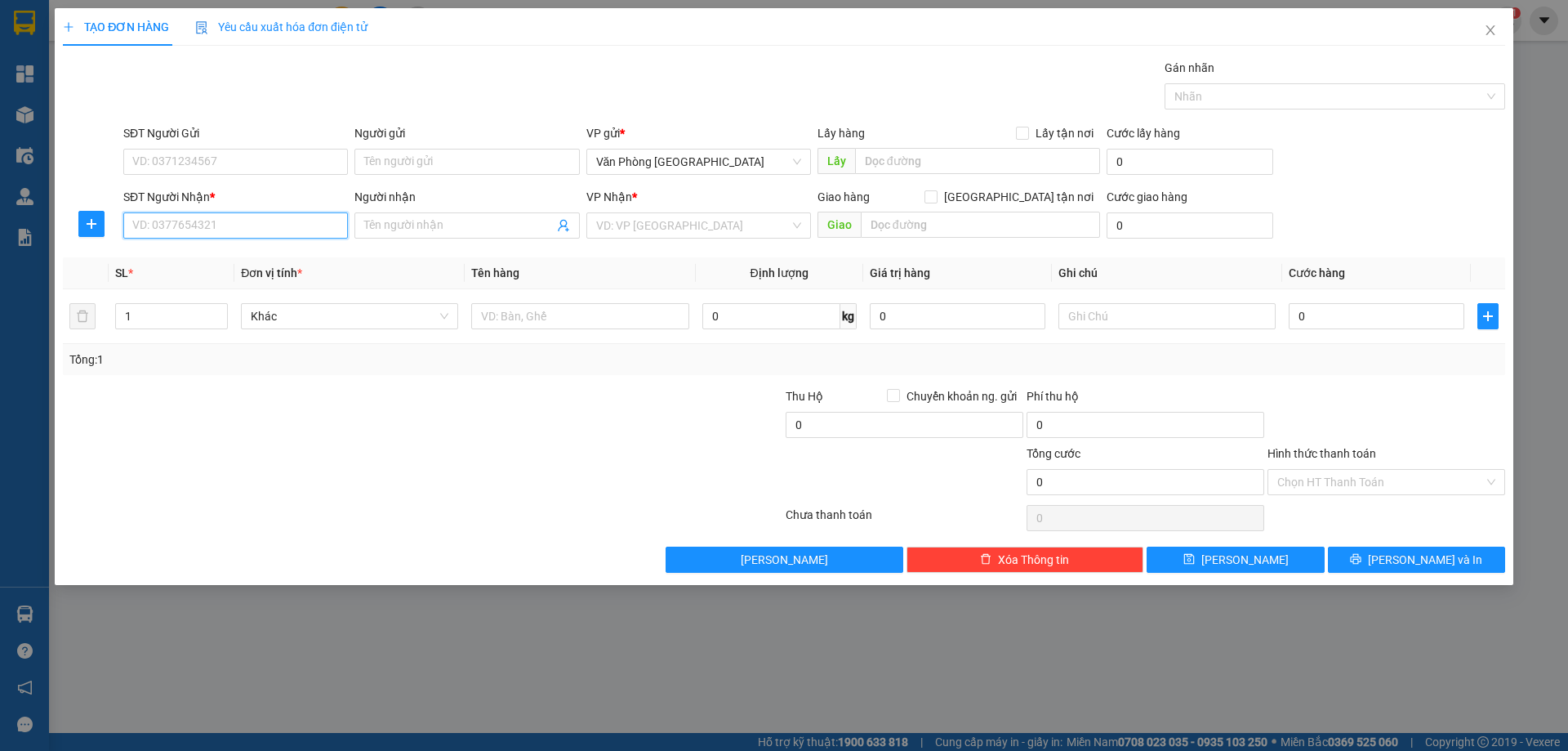
drag, startPoint x: 176, startPoint y: 225, endPoint x: 185, endPoint y: 215, distance: 13.5
click at [176, 225] on input "SĐT Người Nhận *" at bounding box center [236, 225] width 225 height 26
type input "0867652421"
click at [181, 143] on div "SĐT Người Gửi" at bounding box center [236, 136] width 225 height 24
click at [178, 148] on div "SĐT Người Gửi" at bounding box center [236, 136] width 225 height 24
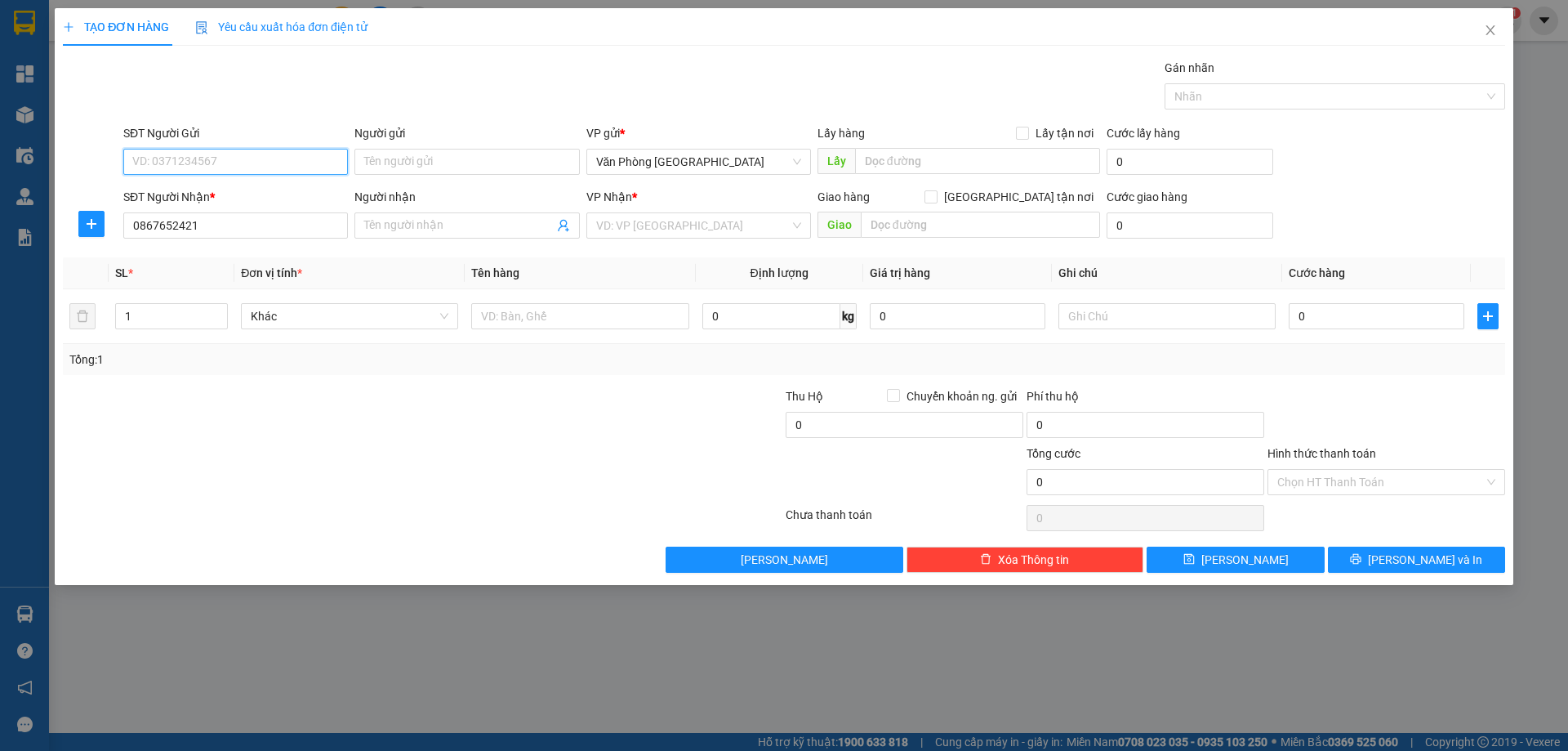
click at [172, 150] on input "SĐT Người Gửi" at bounding box center [236, 161] width 225 height 26
type input "0935170117"
click at [662, 220] on input "search" at bounding box center [692, 225] width 194 height 24
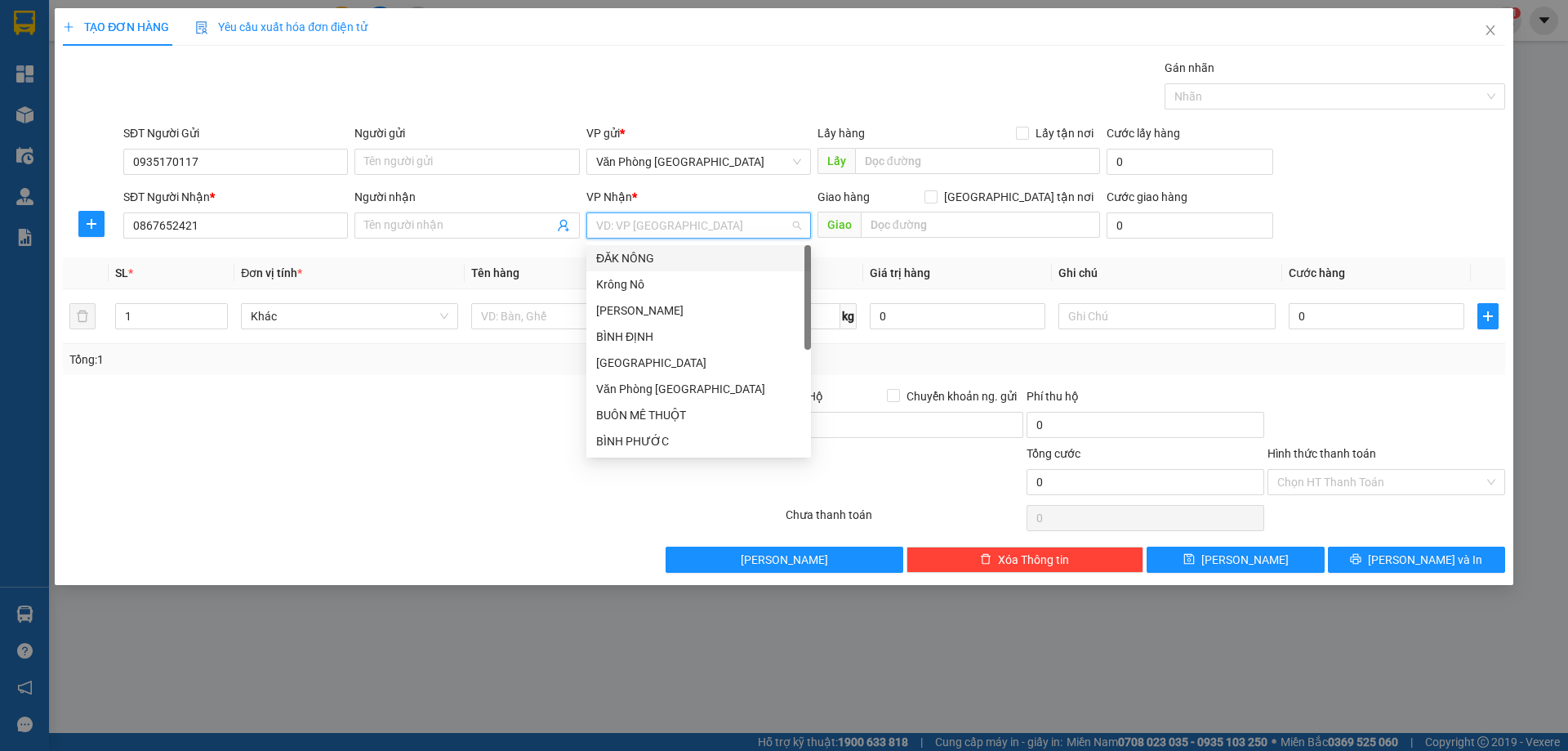
click at [657, 250] on div "ĐĂK NÔNG" at bounding box center [698, 258] width 205 height 18
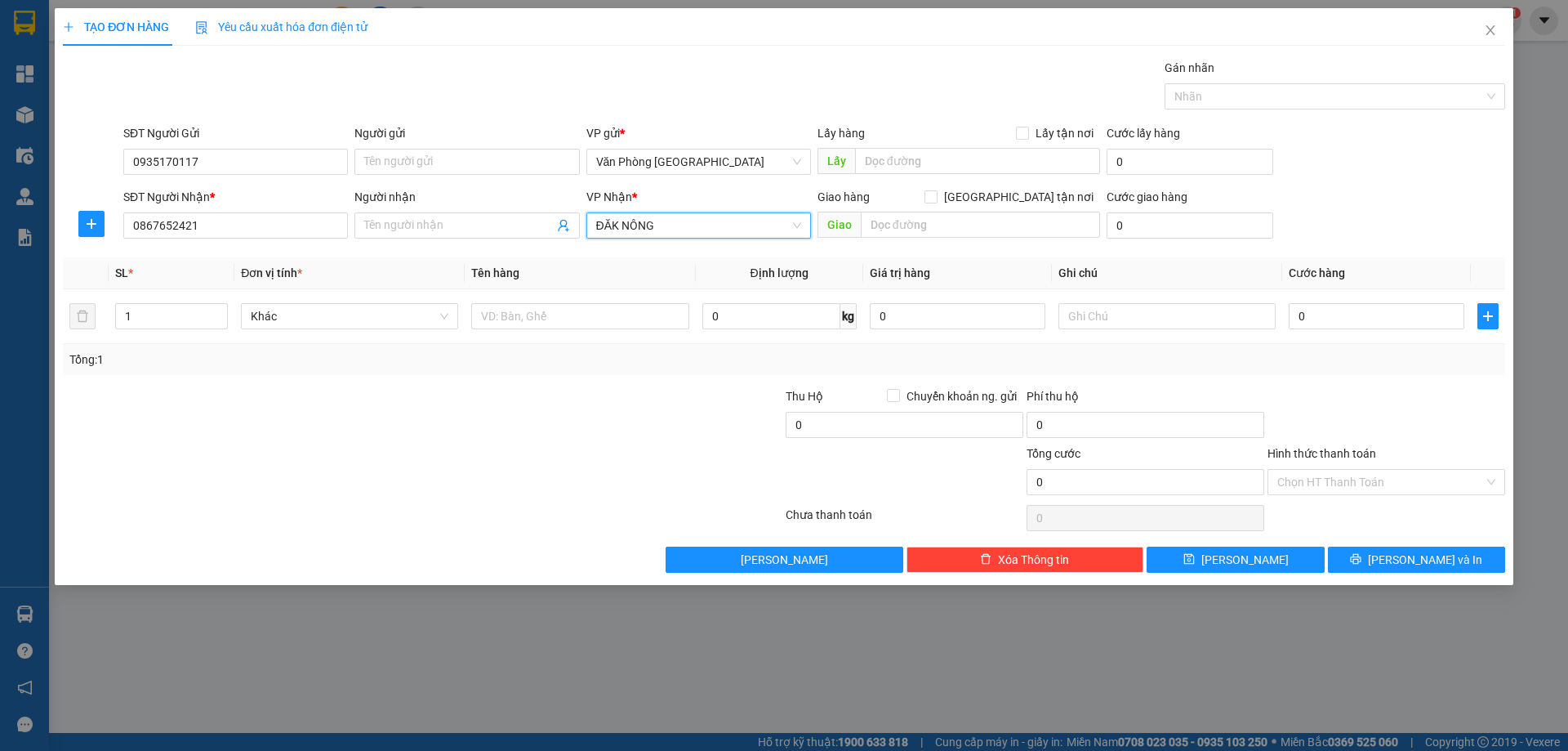
click at [987, 240] on div "Giao hàng [GEOGRAPHIC_DATA] tận nơi [GEOGRAPHIC_DATA]" at bounding box center [959, 217] width 283 height 58
click at [982, 231] on input "text" at bounding box center [980, 224] width 239 height 26
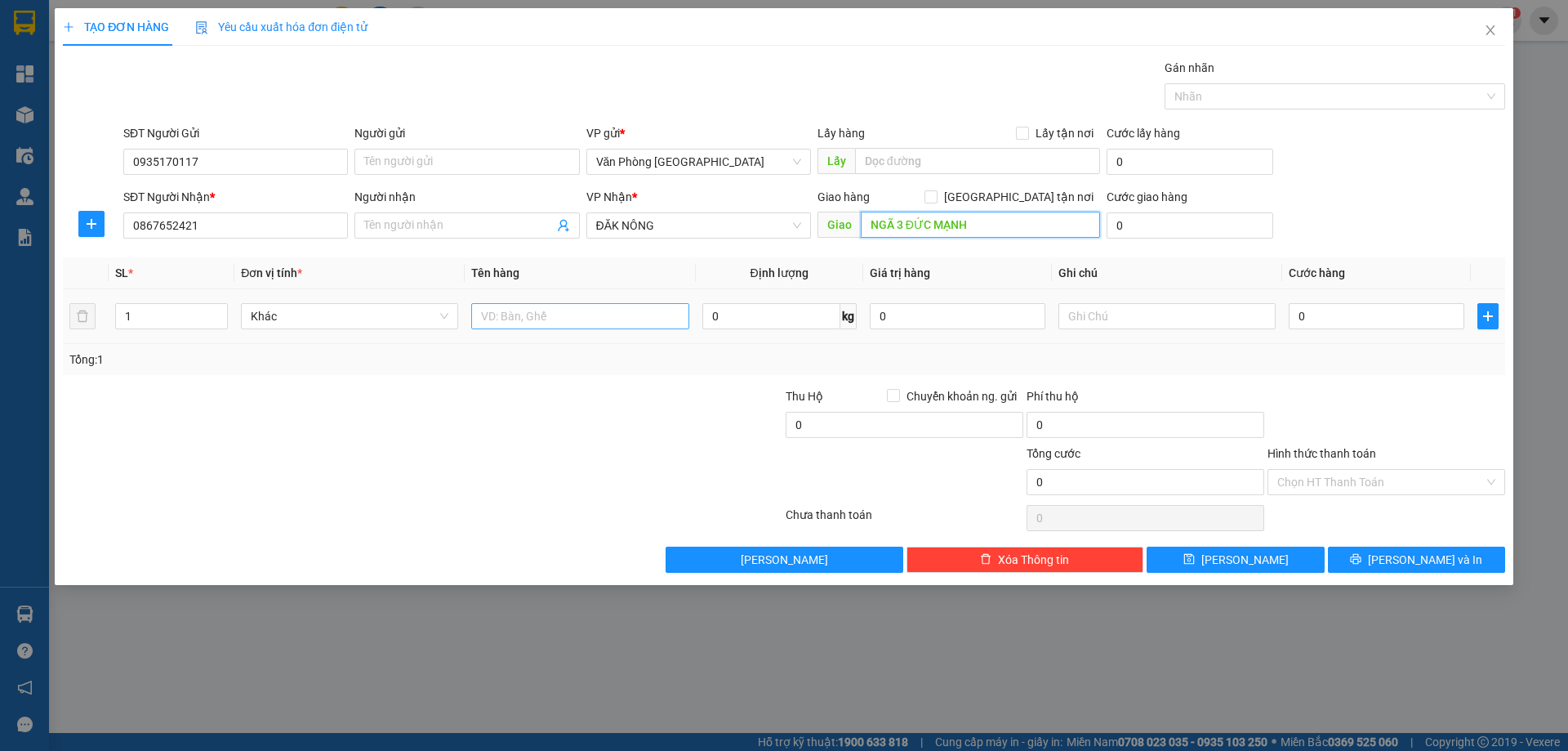
type input "NGÃ 3 ĐỨC MẠNH"
click at [567, 312] on input "text" at bounding box center [580, 316] width 217 height 26
type input "1 THÙNG"
type input "1"
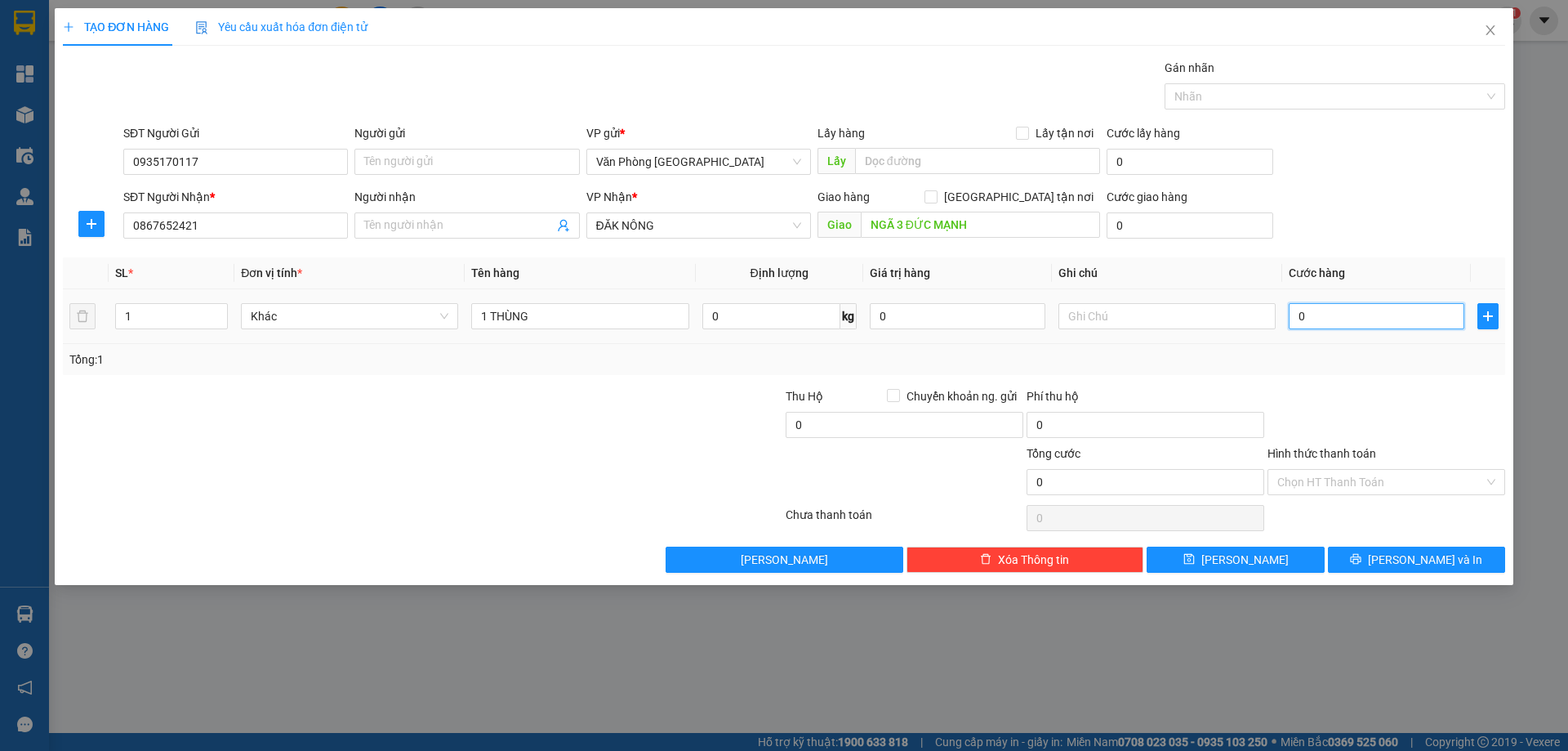
type input "1"
type input "15"
type input "150"
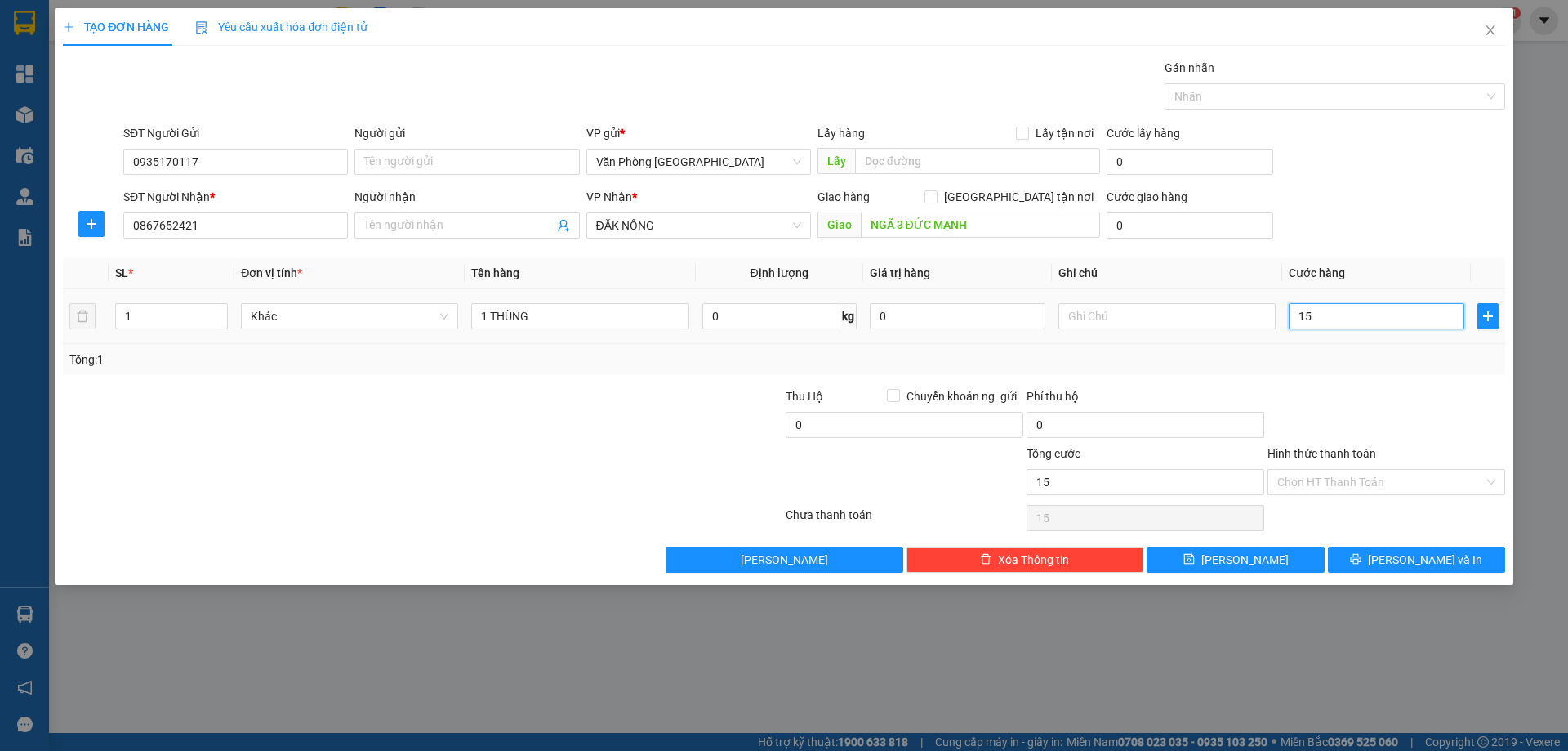
type input "150"
type input "150.000"
click at [1403, 177] on div "SĐT Người Gửi 0935170117 Người gửi Tên người gửi VP gửi * Văn Phòng [GEOGRAPHIC…" at bounding box center [814, 153] width 1389 height 58
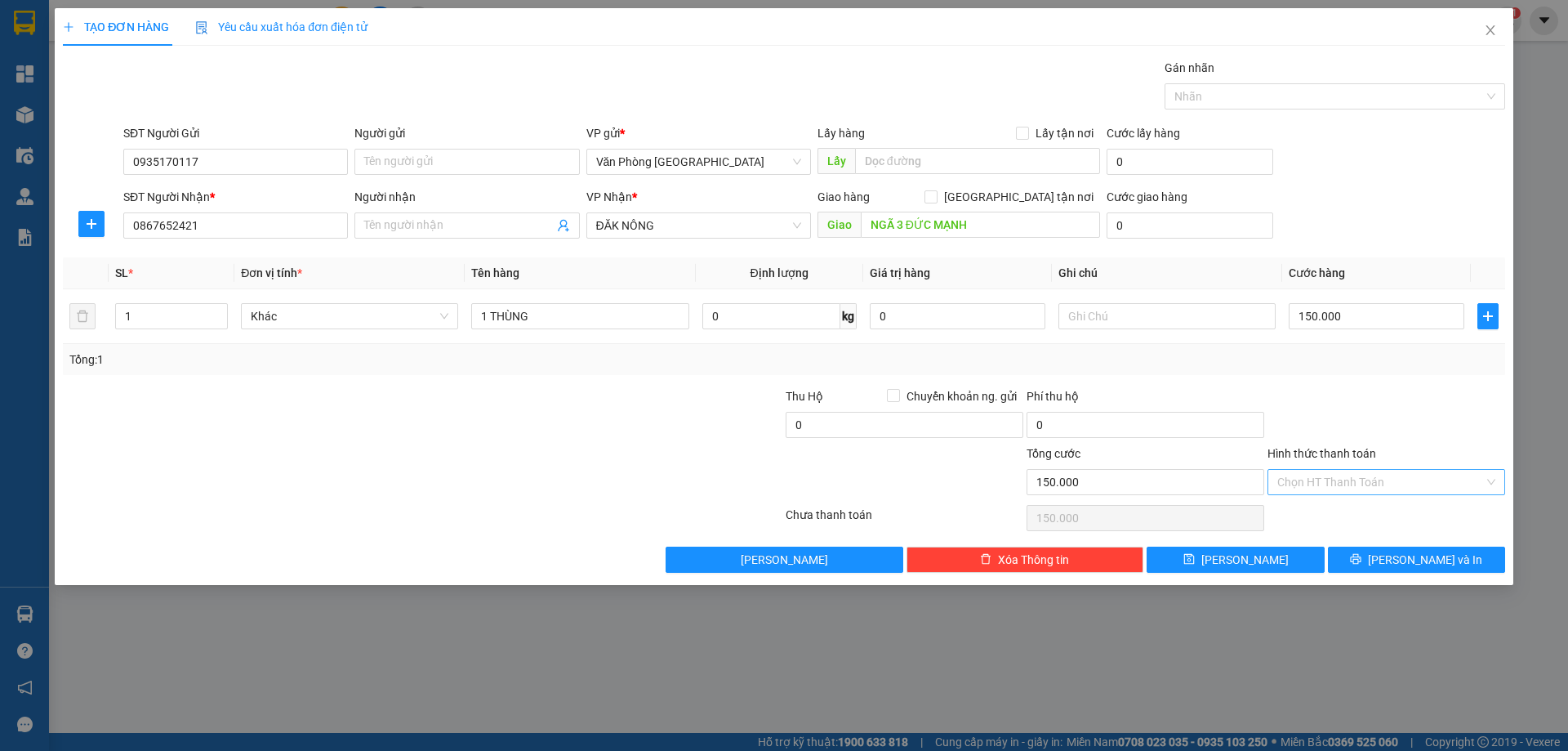
click at [1339, 494] on div "Chọn HT Thanh Toán" at bounding box center [1386, 482] width 238 height 26
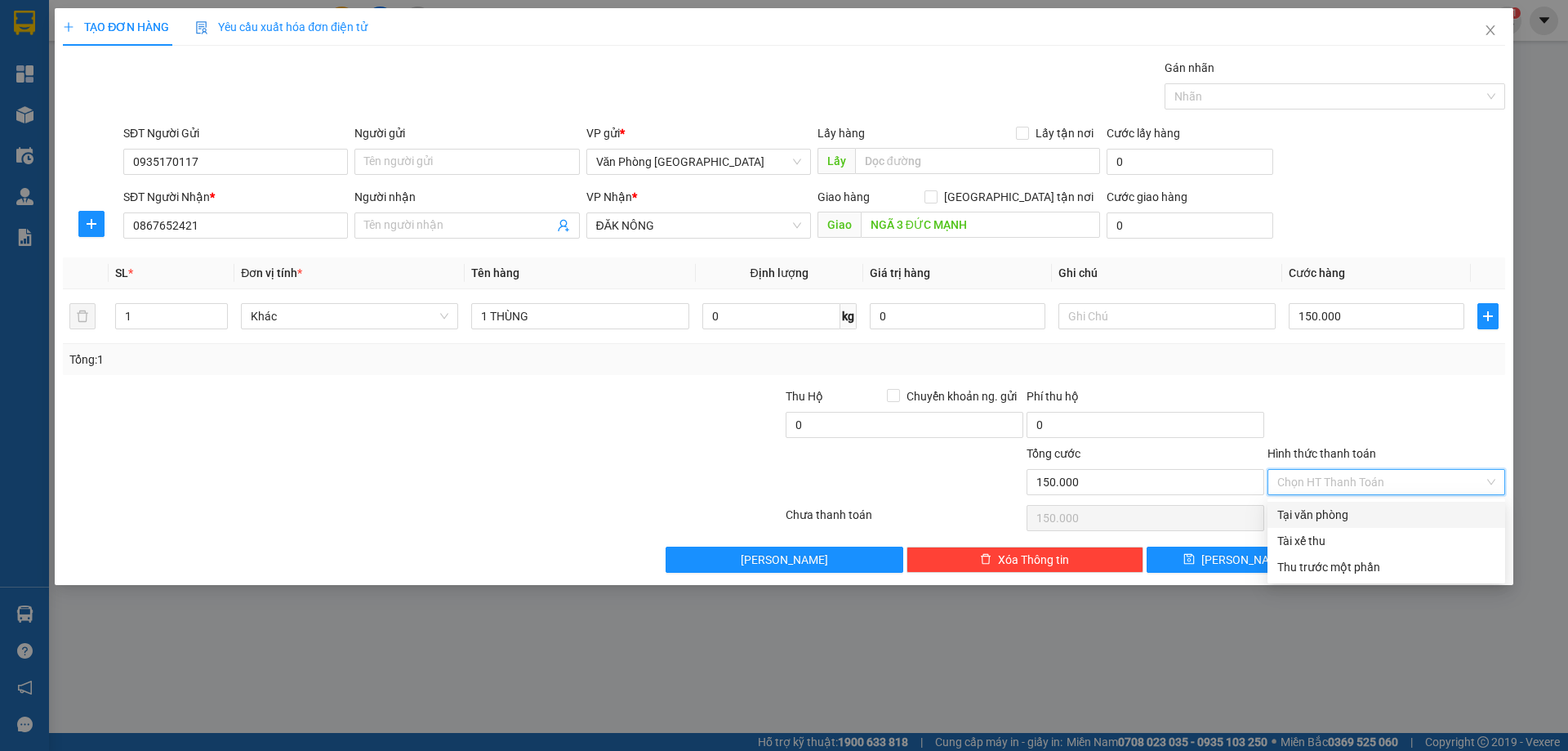
click at [1332, 511] on div "Tại văn phòng" at bounding box center [1386, 515] width 218 height 18
type input "0"
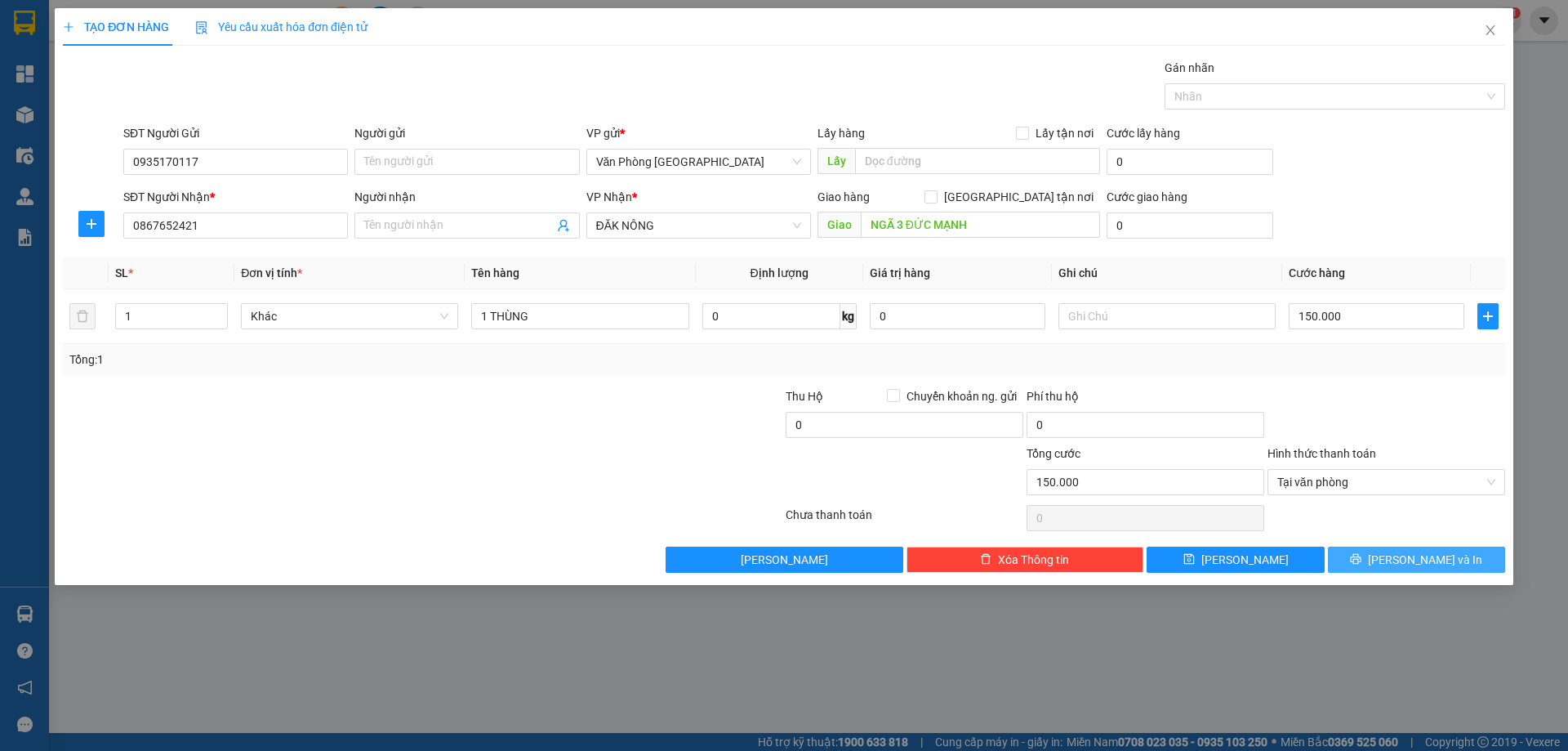
click at [1383, 553] on button "[PERSON_NAME] và In" at bounding box center [1416, 559] width 177 height 26
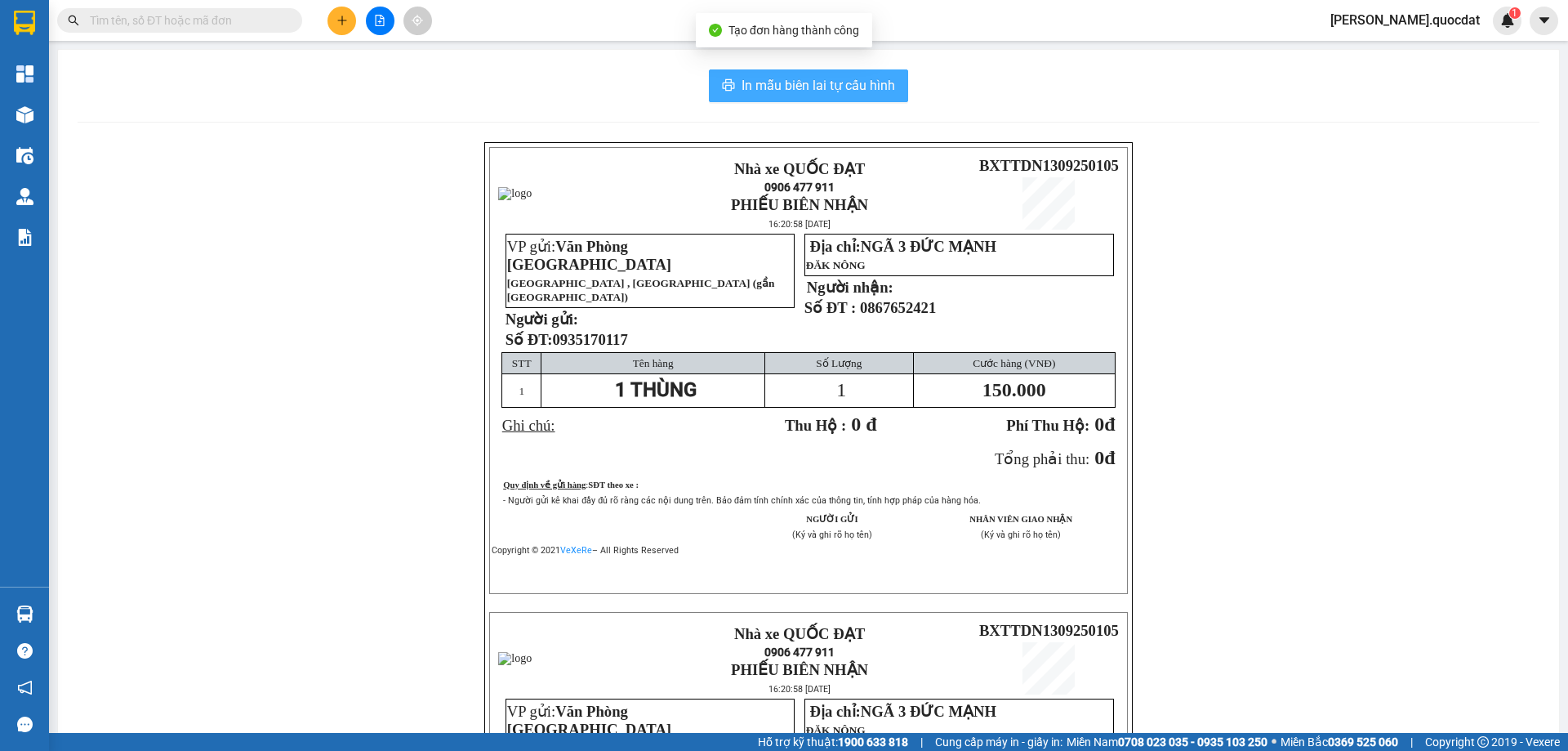
click at [763, 86] on span "In mẫu biên lai tự cấu hình" at bounding box center [818, 85] width 154 height 21
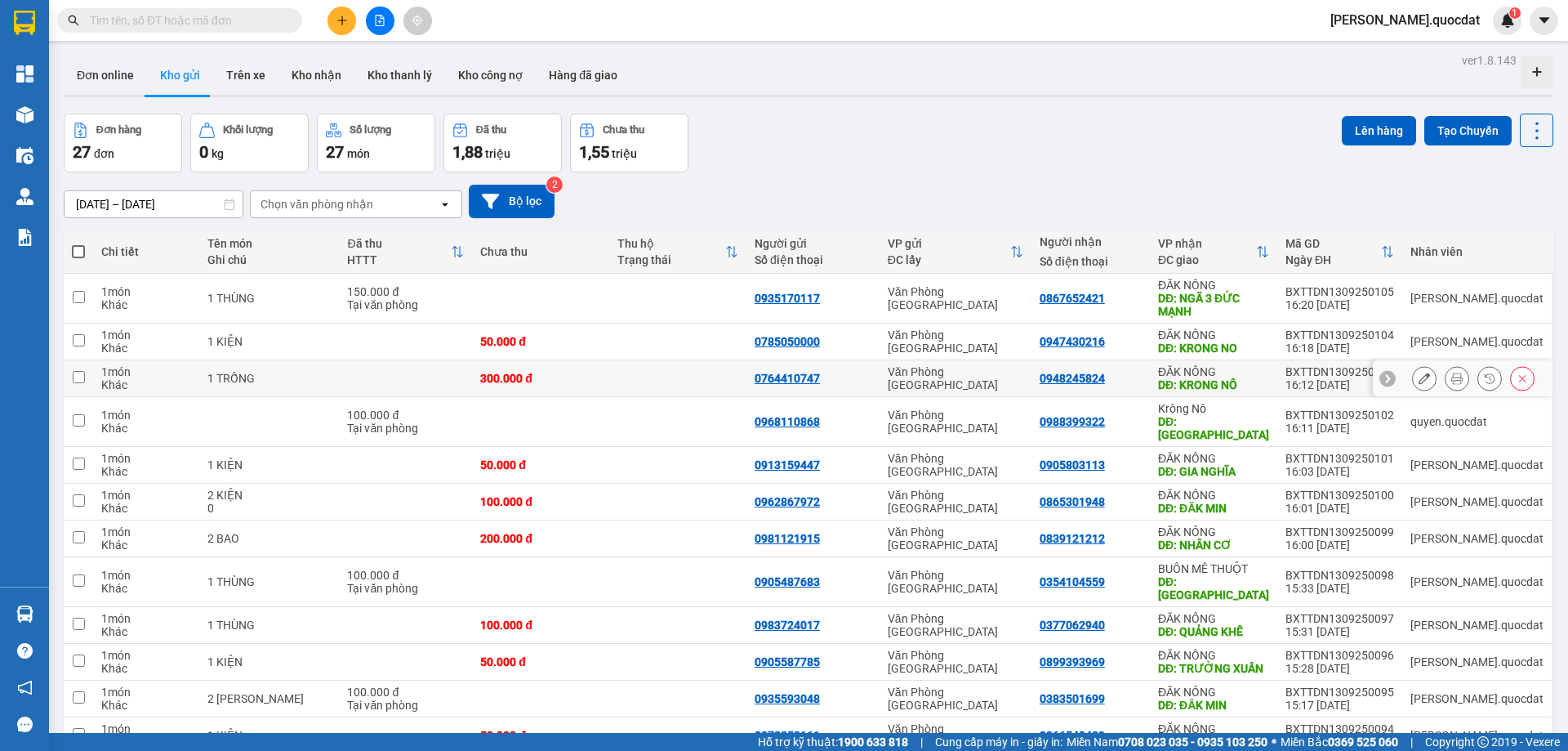
click at [955, 366] on div "Văn Phòng [GEOGRAPHIC_DATA]" at bounding box center [955, 378] width 136 height 26
checkbox input "true"
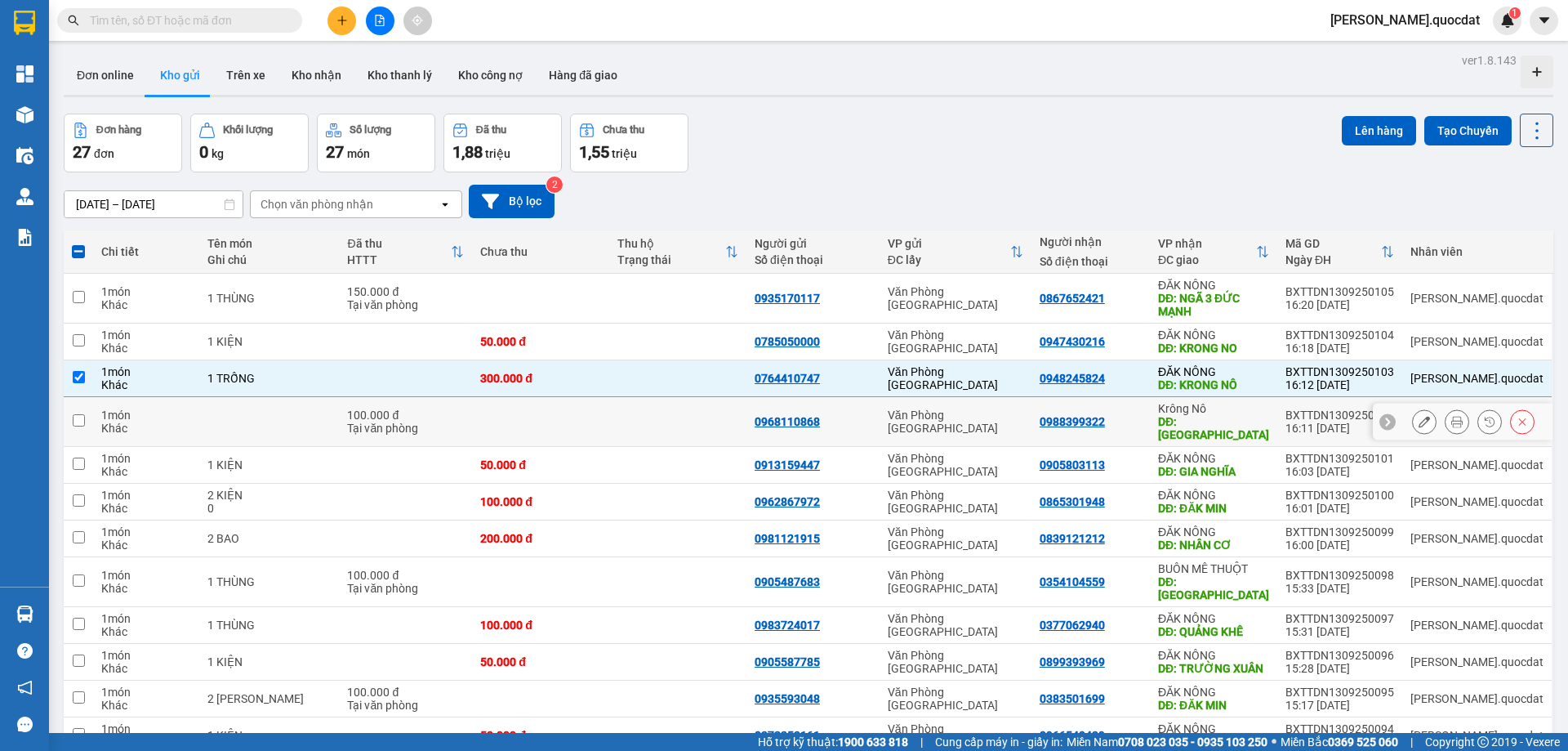
click at [665, 397] on td at bounding box center [678, 421] width 137 height 50
checkbox input "true"
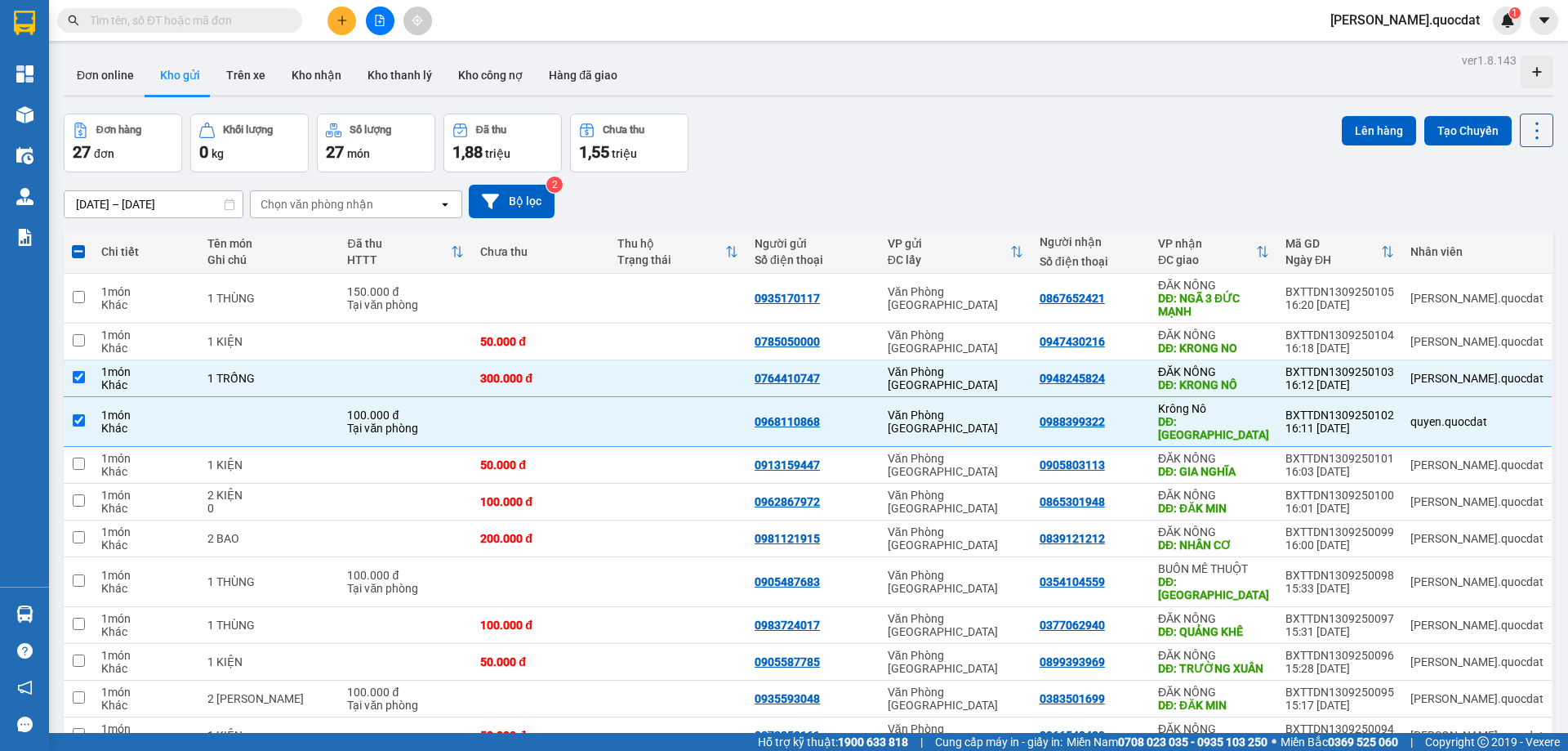
drag, startPoint x: 982, startPoint y: 428, endPoint x: 957, endPoint y: 418, distance: 26.9
checkbox input "true"
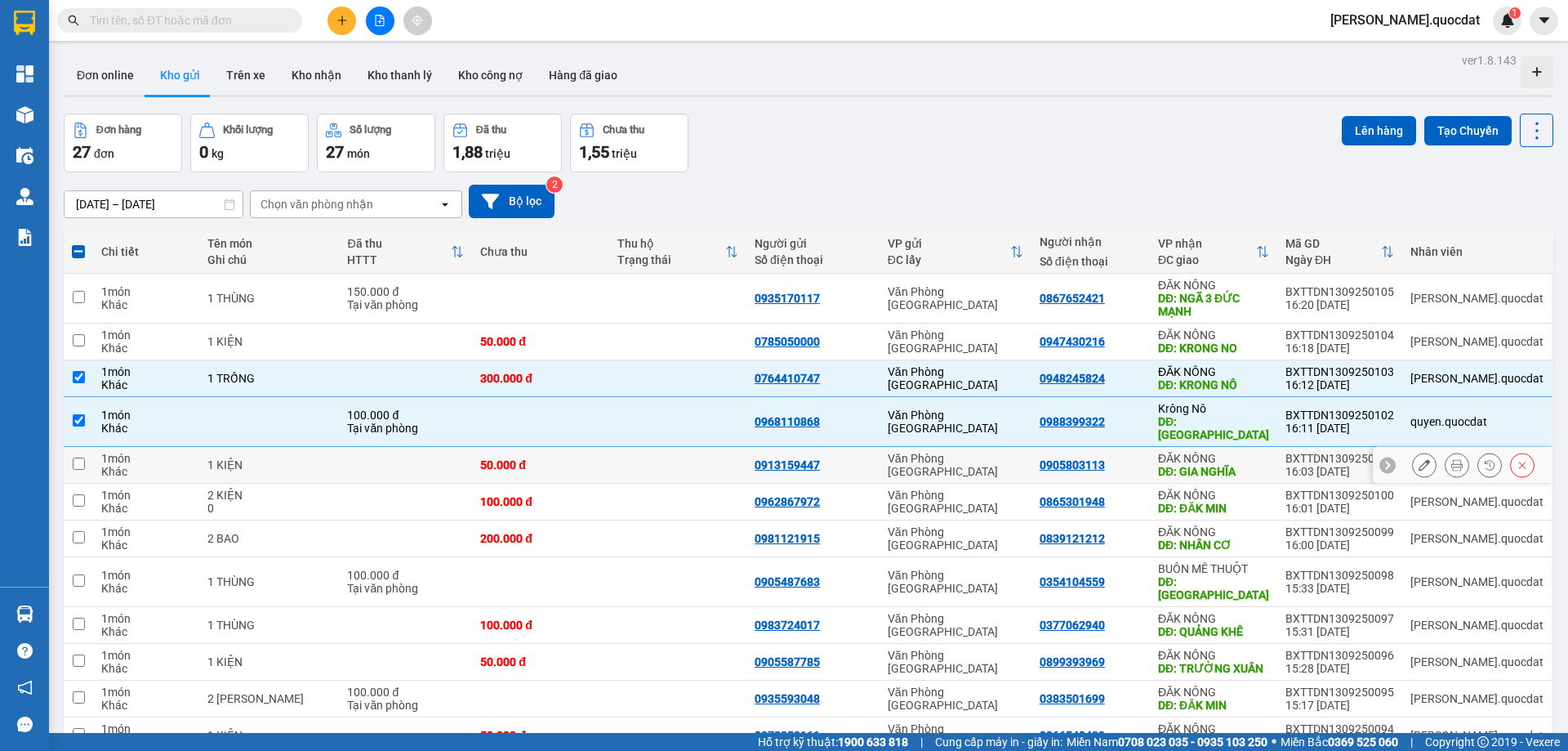
click at [879, 447] on td "0913159447" at bounding box center [813, 465] width 133 height 37
checkbox input "true"
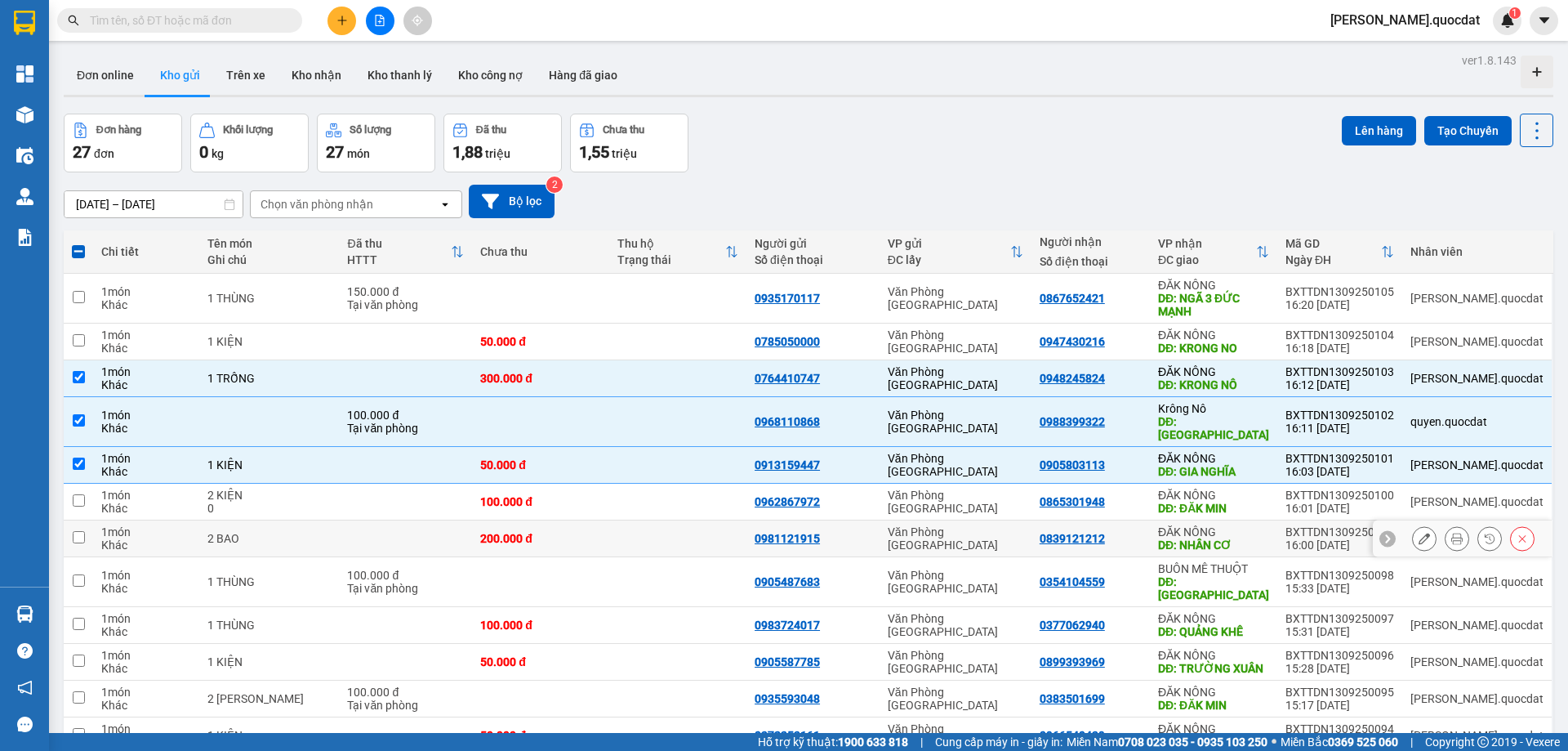
click at [1150, 520] on td "0839121212" at bounding box center [1091, 538] width 119 height 37
checkbox input "true"
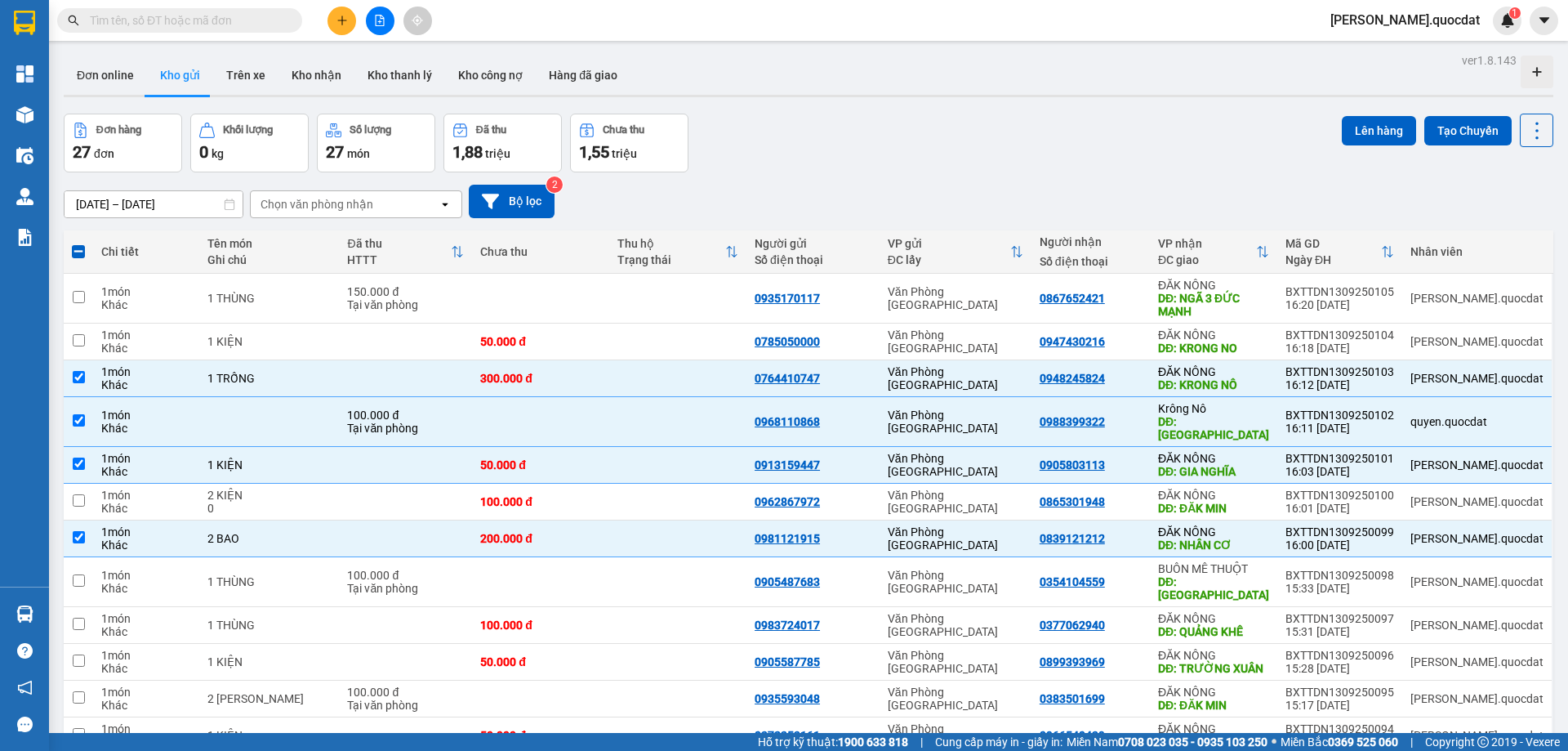
checkbox input "true"
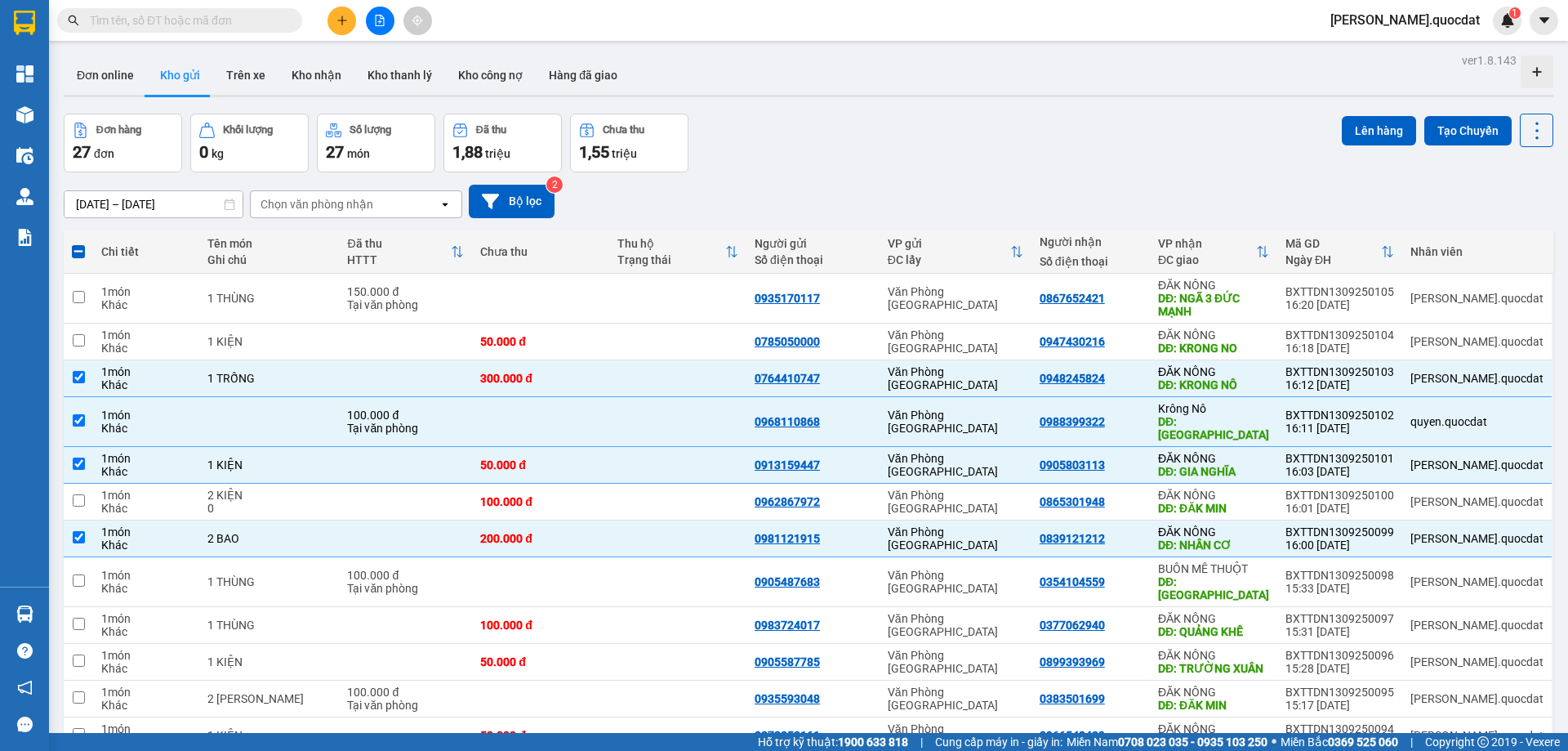
checkbox input "false"
drag, startPoint x: 1181, startPoint y: 645, endPoint x: 1191, endPoint y: 622, distance: 25.1
checkbox input "true"
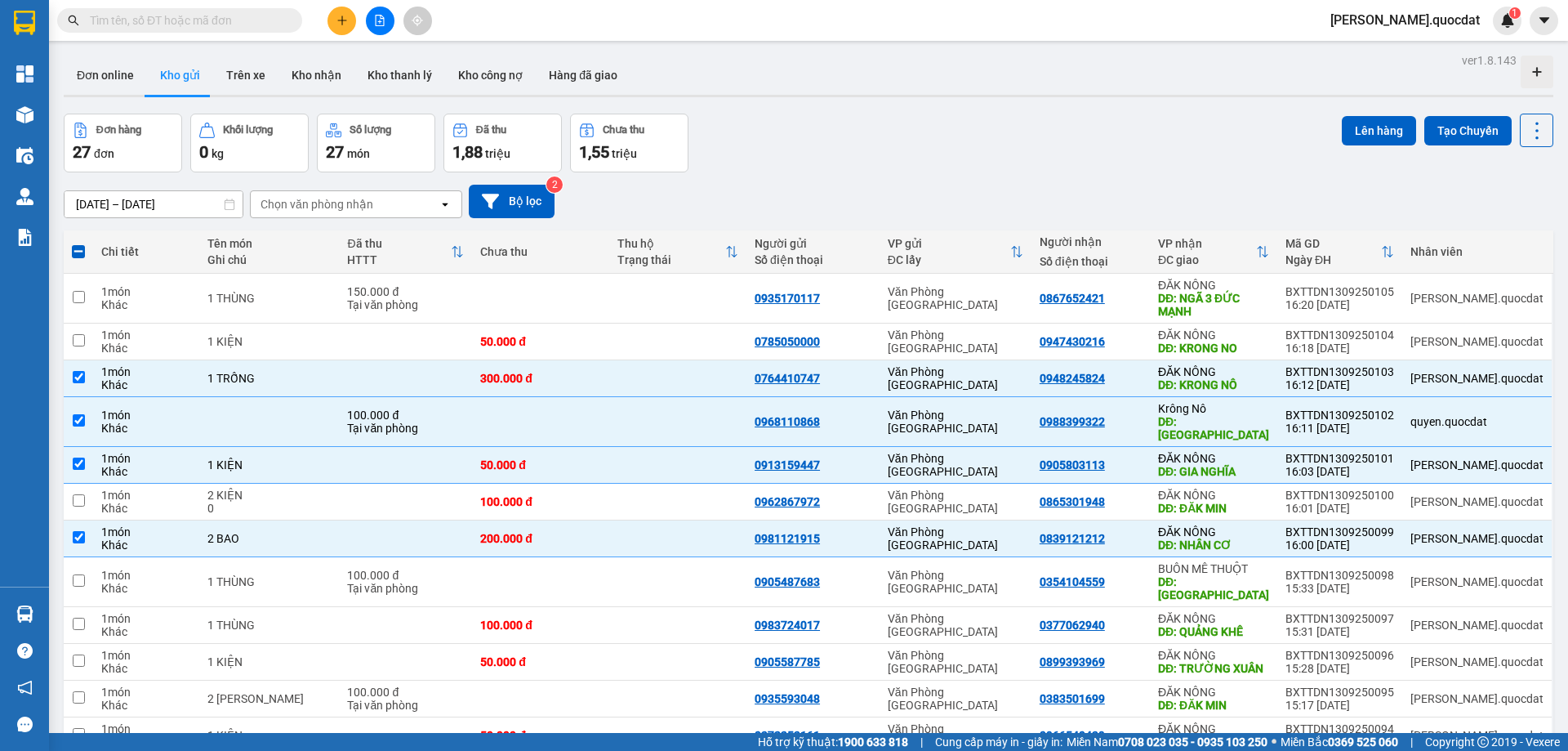
checkbox input "true"
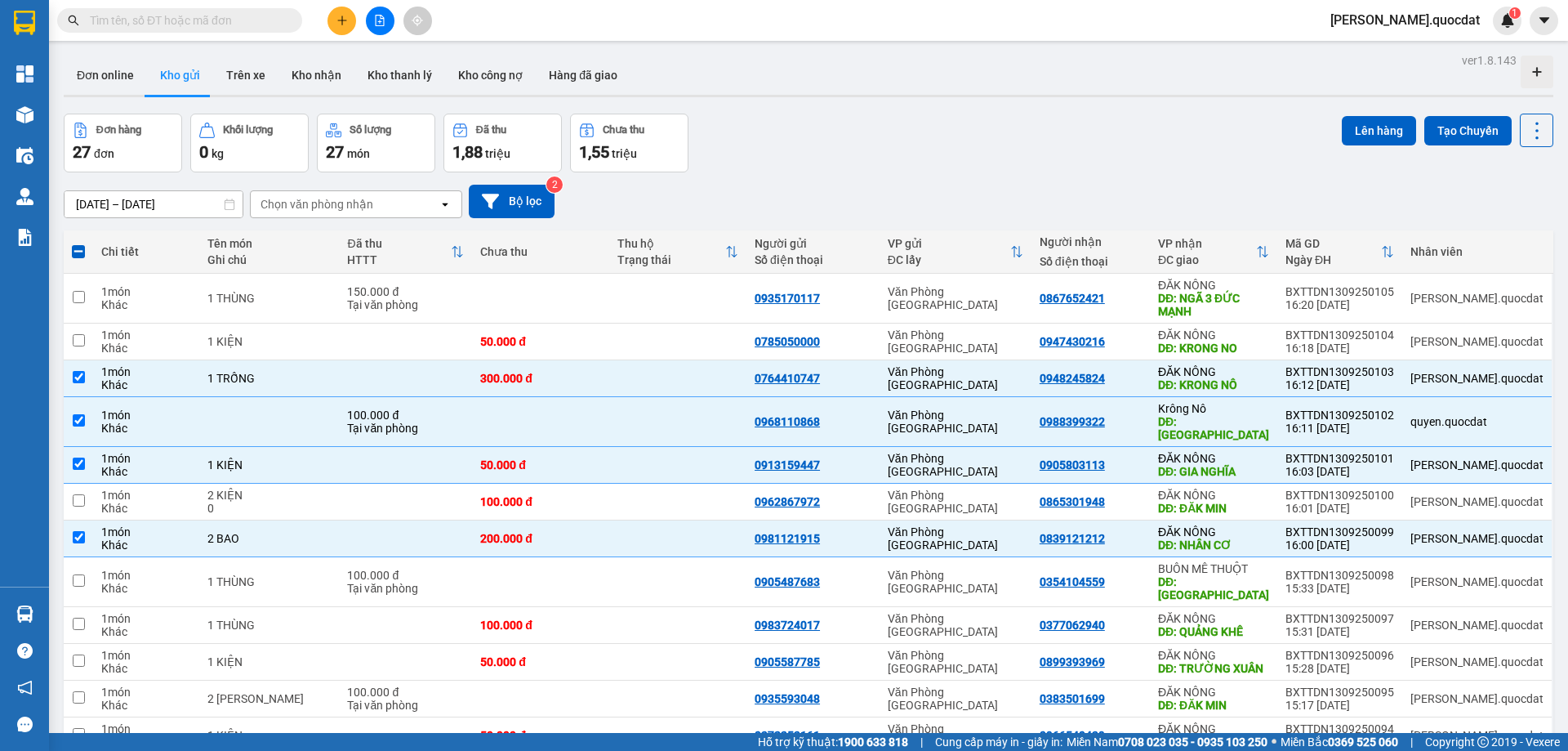
checkbox input "true"
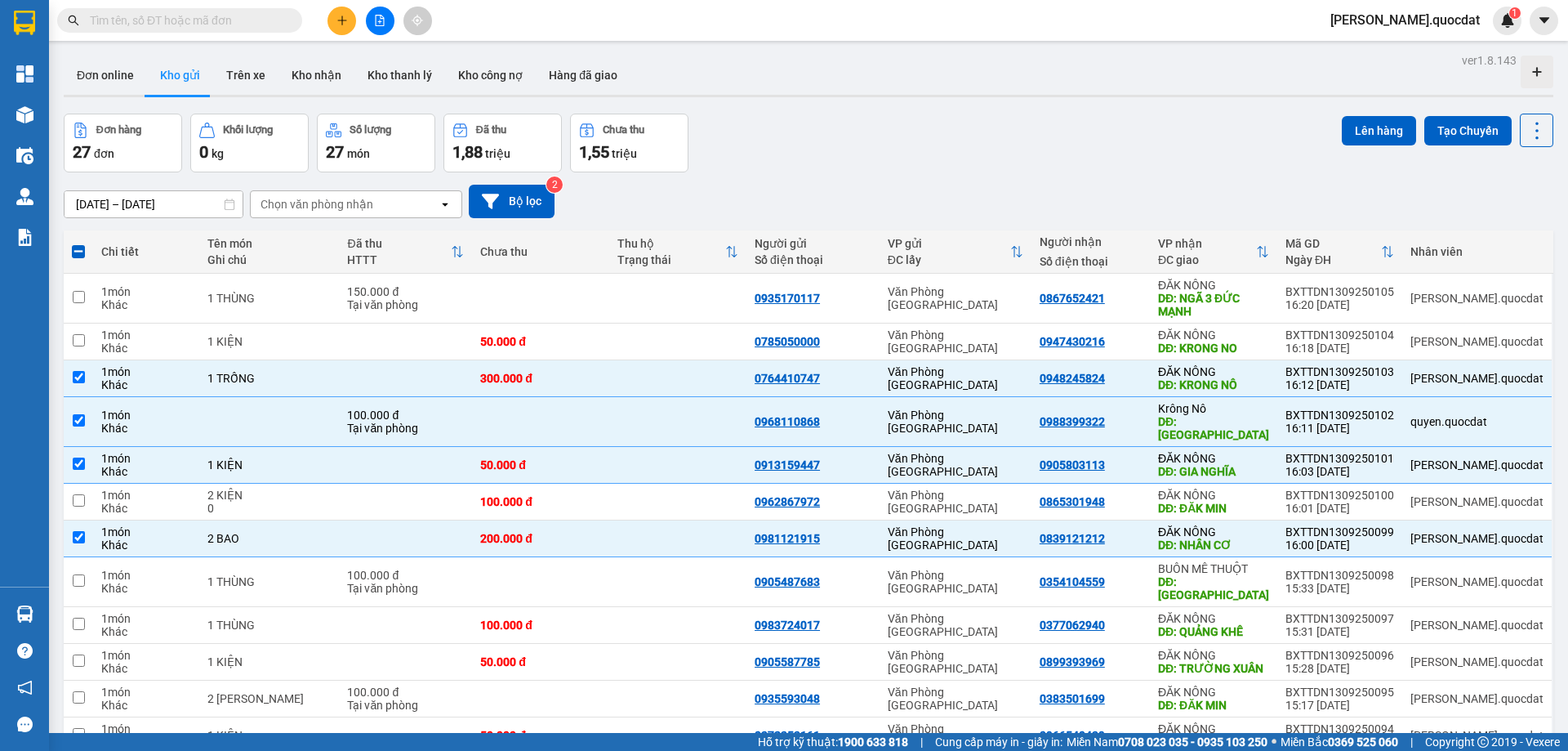
checkbox input "true"
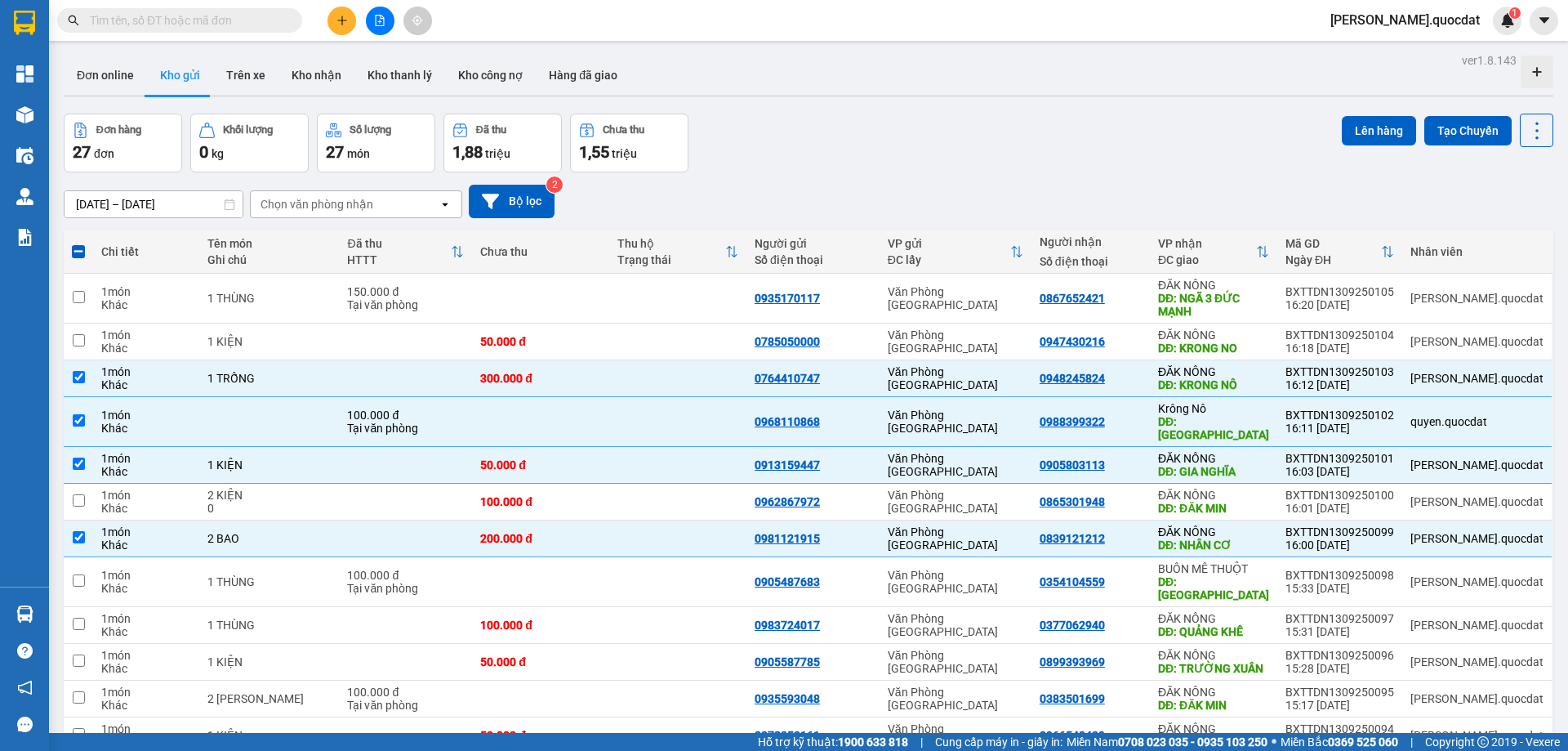
checkbox input "true"
click at [594, 557] on td at bounding box center [540, 582] width 137 height 50
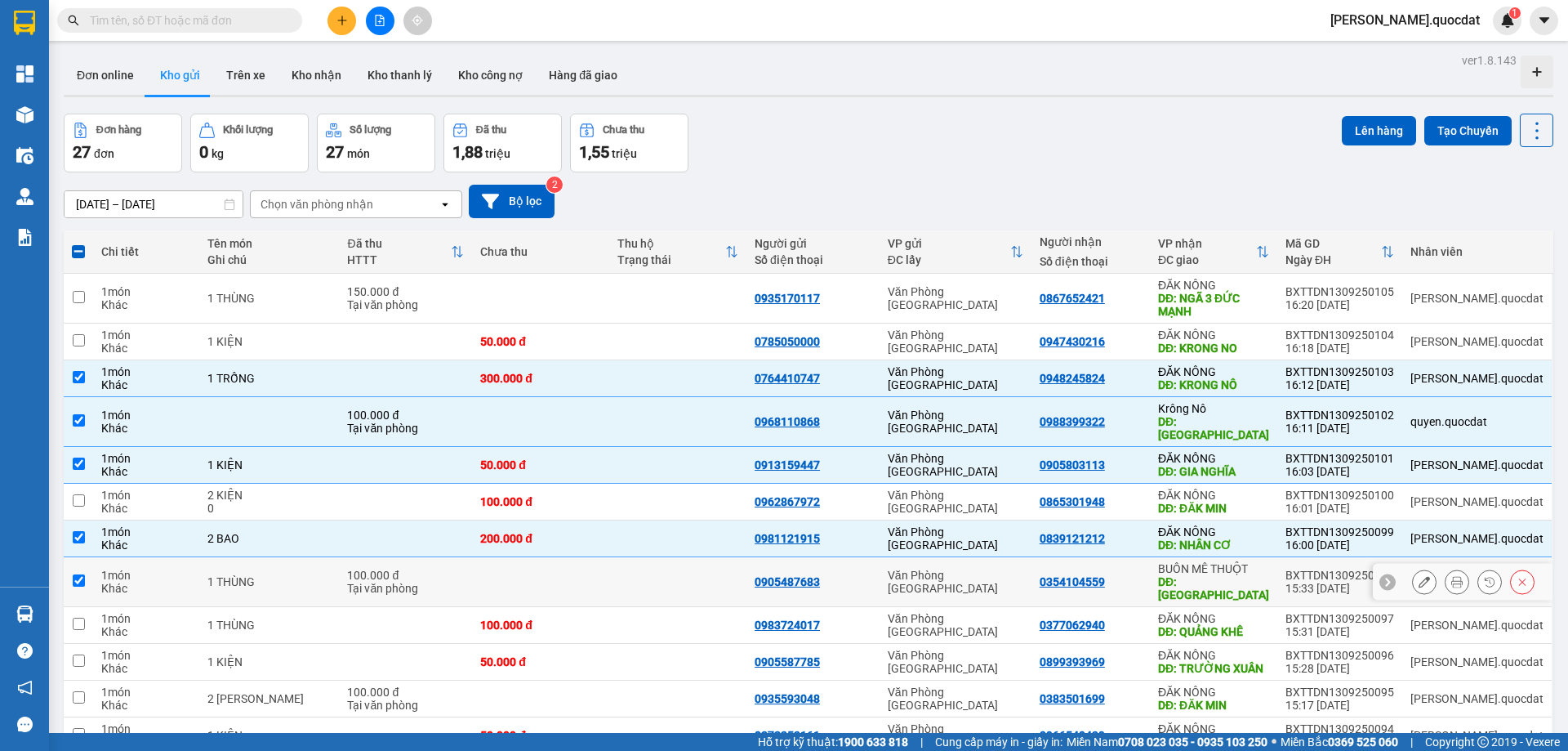
checkbox input "true"
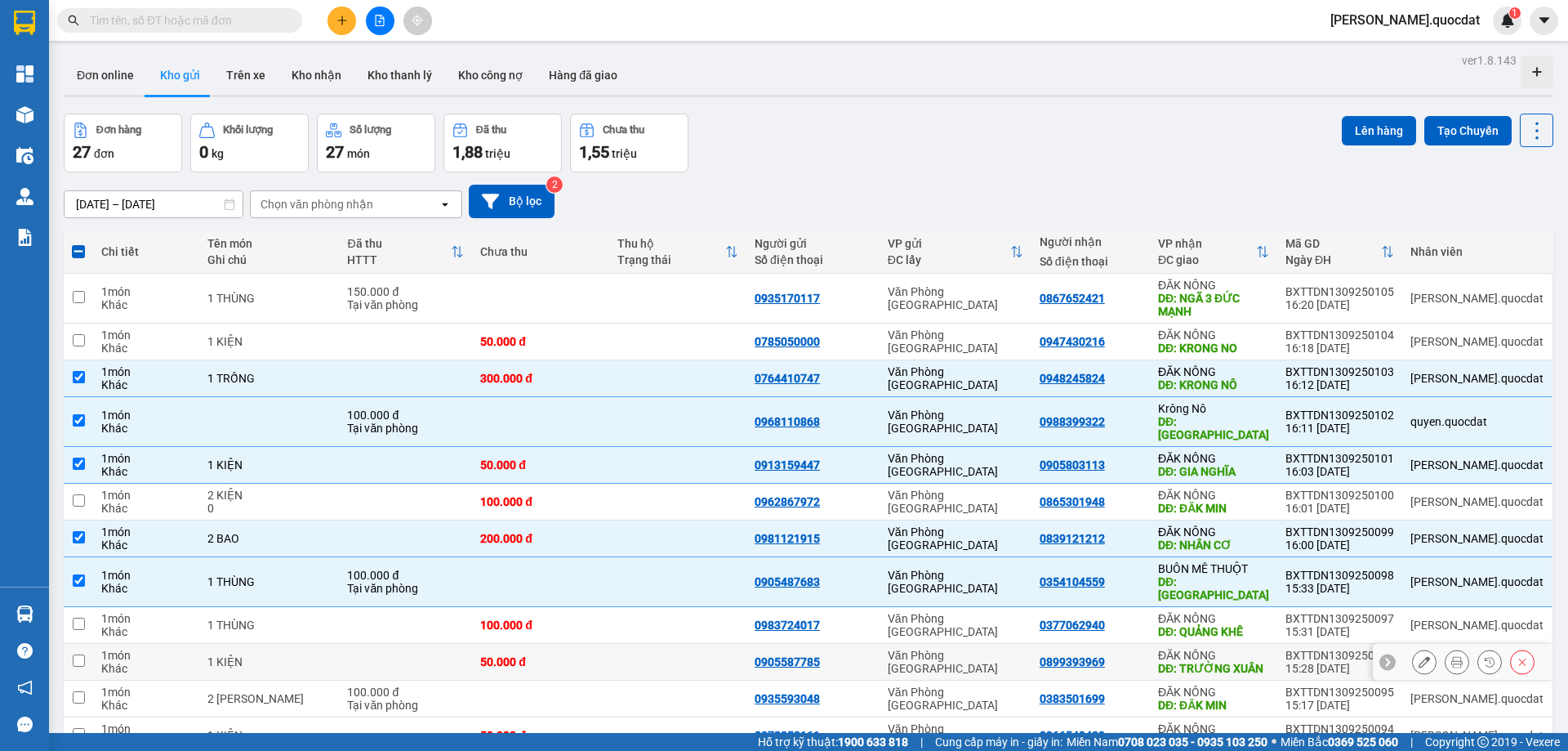
click at [976, 644] on td "Văn Phòng [GEOGRAPHIC_DATA]" at bounding box center [955, 662] width 152 height 37
checkbox input "true"
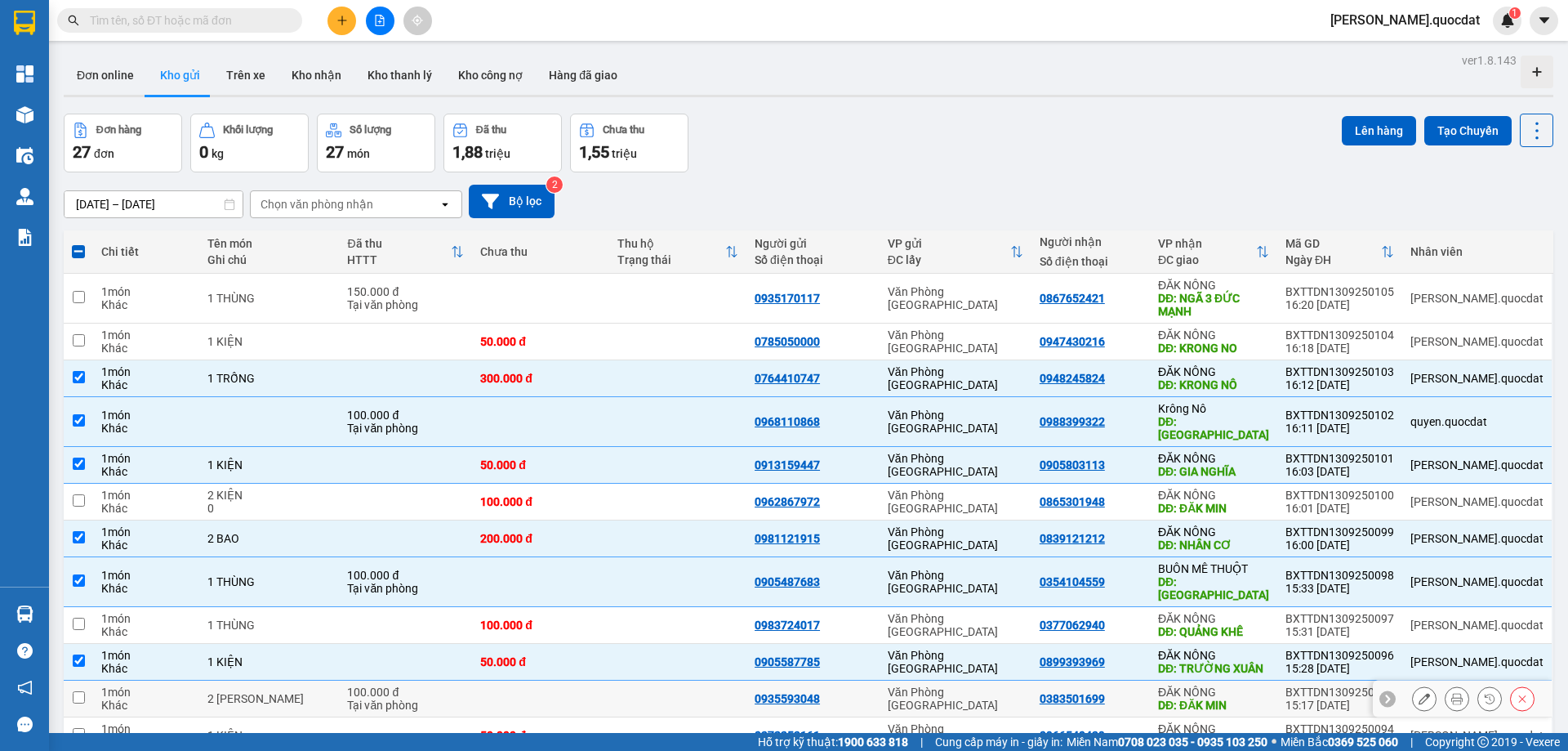
click at [1023, 685] on div "Văn Phòng [GEOGRAPHIC_DATA]" at bounding box center [955, 698] width 136 height 26
checkbox input "true"
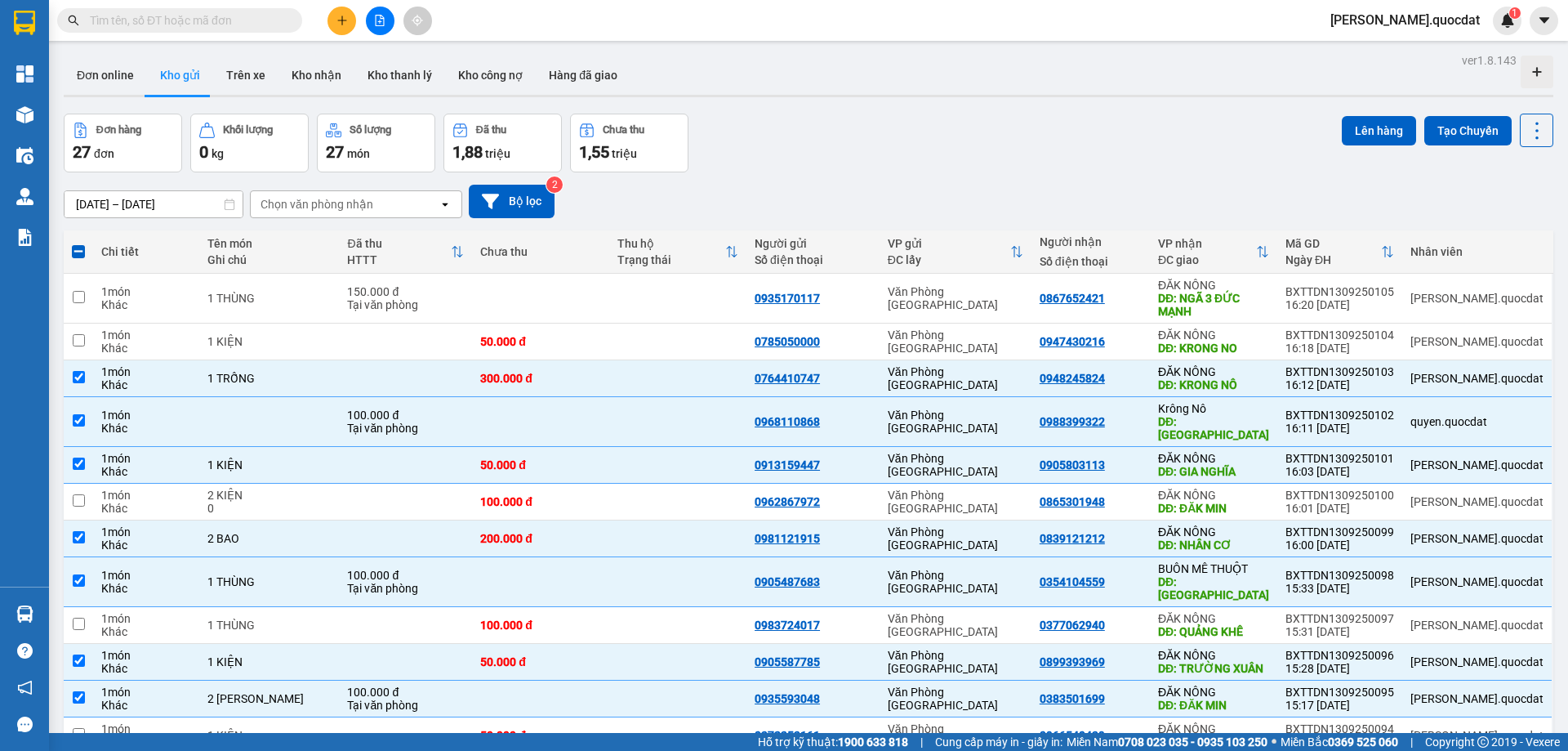
checkbox input "false"
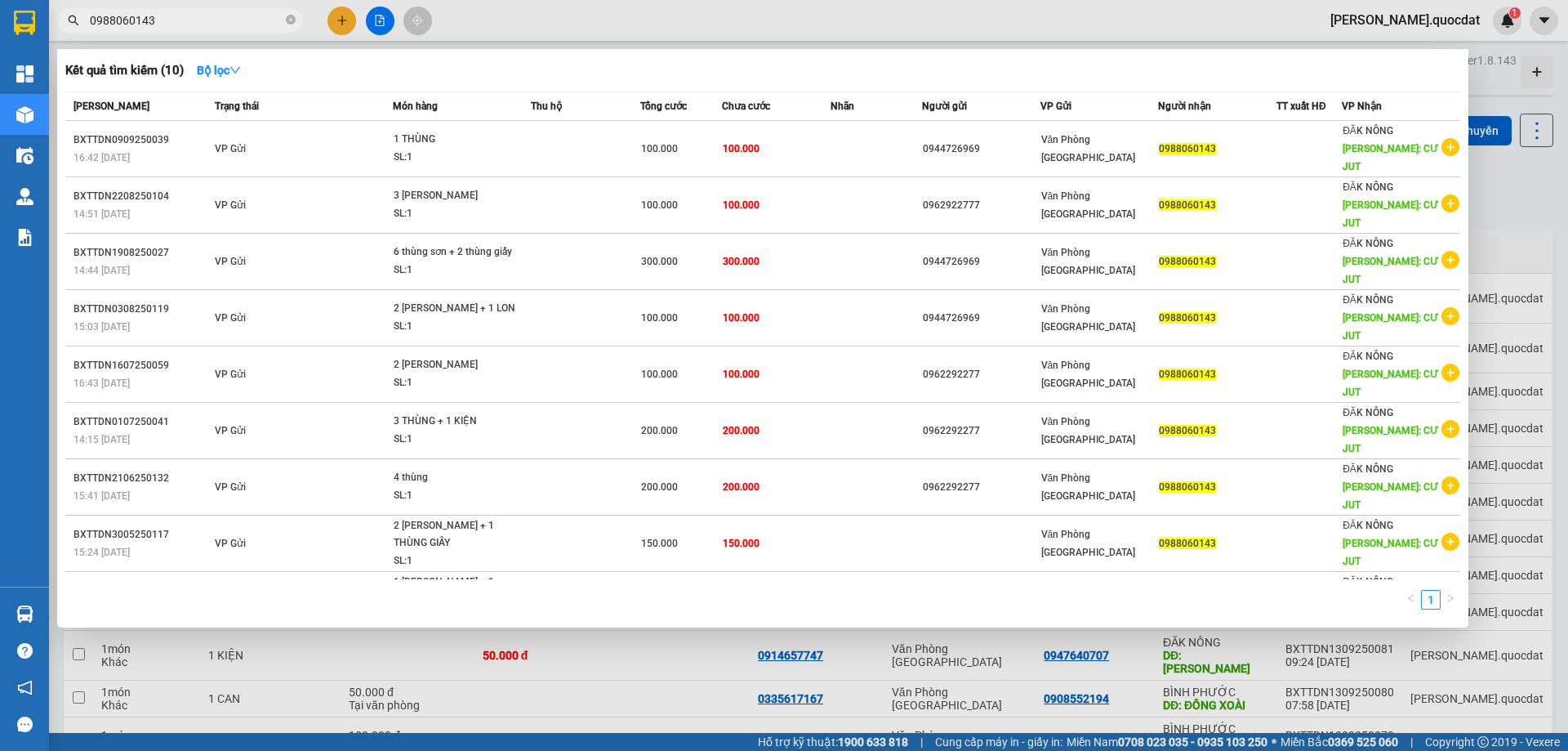
click at [213, 16] on input "0988060143" at bounding box center [186, 21] width 193 height 18
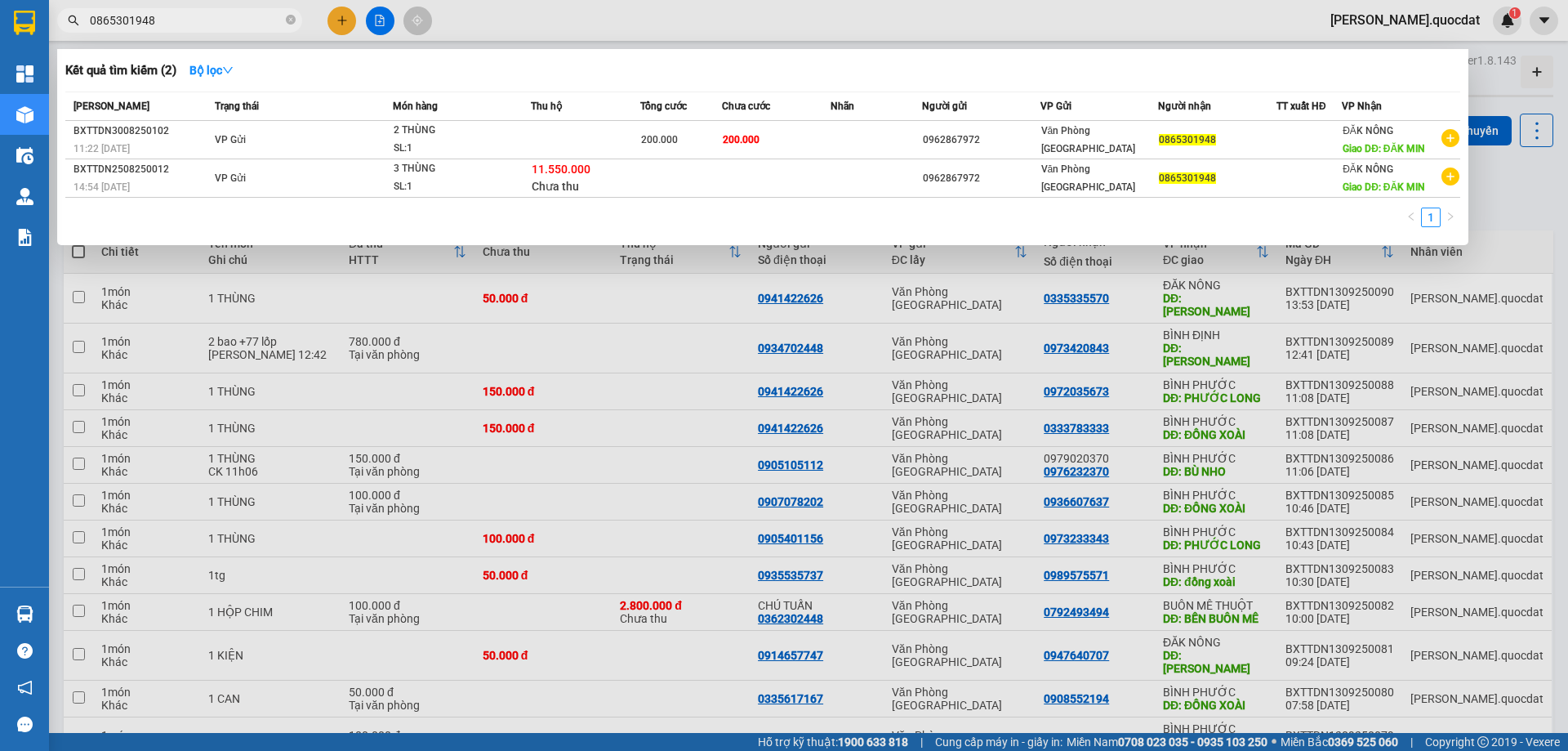
type input "0865301948"
